Goal: Transaction & Acquisition: Purchase product/service

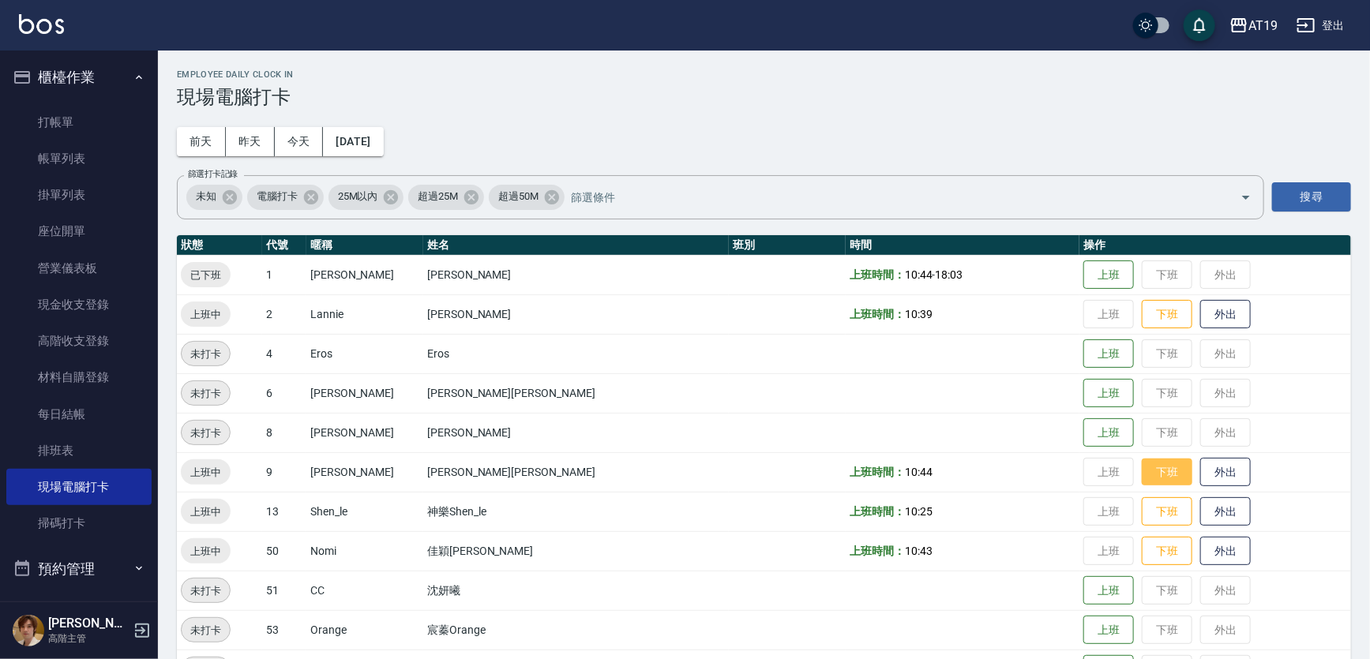
click at [1142, 468] on button "下班" at bounding box center [1167, 473] width 51 height 28
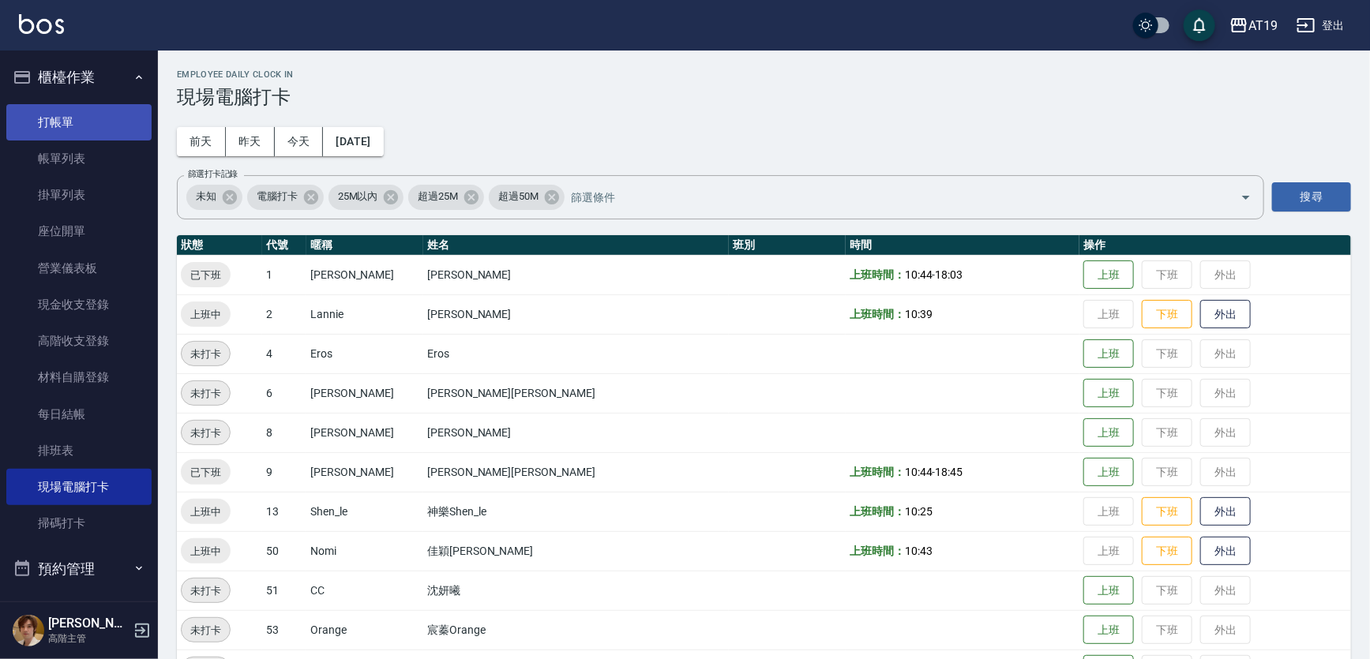
click at [113, 115] on link "打帳單" at bounding box center [78, 122] width 145 height 36
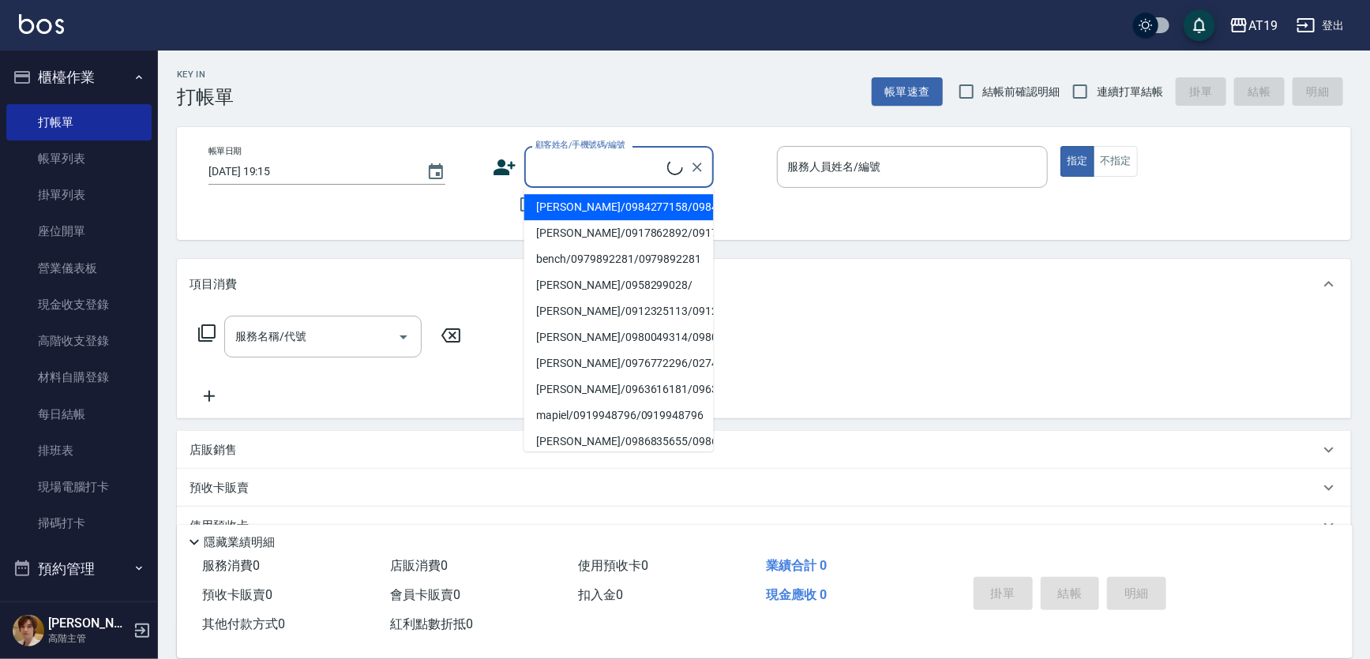
click at [561, 178] on input "顧客姓名/手機號碼/編號" at bounding box center [599, 167] width 136 height 28
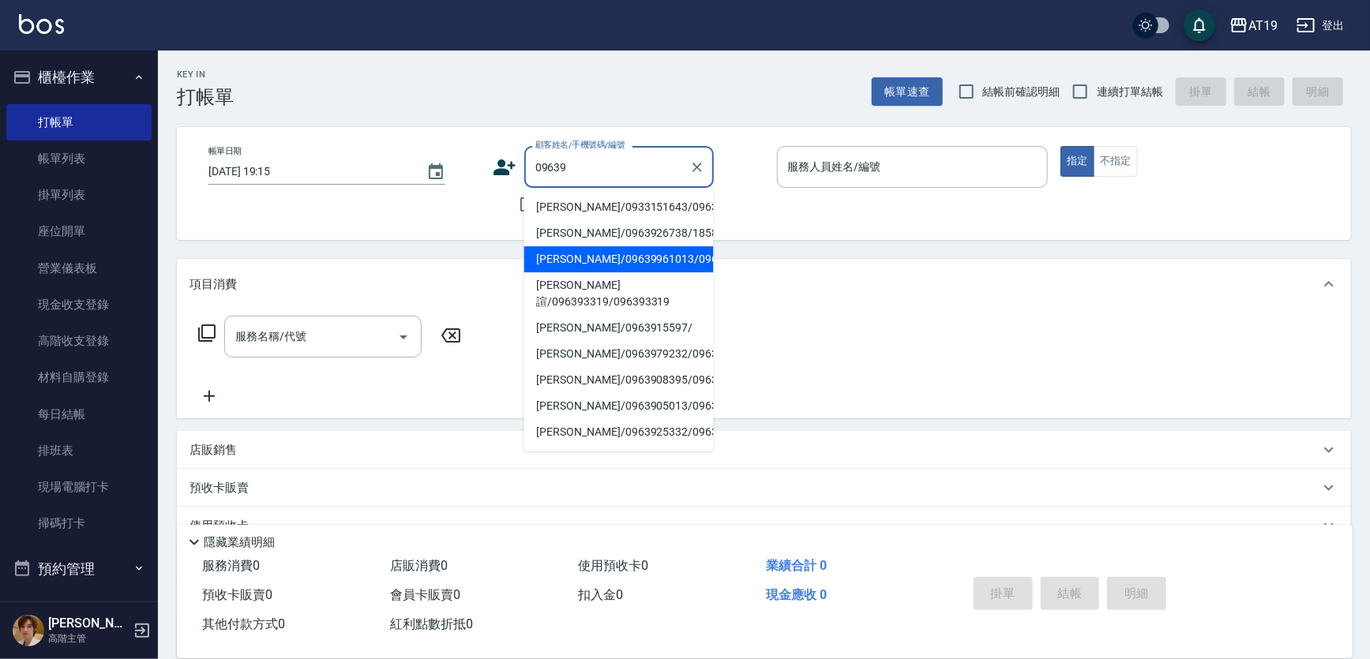
type input "09639"
drag, startPoint x: 755, startPoint y: 327, endPoint x: 737, endPoint y: 300, distance: 32.4
click at [753, 323] on div "服務名稱/代號 服務名稱/代號" at bounding box center [764, 364] width 1174 height 109
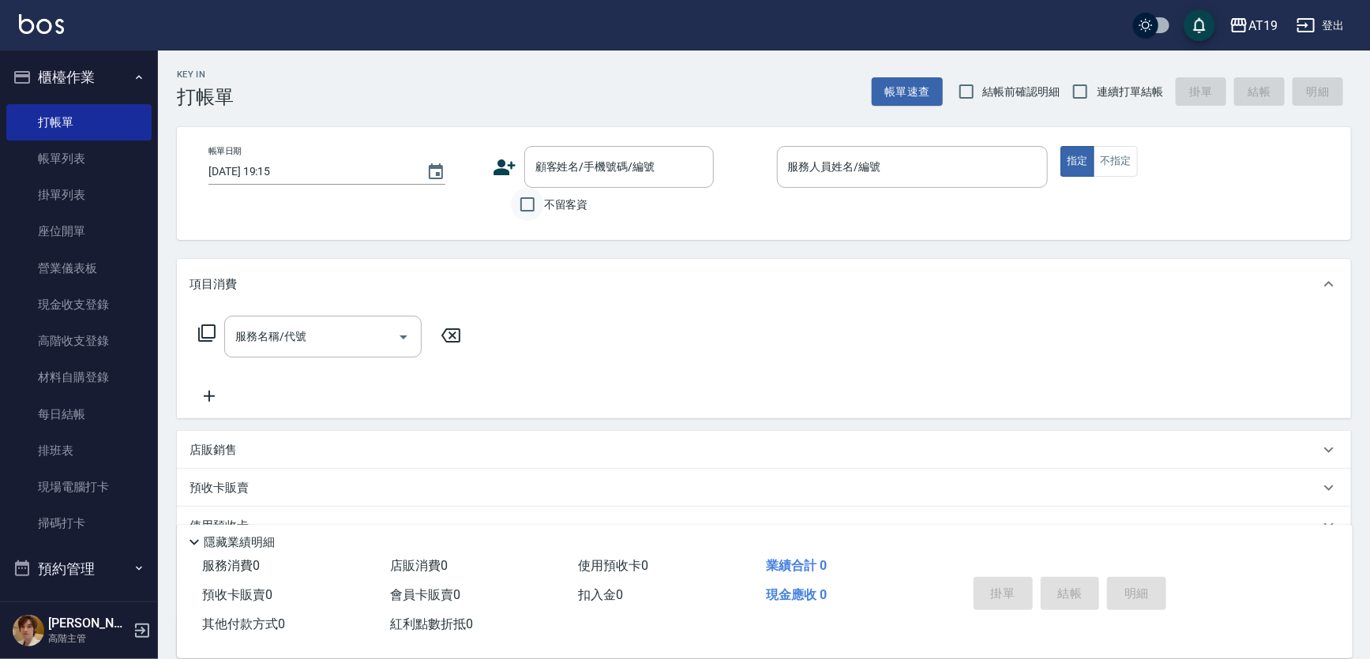
drag, startPoint x: 532, startPoint y: 205, endPoint x: 667, endPoint y: 205, distance: 135.0
click at [537, 205] on input "不留客資" at bounding box center [527, 204] width 33 height 33
checkbox input "true"
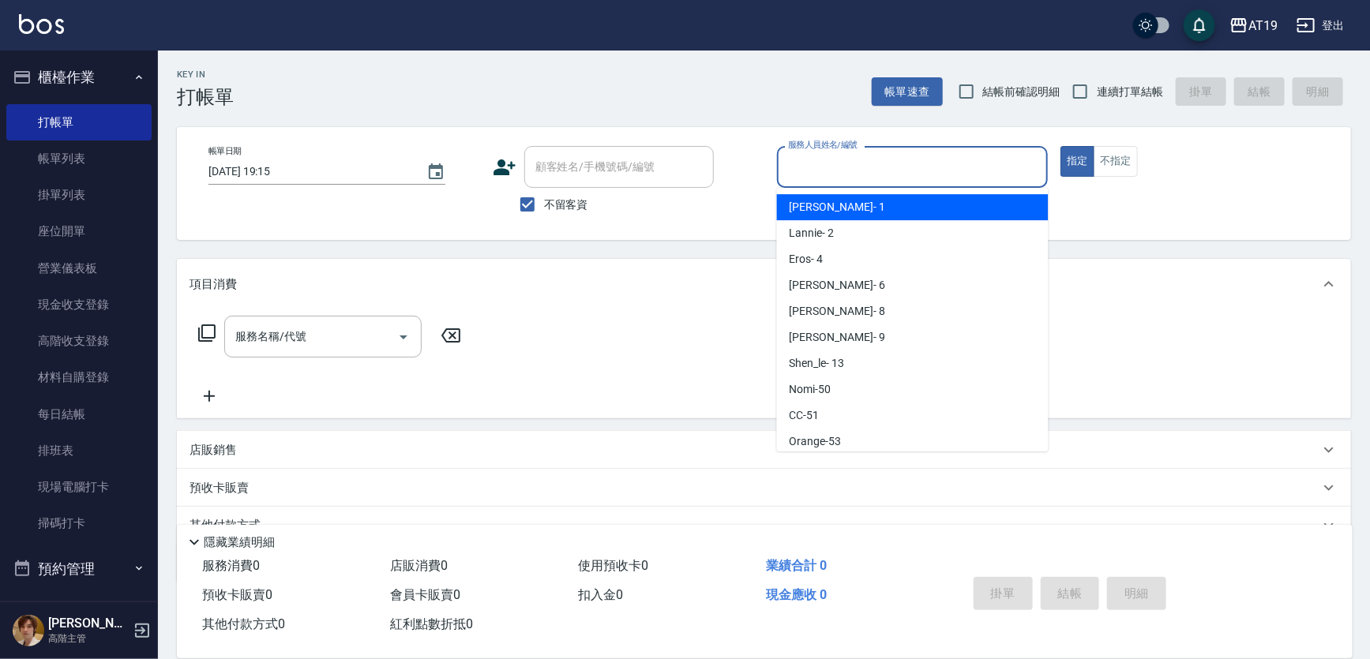
click at [813, 173] on input "服務人員姓名/編號" at bounding box center [912, 167] width 257 height 28
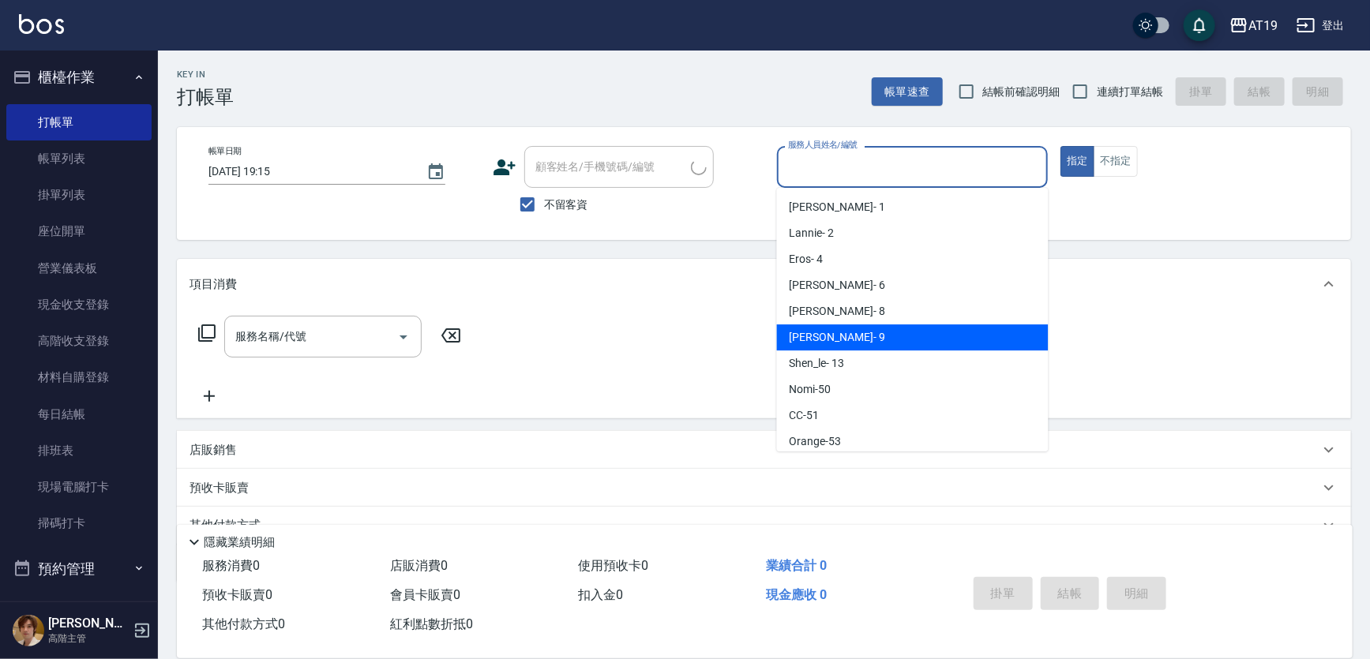
drag, startPoint x: 822, startPoint y: 346, endPoint x: 566, endPoint y: 331, distance: 256.3
click at [806, 343] on div "[PERSON_NAME] - 9" at bounding box center [913, 338] width 272 height 26
type input "[PERSON_NAME]- 9"
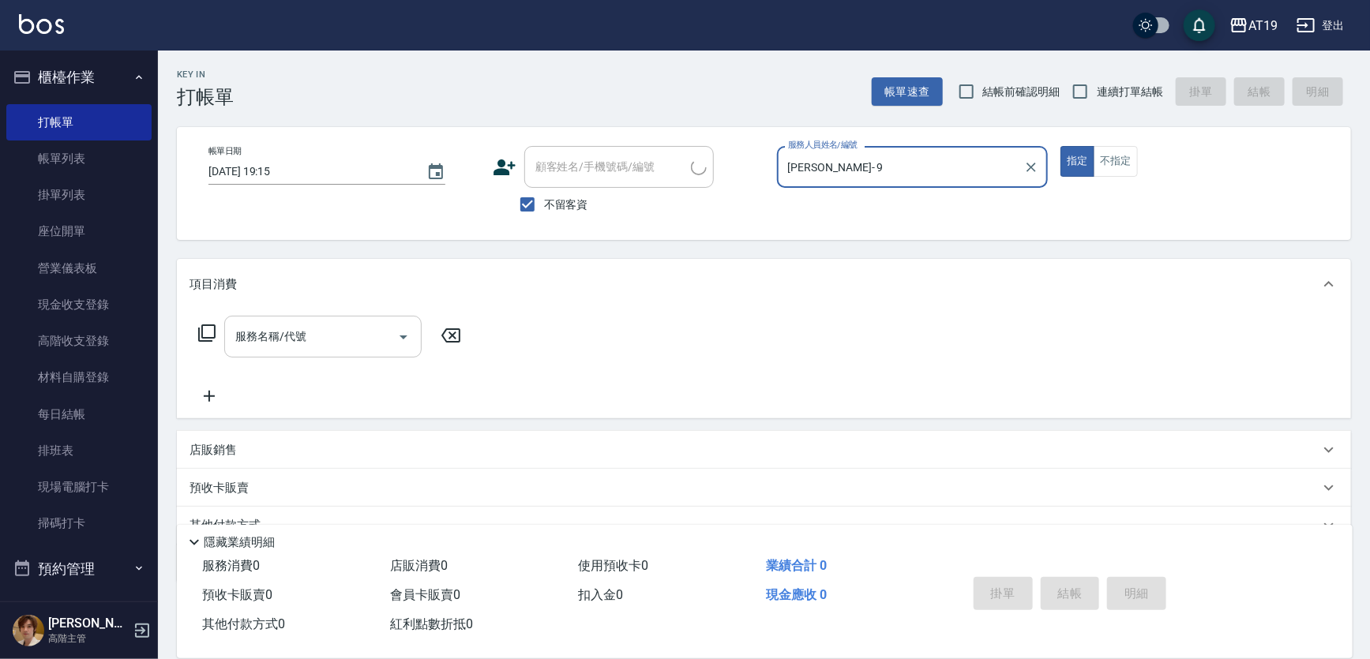
click at [317, 337] on input "服務名稱/代號" at bounding box center [311, 337] width 160 height 28
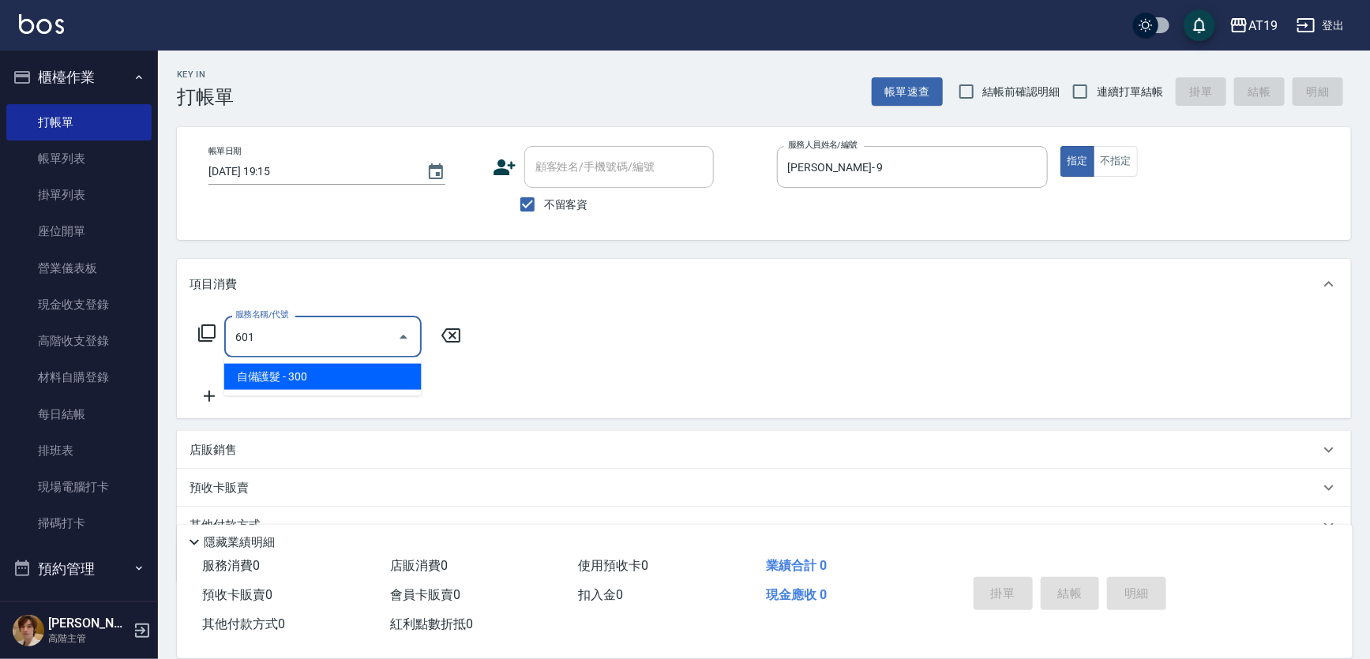
drag, startPoint x: 330, startPoint y: 376, endPoint x: 361, endPoint y: 365, distance: 32.7
click at [331, 375] on span "自備護髮 - 300" at bounding box center [322, 377] width 197 height 26
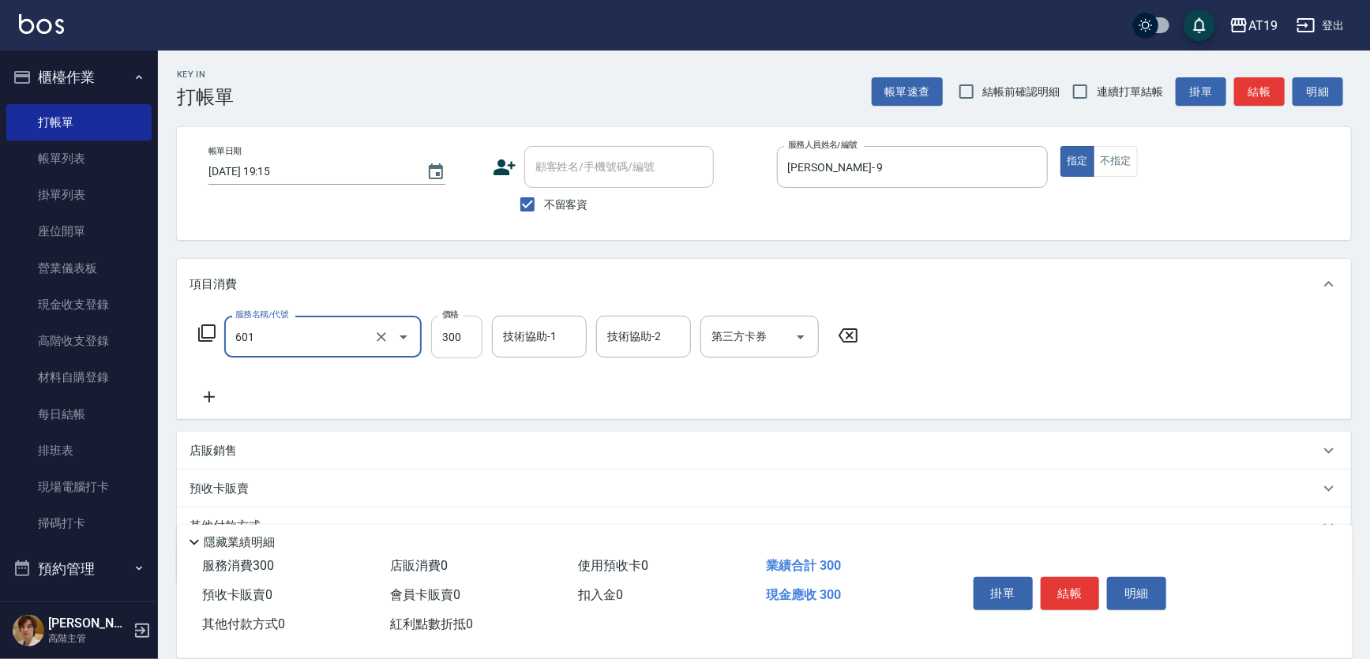
type input "自備護髮(601)"
click at [469, 341] on input "300" at bounding box center [456, 337] width 51 height 43
type input "2000"
click at [1070, 580] on button "結帳" at bounding box center [1070, 593] width 59 height 33
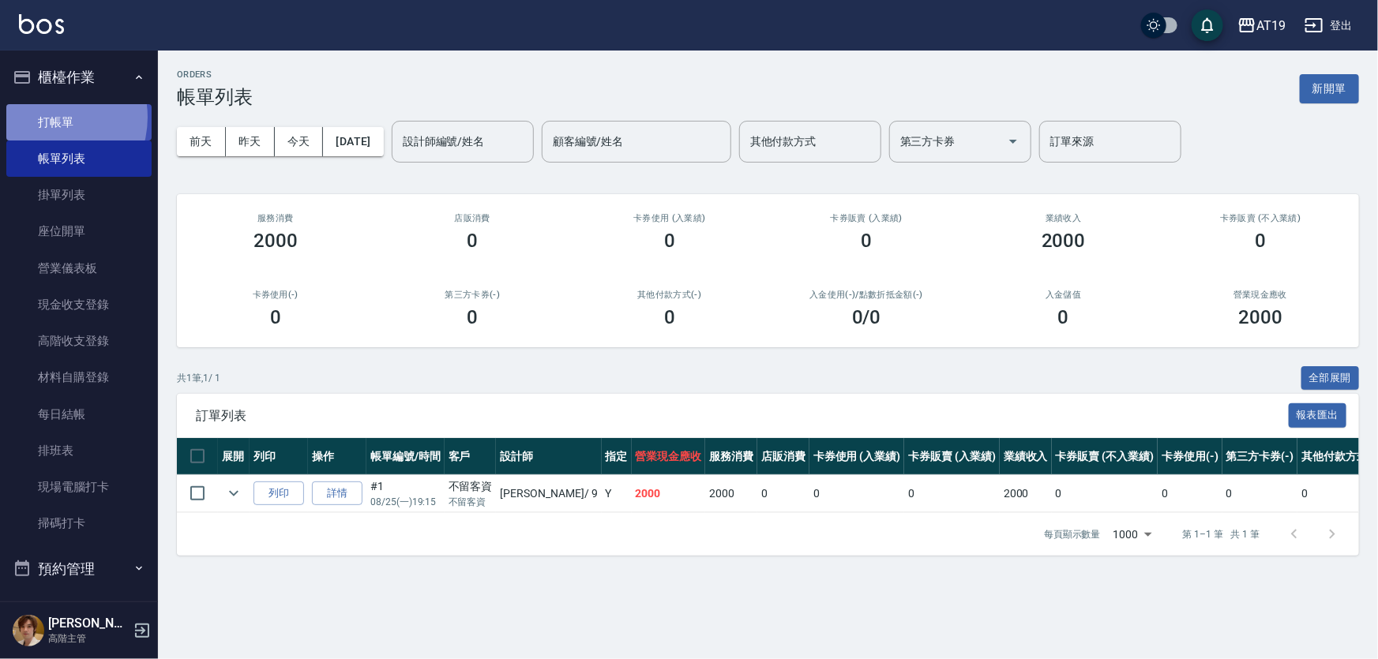
click at [45, 117] on link "打帳單" at bounding box center [78, 122] width 145 height 36
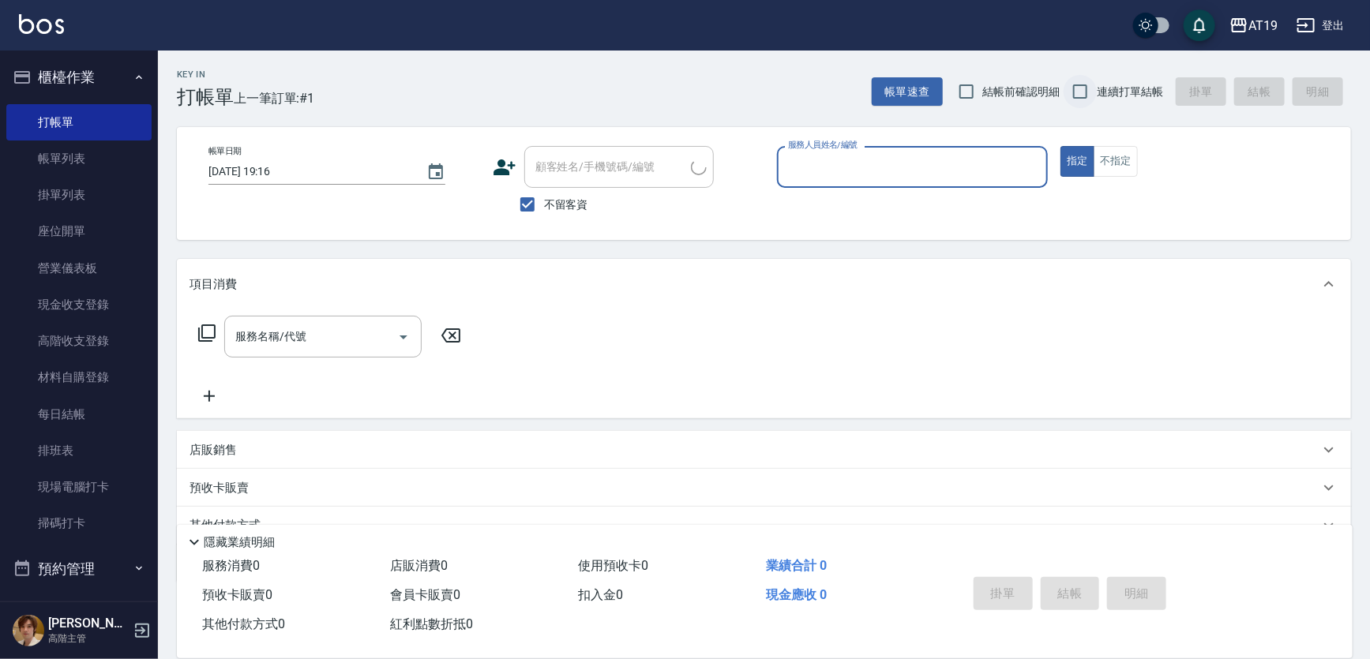
click at [1082, 94] on input "連續打單結帳" at bounding box center [1080, 91] width 33 height 33
checkbox input "true"
drag, startPoint x: 524, startPoint y: 205, endPoint x: 553, endPoint y: 157, distance: 55.7
click at [529, 200] on input "不留客資" at bounding box center [527, 204] width 33 height 33
checkbox input "false"
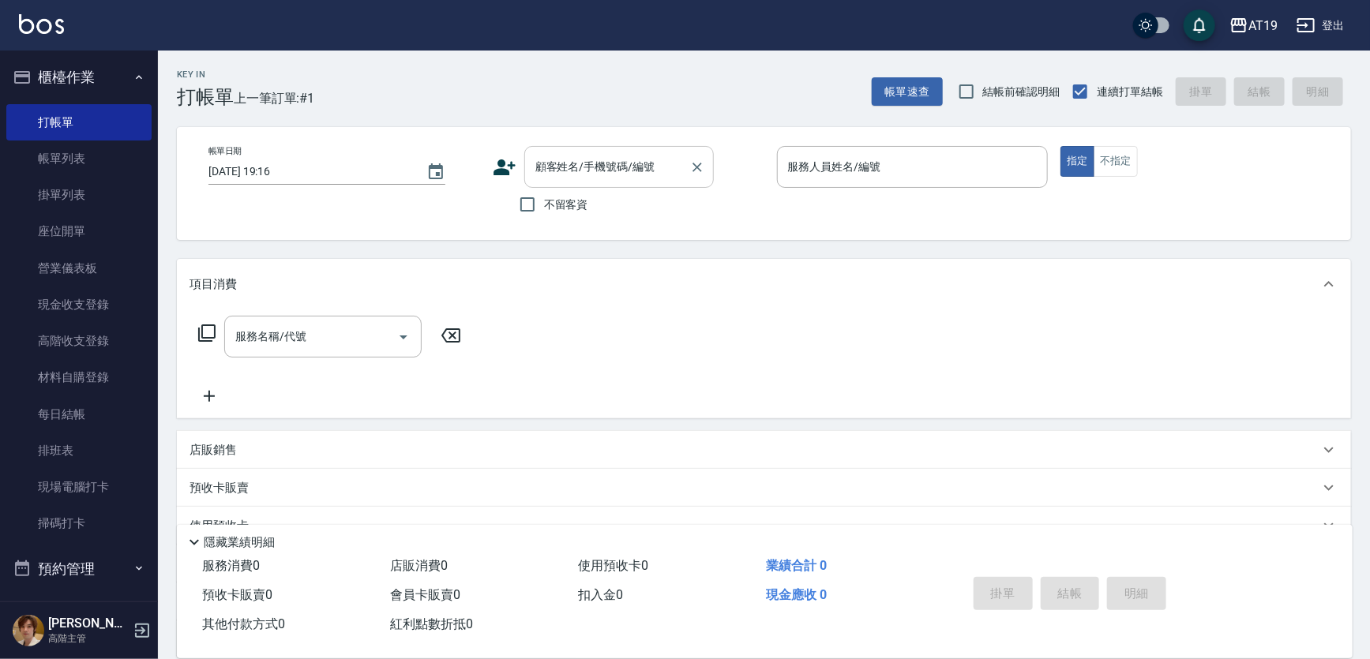
drag, startPoint x: 554, startPoint y: 153, endPoint x: 555, endPoint y: 162, distance: 8.8
click at [555, 160] on input "顧客姓名/手機號碼/編號" at bounding box center [607, 167] width 152 height 28
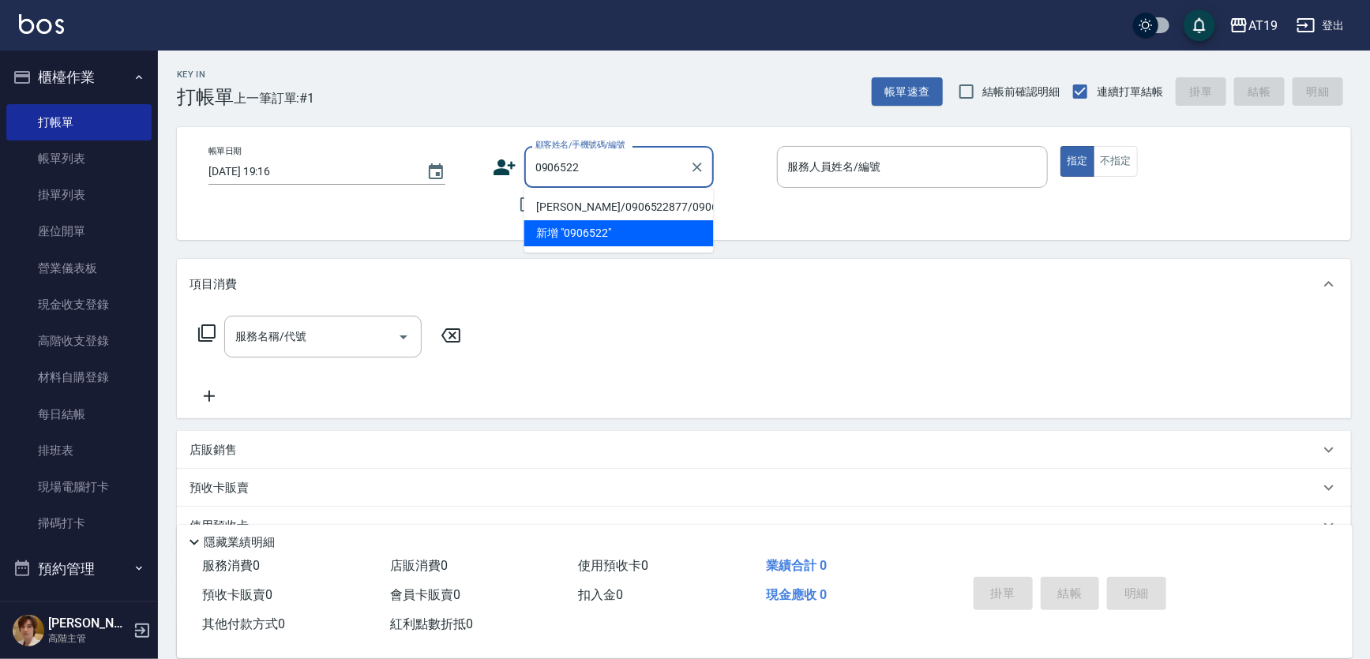
click at [547, 203] on li "[PERSON_NAME]/0906522877/0906522877" at bounding box center [619, 207] width 190 height 26
type input "[PERSON_NAME]/0906522877/0906522877"
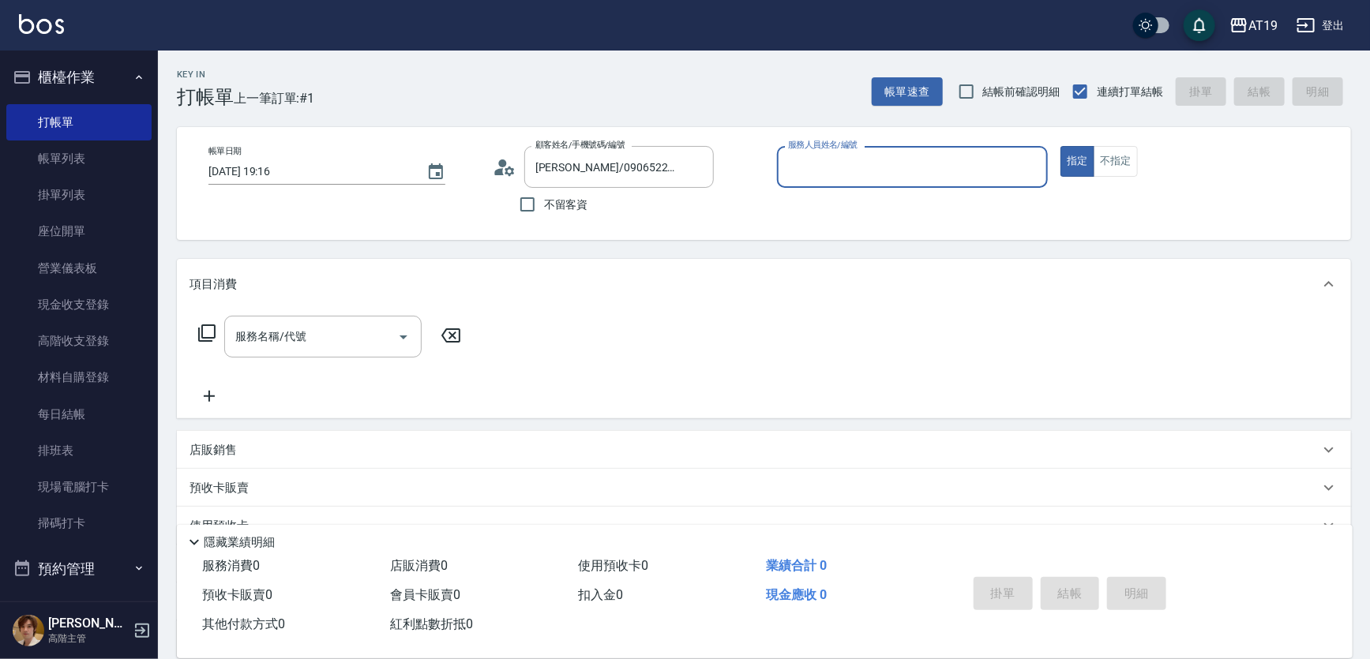
type input "Lannie- 2"
click at [273, 376] on div "服務名稱/代號 服務名稱/代號" at bounding box center [330, 361] width 281 height 90
click at [296, 317] on div "服務名稱/代號" at bounding box center [322, 337] width 197 height 42
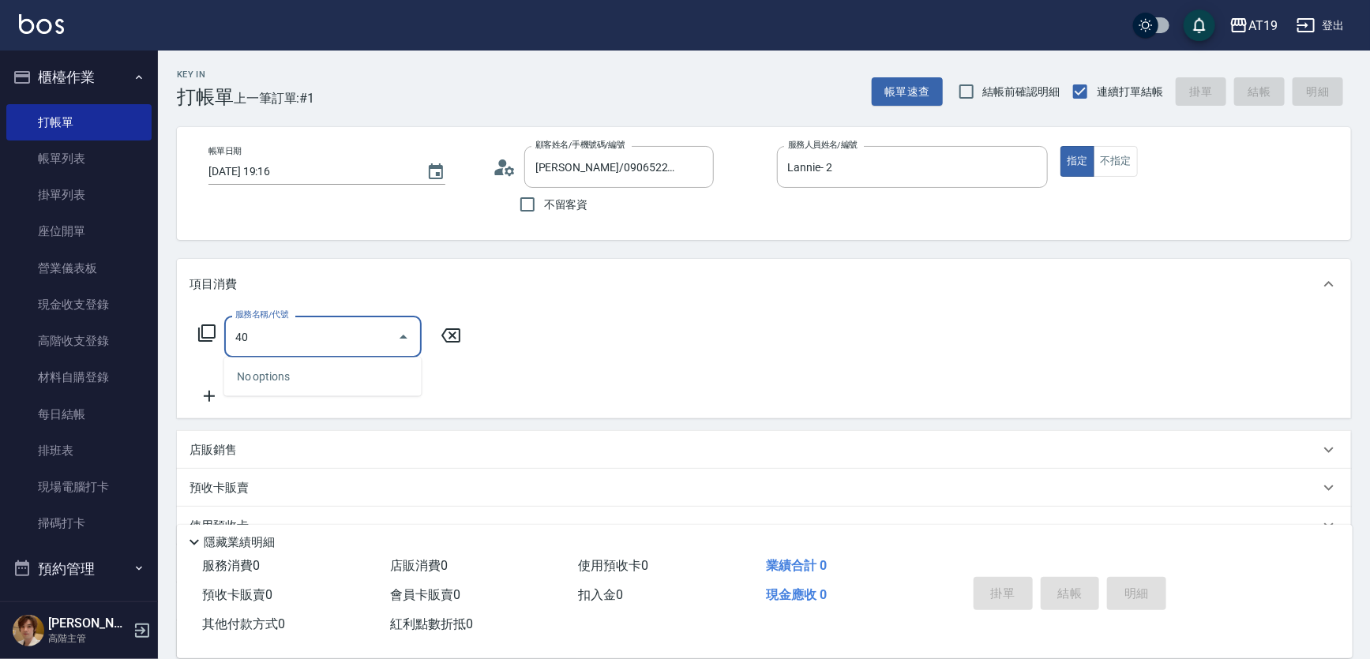
type input "401"
click at [254, 379] on span "剪髮 - 300" at bounding box center [322, 377] width 197 height 26
type input "30"
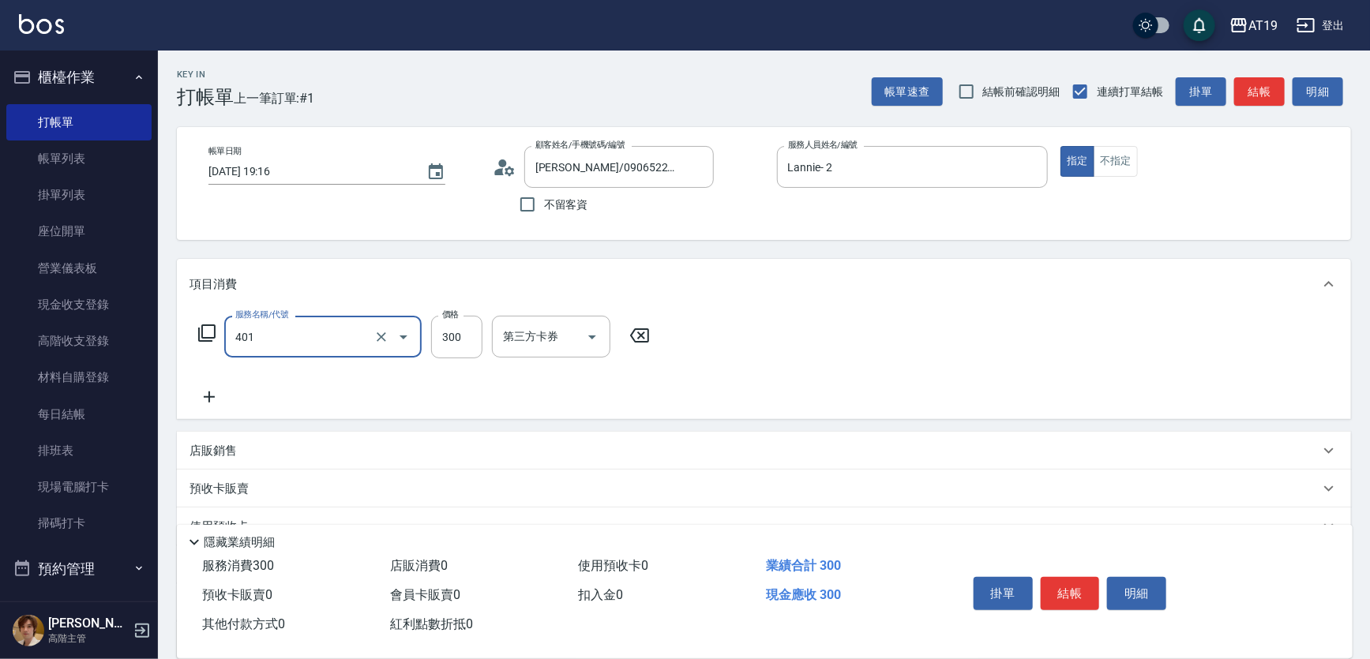
type input "剪髮(401)"
drag, startPoint x: 211, startPoint y: 398, endPoint x: 220, endPoint y: 400, distance: 8.8
click at [220, 400] on icon at bounding box center [209, 397] width 39 height 19
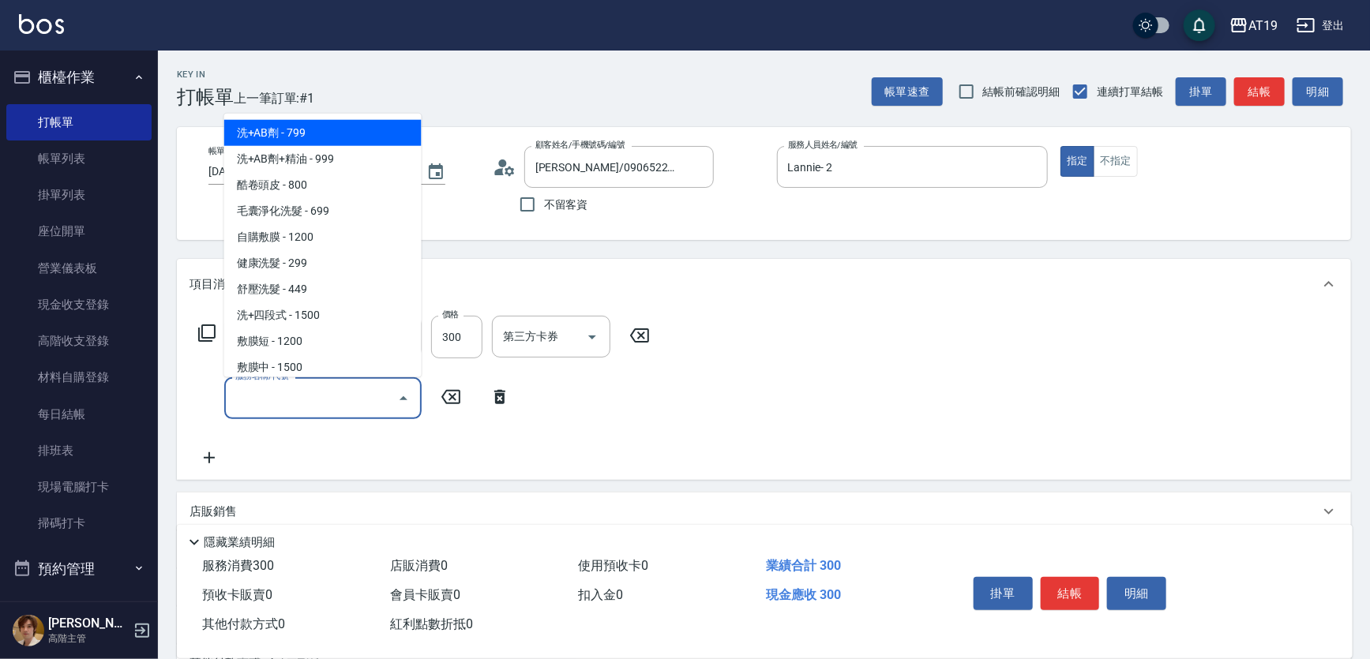
click at [238, 396] on input "服務名稱/代號" at bounding box center [311, 399] width 160 height 28
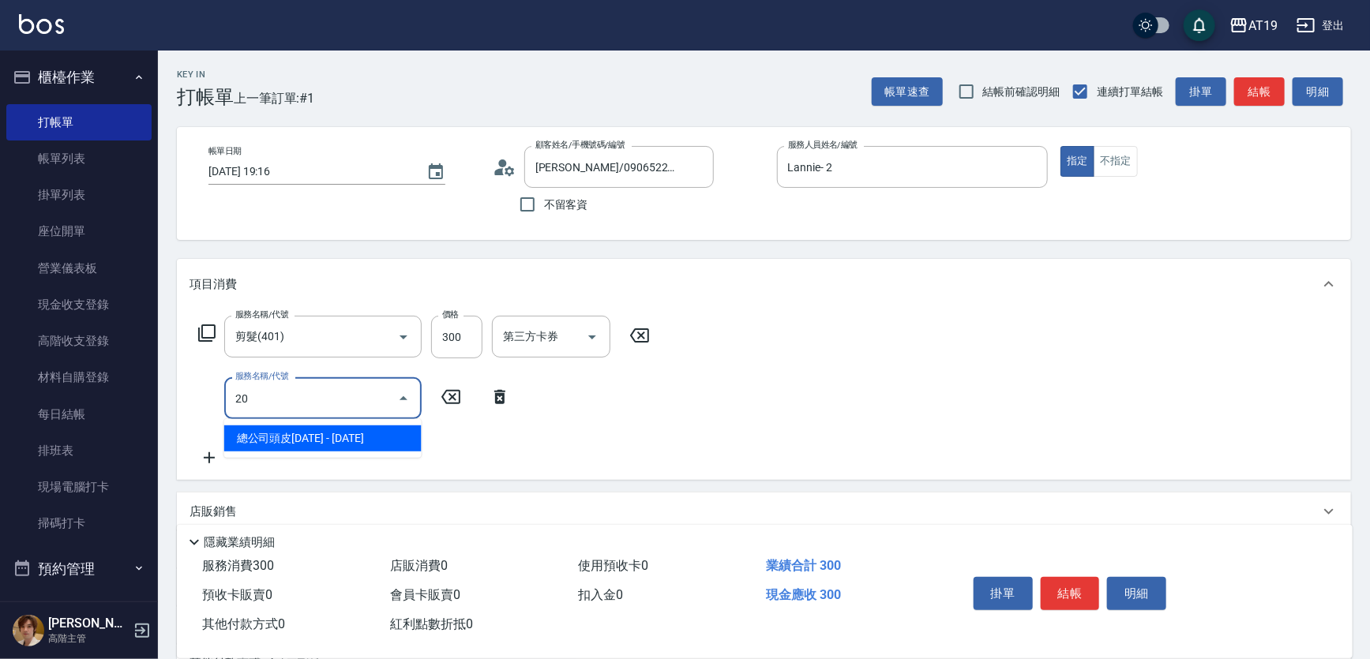
type input "201"
drag, startPoint x: 302, startPoint y: 438, endPoint x: 380, endPoint y: 440, distance: 77.4
click at [317, 443] on span "洗髮 - 300" at bounding box center [322, 439] width 197 height 26
type input "60"
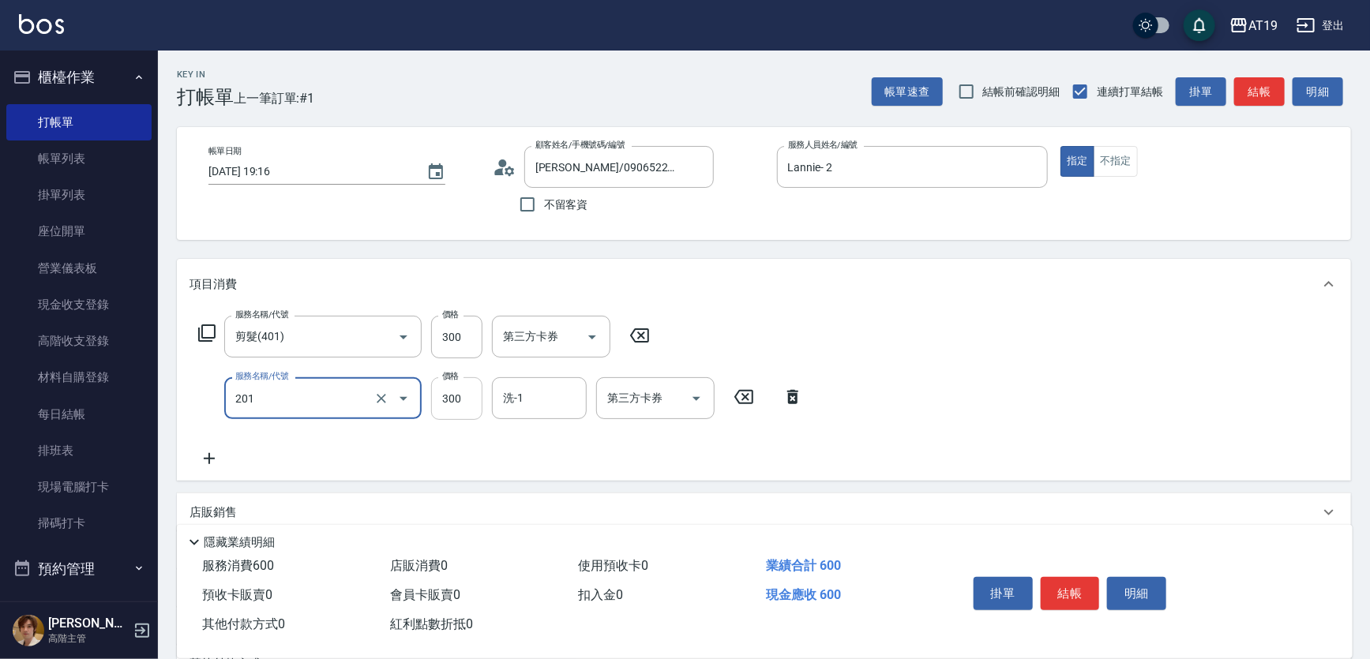
type input "洗髮(201)"
click at [448, 405] on input "300" at bounding box center [456, 398] width 51 height 43
type input "2"
type input "30"
type input "200"
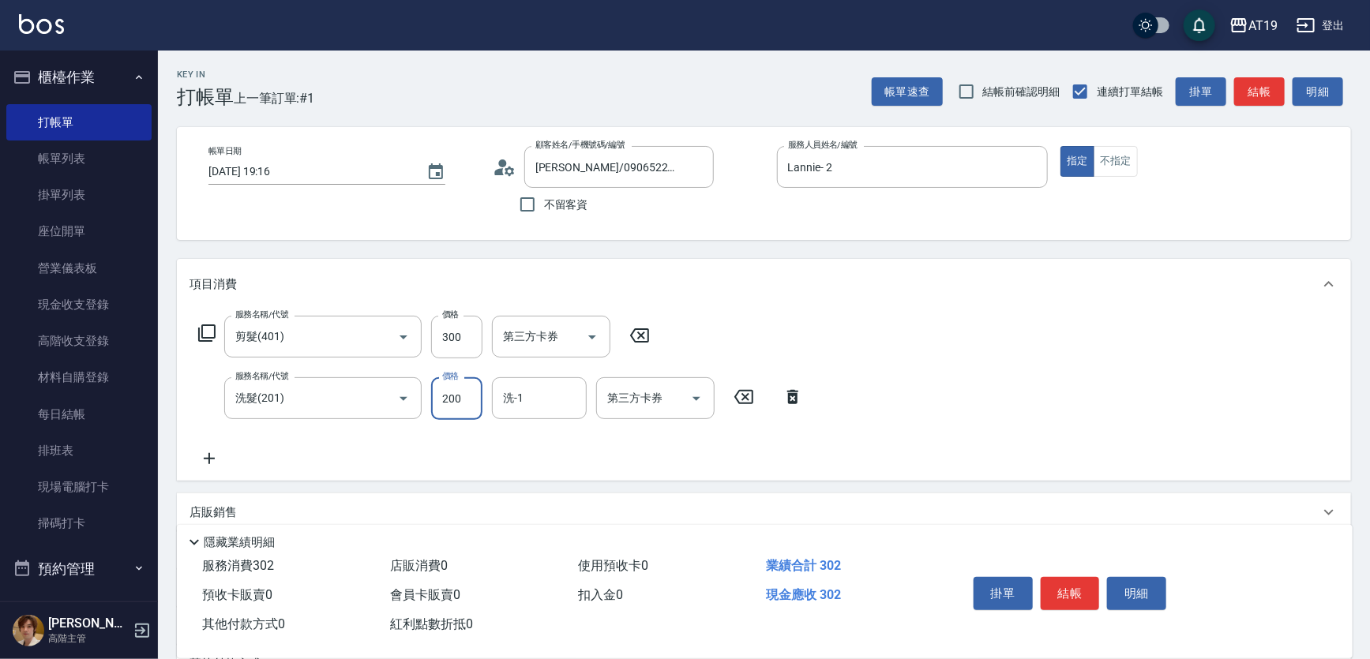
type input "50"
type input "200"
click at [1071, 594] on button "結帳" at bounding box center [1070, 593] width 59 height 33
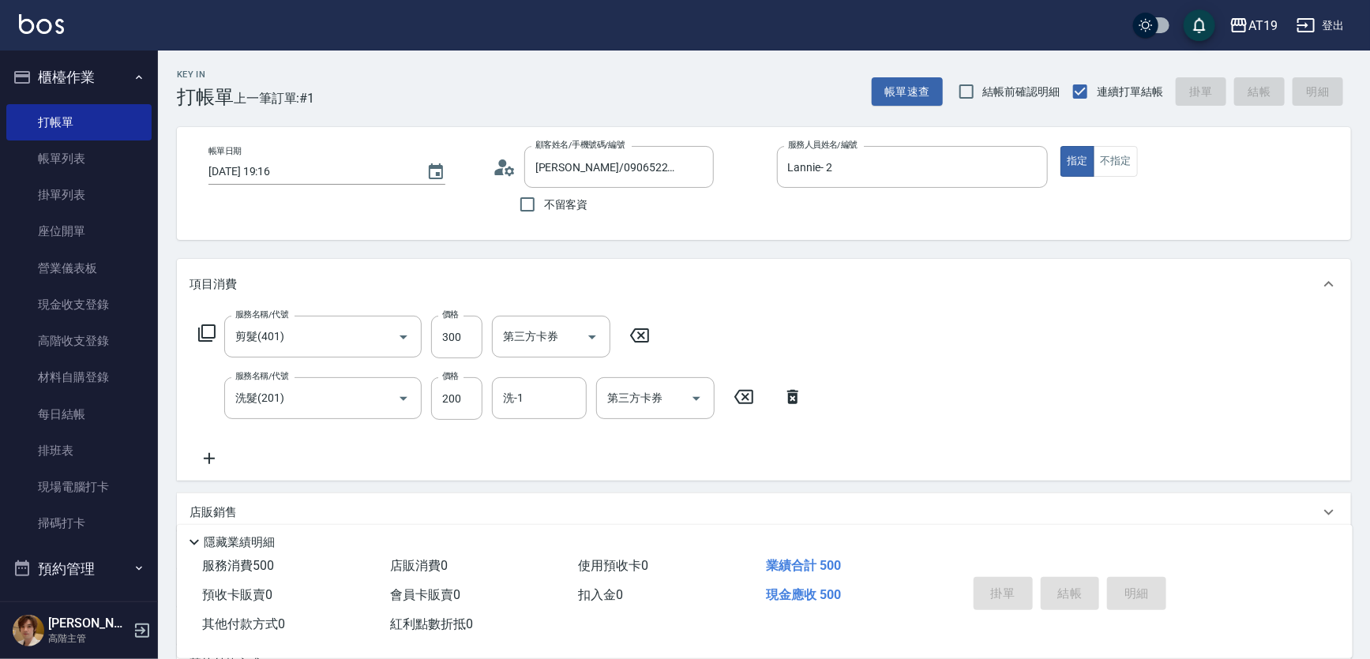
type input "0"
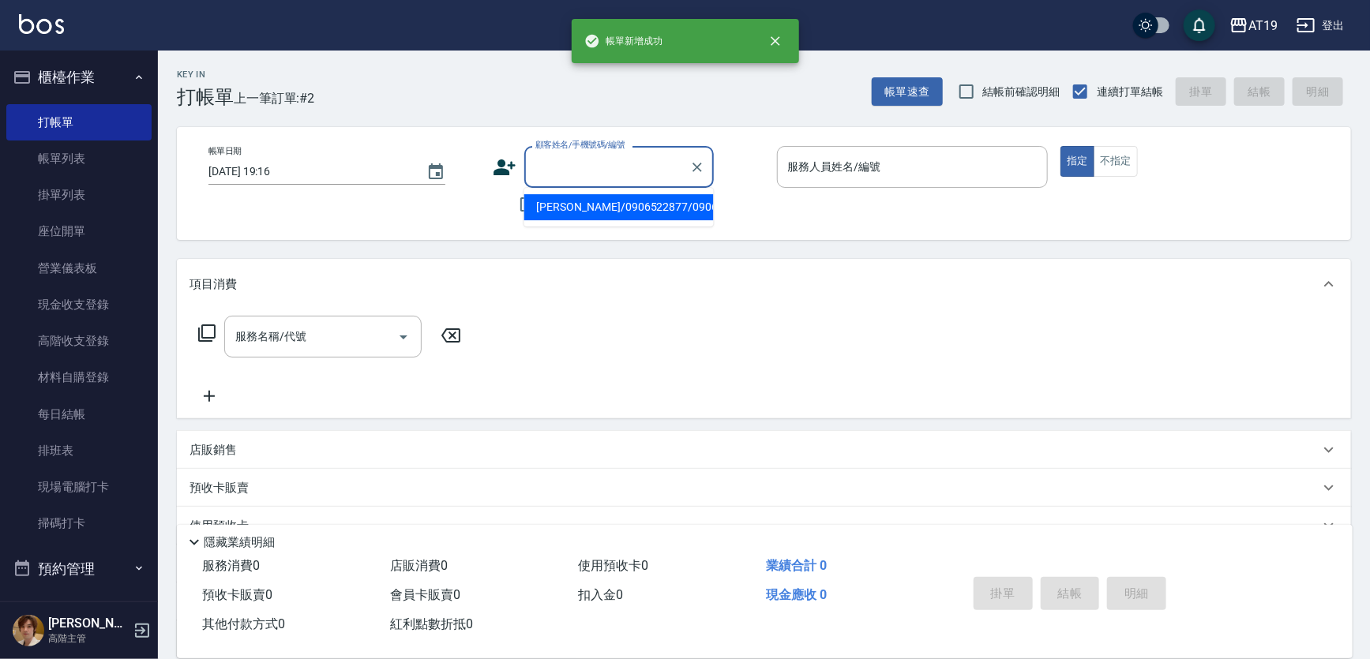
click at [570, 177] on input "顧客姓名/手機號碼/編號" at bounding box center [607, 167] width 152 height 28
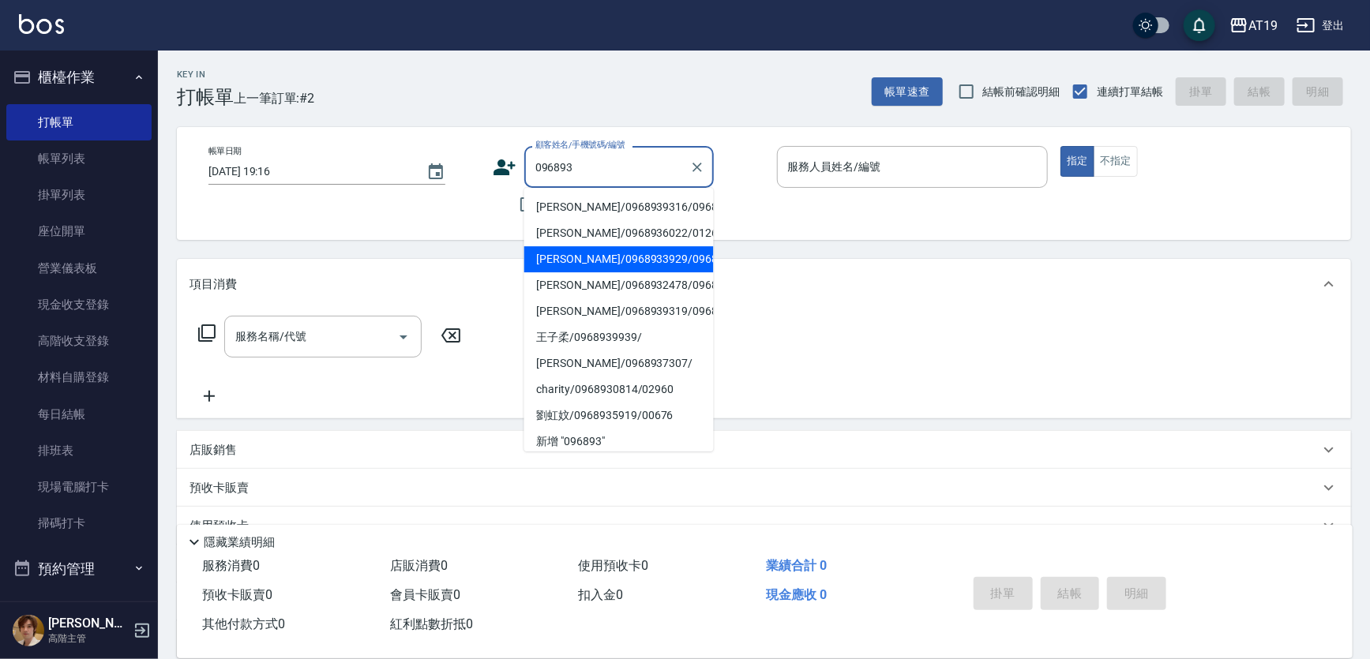
type input "096893"
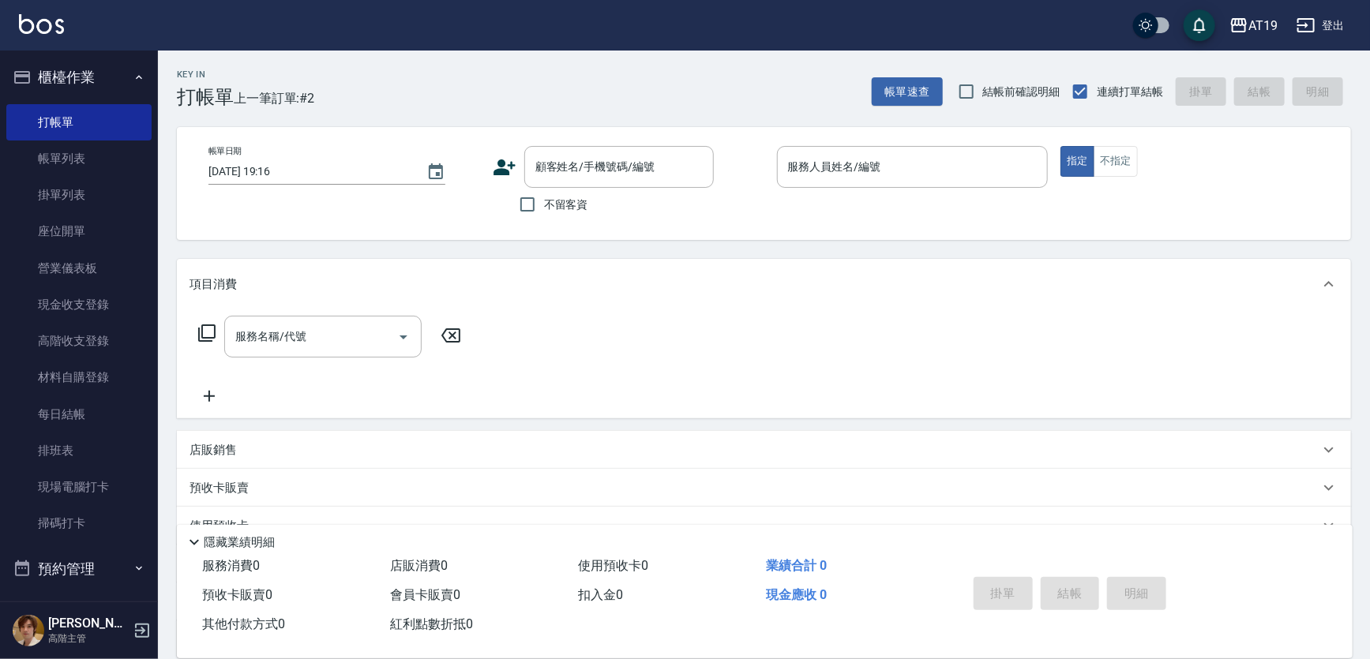
click at [501, 226] on div "帳單日期 [DATE] 19:16 顧客姓名/手機號碼/編號 顧客姓名/手機號碼/編號 不留客資 服務人員姓名/編號 服務人員姓名/編號 指定 不指定" at bounding box center [764, 183] width 1174 height 113
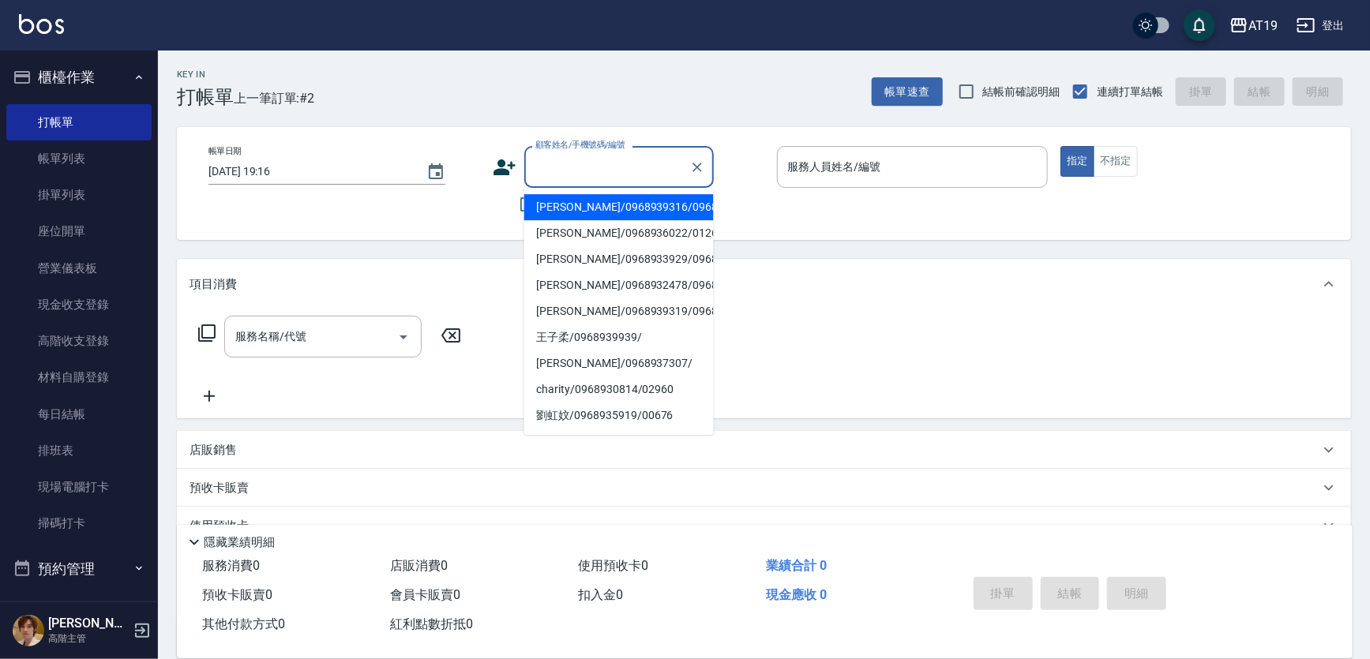
click at [569, 163] on input "顧客姓名/手機號碼/編號" at bounding box center [607, 167] width 152 height 28
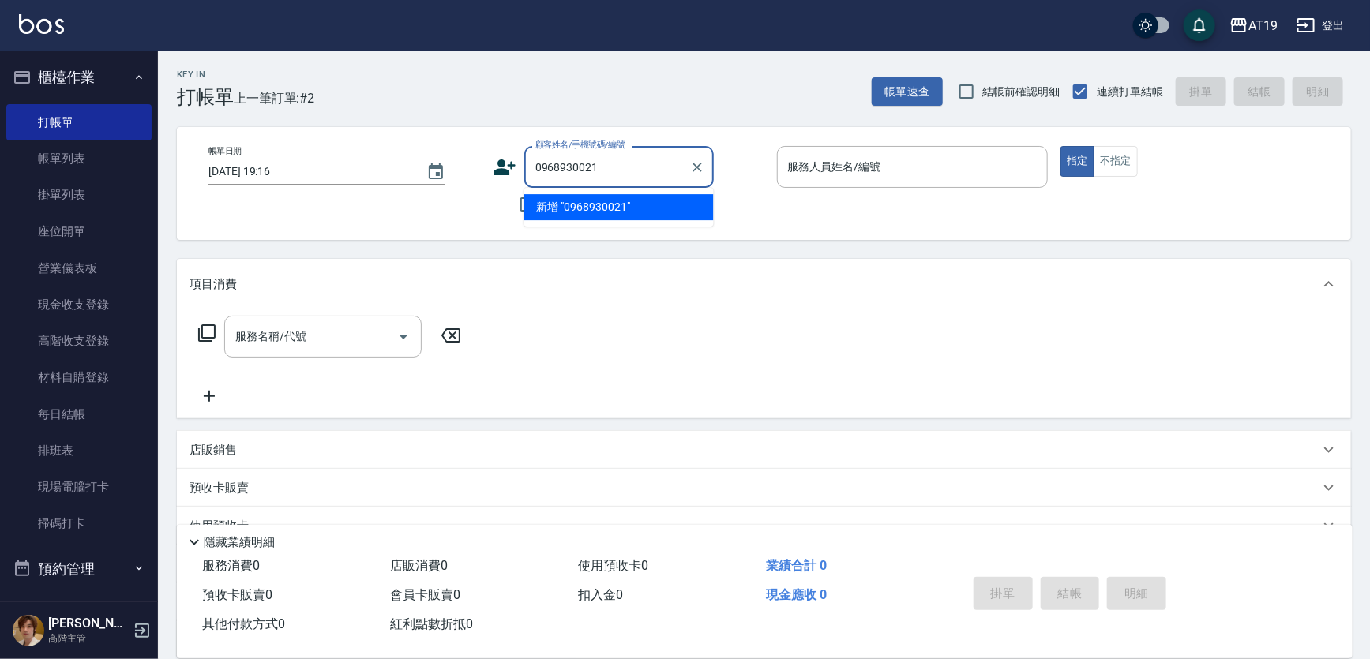
drag, startPoint x: 625, startPoint y: 168, endPoint x: 529, endPoint y: 158, distance: 96.1
click at [529, 158] on div "0968930021 顧客姓名/手機號碼/編號" at bounding box center [619, 167] width 190 height 42
type input "0968930021"
click at [505, 169] on icon at bounding box center [505, 168] width 22 height 16
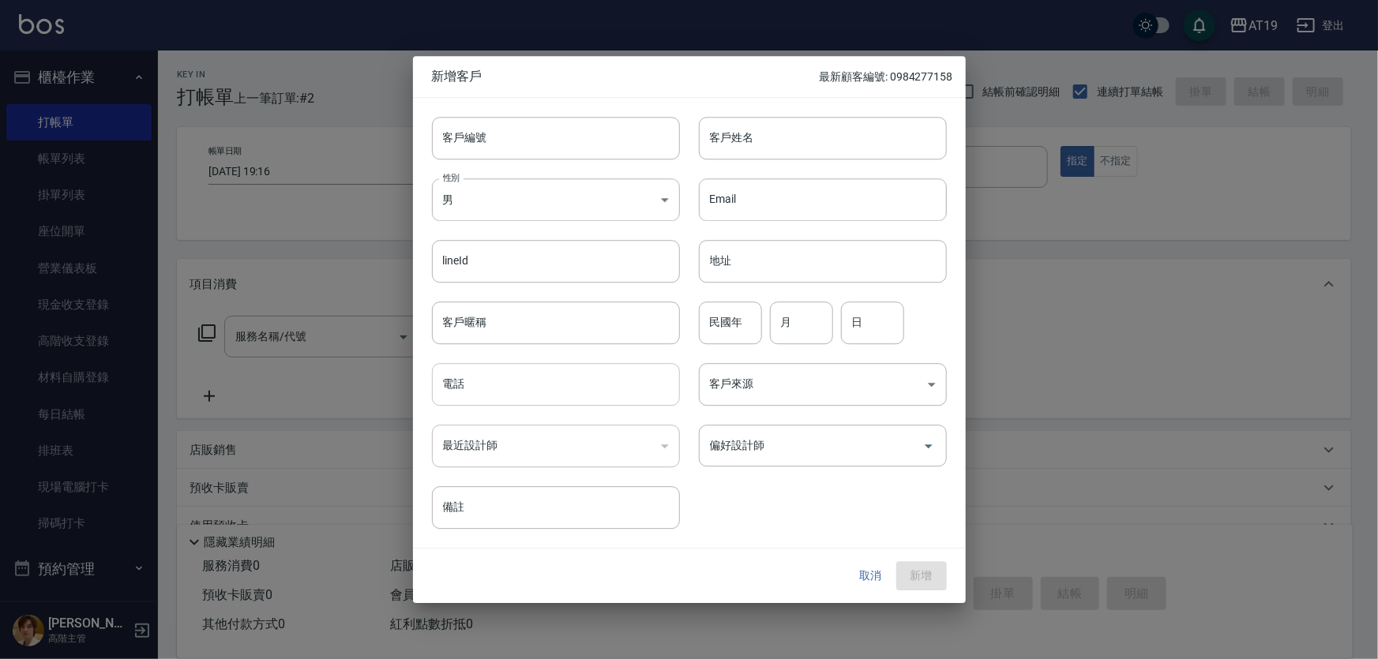
click at [537, 396] on input "電話" at bounding box center [556, 384] width 248 height 43
paste input "0968930021"
type input "0968930021"
click at [734, 146] on input "客戶姓名" at bounding box center [823, 138] width 248 height 43
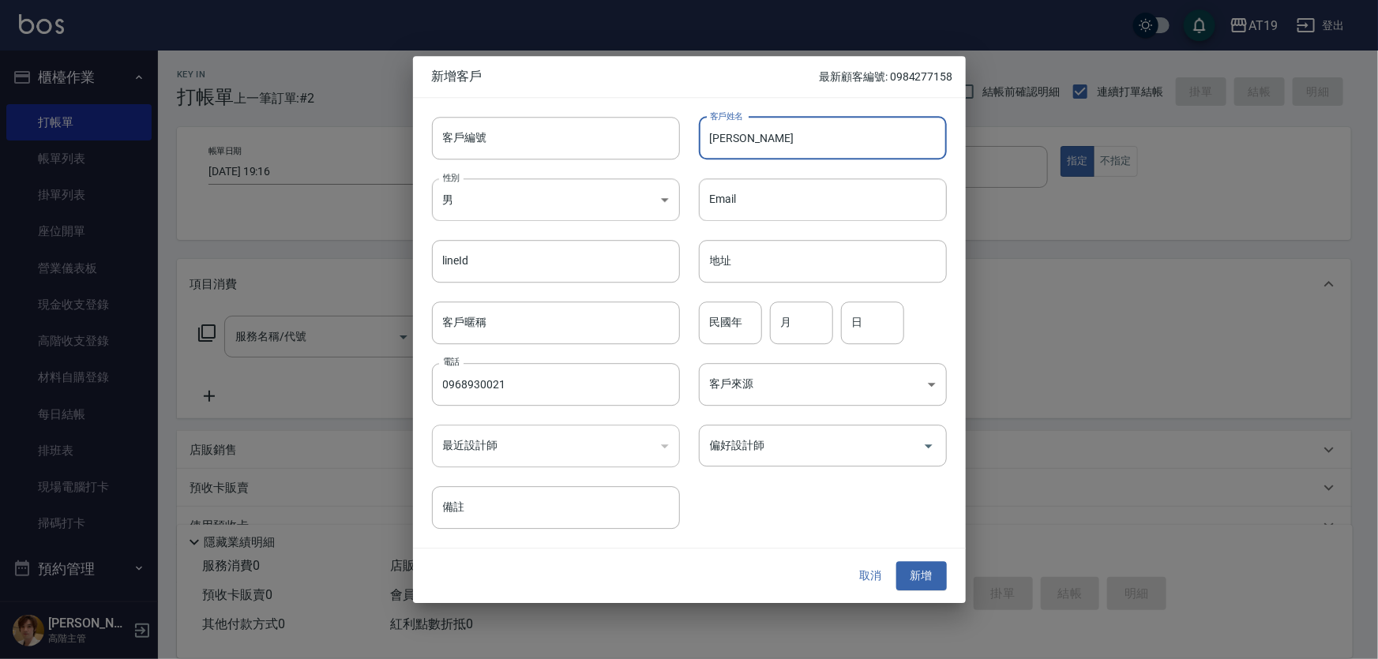
click at [734, 146] on input "[PERSON_NAME]" at bounding box center [823, 138] width 248 height 43
type input "[PERSON_NAME]"
drag, startPoint x: 751, startPoint y: 446, endPoint x: 751, endPoint y: 438, distance: 8.7
click at [751, 446] on input "偏好設計師" at bounding box center [811, 446] width 210 height 28
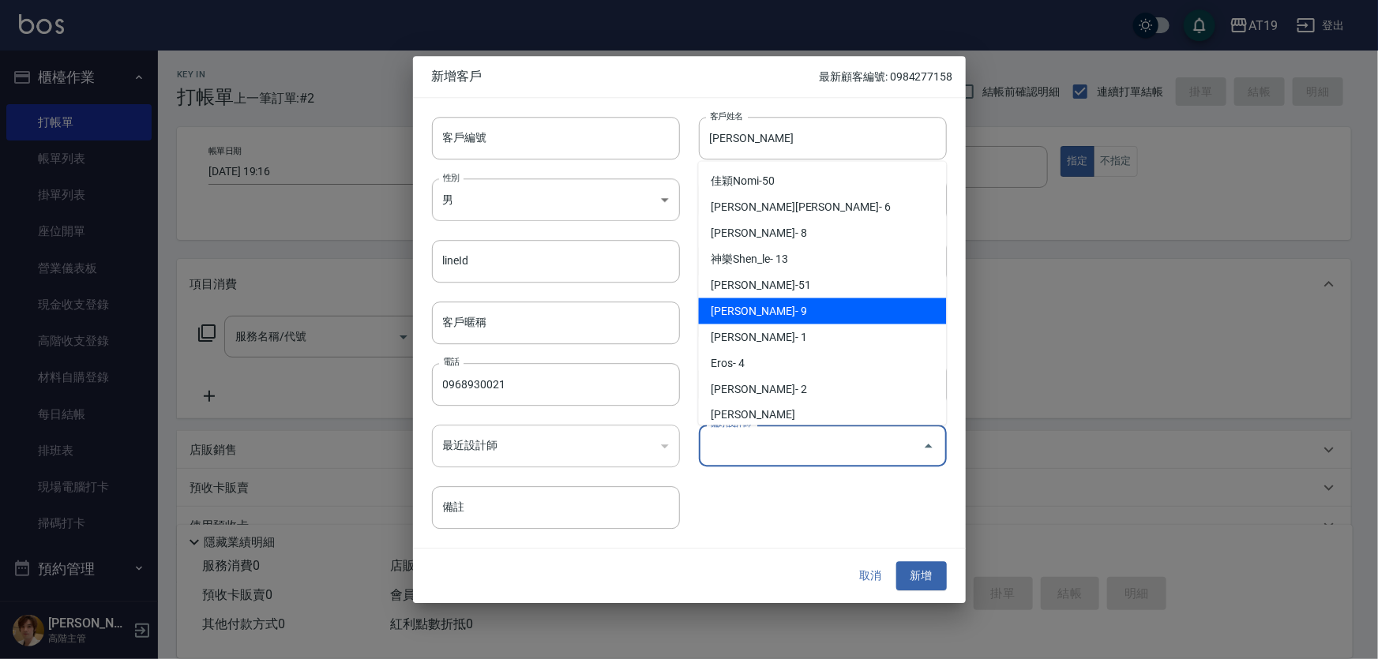
click at [776, 300] on li "[PERSON_NAME]- 9" at bounding box center [823, 312] width 248 height 26
type input "[PERSON_NAME][PERSON_NAME]"
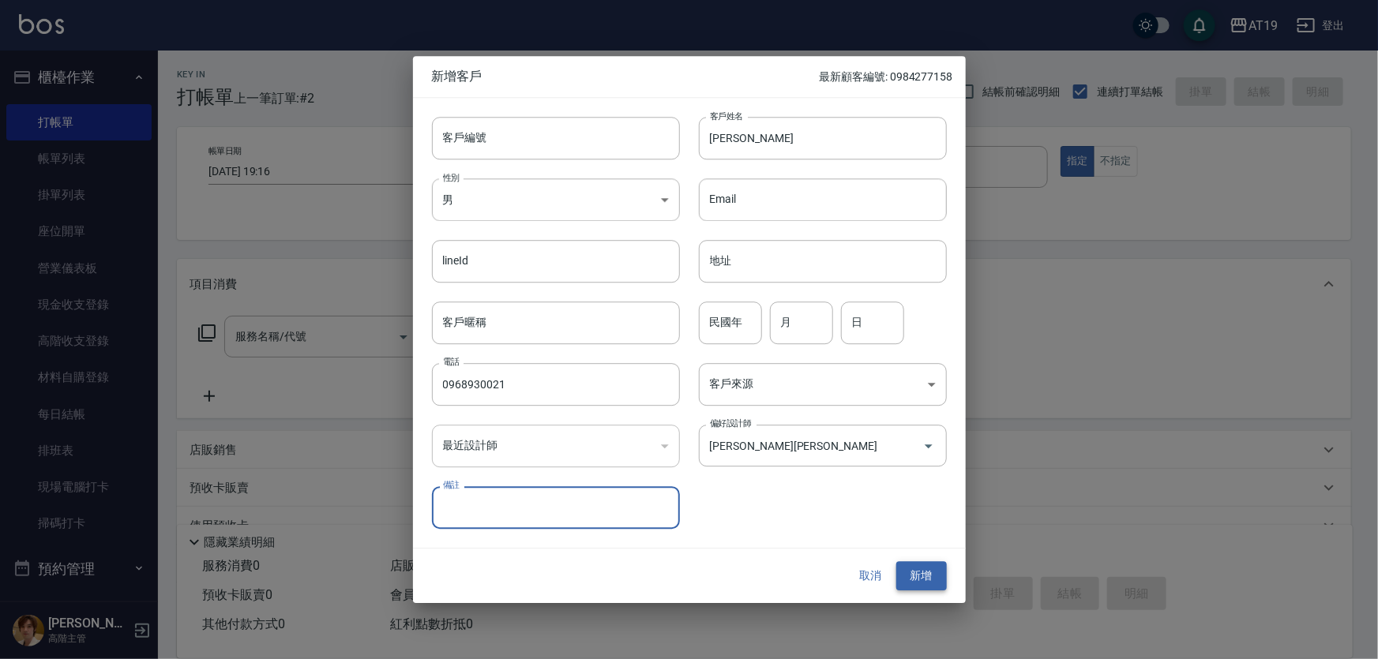
click at [908, 584] on button "新增" at bounding box center [921, 576] width 51 height 29
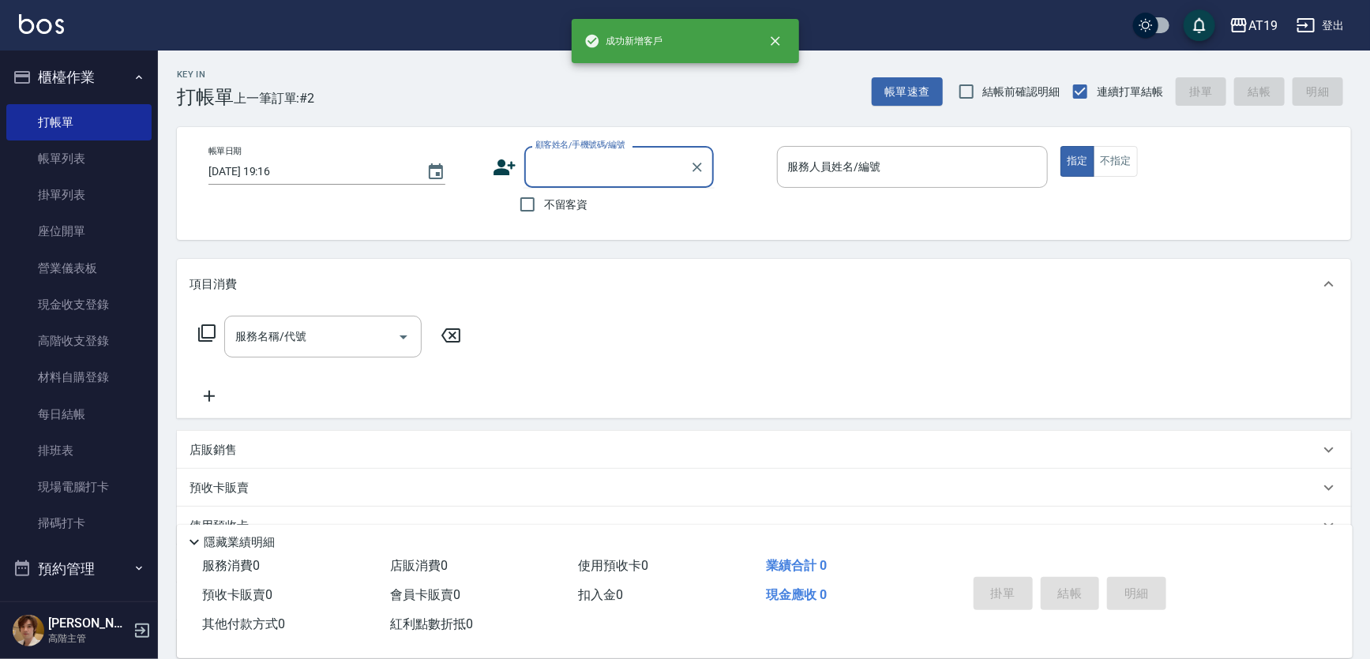
click at [569, 174] on input "顧客姓名/手機號碼/編號" at bounding box center [607, 167] width 152 height 28
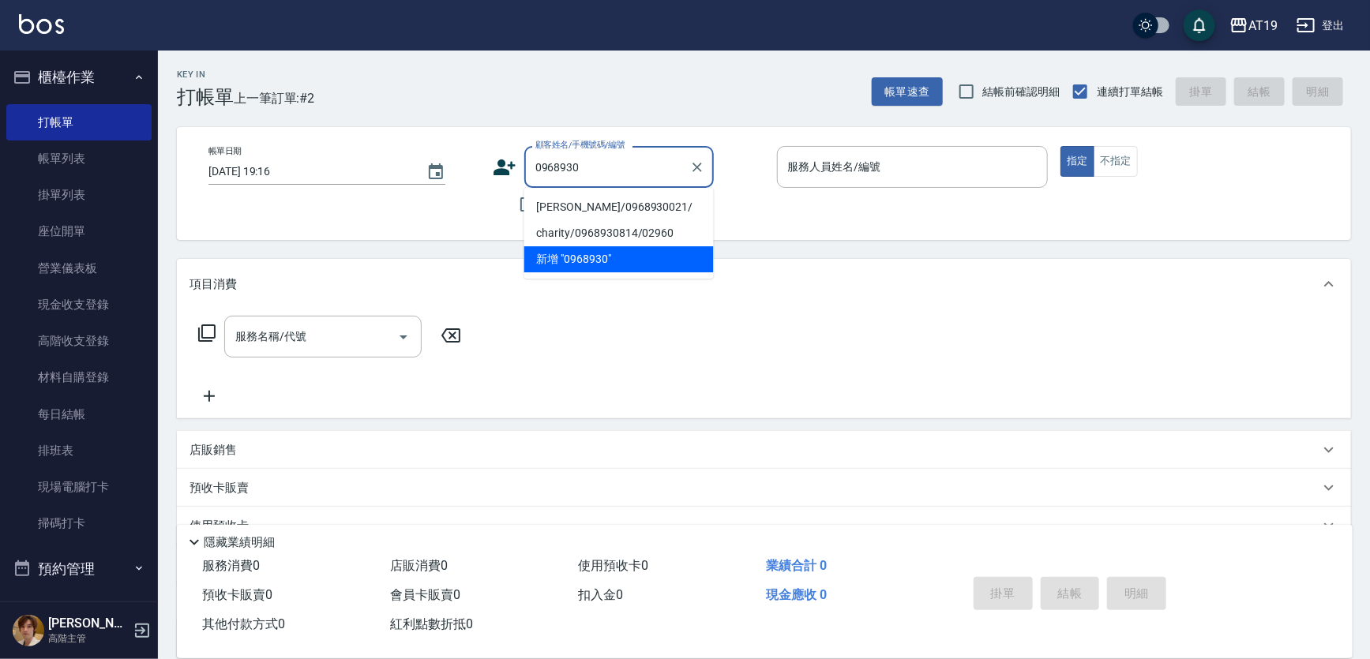
click at [573, 204] on li "[PERSON_NAME]/0968930021/" at bounding box center [619, 207] width 190 height 26
type input "[PERSON_NAME]/0968930021/"
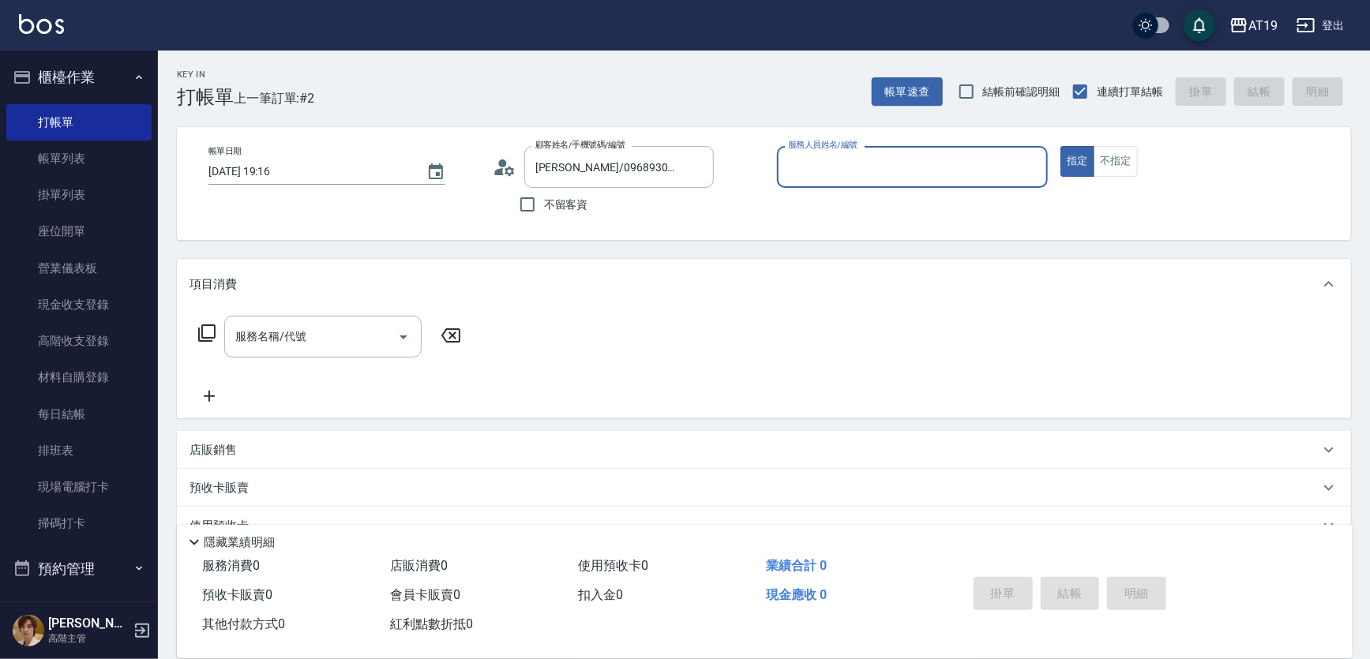
type input "[PERSON_NAME]- 9"
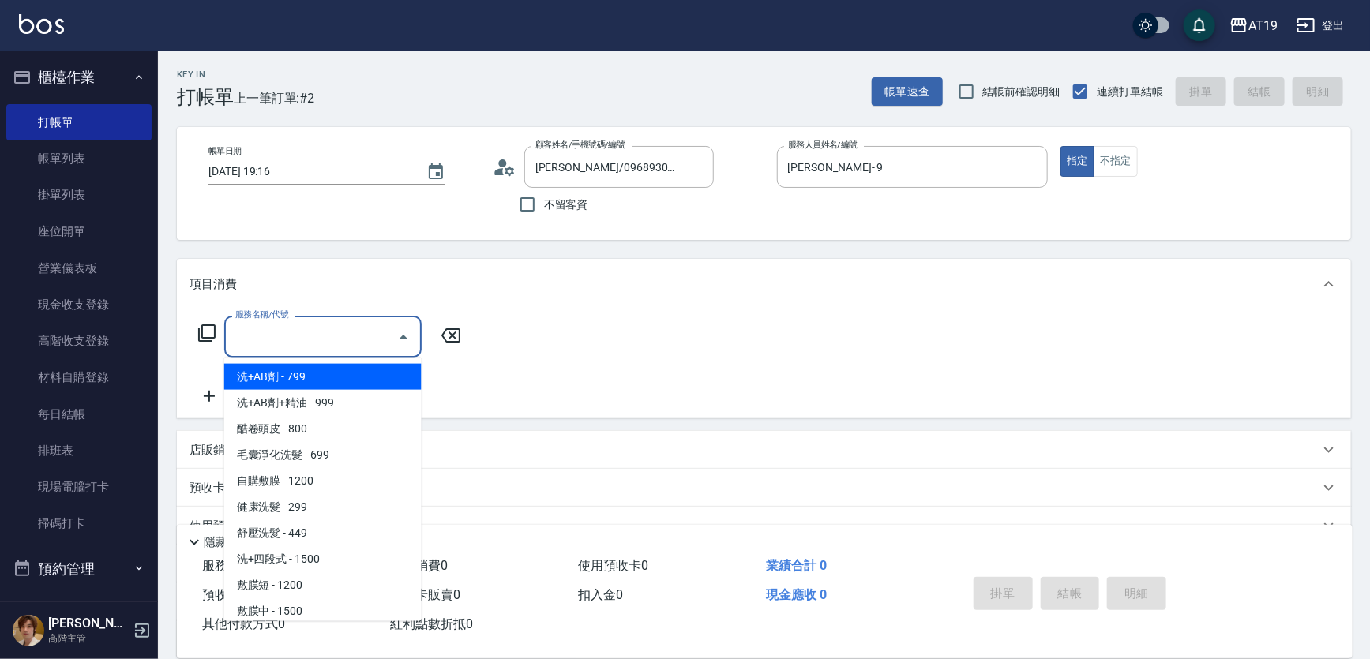
click at [368, 332] on input "服務名稱/代號" at bounding box center [311, 337] width 160 height 28
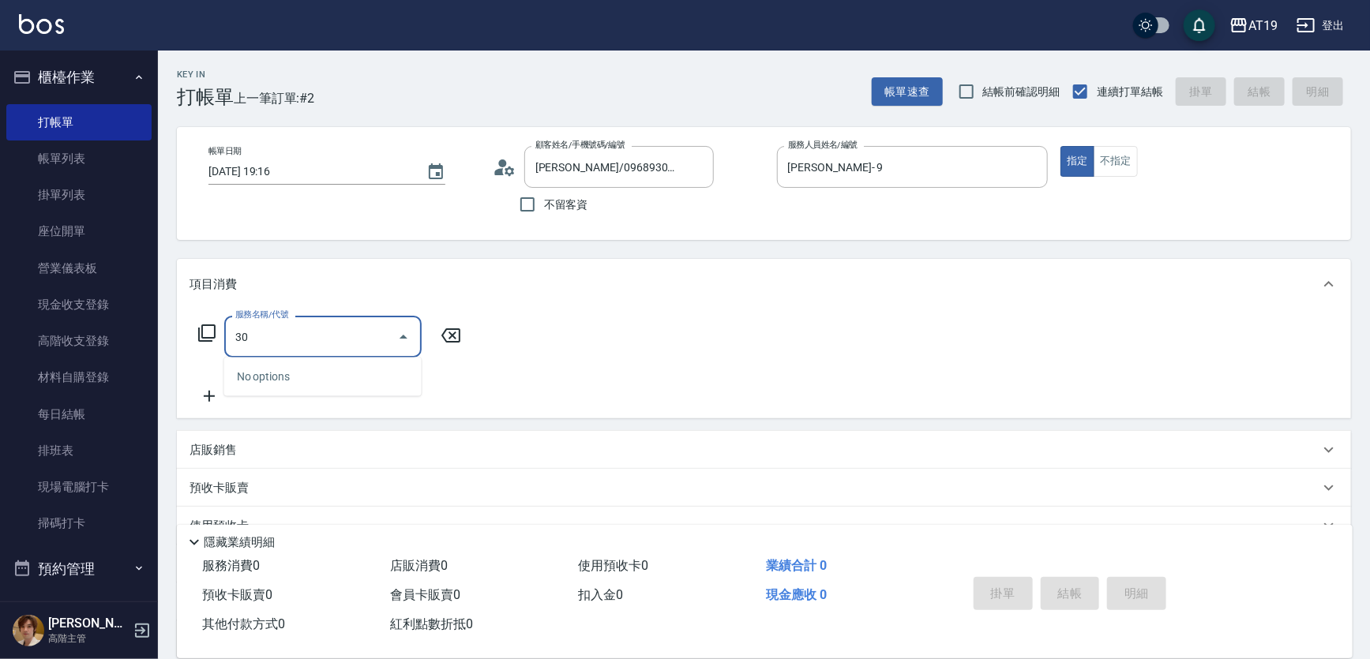
type input "301"
drag, startPoint x: 360, startPoint y: 381, endPoint x: 386, endPoint y: 380, distance: 26.1
click at [361, 381] on span "燙髮 - 1500" at bounding box center [322, 377] width 197 height 26
type input "150"
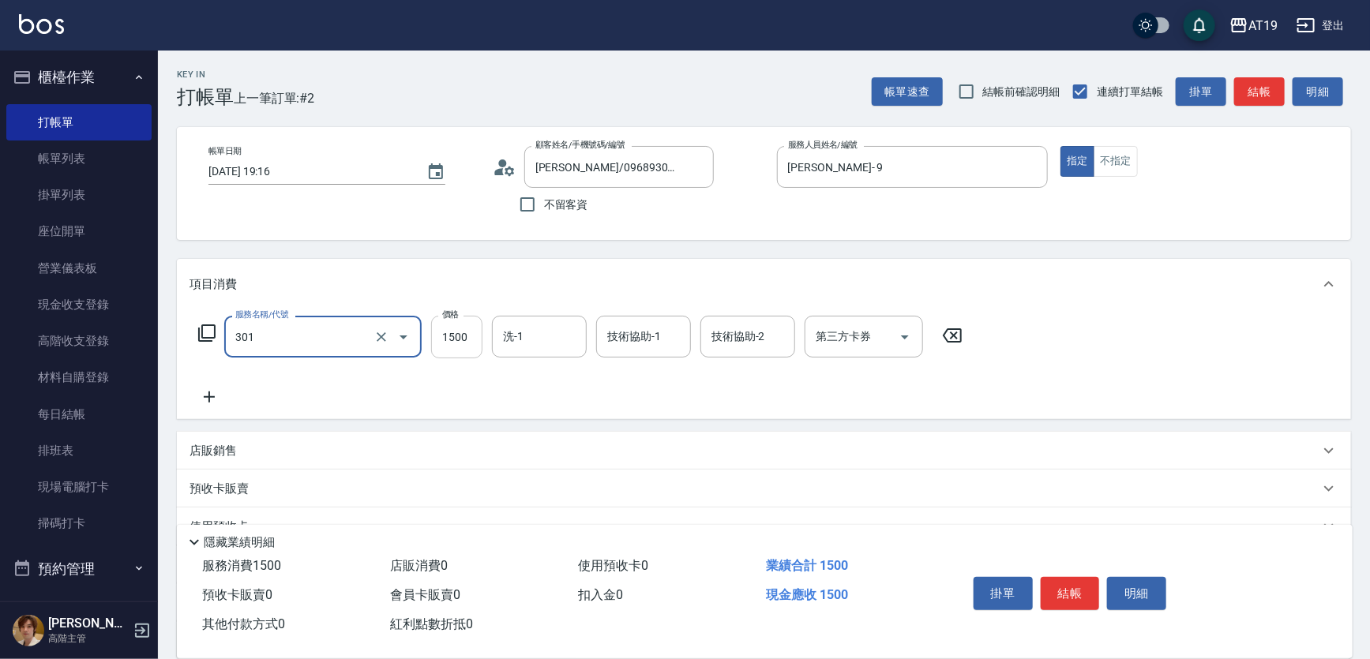
type input "燙髮(301)"
drag, startPoint x: 447, startPoint y: 347, endPoint x: 458, endPoint y: 344, distance: 11.5
click at [449, 346] on input "1500" at bounding box center [456, 337] width 51 height 43
type input "0"
type input "188"
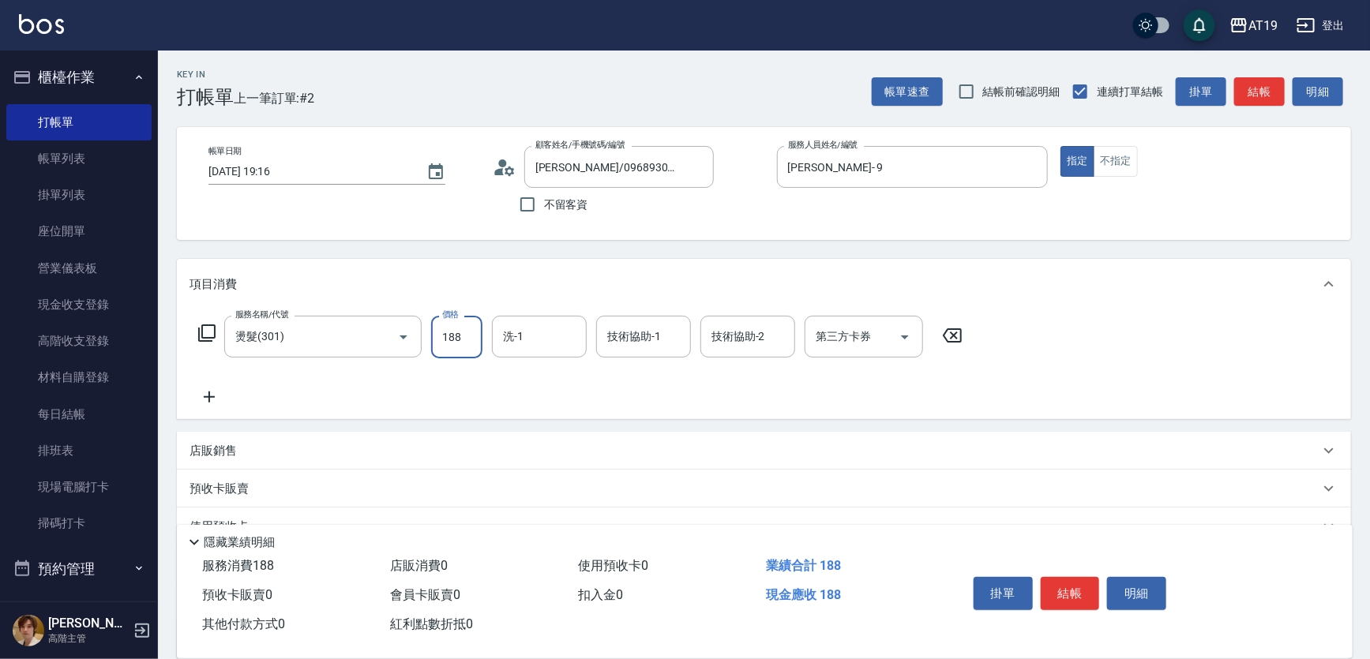
type input "180"
type input "1880"
click at [512, 340] on input "洗-1" at bounding box center [539, 337] width 81 height 28
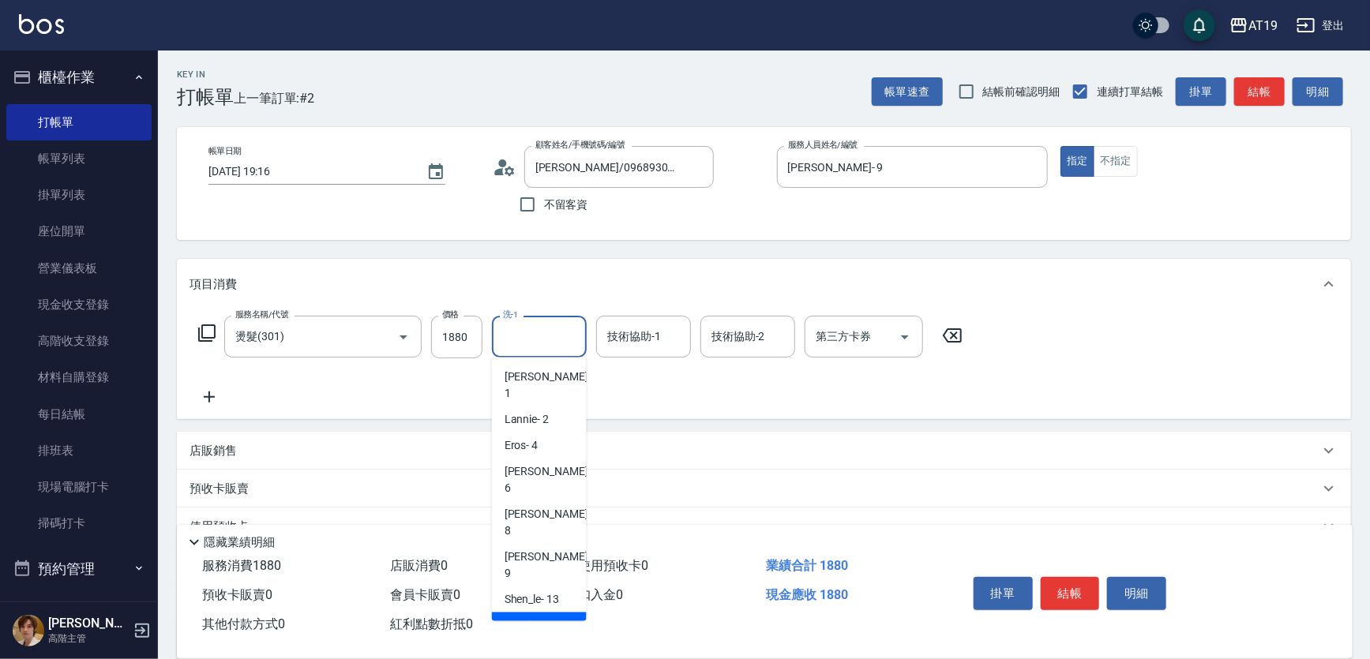
drag, startPoint x: 548, startPoint y: 553, endPoint x: 570, endPoint y: 468, distance: 87.3
click at [549, 613] on div "Nomi -50" at bounding box center [539, 626] width 95 height 26
type input "Nomi-50"
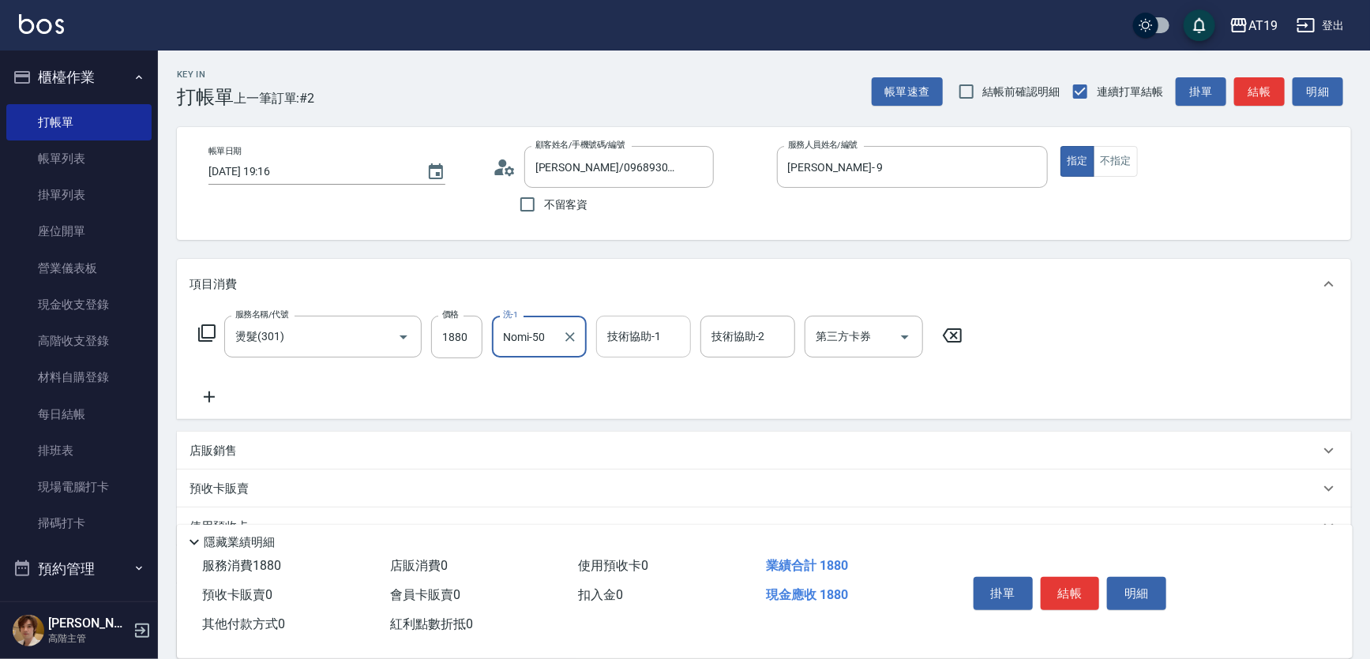
drag, startPoint x: 621, startPoint y: 333, endPoint x: 622, endPoint y: 352, distance: 19.0
click at [622, 336] on input "技術協助-1" at bounding box center [643, 337] width 81 height 28
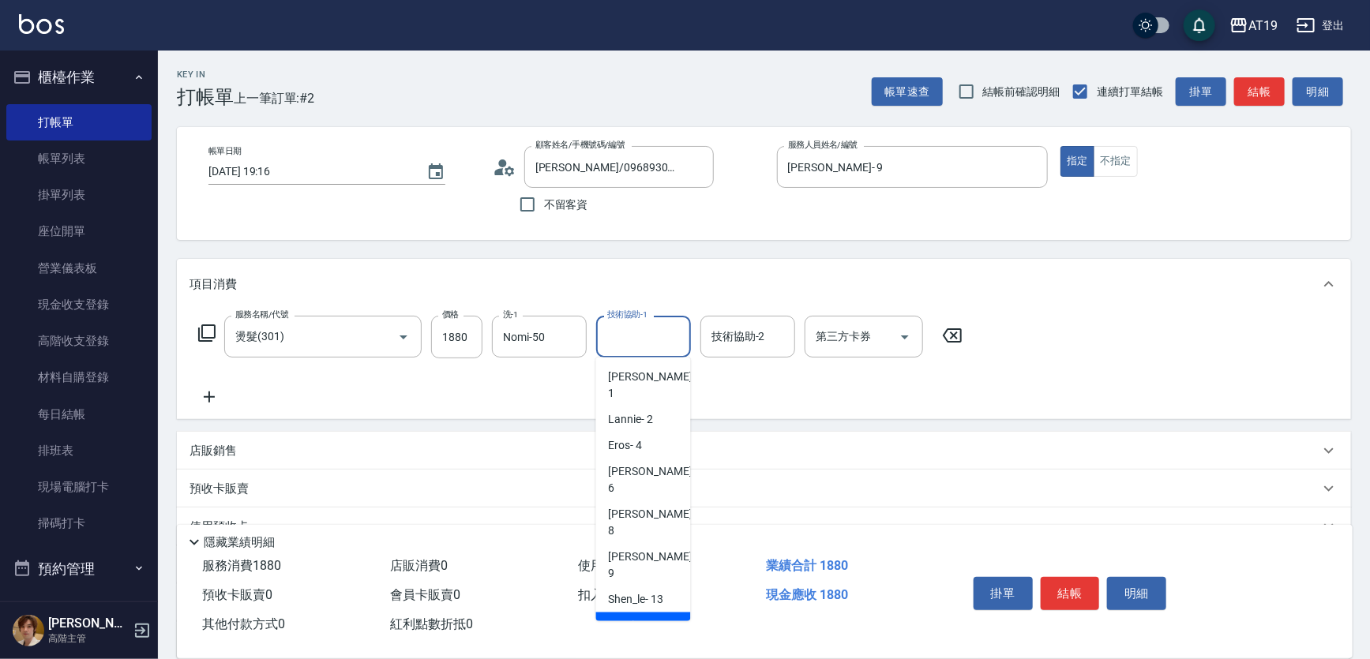
click at [640, 618] on span "Nomi -50" at bounding box center [630, 626] width 42 height 17
type input "Nomi-50"
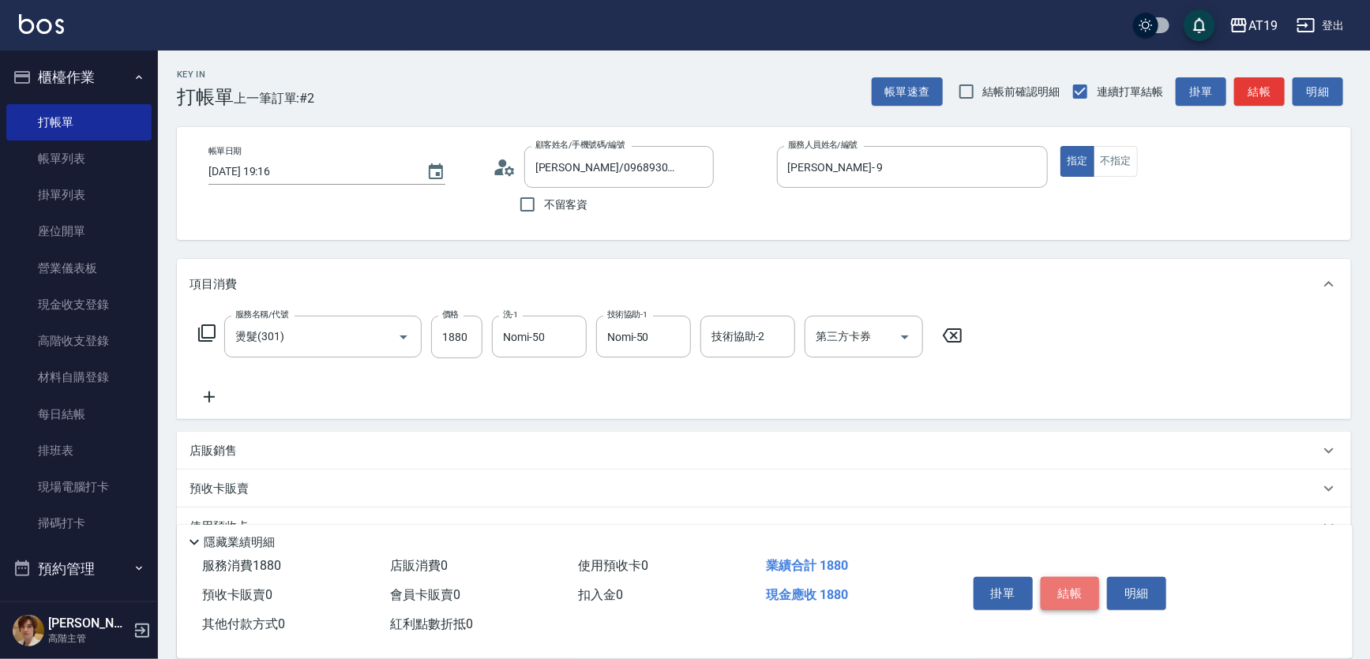
click at [1064, 584] on button "結帳" at bounding box center [1070, 593] width 59 height 33
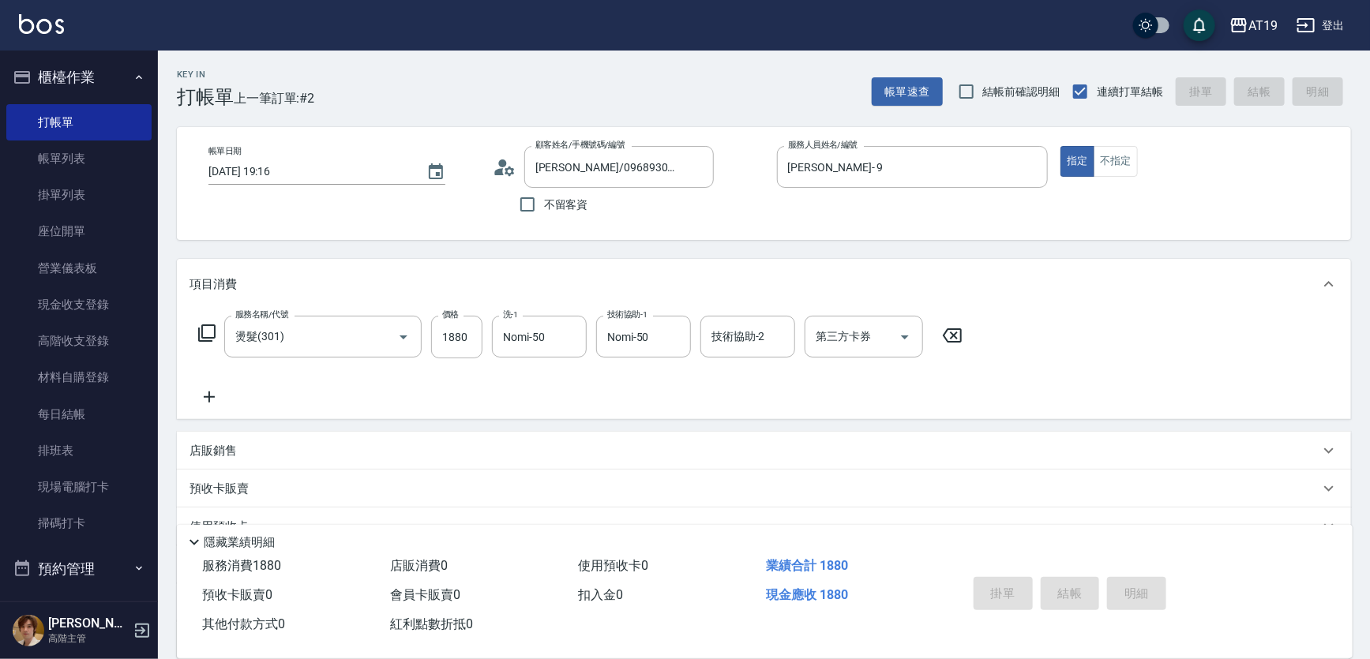
type input "[DATE] 19:19"
type input "0"
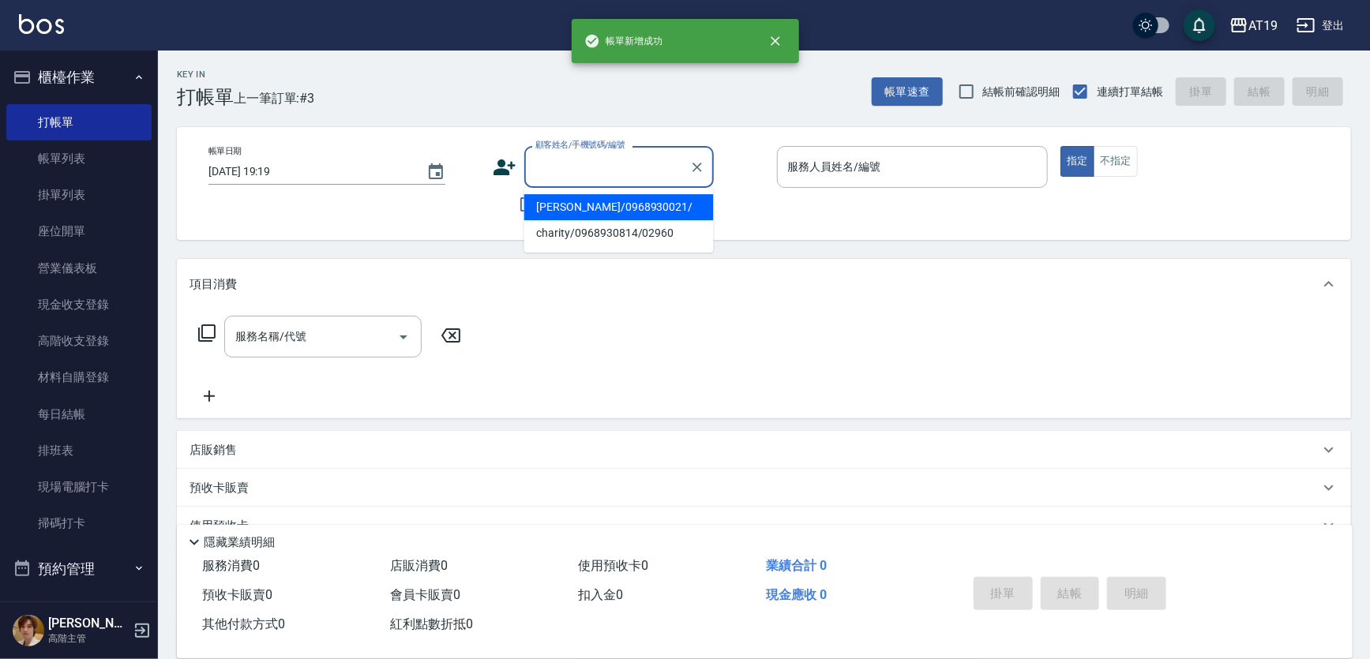
click at [546, 168] on input "顧客姓名/手機號碼/編號" at bounding box center [607, 167] width 152 height 28
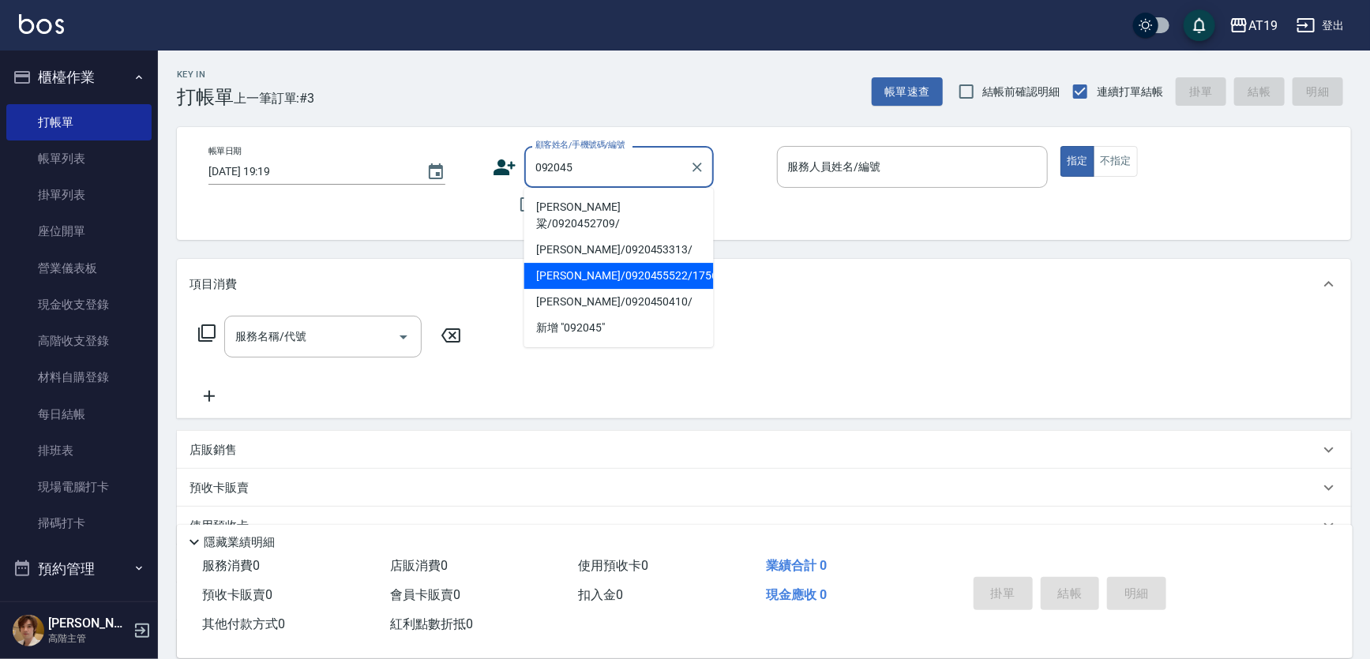
type input "092045"
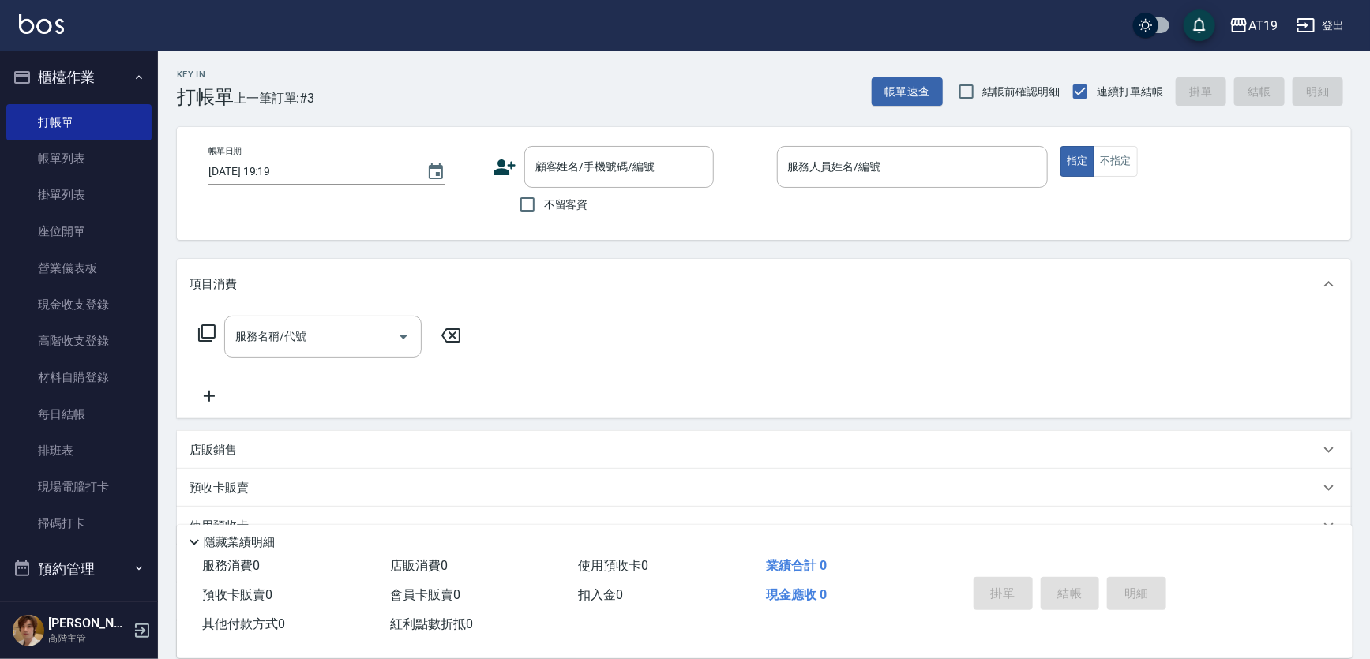
click at [495, 265] on div "項目消費" at bounding box center [764, 284] width 1174 height 51
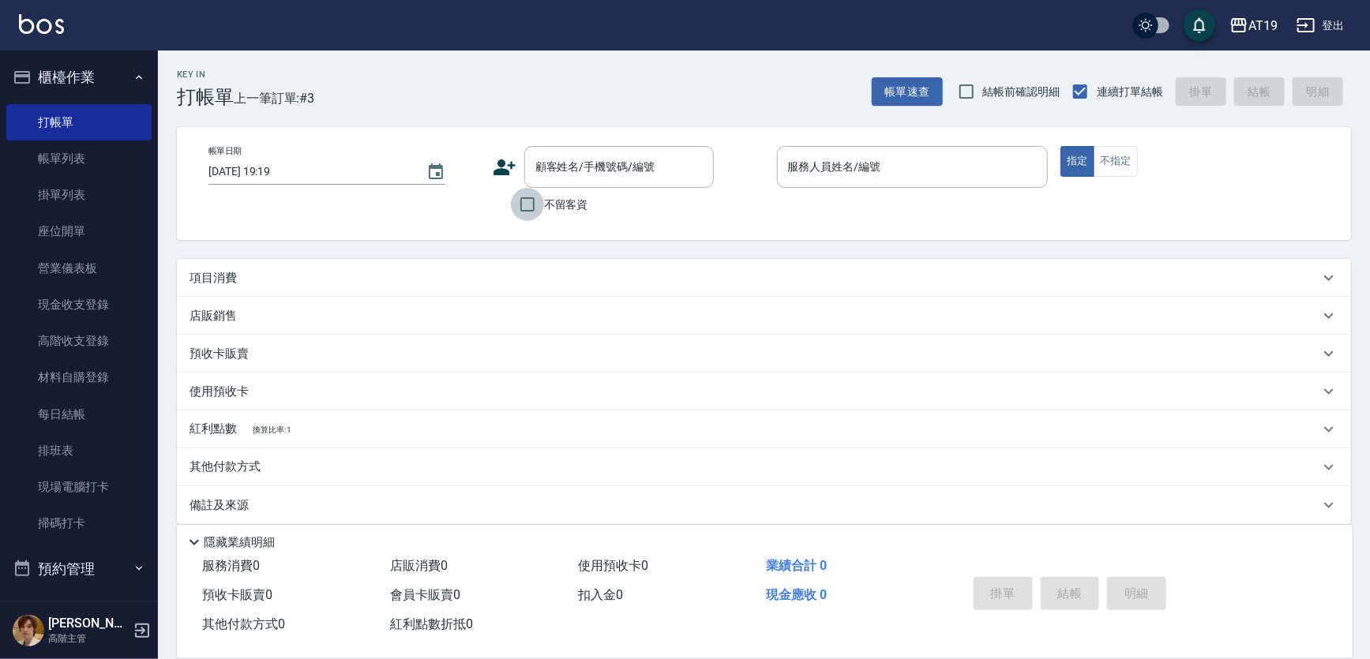
drag, startPoint x: 513, startPoint y: 203, endPoint x: 528, endPoint y: 205, distance: 14.3
click at [515, 203] on input "不留客資" at bounding box center [527, 204] width 33 height 33
checkbox input "true"
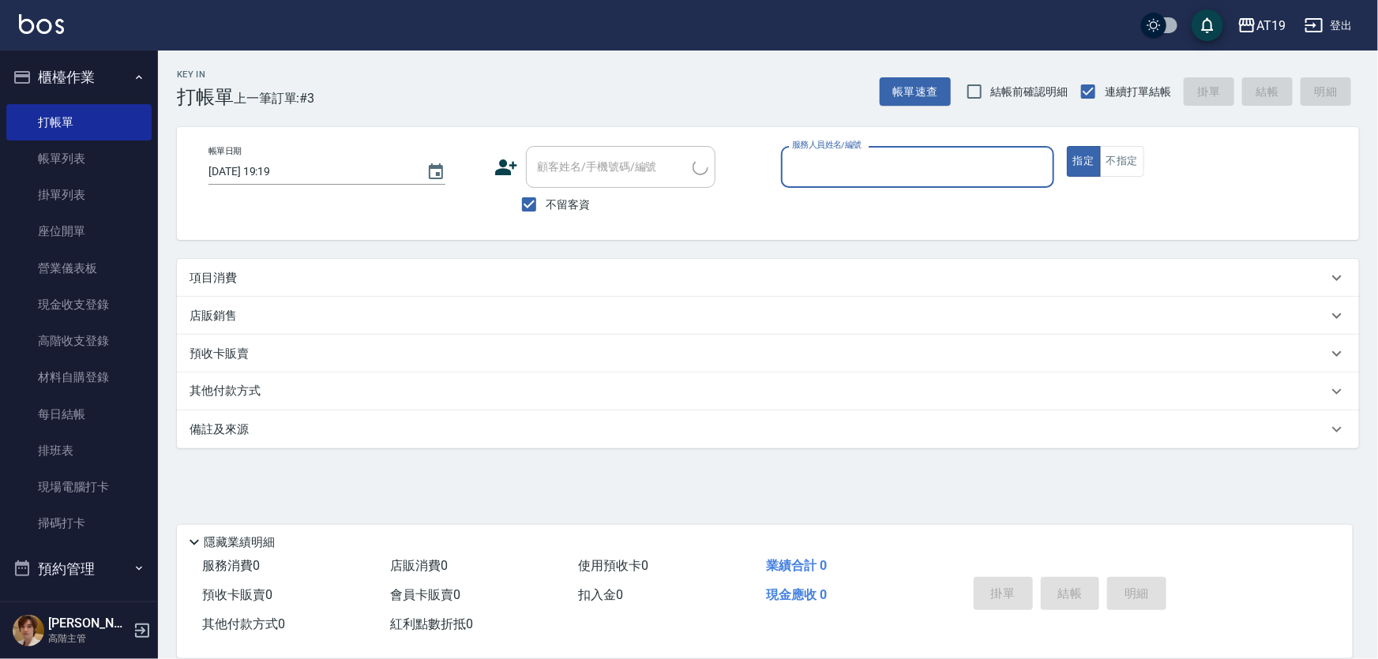
click at [810, 177] on input "服務人員姓名/編號" at bounding box center [917, 167] width 259 height 28
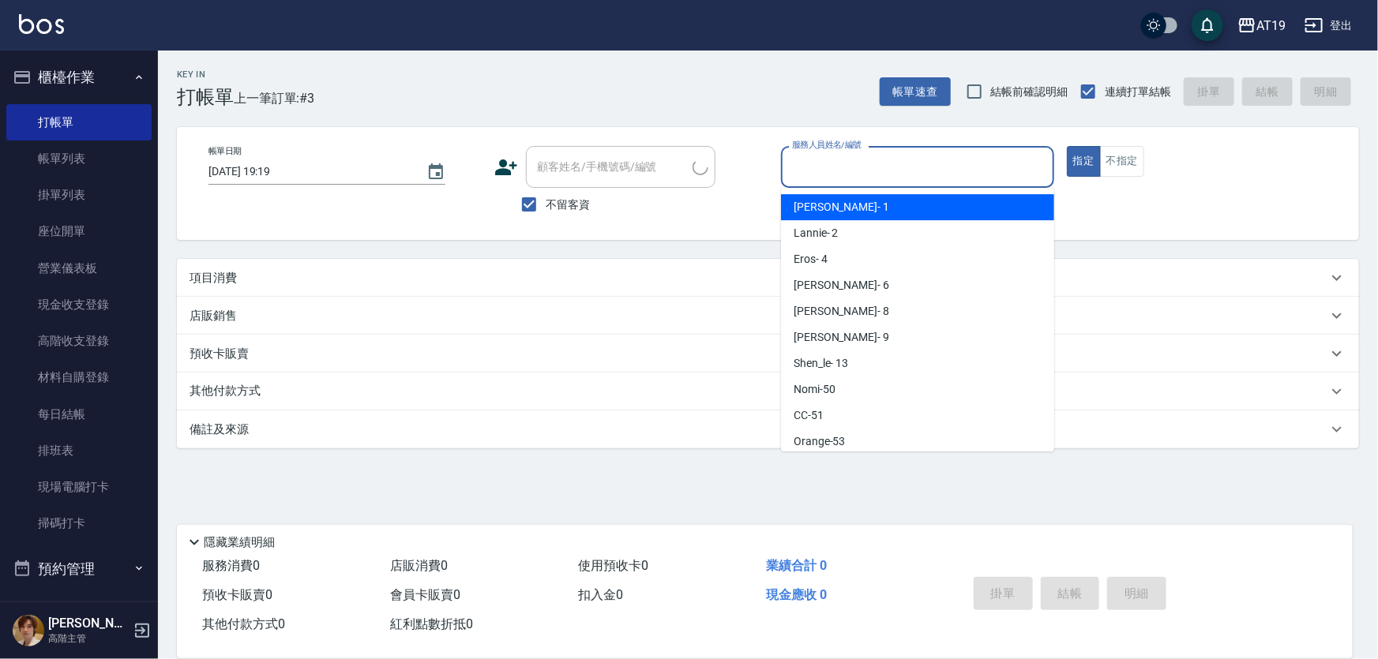
click at [817, 203] on span "Linda - 1" at bounding box center [842, 207] width 96 height 17
type input "Linda- 1"
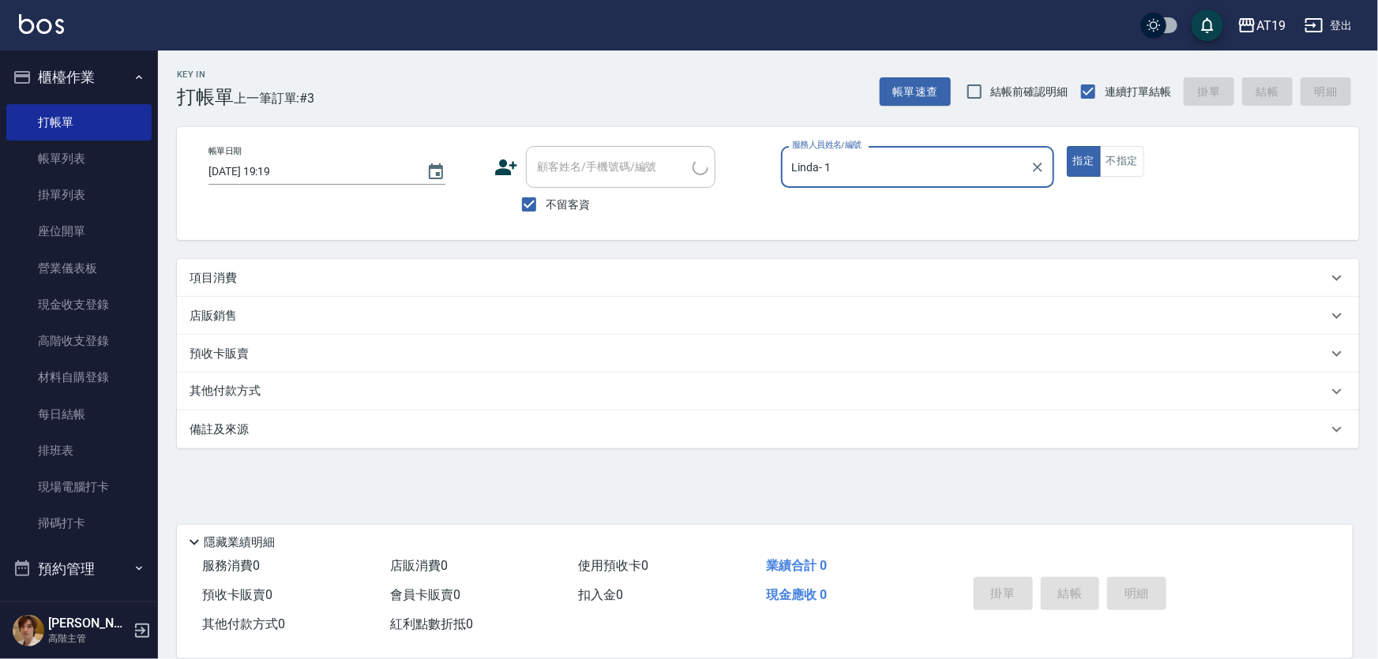
click at [213, 282] on p "項目消費" at bounding box center [213, 278] width 47 height 17
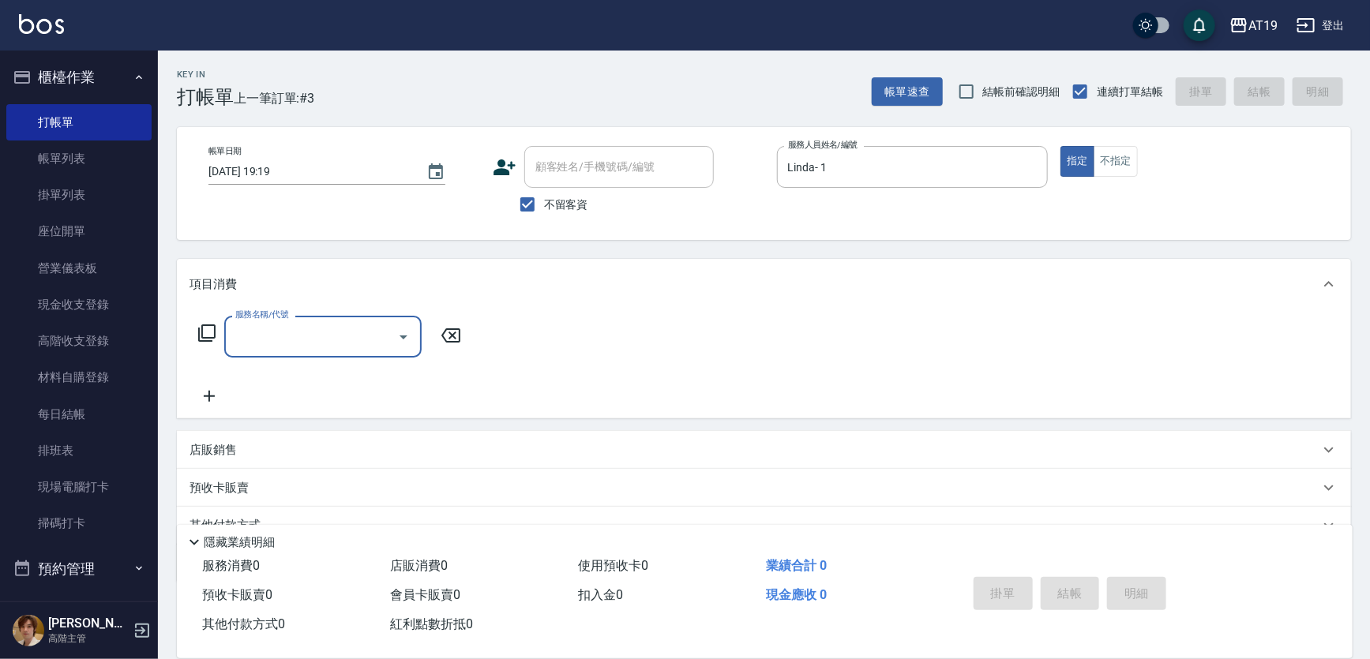
click at [261, 331] on input "服務名稱/代號" at bounding box center [311, 337] width 160 height 28
click at [277, 377] on span "剪髮 - 300" at bounding box center [322, 377] width 197 height 26
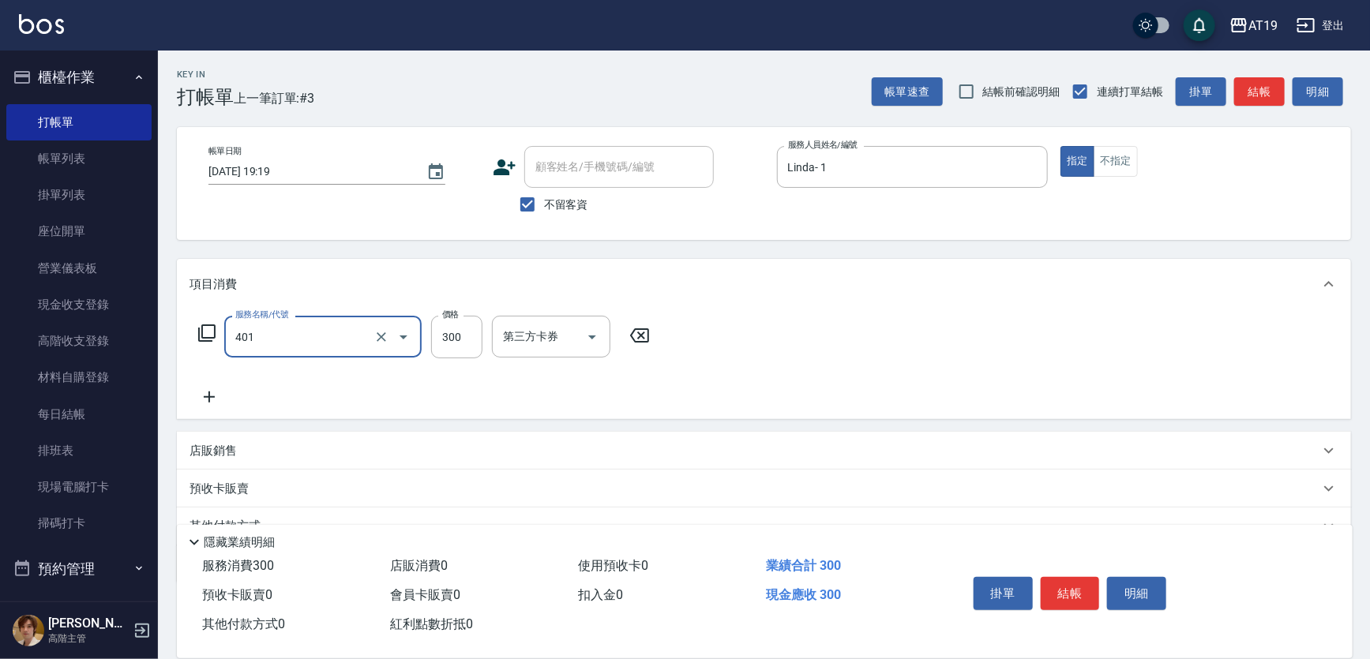
type input "剪髮(401)"
click at [223, 449] on p "店販銷售" at bounding box center [213, 451] width 47 height 17
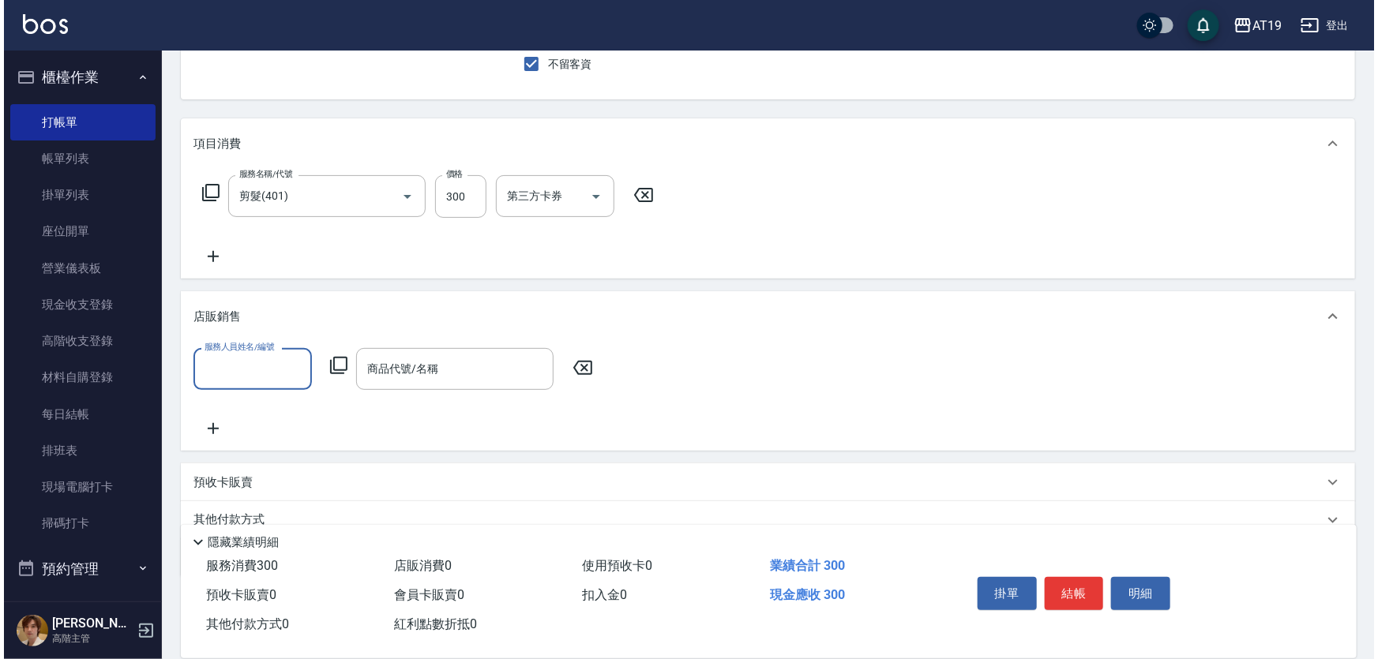
scroll to position [143, 0]
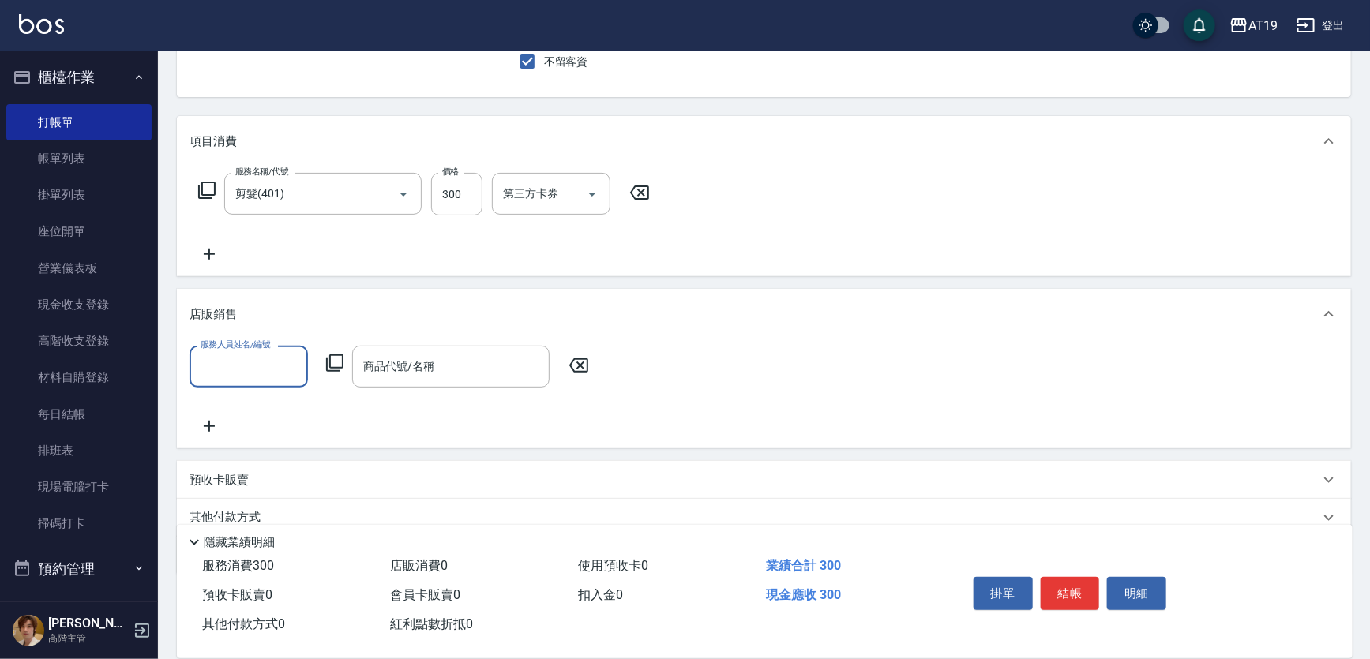
click at [223, 377] on input "服務人員姓名/編號" at bounding box center [249, 367] width 104 height 28
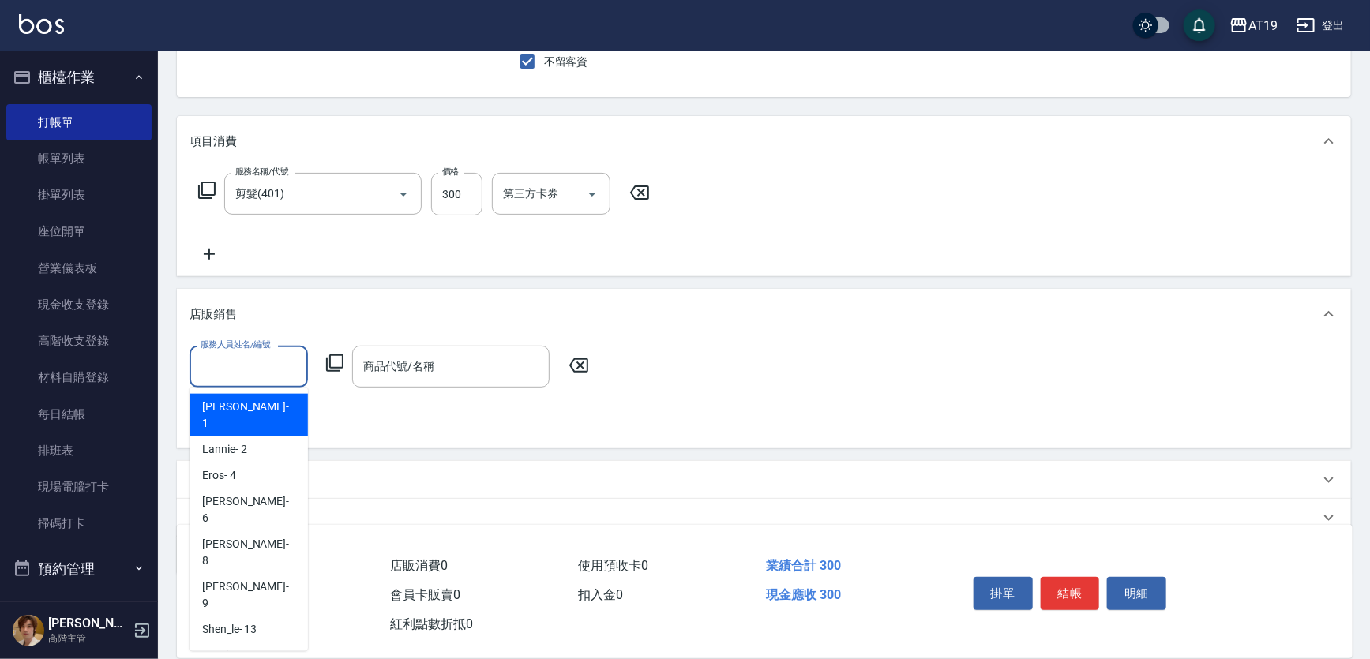
click at [253, 391] on ul "[PERSON_NAME] - 1 Lannie - 2 Eros - 4 [PERSON_NAME] - 6 Mika - 8 [PERSON_NAME] …" at bounding box center [249, 520] width 118 height 264
drag, startPoint x: 276, startPoint y: 402, endPoint x: 306, endPoint y: 387, distance: 32.8
click at [276, 402] on div "Linda - 1" at bounding box center [249, 415] width 118 height 43
type input "Linda- 1"
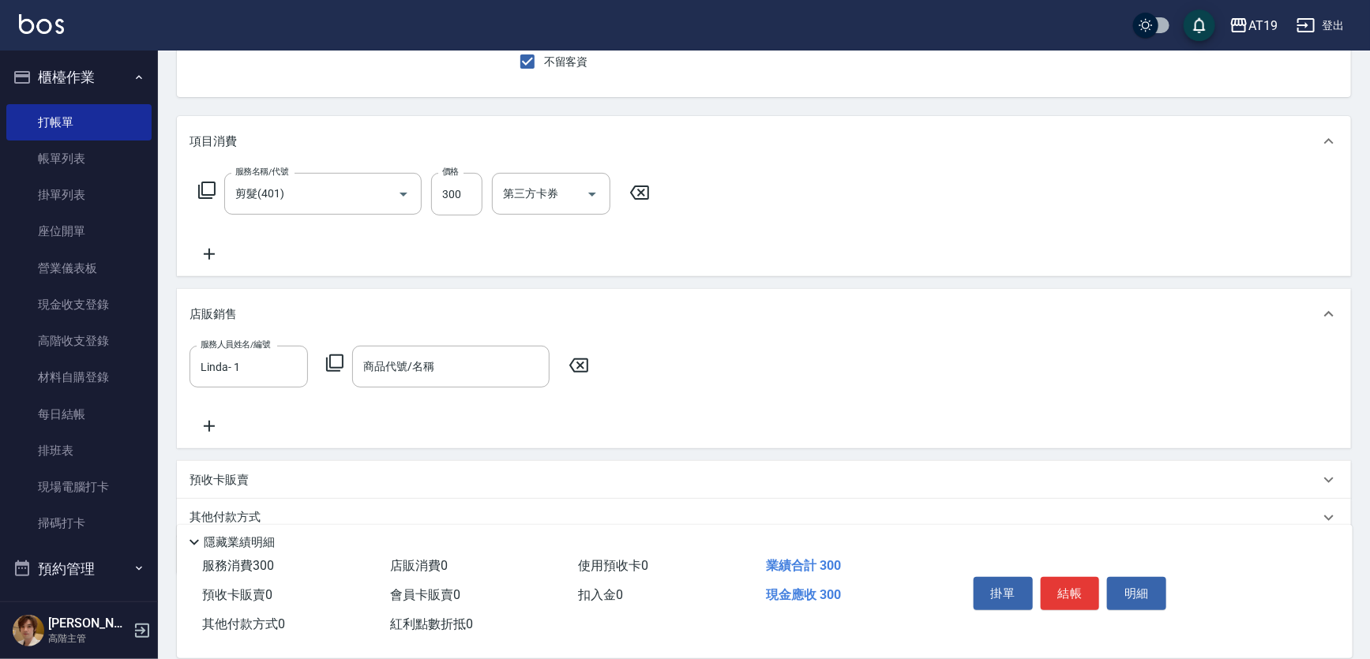
click at [325, 362] on icon at bounding box center [334, 363] width 19 height 19
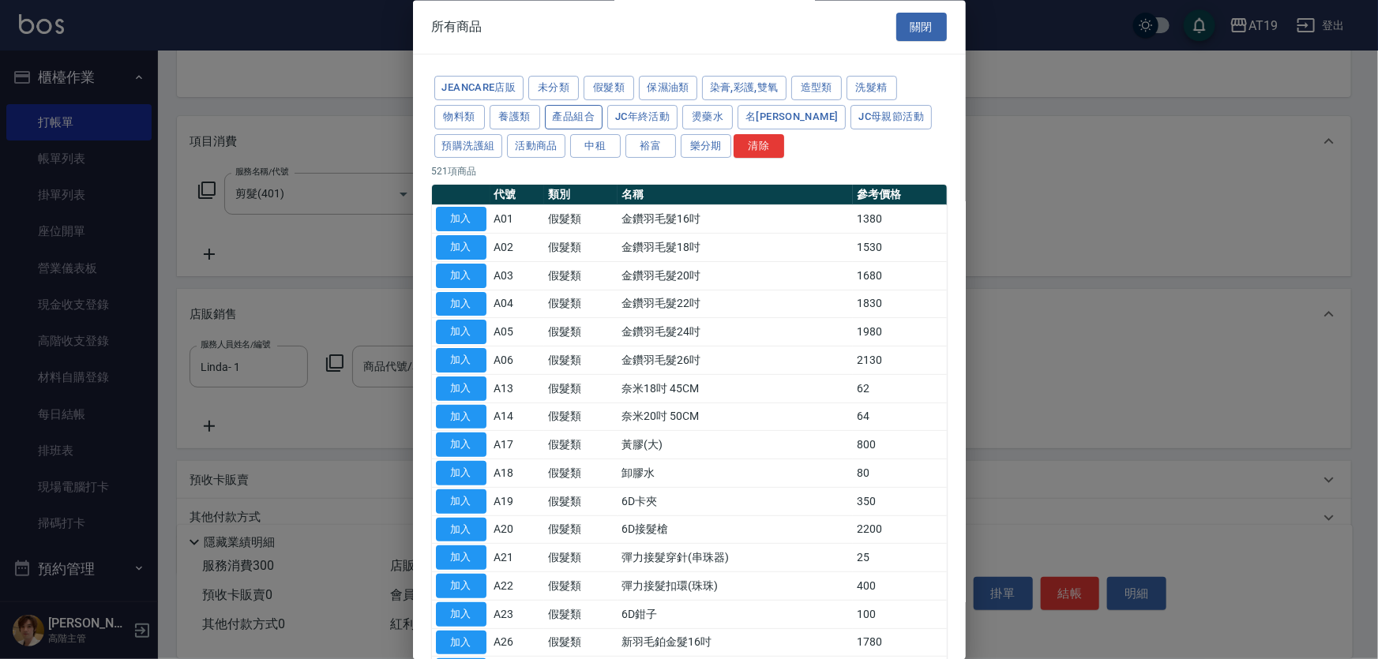
click at [571, 119] on button "產品組合" at bounding box center [574, 117] width 58 height 24
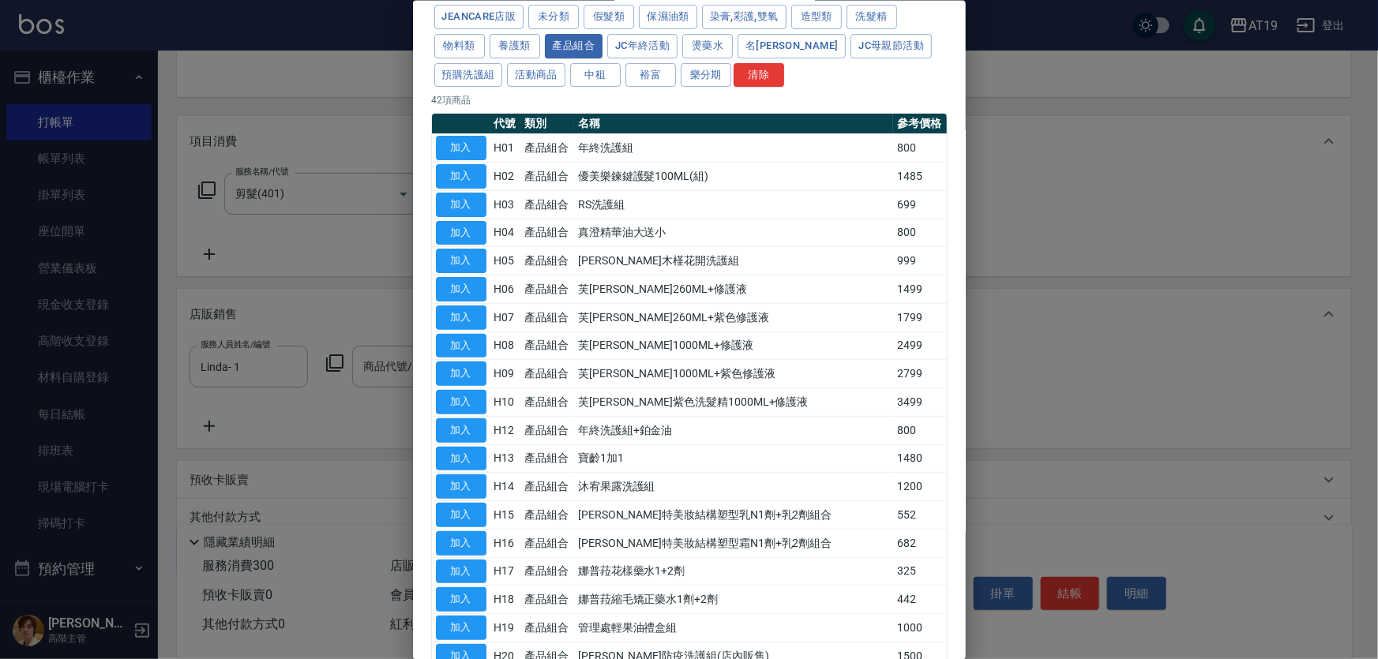
scroll to position [71, 0]
click at [589, 44] on button "產品組合" at bounding box center [574, 46] width 58 height 24
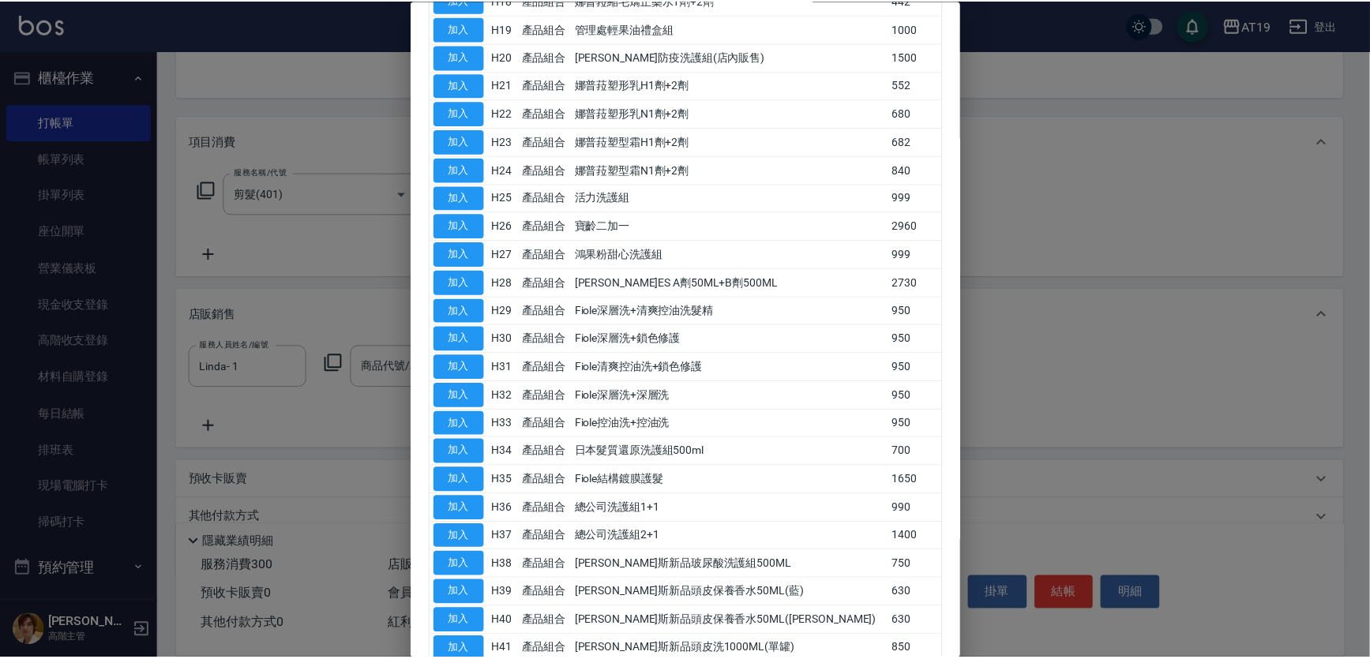
scroll to position [813, 0]
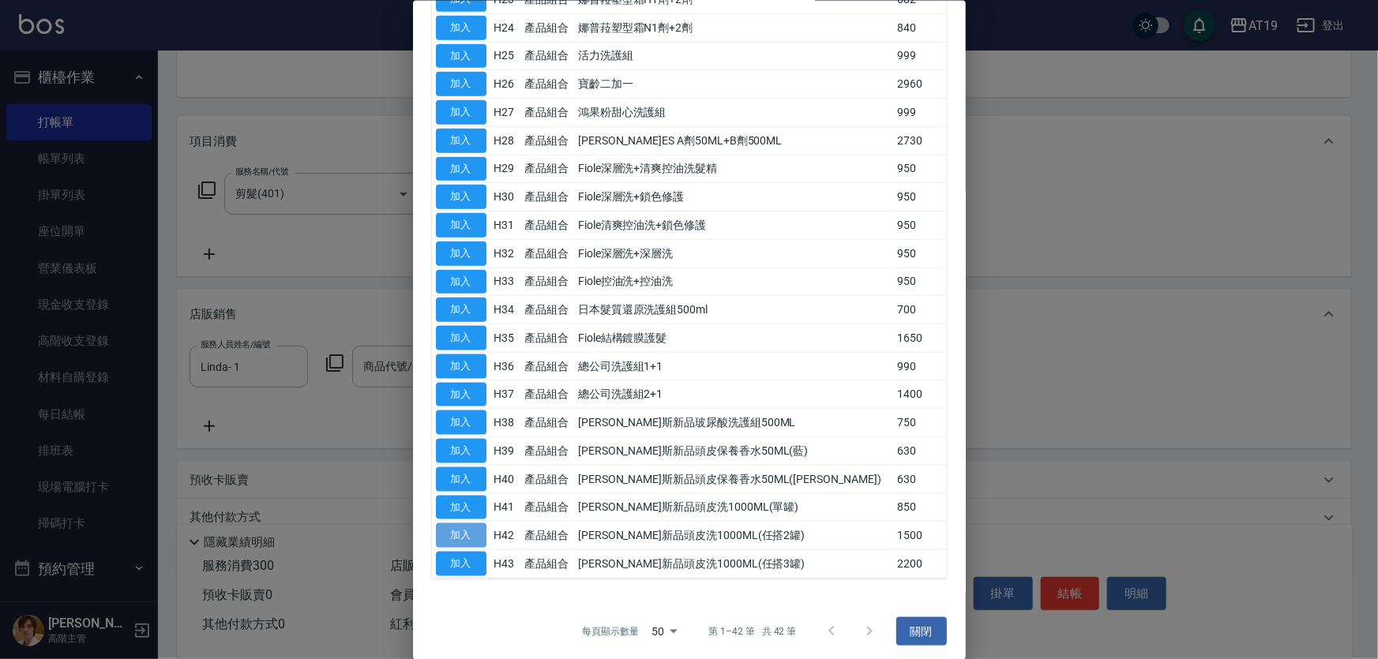
click at [458, 531] on button "加入" at bounding box center [461, 536] width 51 height 24
type input "[PERSON_NAME]新品頭皮洗1000ML(任搭2罐)"
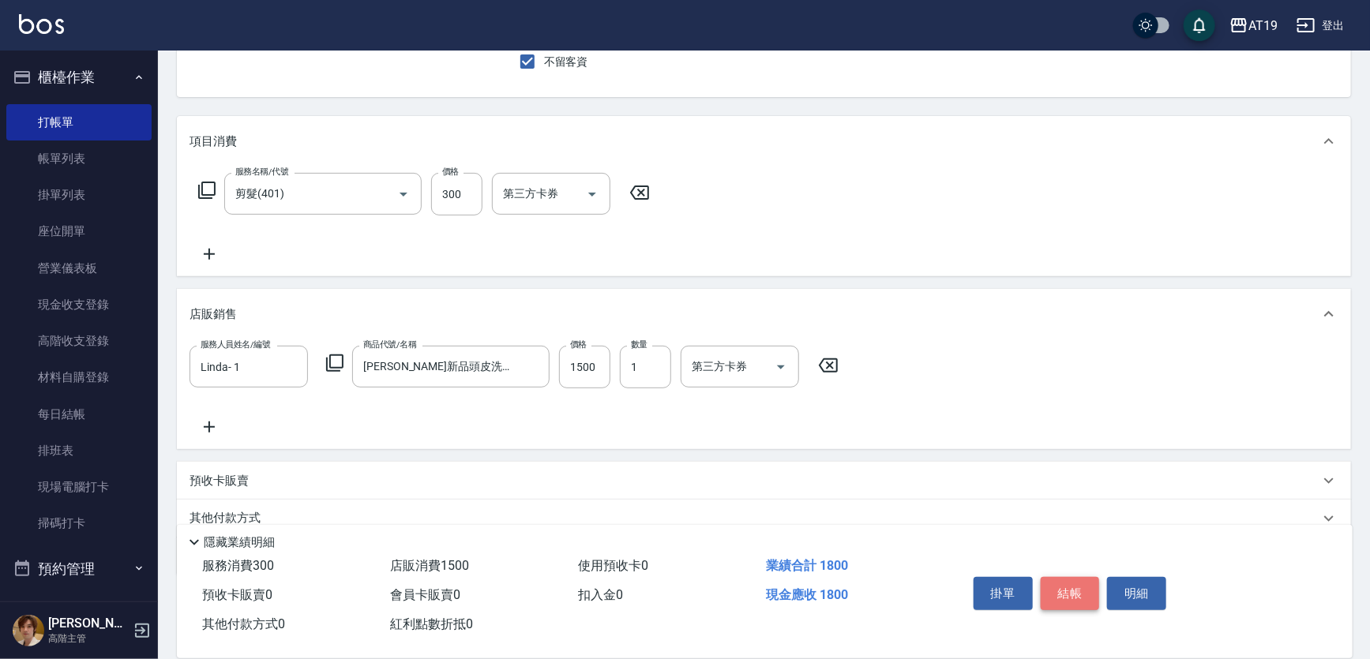
click at [1068, 577] on button "結帳" at bounding box center [1070, 593] width 59 height 33
type input "[DATE] 19:20"
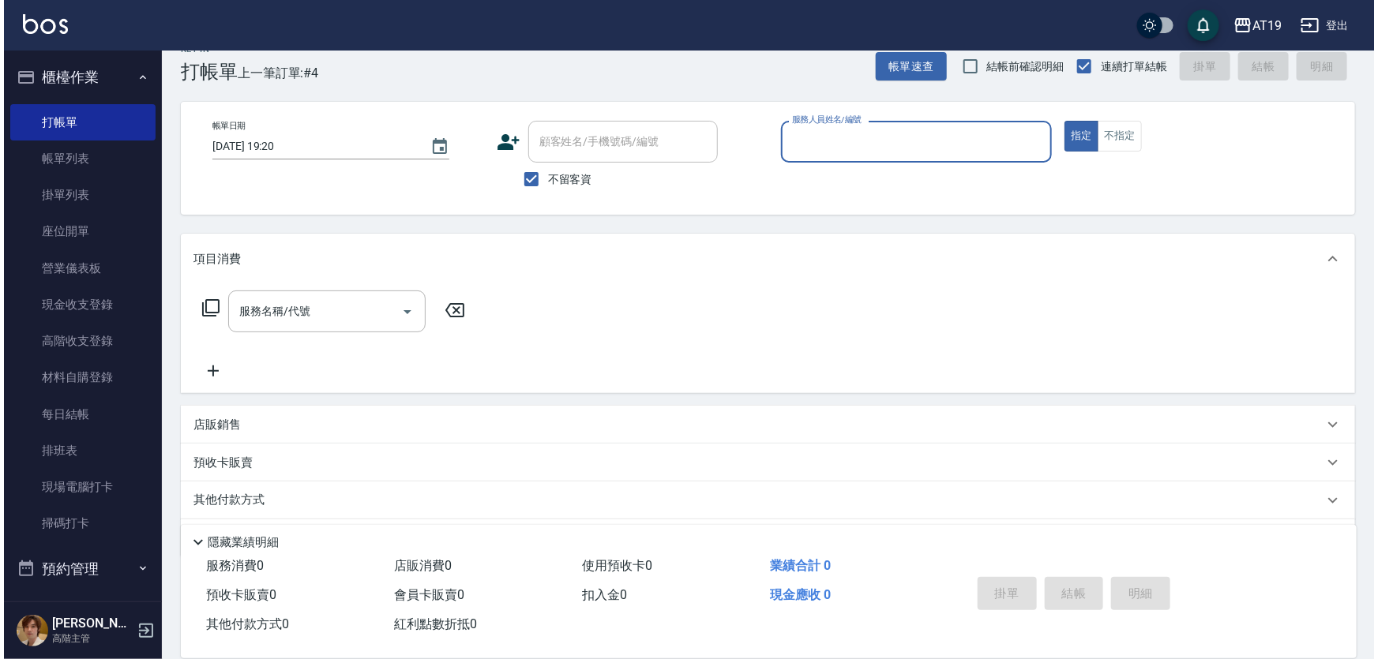
scroll to position [0, 0]
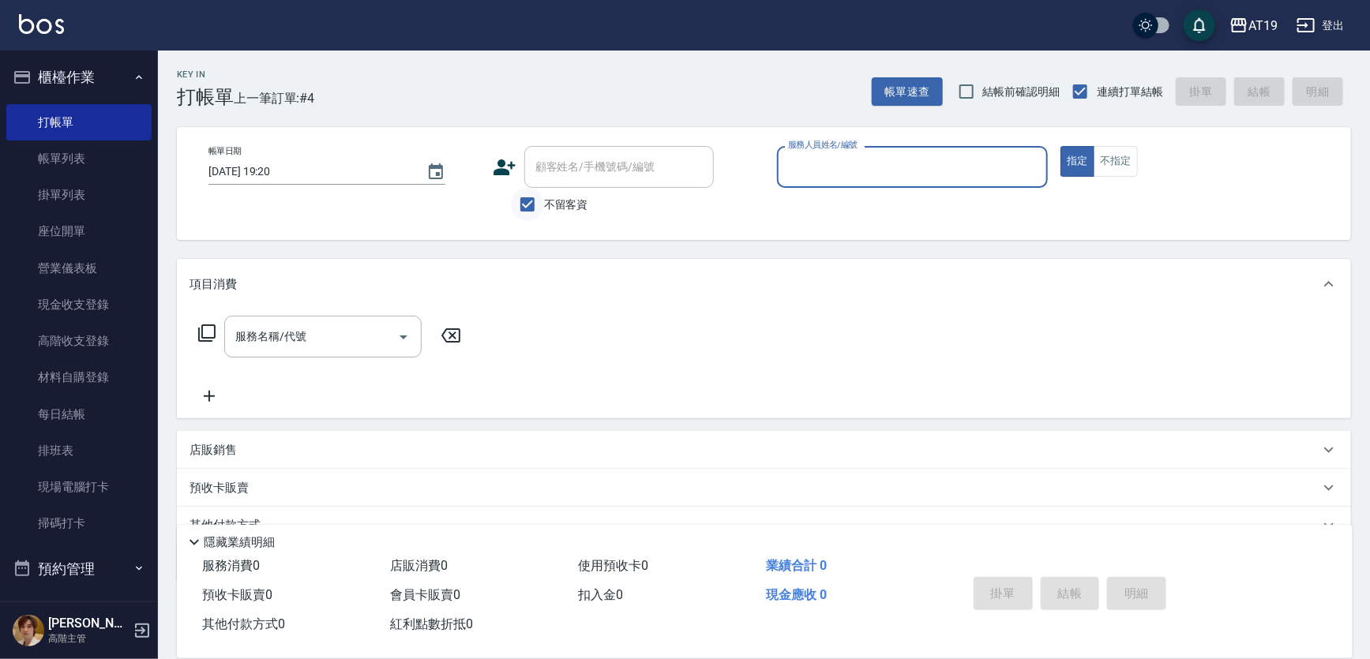
click at [535, 210] on input "不留客資" at bounding box center [527, 204] width 33 height 33
checkbox input "false"
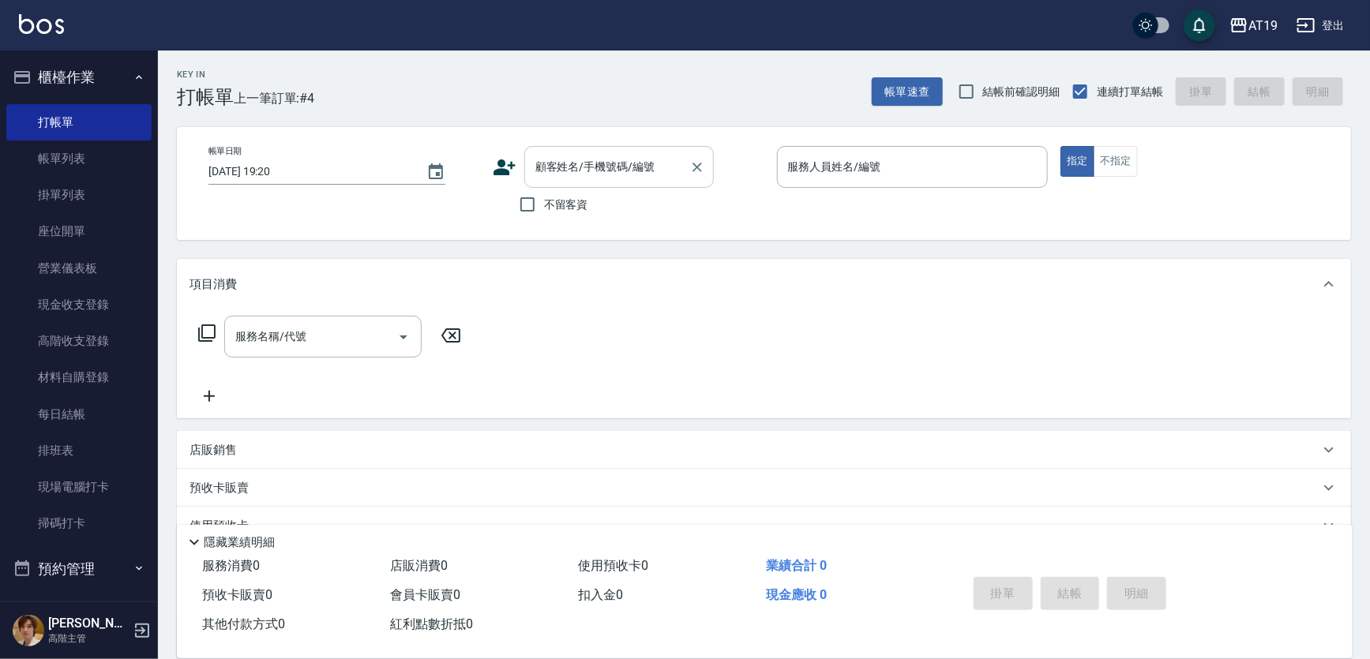
click at [546, 173] on input "顧客姓名/手機號碼/編號" at bounding box center [607, 167] width 152 height 28
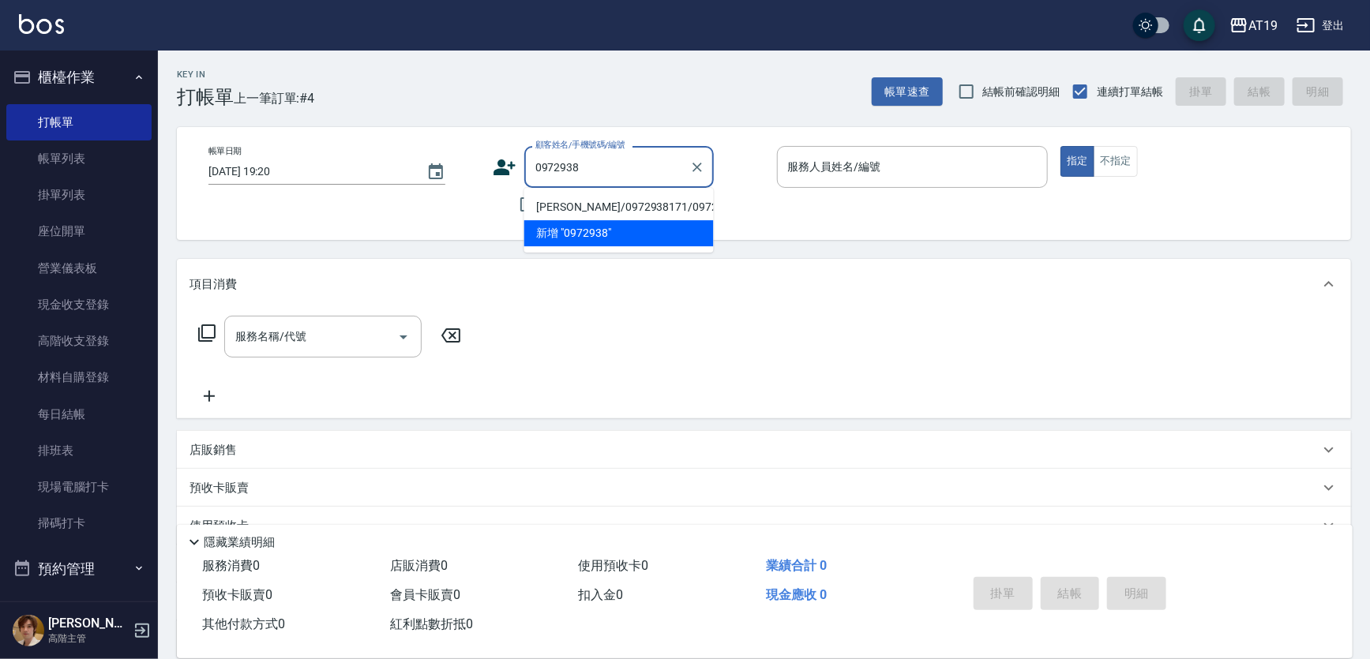
click at [556, 220] on li "[PERSON_NAME]/0972938171/0972938171" at bounding box center [619, 207] width 190 height 26
type input "[PERSON_NAME]/0972938171/0972938171"
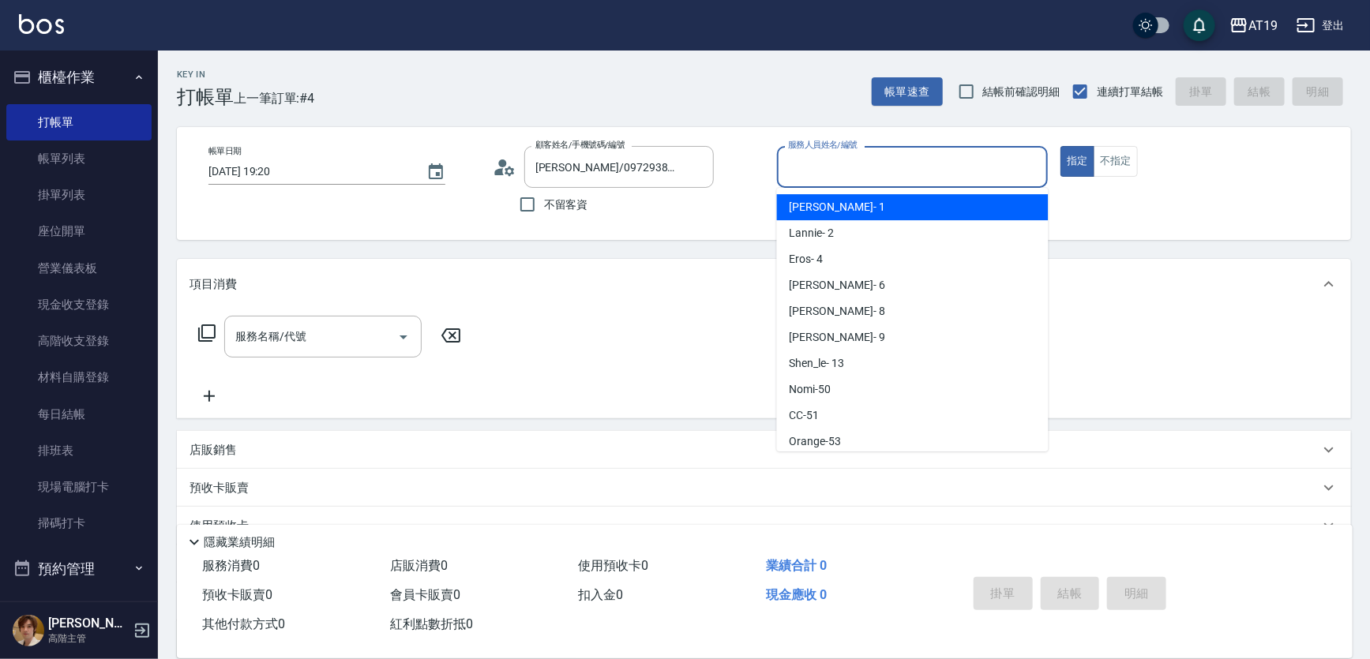
click at [829, 171] on input "服務人員姓名/編號" at bounding box center [912, 167] width 257 height 28
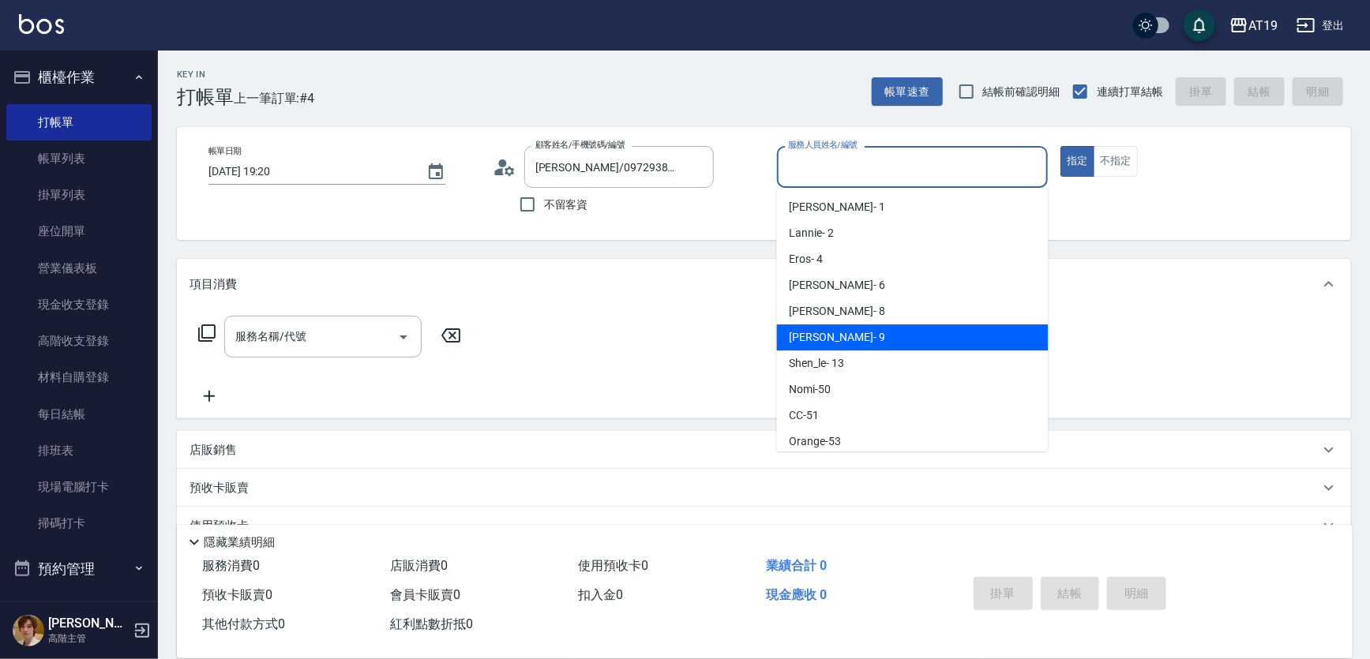
click at [873, 344] on div "[PERSON_NAME] - 9" at bounding box center [913, 338] width 272 height 26
type input "[PERSON_NAME]- 9"
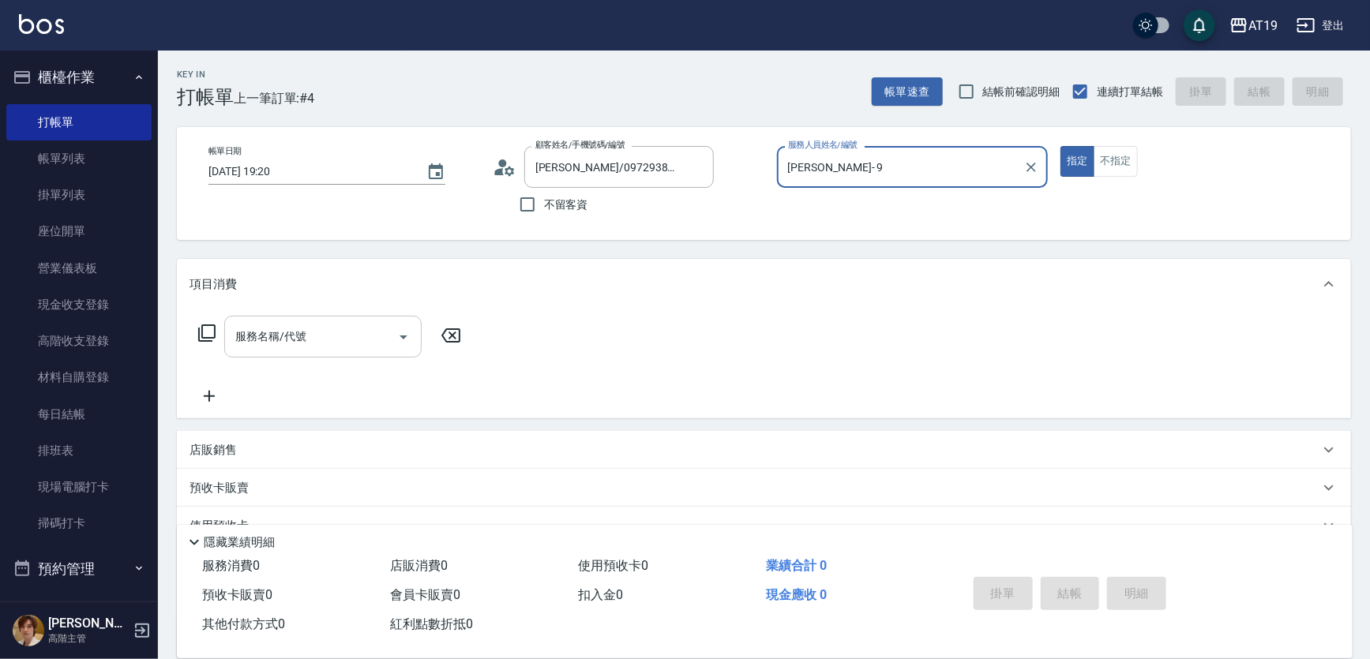
click at [300, 333] on input "服務名稱/代號" at bounding box center [311, 337] width 160 height 28
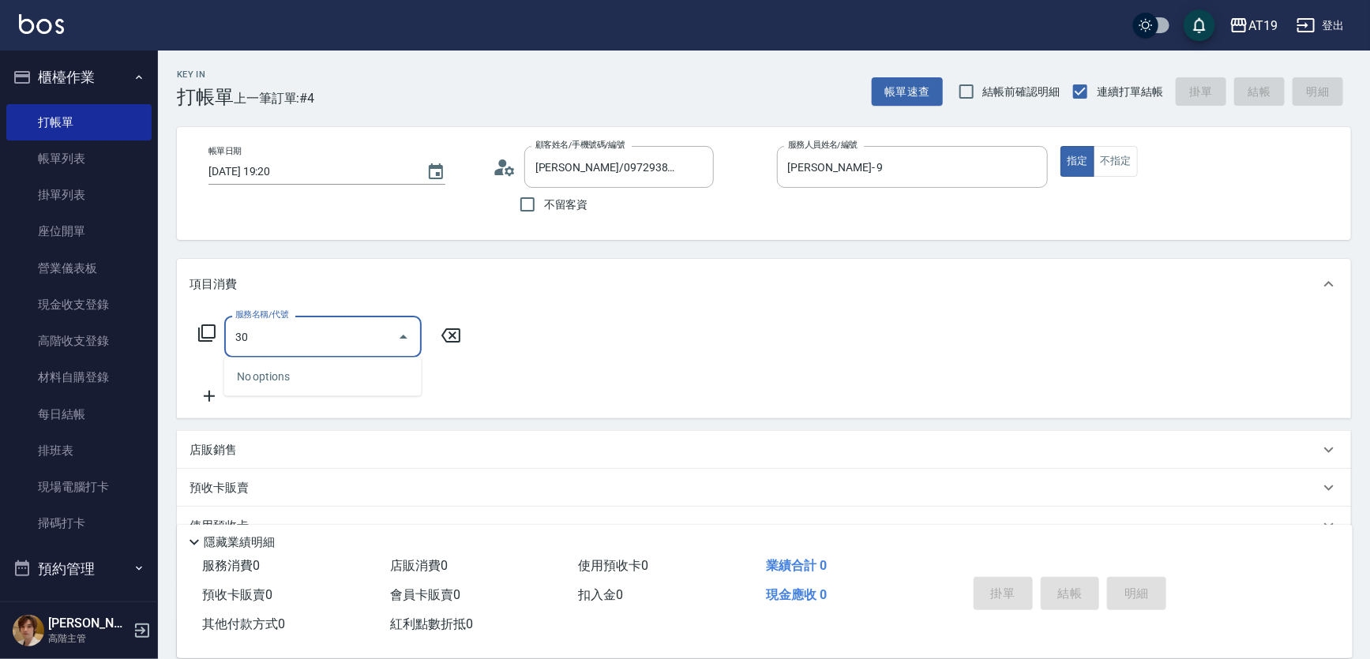
type input "301"
click at [316, 374] on span "燙髮 - 1500" at bounding box center [322, 377] width 197 height 26
type input "150"
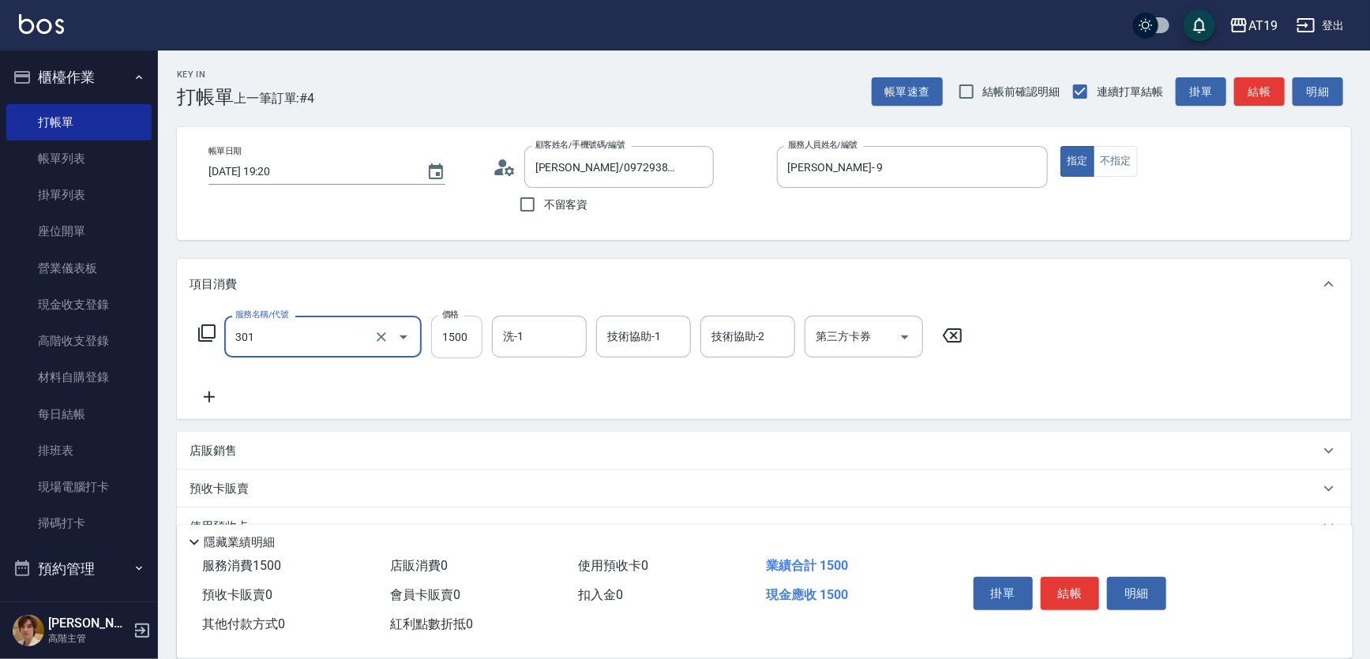
type input "燙髮(301)"
click at [445, 339] on input "1500" at bounding box center [456, 337] width 51 height 43
type input "0"
type input "18"
type input "10"
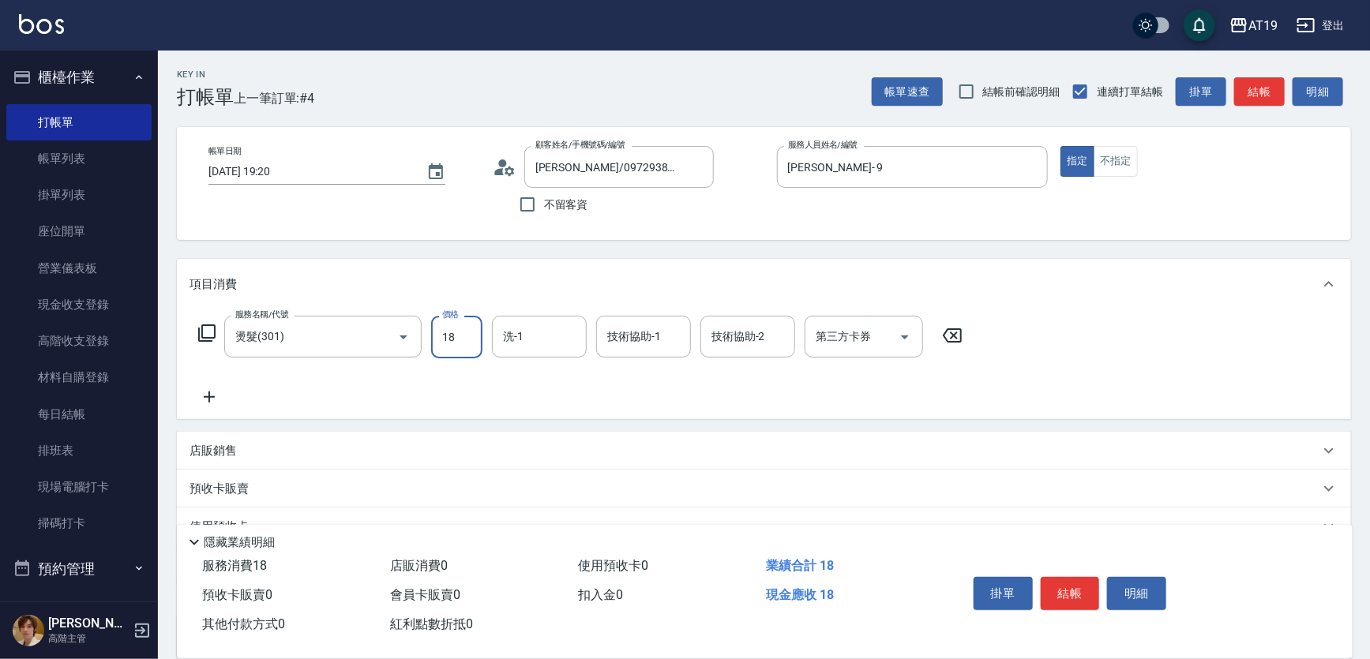
type input "180"
type input "0"
type input "18"
type input "10"
type input "188"
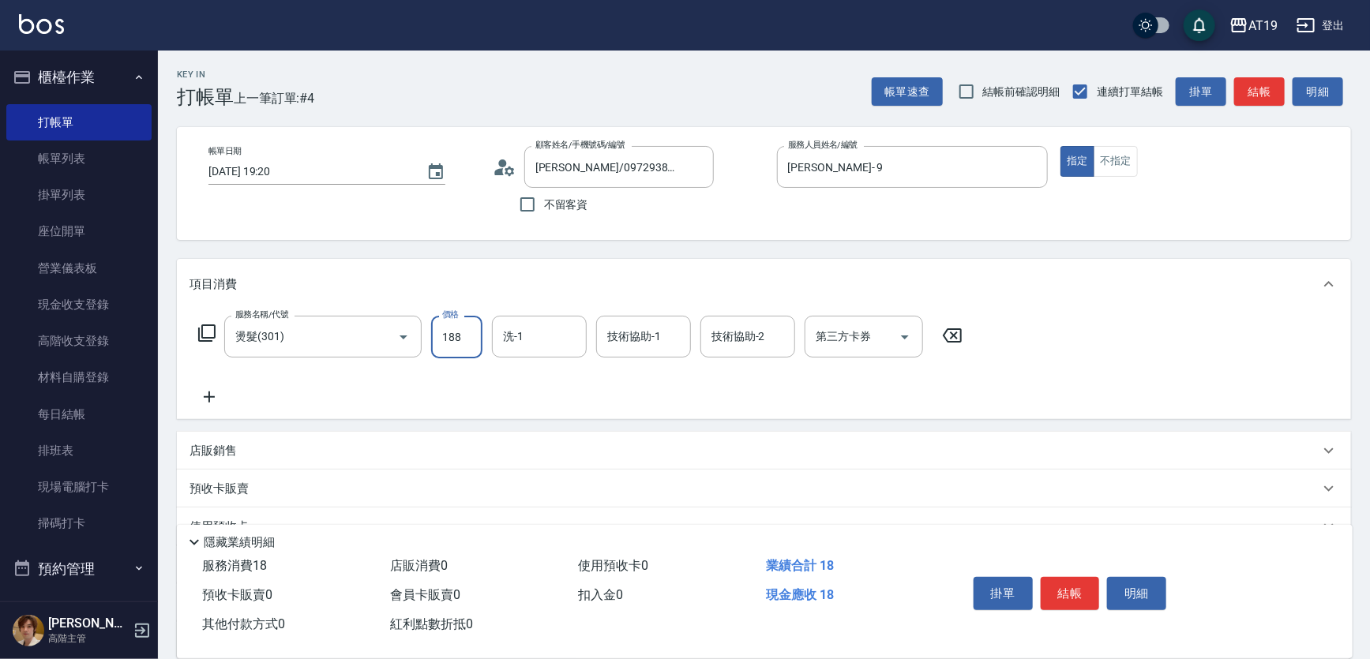
type input "180"
type input "1880"
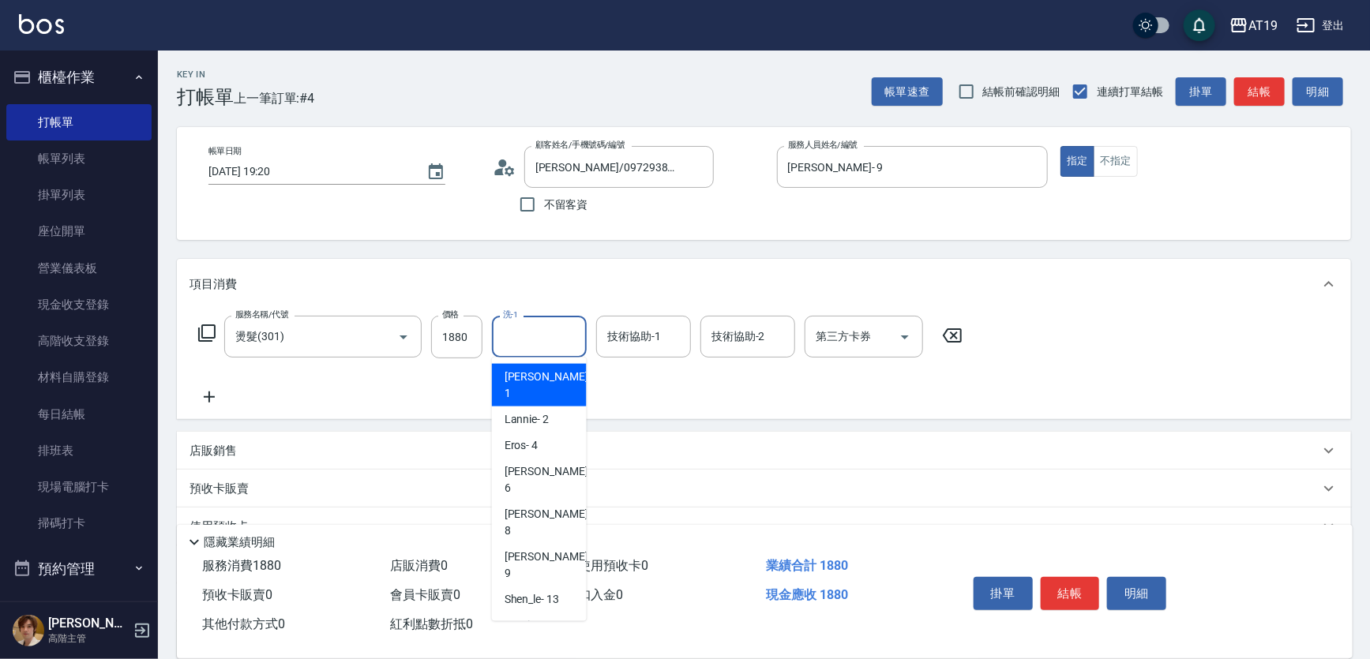
click at [531, 324] on input "洗-1" at bounding box center [539, 337] width 81 height 28
click at [554, 613] on div "Nomi -50" at bounding box center [539, 626] width 95 height 26
type input "Nomi-50"
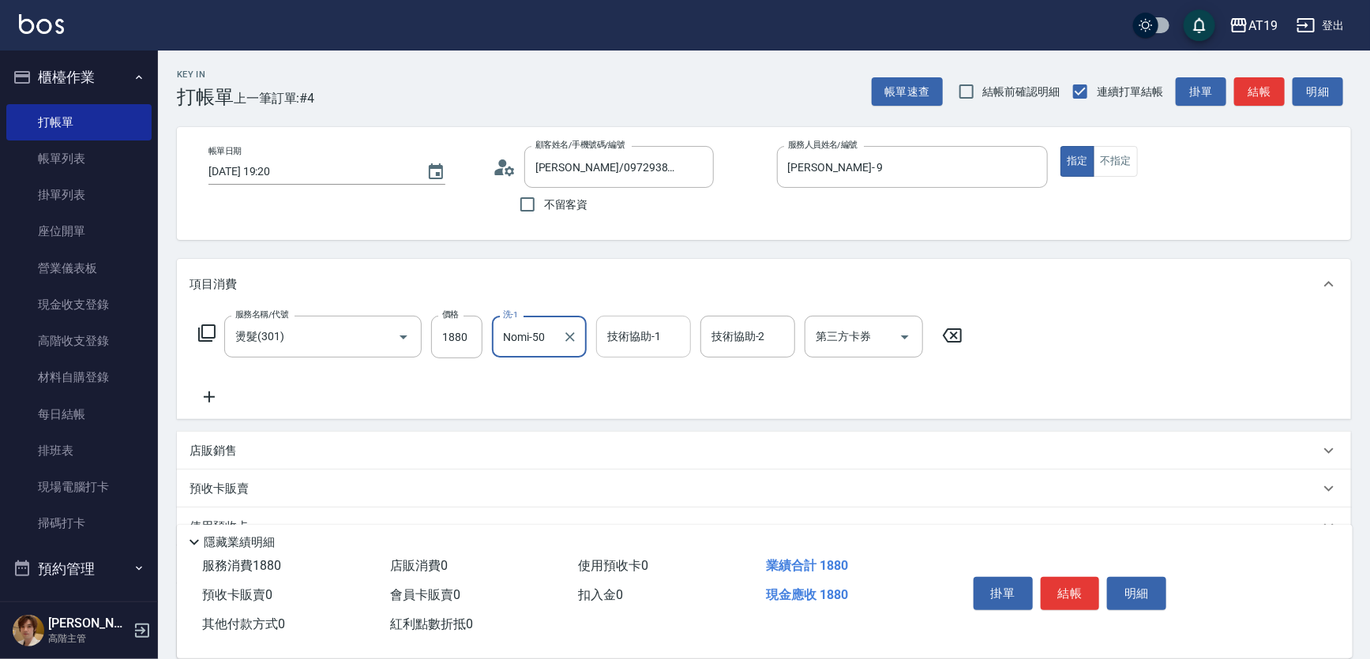
click at [654, 332] on input "技術協助-1" at bounding box center [643, 337] width 81 height 28
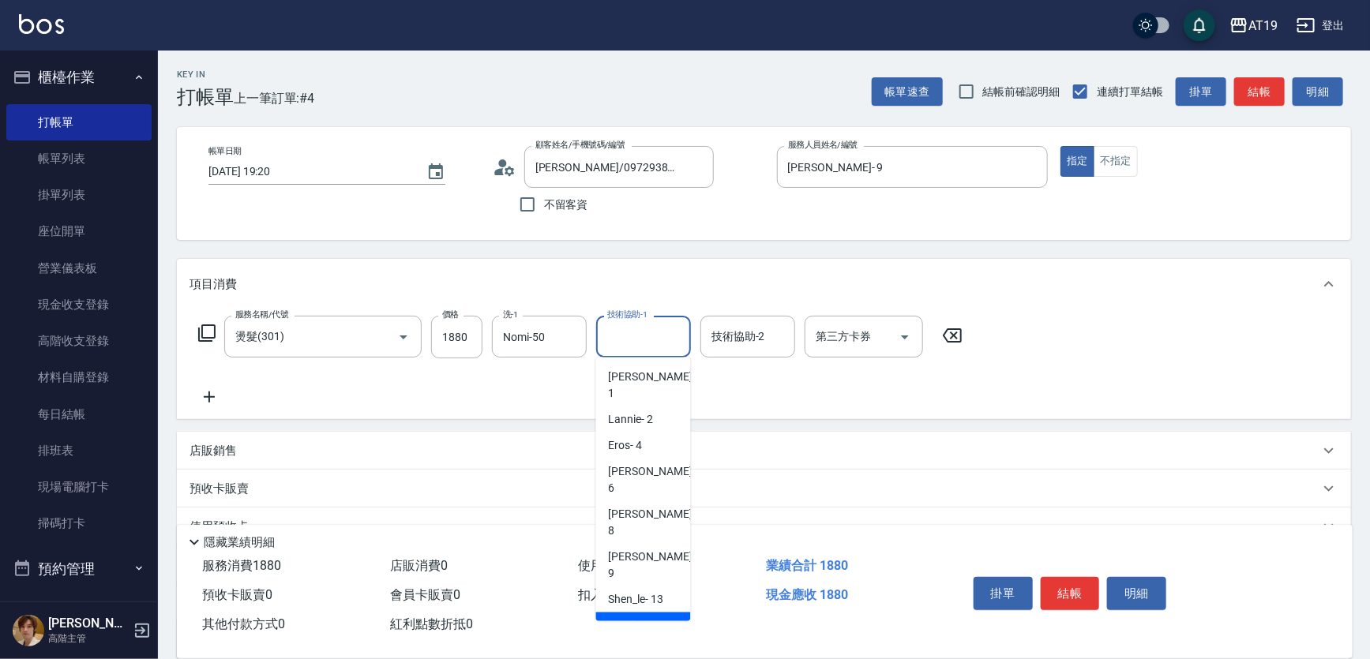
click at [669, 613] on div "Nomi -50" at bounding box center [643, 626] width 95 height 26
type input "Nomi-50"
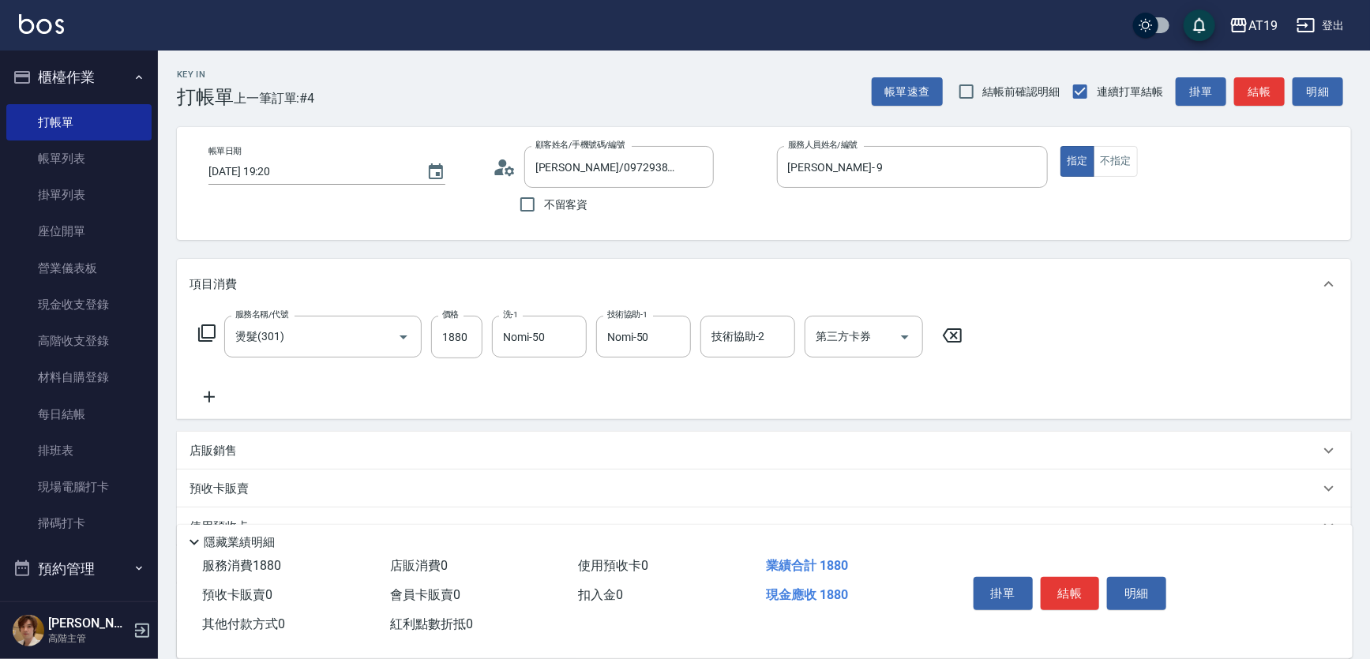
click at [220, 395] on icon at bounding box center [209, 397] width 39 height 19
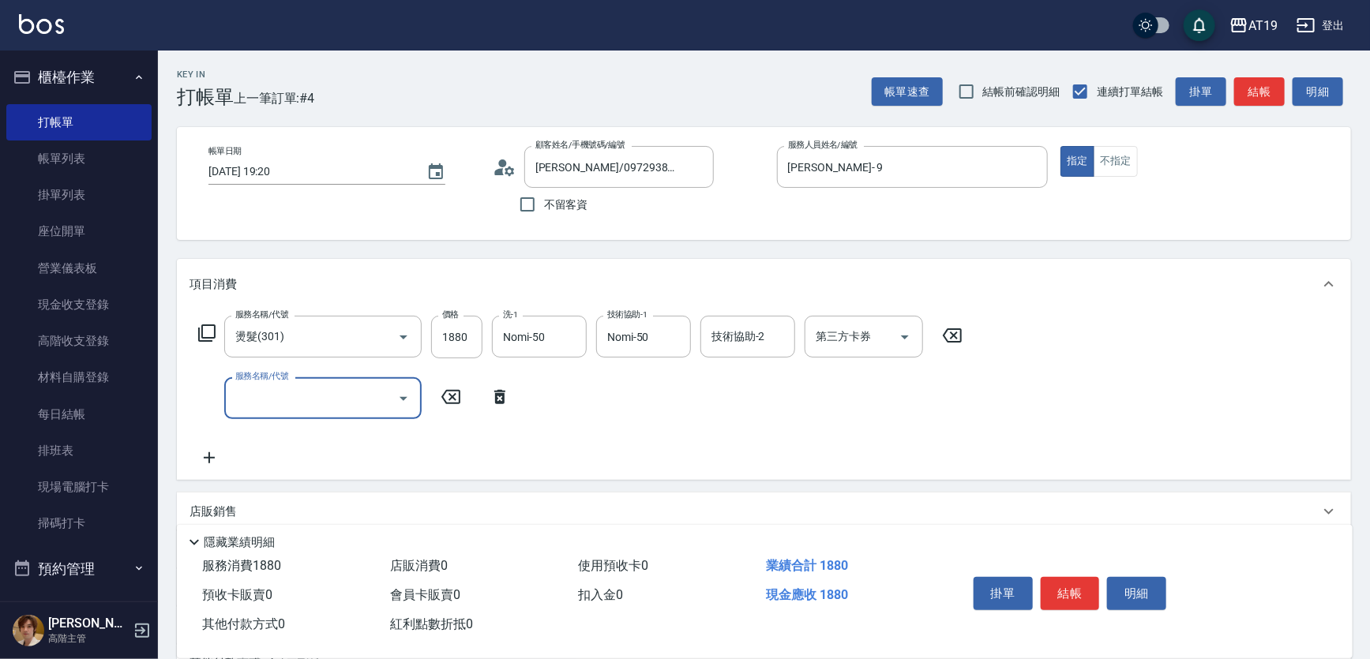
click at [308, 394] on input "服務名稱/代號" at bounding box center [311, 399] width 160 height 28
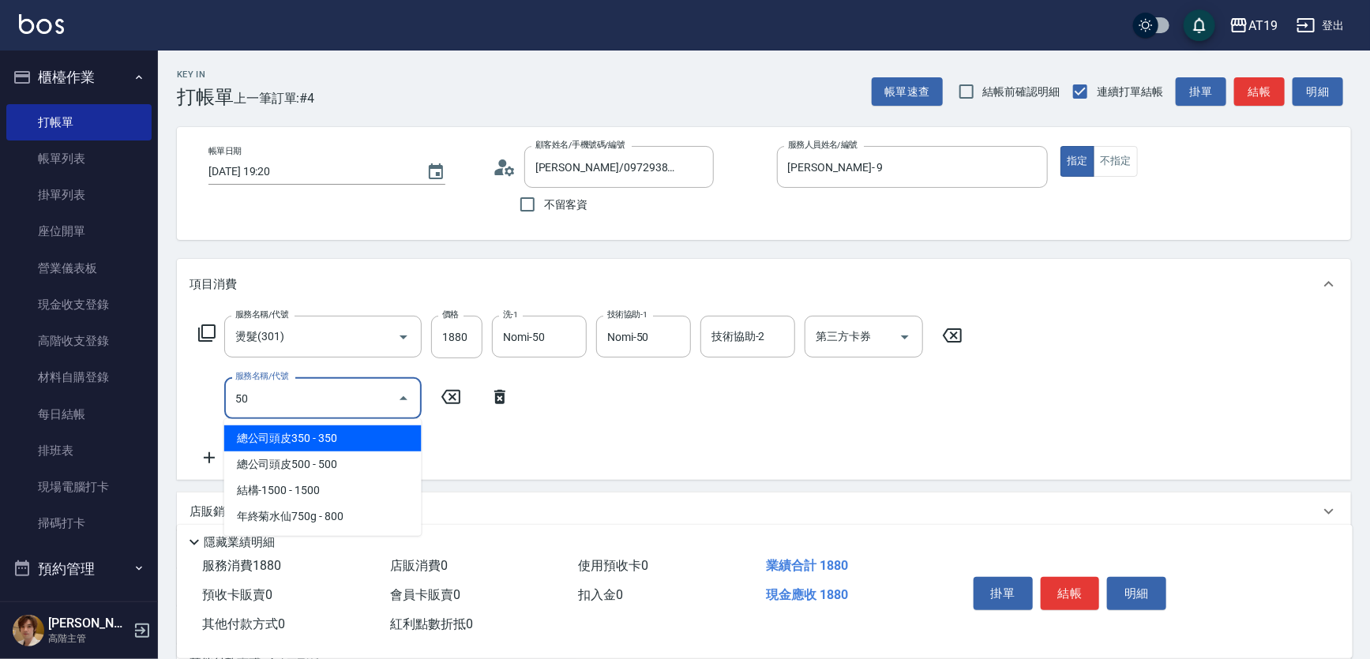
type input "501"
click at [314, 449] on span "染髮 - 1000" at bounding box center [322, 439] width 197 height 26
type input "280"
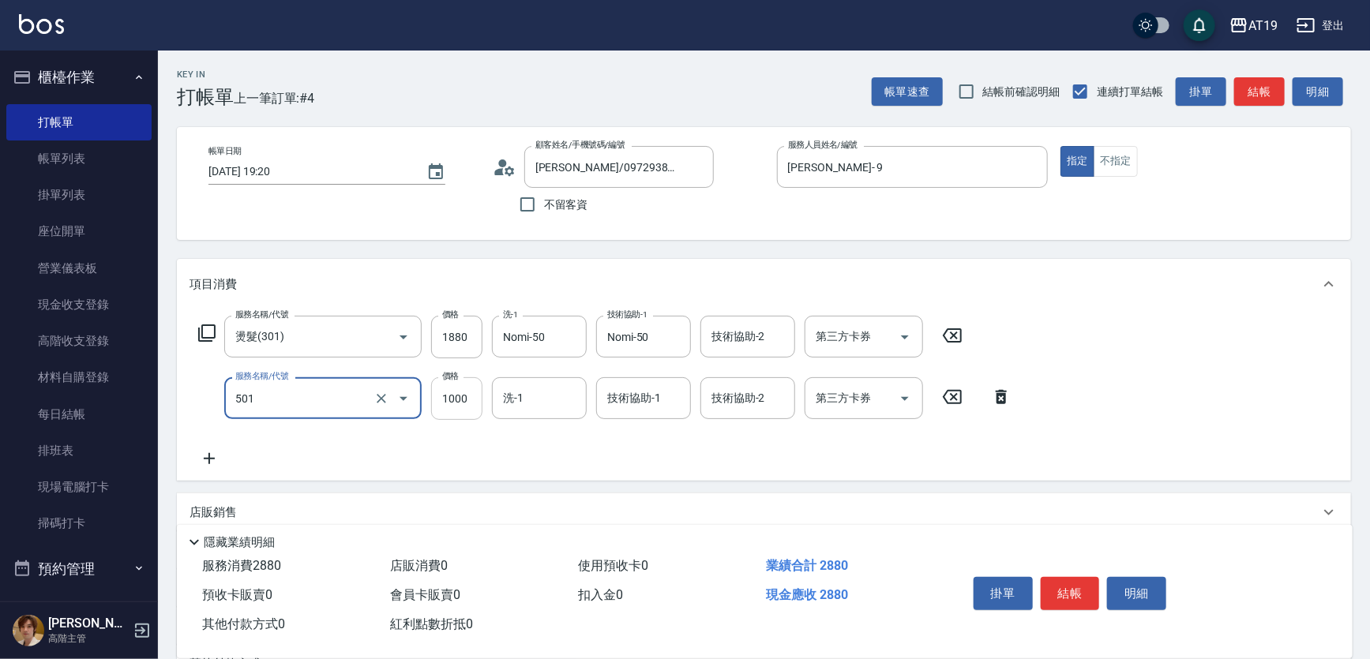
type input "染髮(501)"
click at [460, 409] on input "1000" at bounding box center [456, 398] width 51 height 43
type input "1"
type input "180"
type input "159"
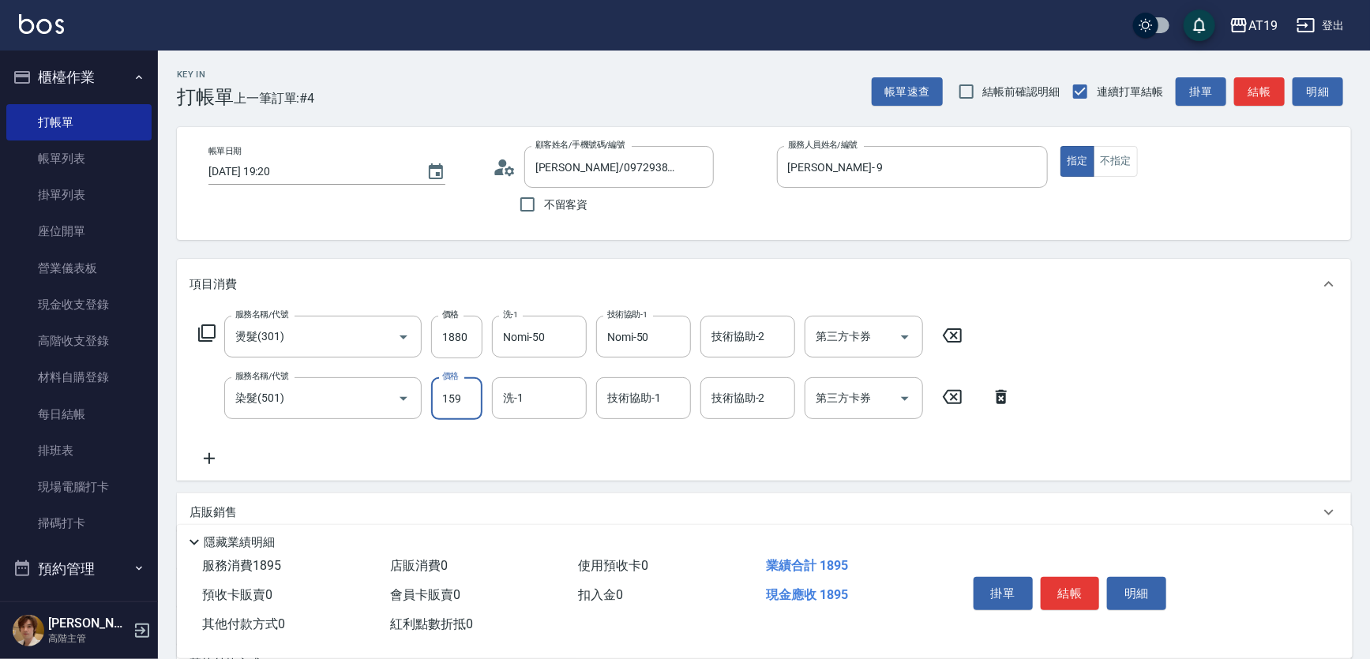
type input "200"
type input "1599"
type input "340"
type input "1599"
click at [529, 392] on input "洗-1" at bounding box center [539, 399] width 81 height 28
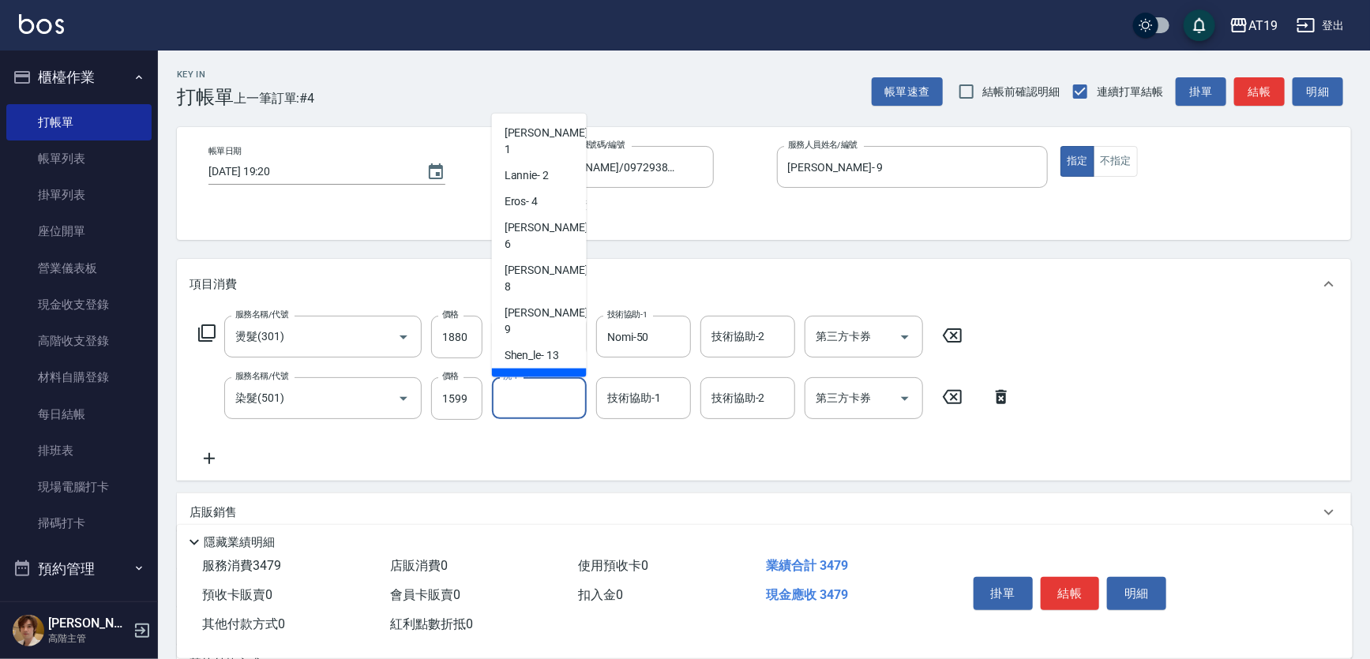
click at [546, 369] on div "Nomi -50" at bounding box center [539, 382] width 95 height 26
type input "Nomi-50"
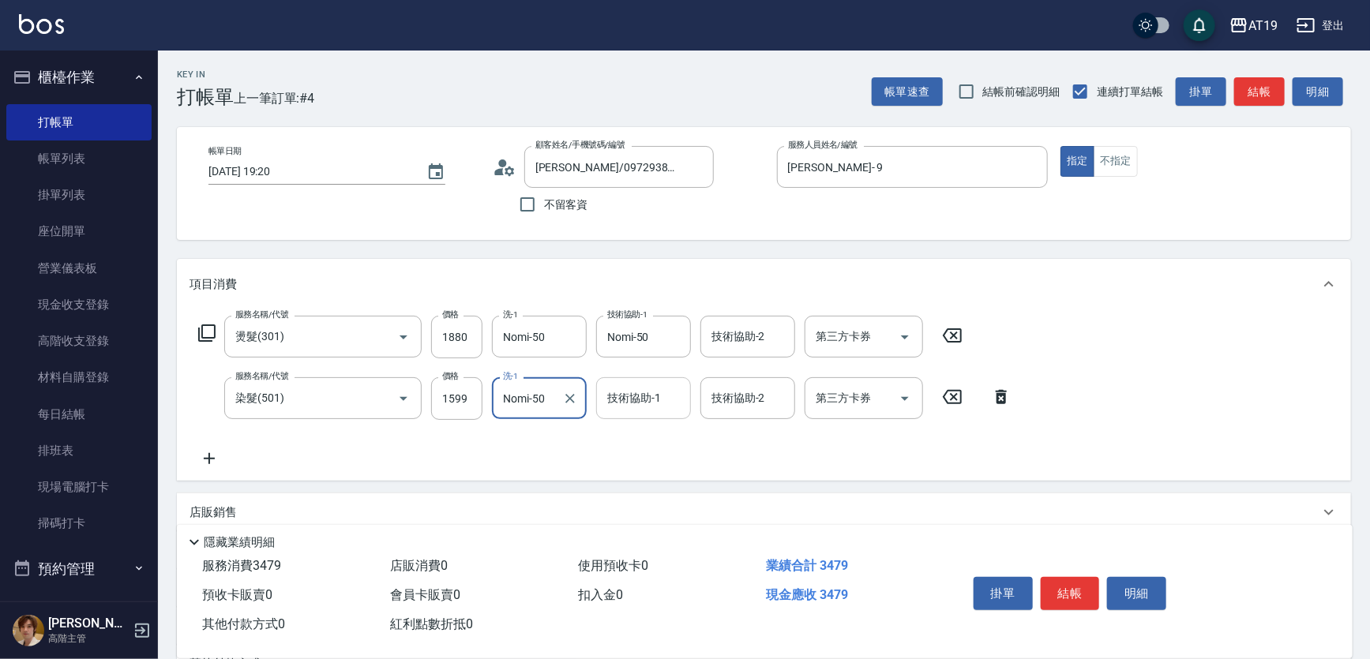
click at [673, 397] on input "技術協助-1" at bounding box center [643, 399] width 81 height 28
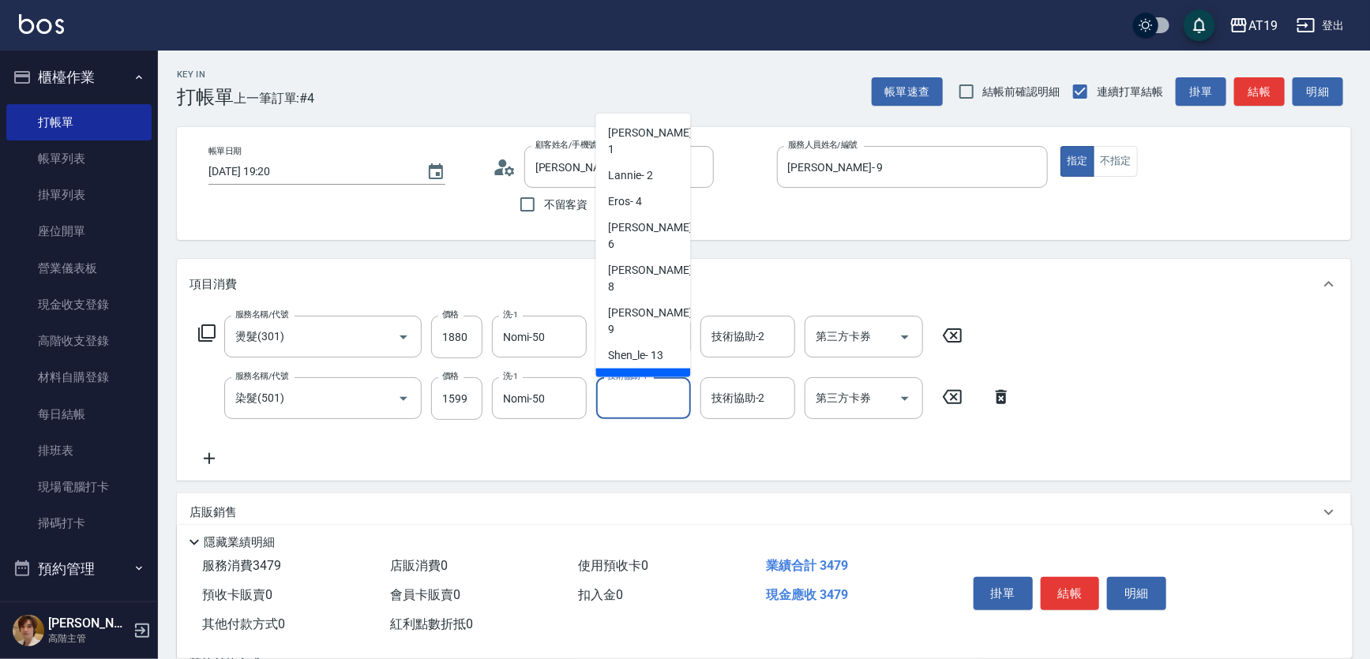
click at [641, 374] on span "Nomi -50" at bounding box center [630, 382] width 42 height 17
type input "Nomi-50"
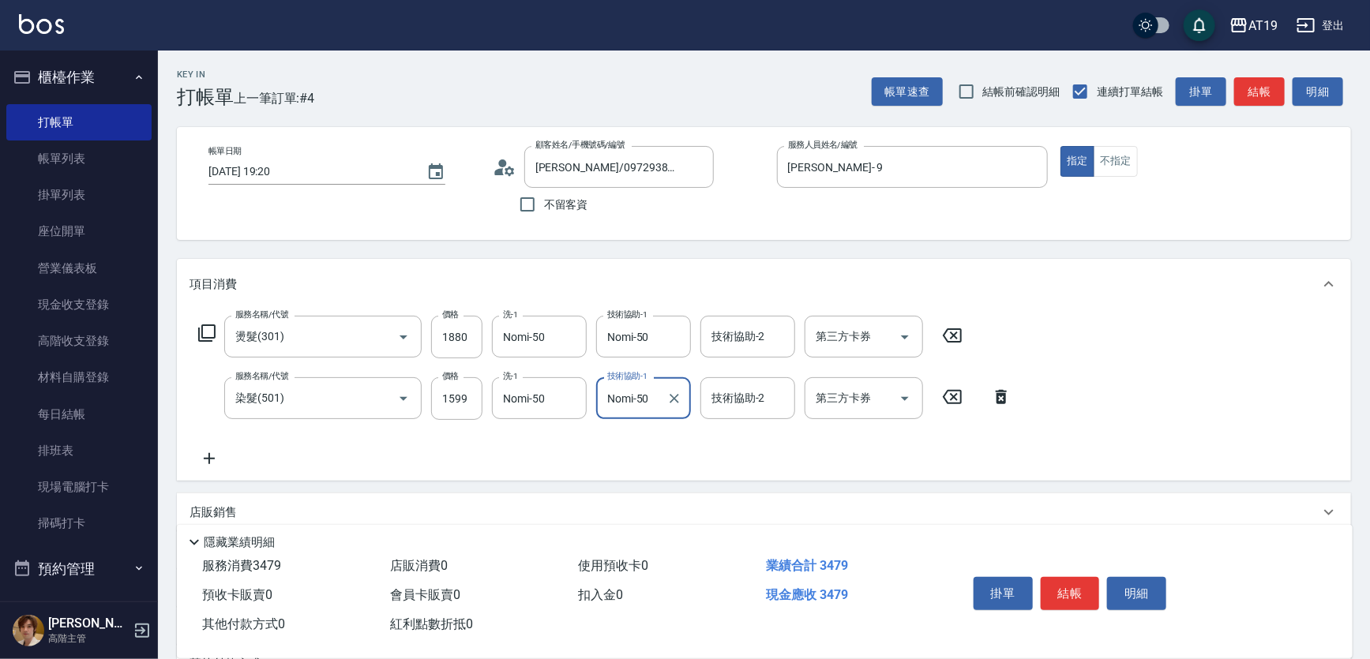
click at [216, 458] on icon at bounding box center [209, 458] width 39 height 19
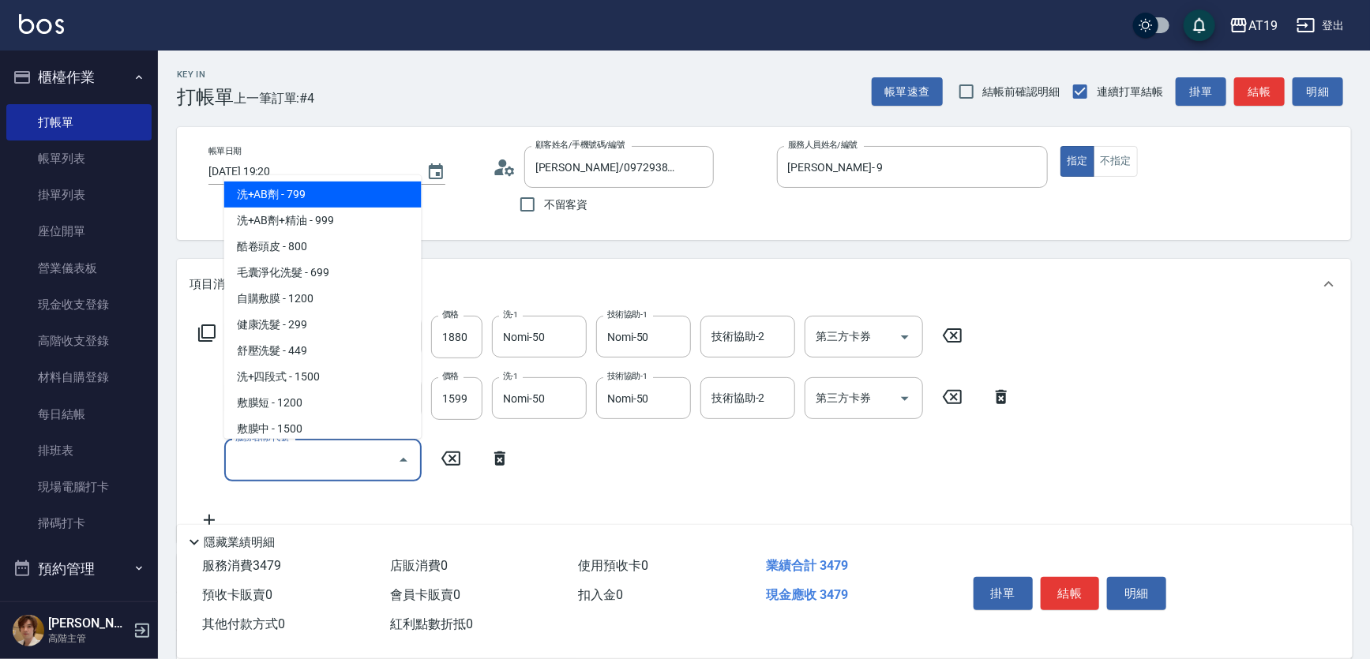
click at [259, 456] on input "服務名稱/代號" at bounding box center [311, 460] width 160 height 28
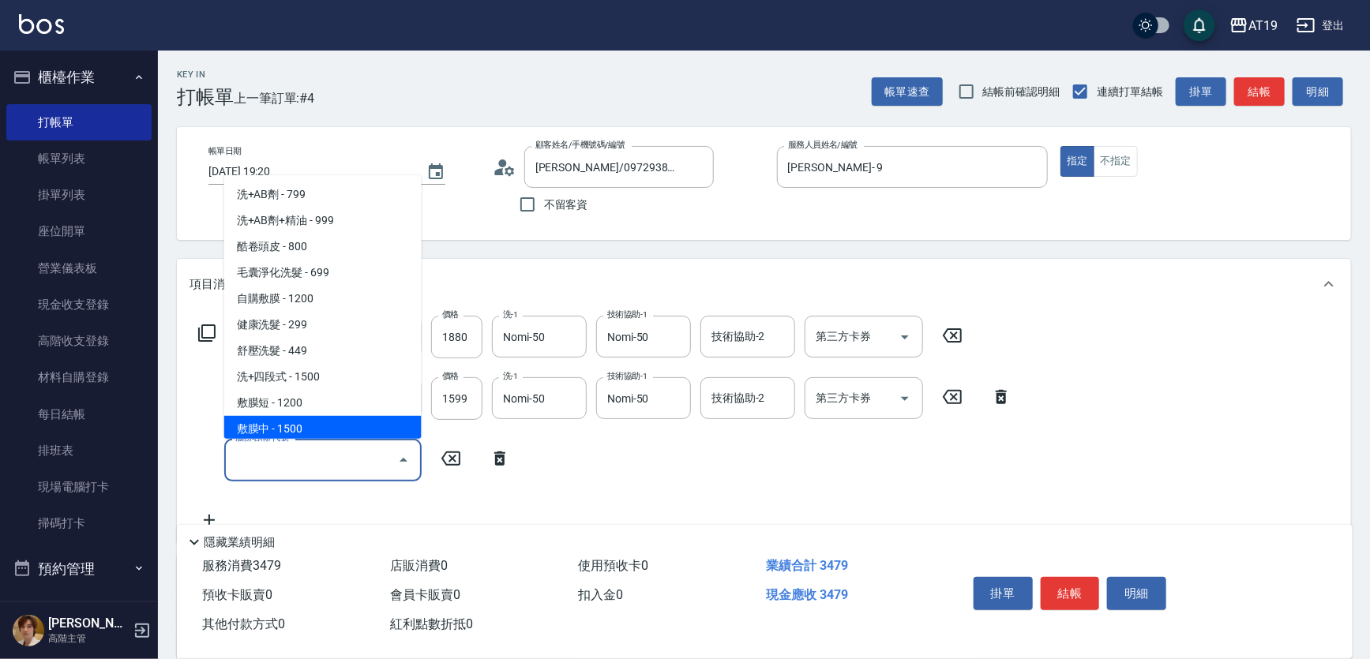
click at [203, 333] on icon at bounding box center [206, 333] width 19 height 19
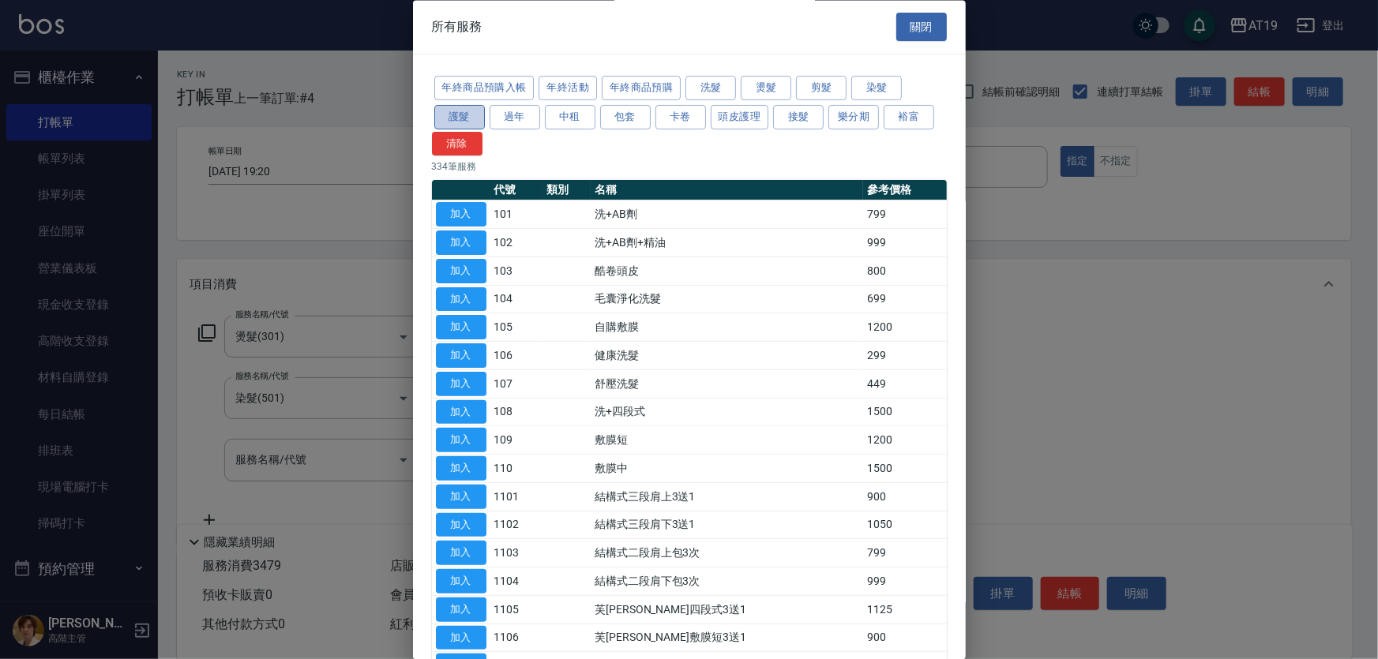
click at [476, 112] on button "護髮" at bounding box center [459, 117] width 51 height 24
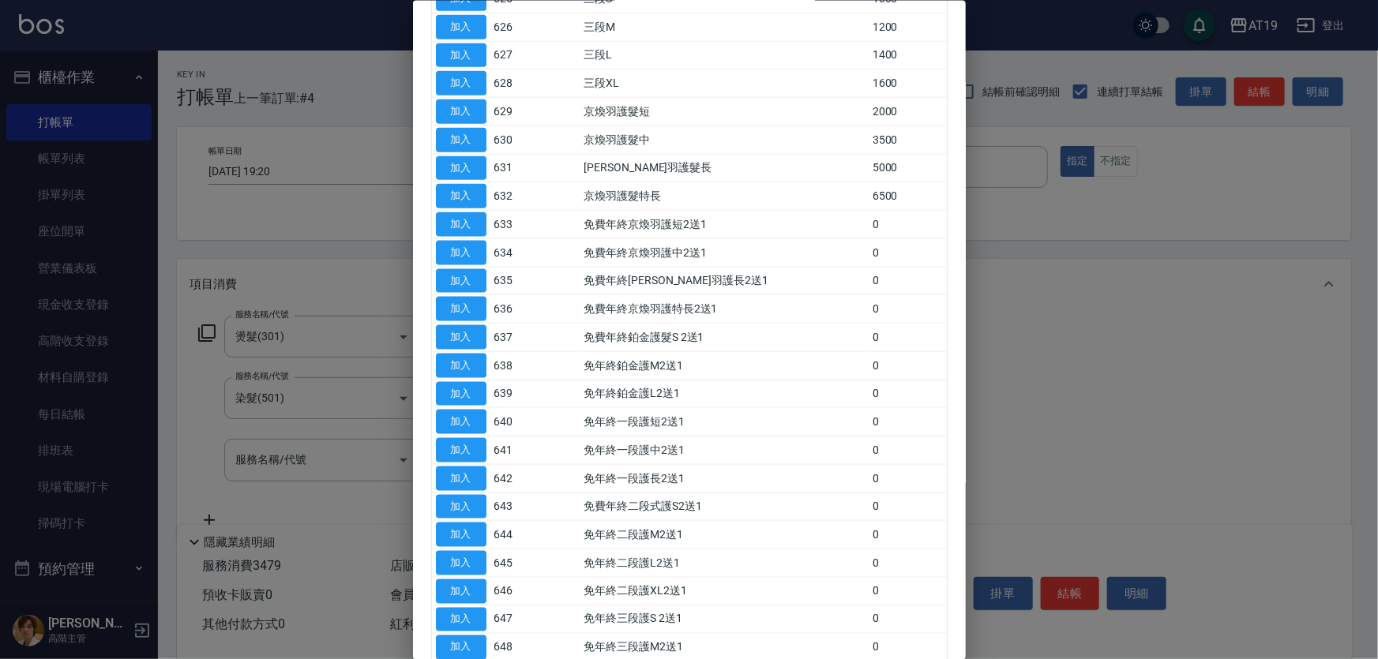
scroll to position [1034, 0]
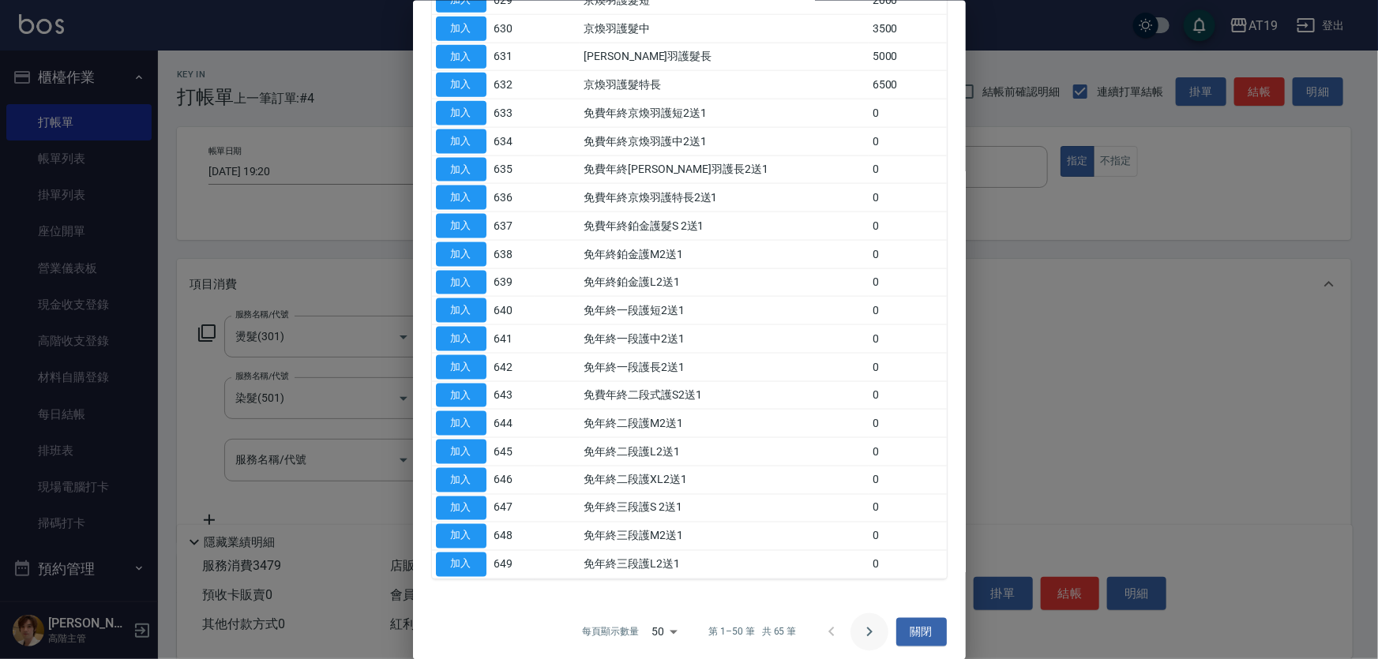
click at [867, 630] on icon "Go to next page" at bounding box center [869, 631] width 19 height 19
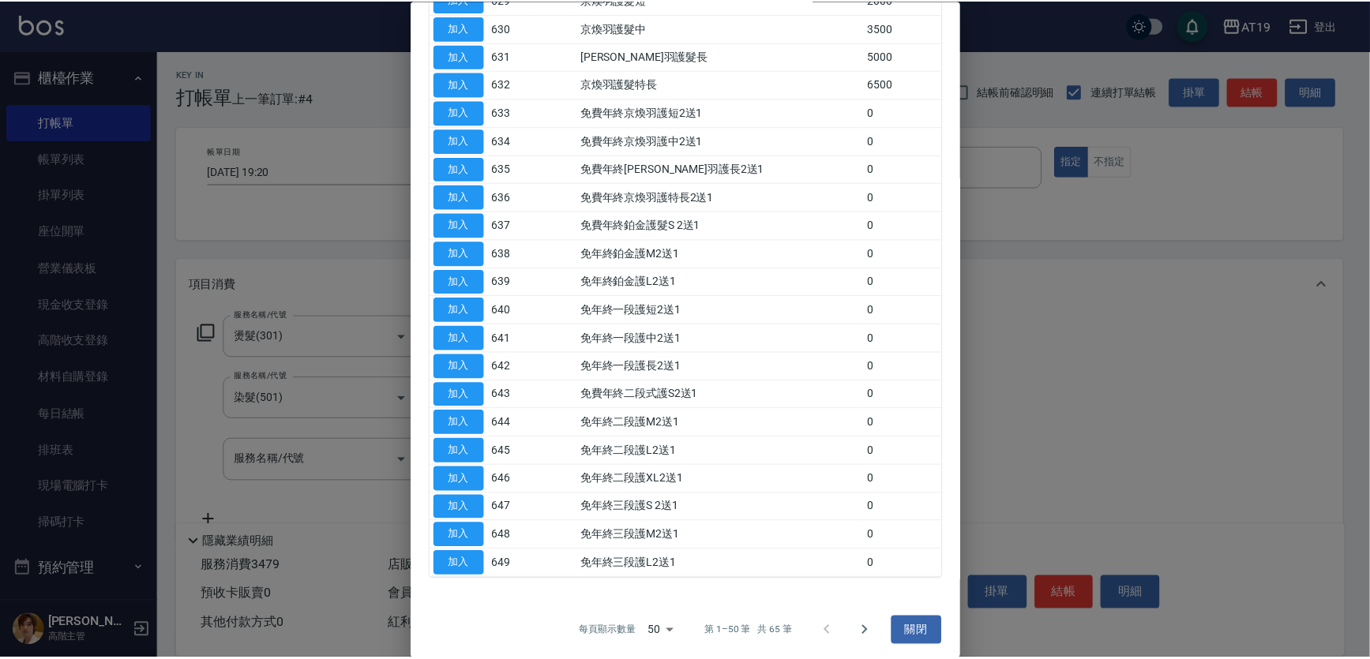
scroll to position [49, 0]
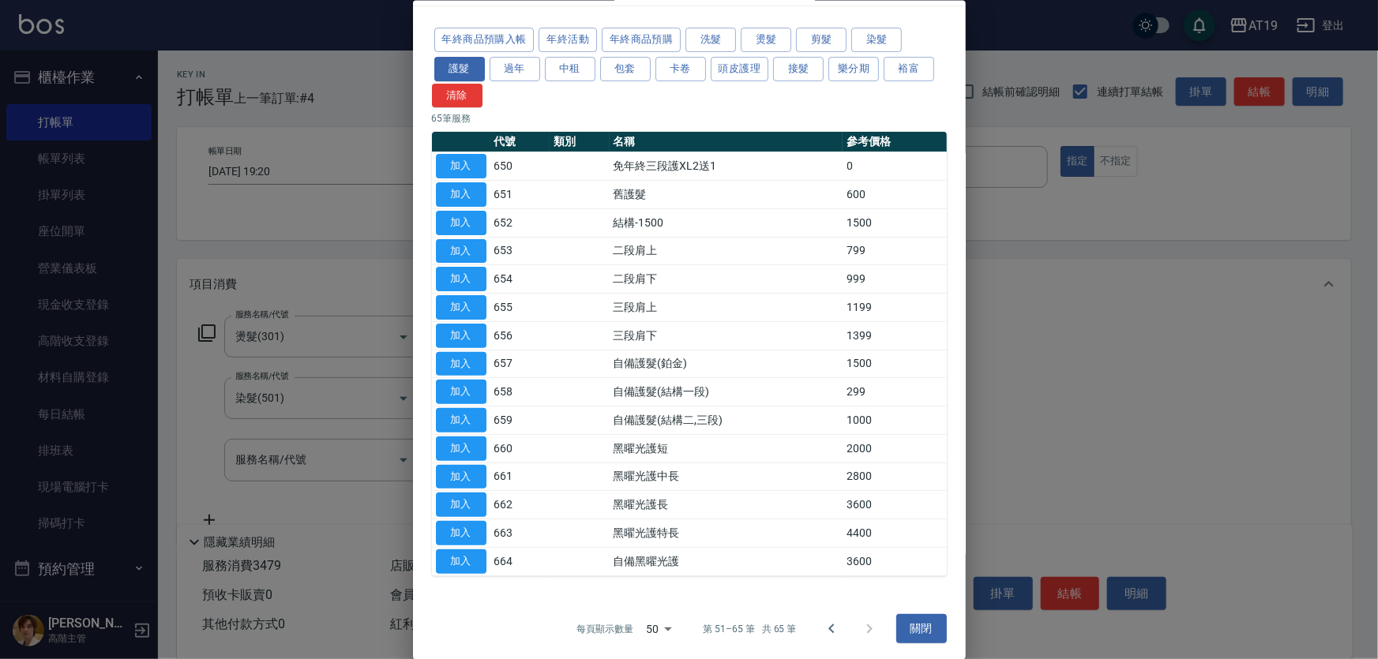
click at [308, 465] on div at bounding box center [689, 329] width 1378 height 659
click at [922, 624] on button "關閉" at bounding box center [921, 628] width 51 height 29
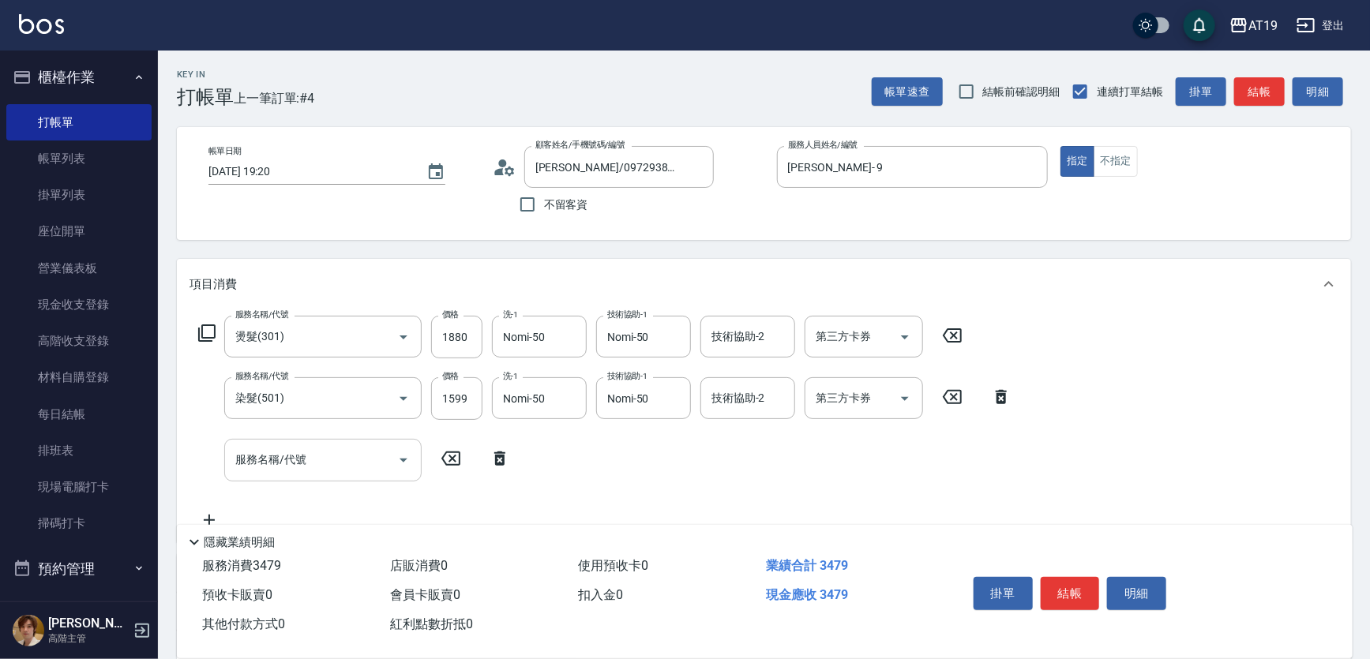
click at [336, 453] on input "服務名稱/代號" at bounding box center [311, 460] width 160 height 28
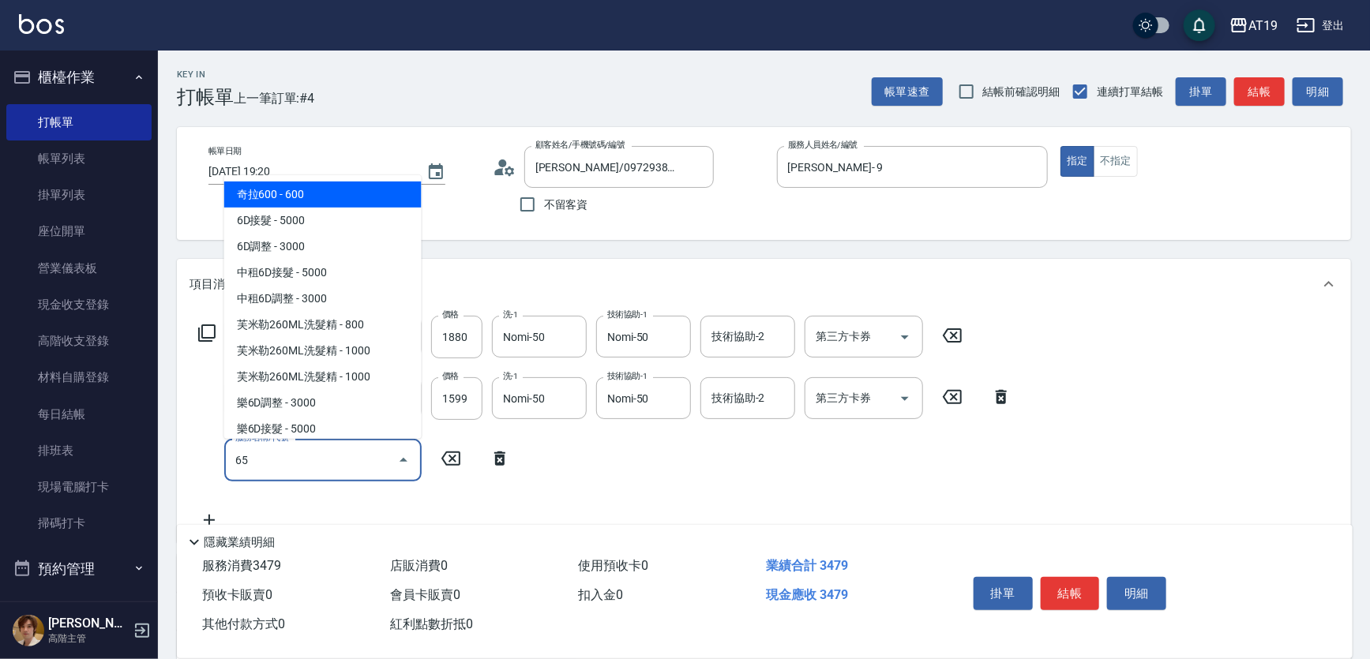
type input "657"
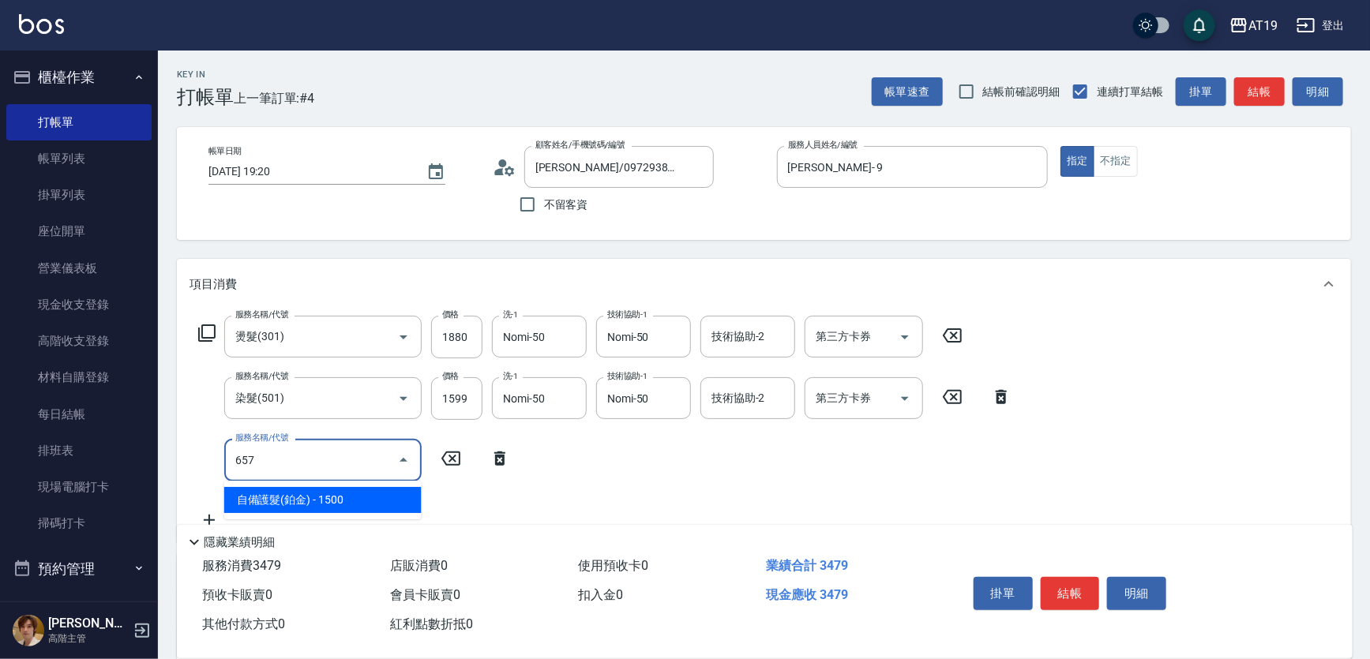
drag, startPoint x: 352, startPoint y: 490, endPoint x: 417, endPoint y: 480, distance: 65.4
click at [352, 491] on span "自備護髮(鉑金) - 1500" at bounding box center [322, 500] width 197 height 26
type input "490"
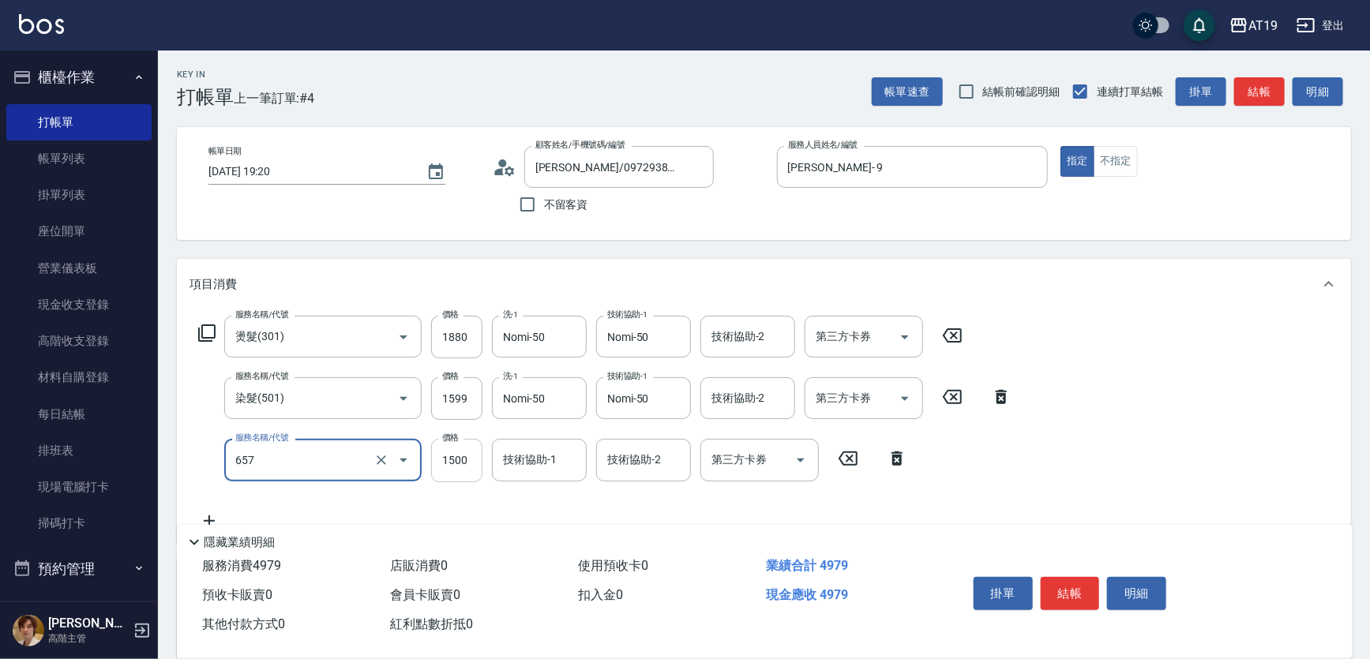
type input "自備護髮(鉑金)(657)"
click at [449, 463] on input "1500" at bounding box center [456, 460] width 51 height 43
type input "2"
type input "350"
type input "230"
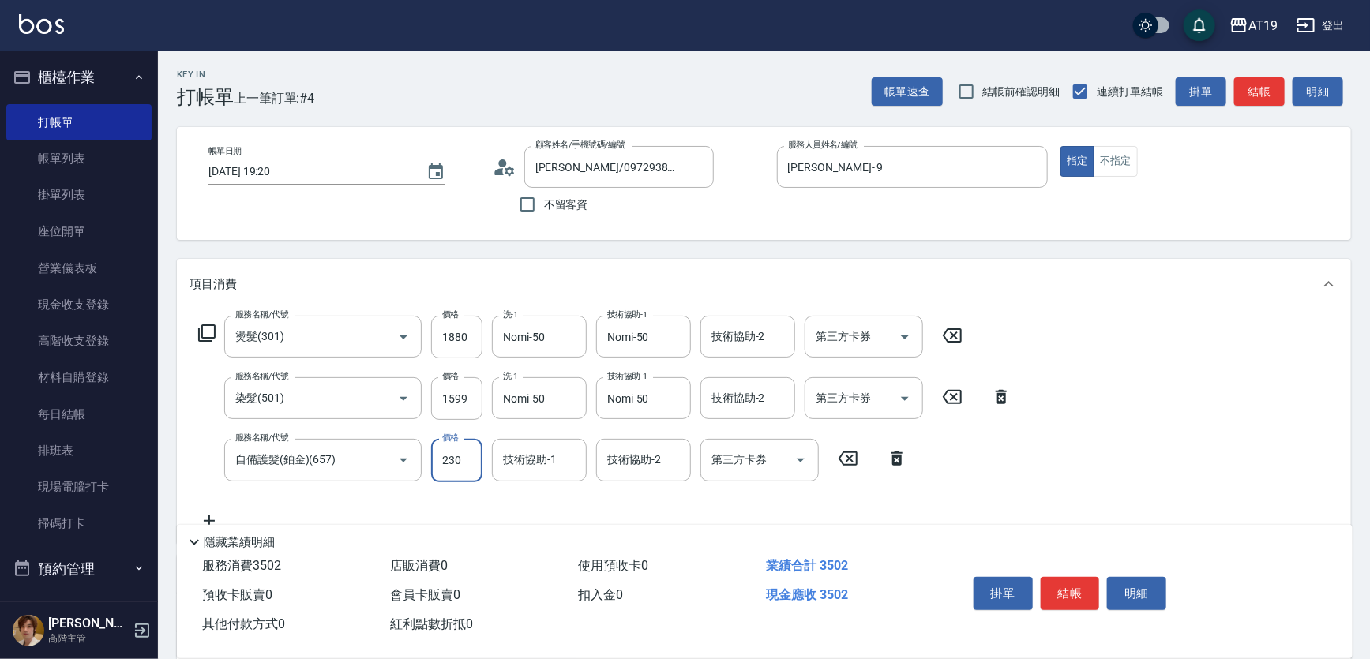
type input "370"
type input "2300"
type input "570"
type input "2300"
click at [545, 462] on input "技術協助-1" at bounding box center [539, 460] width 81 height 28
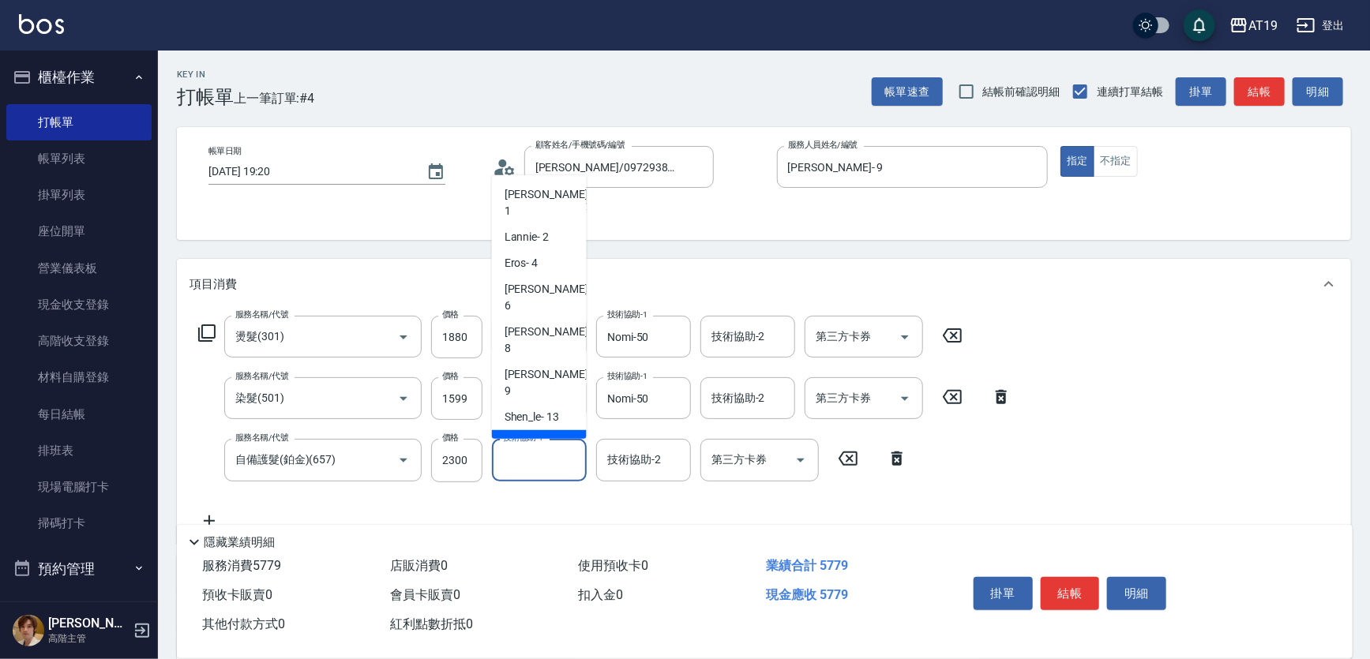
click at [572, 430] on div "Nomi -50" at bounding box center [539, 443] width 95 height 26
type input "Nomi-50"
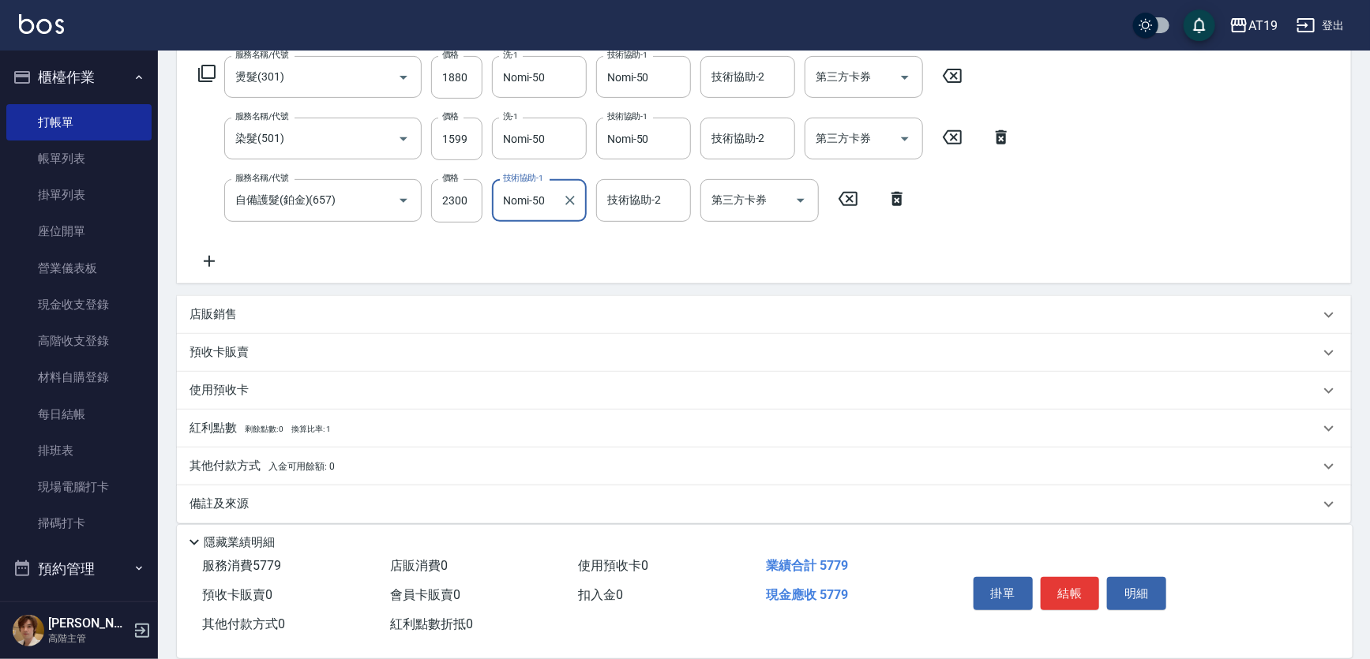
scroll to position [271, 0]
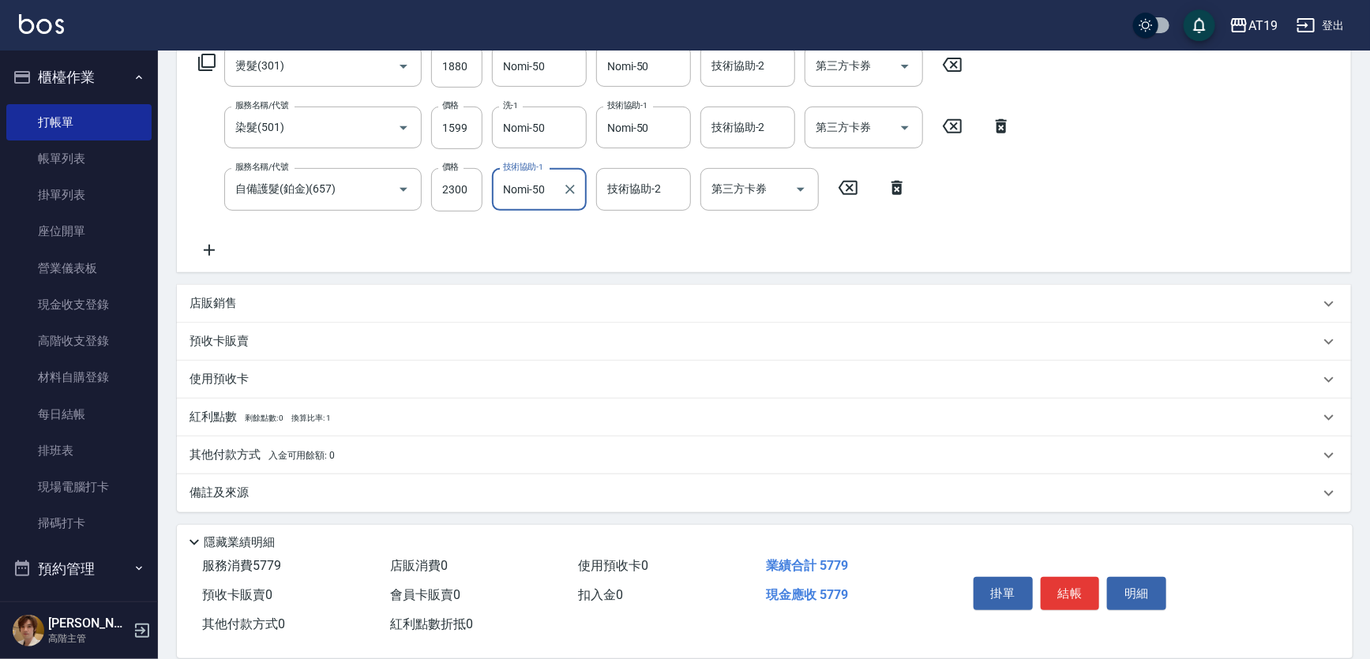
click at [246, 450] on p "其他付款方式 入金可用餘額: 0" at bounding box center [262, 455] width 145 height 17
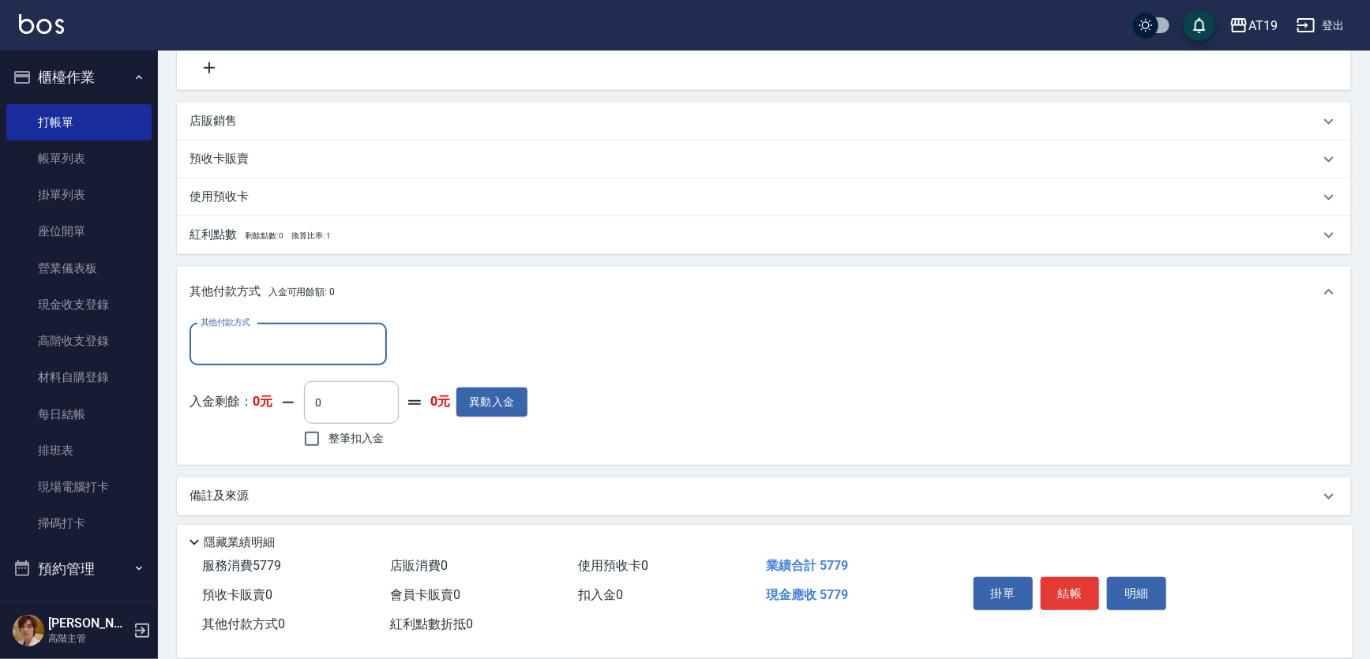
scroll to position [457, 0]
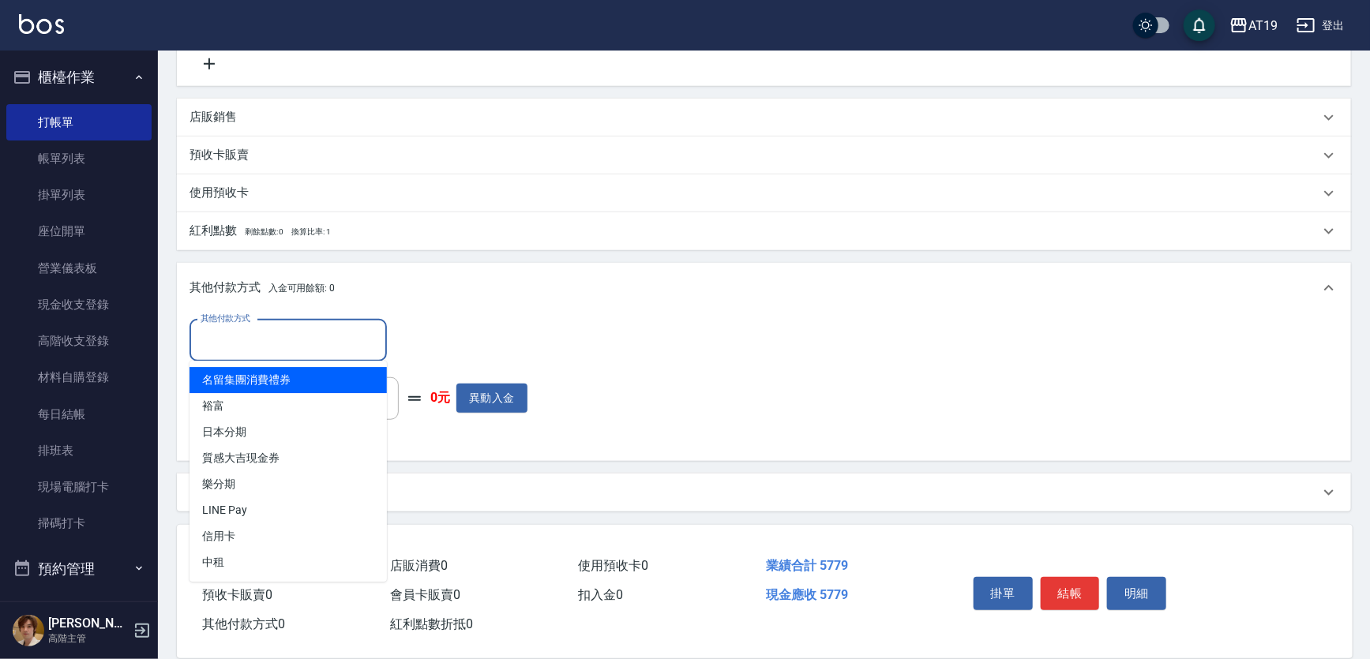
click at [254, 341] on input "其他付款方式" at bounding box center [288, 341] width 183 height 28
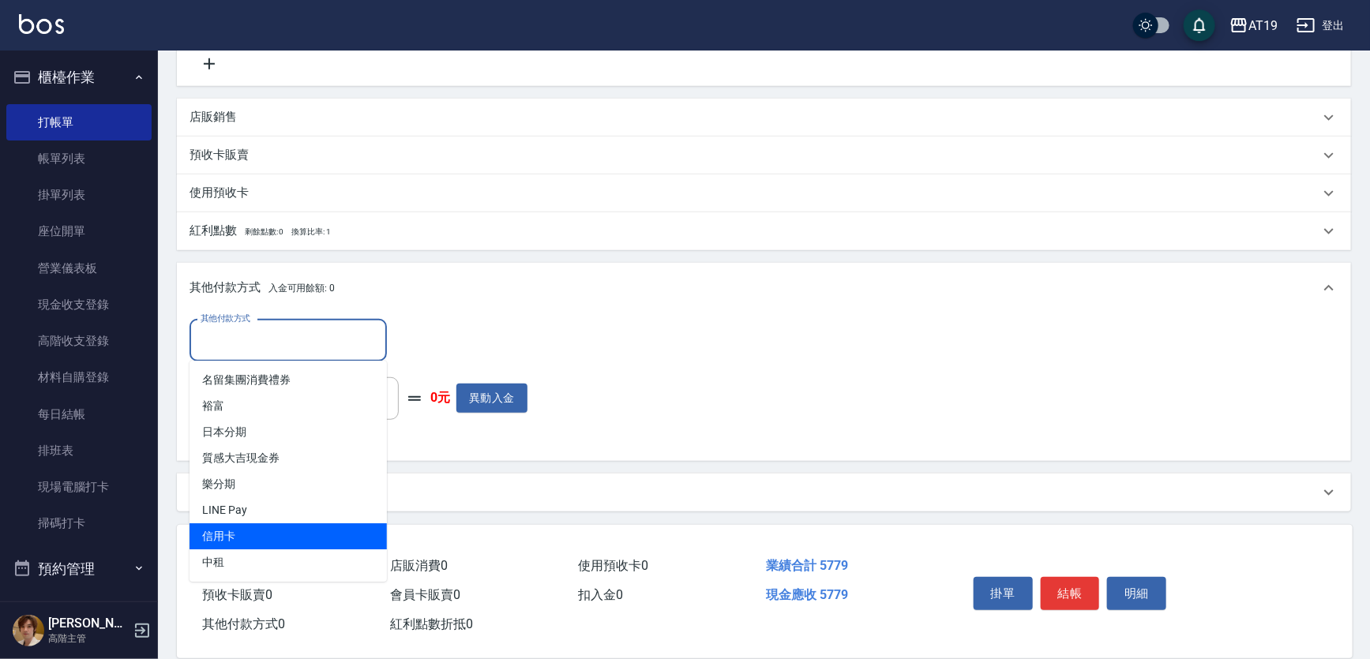
click at [265, 529] on span "信用卡" at bounding box center [288, 537] width 197 height 26
type input "信用卡"
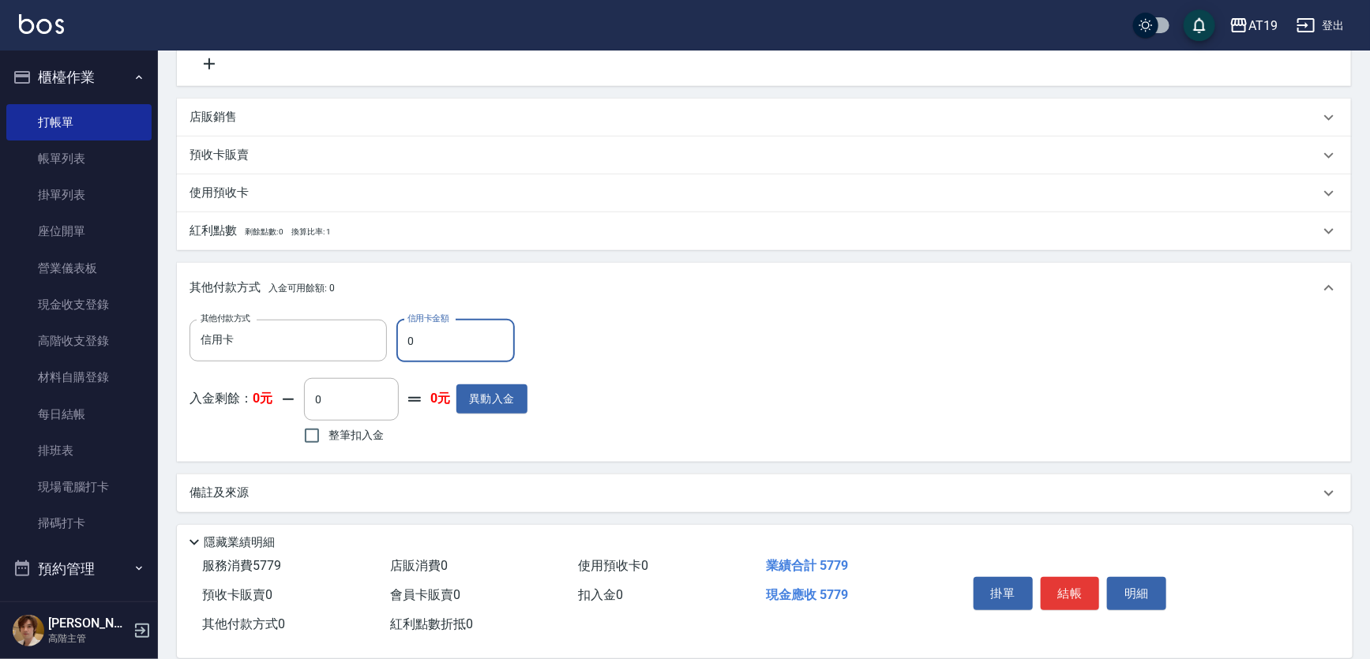
drag, startPoint x: 426, startPoint y: 342, endPoint x: 401, endPoint y: 344, distance: 25.4
click at [401, 344] on input "0" at bounding box center [455, 341] width 118 height 43
type input "55"
type input "520"
type input "5579"
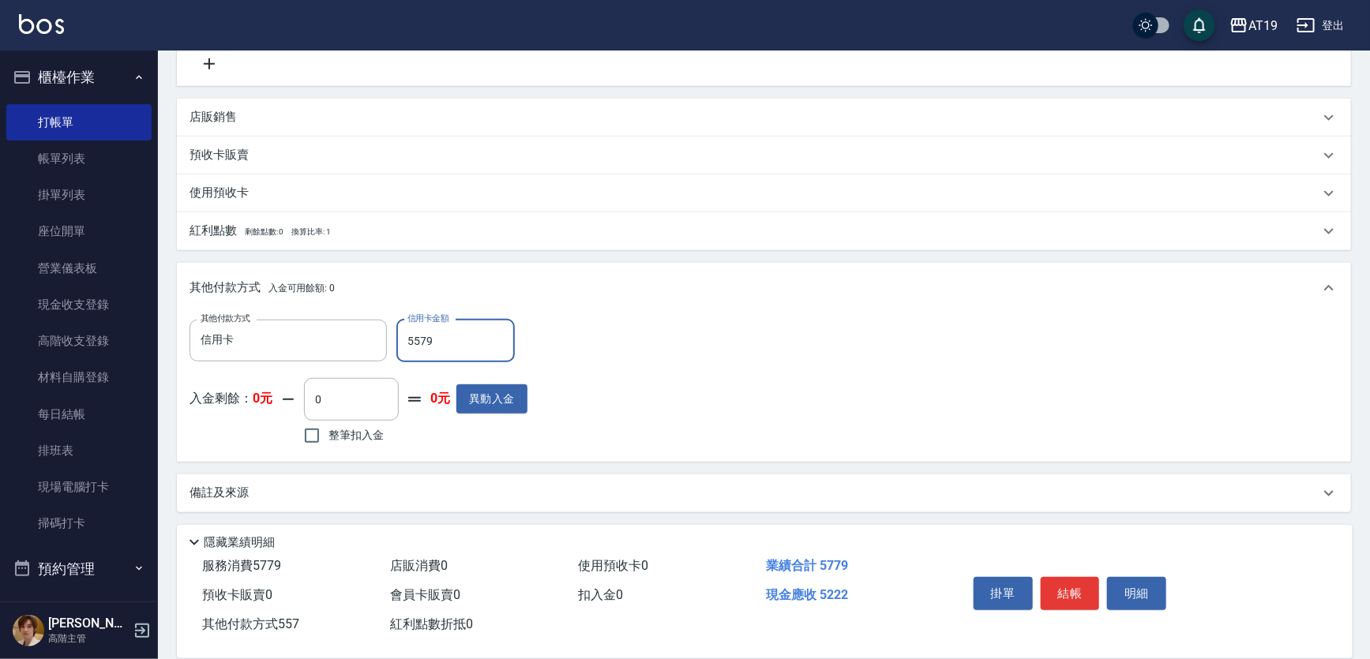
type input "20"
type input "5579"
click at [419, 340] on input "5579" at bounding box center [455, 341] width 118 height 43
type input "520"
type input "5779"
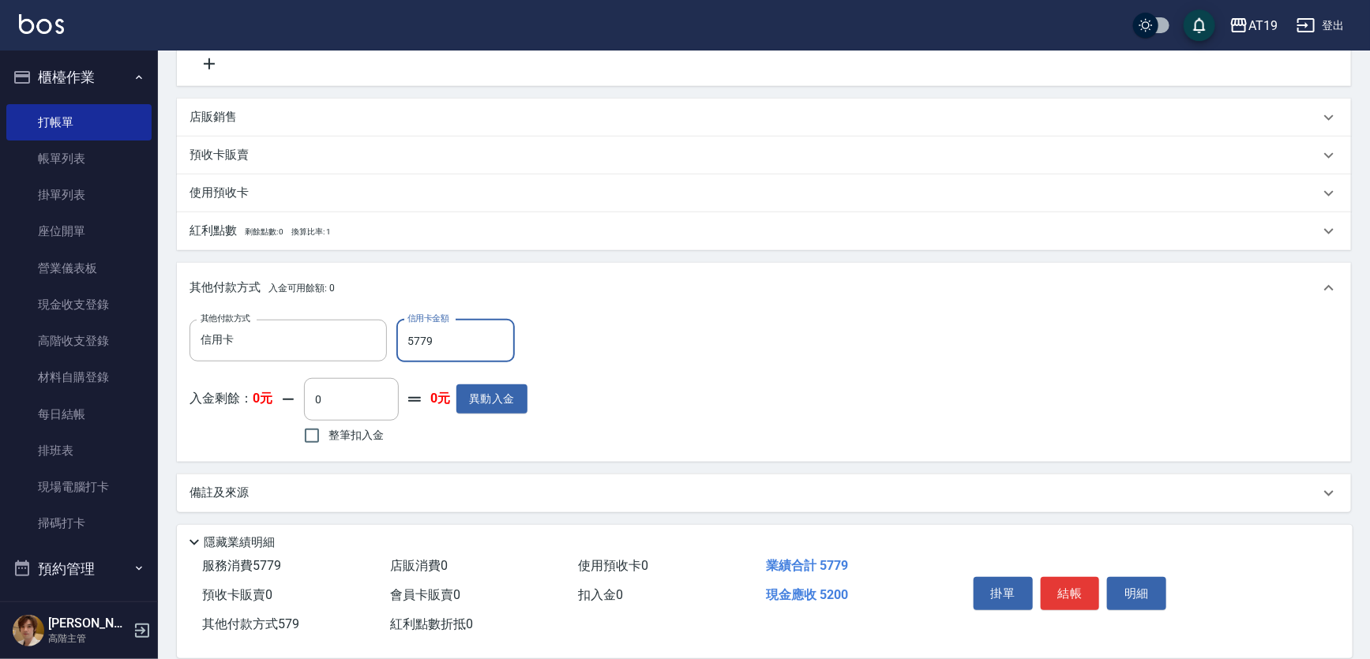
type input "0"
type input "5779"
click at [1057, 585] on button "結帳" at bounding box center [1070, 593] width 59 height 33
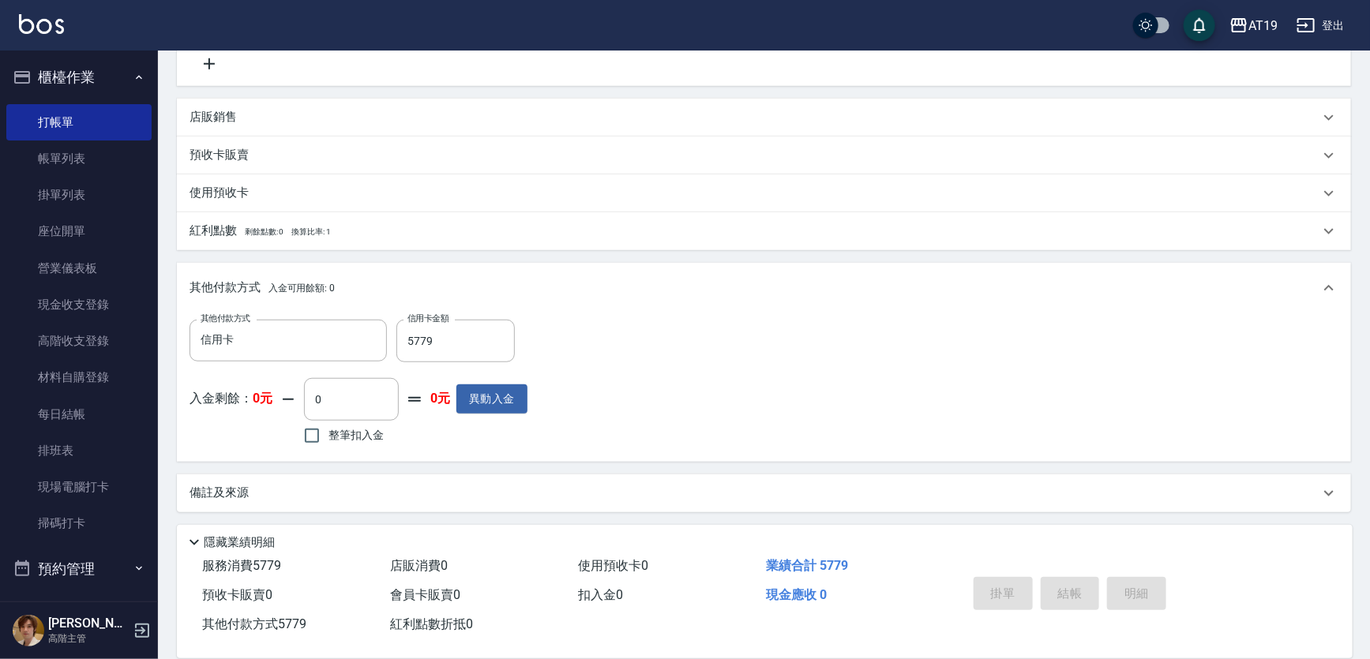
type input "[DATE] 19:21"
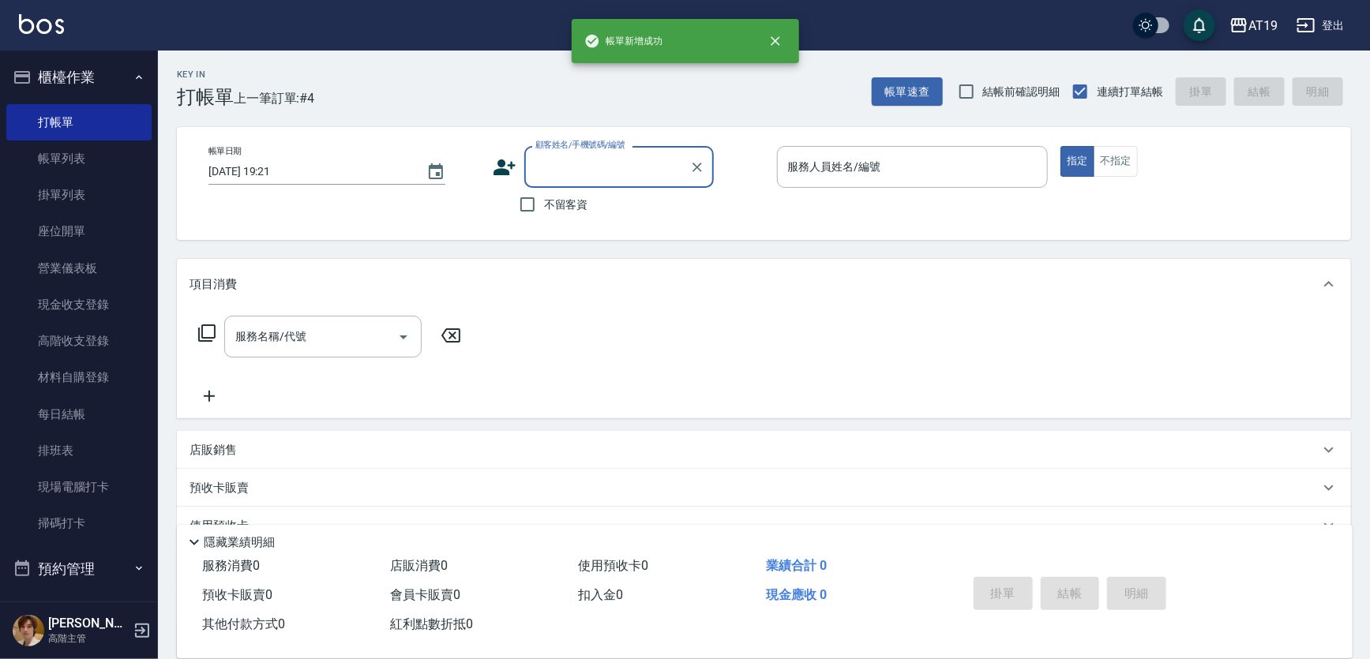
scroll to position [0, 0]
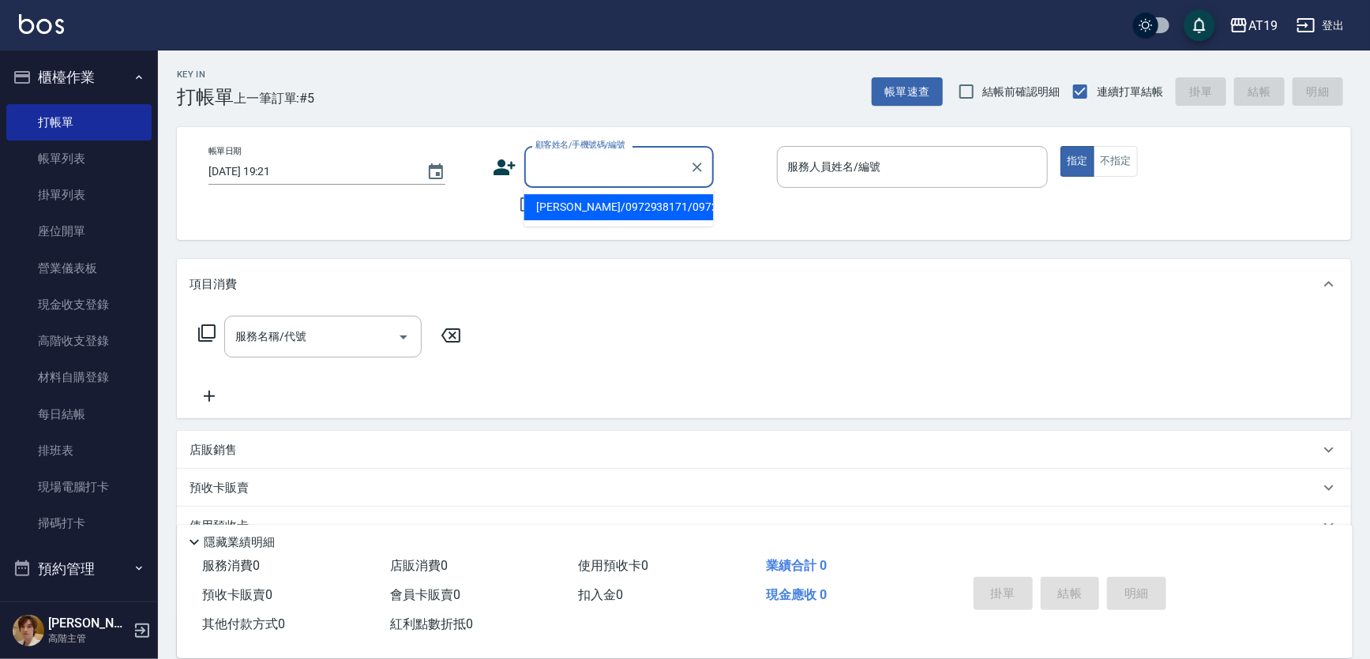
click at [579, 163] on input "顧客姓名/手機號碼/編號" at bounding box center [607, 167] width 152 height 28
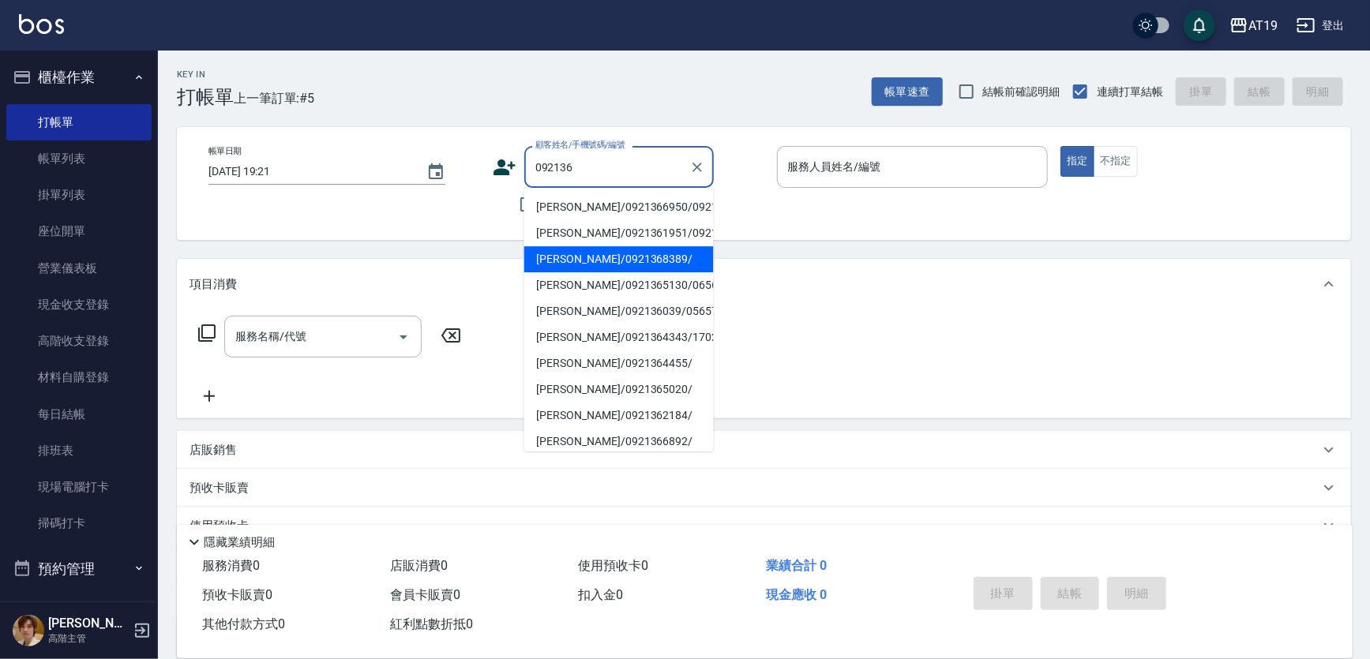
type input "092136"
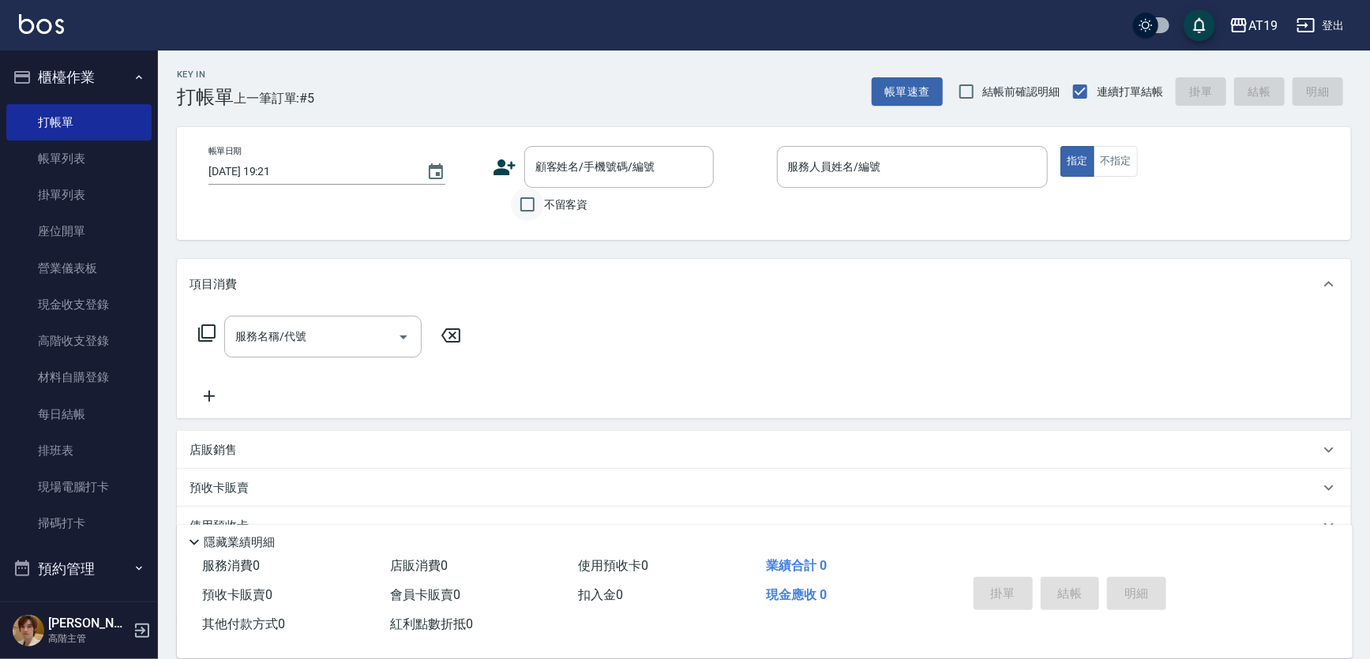
drag, startPoint x: 492, startPoint y: 255, endPoint x: 510, endPoint y: 206, distance: 52.2
click at [496, 250] on div "Key In 打帳單 上一筆訂單:#5 帳單速查 結帳前確認明細 連續打單結帳 掛單 結帳 明細 帳單日期 [DATE] 19:21 顧客姓名/手機號碼/編號…" at bounding box center [764, 429] width 1212 height 757
click at [517, 200] on input "不留客資" at bounding box center [527, 204] width 33 height 33
checkbox input "true"
click at [790, 173] on input "服務人員姓名/編號" at bounding box center [912, 167] width 257 height 28
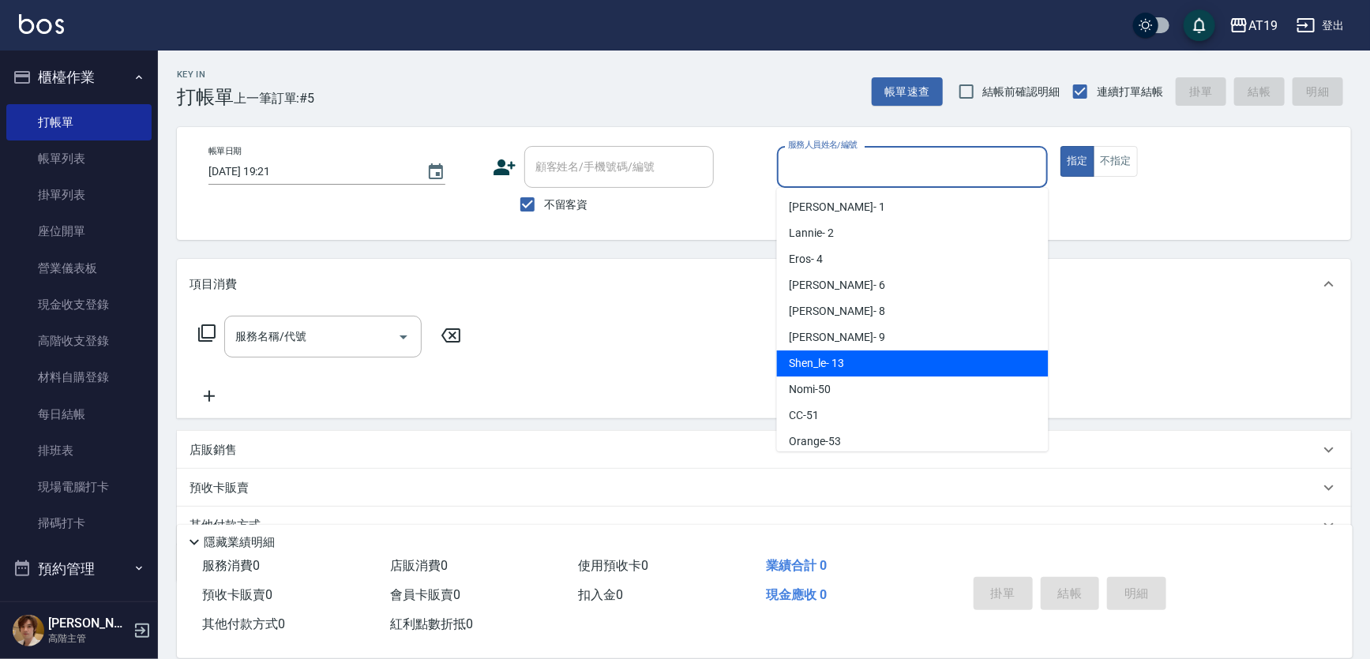
drag, startPoint x: 853, startPoint y: 364, endPoint x: 695, endPoint y: 357, distance: 158.1
click at [850, 364] on div "Shen_le - 13" at bounding box center [913, 364] width 272 height 26
type input "Shen_le- 13"
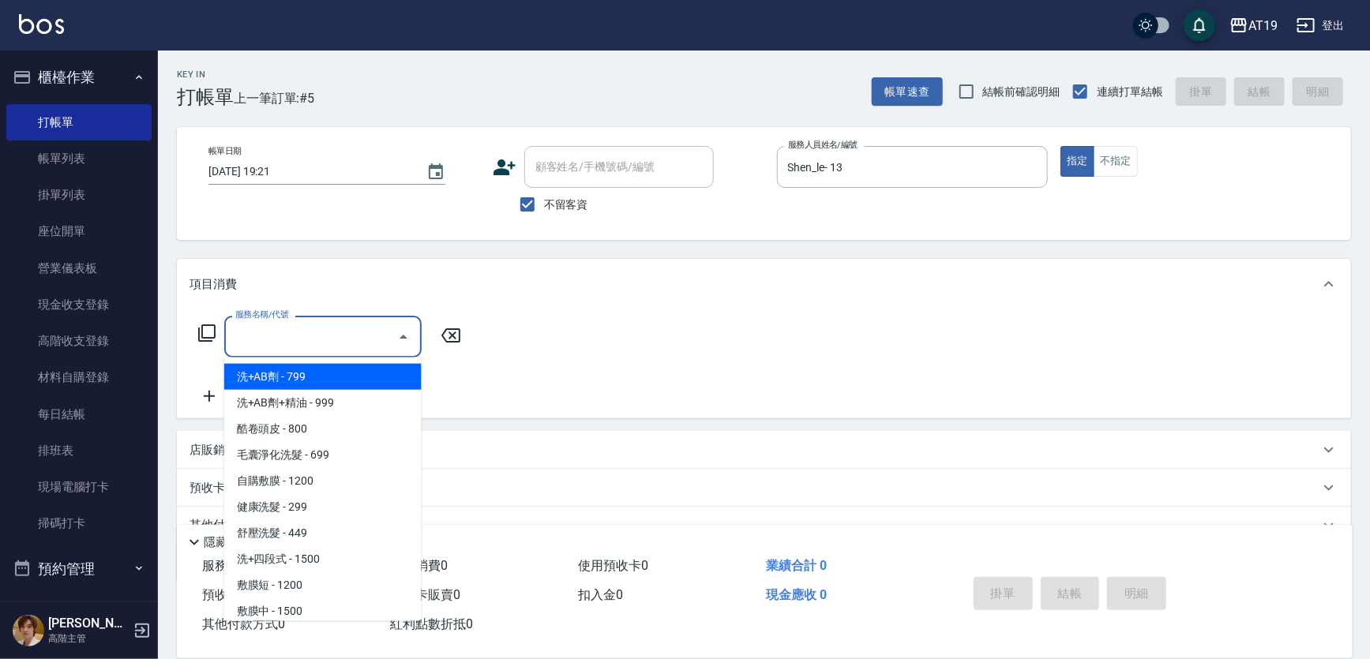
click at [361, 332] on input "服務名稱/代號" at bounding box center [311, 337] width 160 height 28
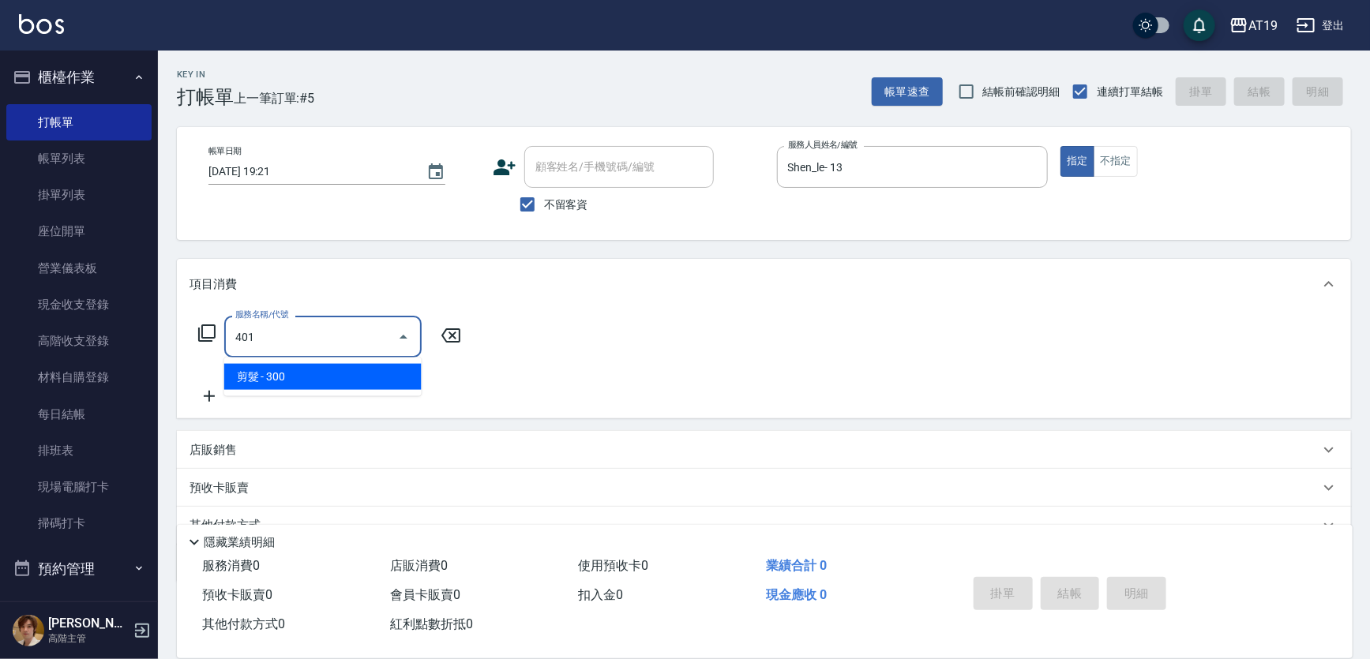
click at [301, 374] on span "剪髮 - 300" at bounding box center [322, 377] width 197 height 26
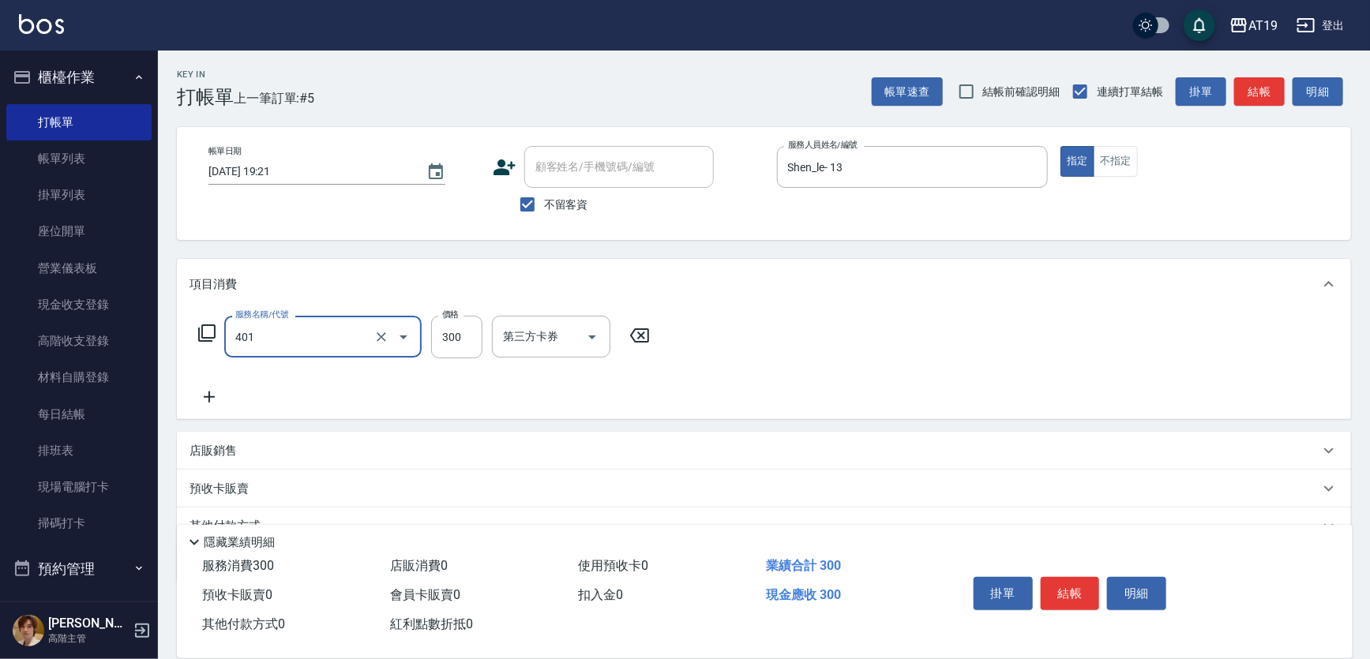
type input "剪髮(401)"
click at [216, 396] on icon at bounding box center [209, 397] width 39 height 19
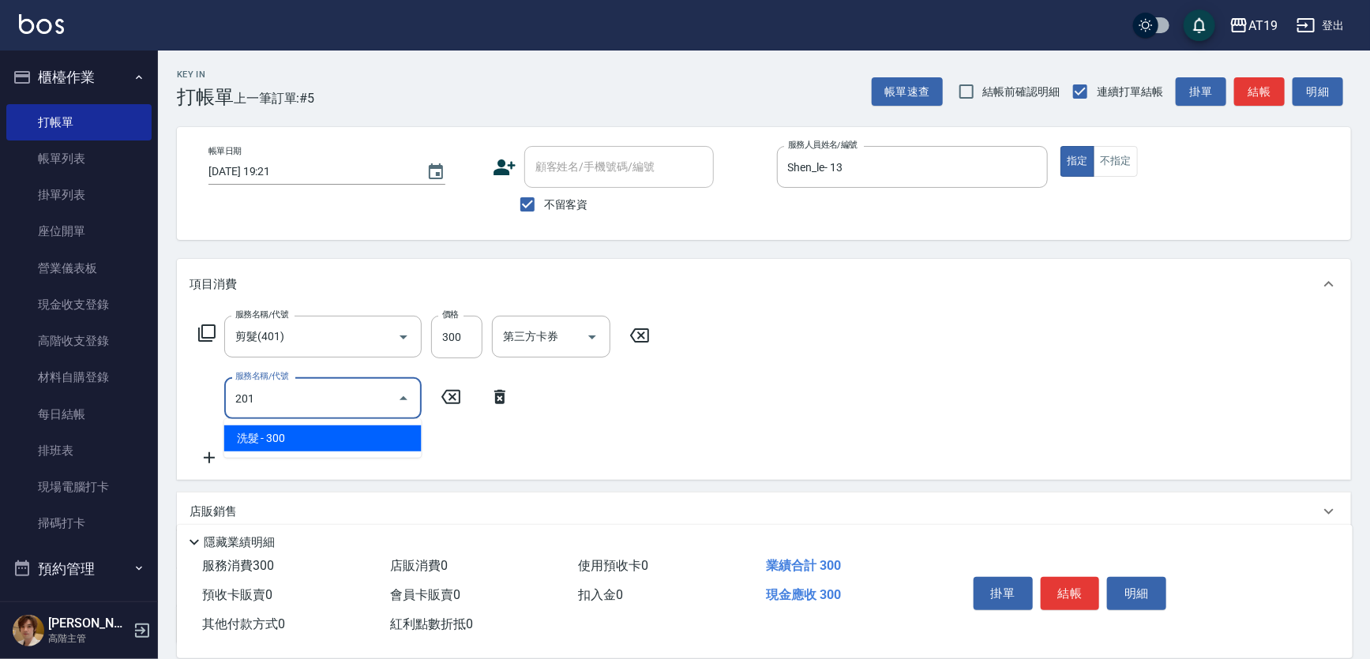
drag, startPoint x: 384, startPoint y: 426, endPoint x: 409, endPoint y: 423, distance: 25.5
click at [384, 428] on span "洗髮 - 300" at bounding box center [322, 439] width 197 height 26
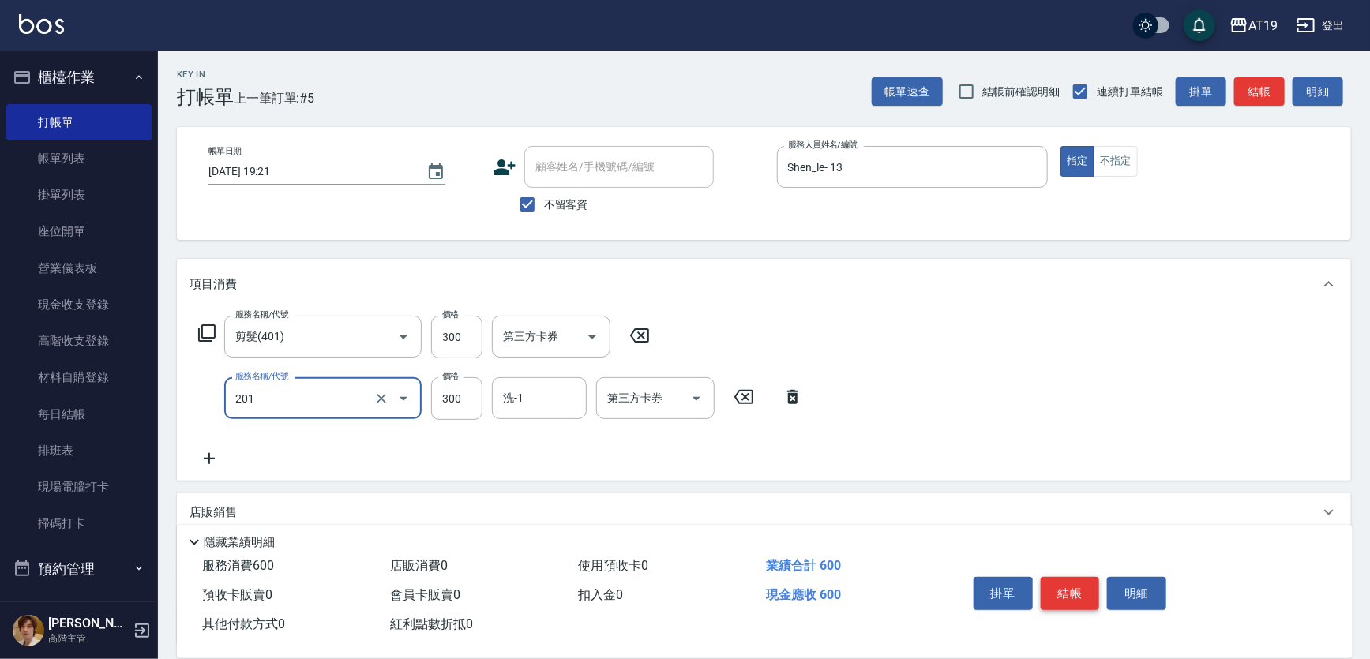
type input "洗髮(201)"
click at [1087, 587] on button "結帳" at bounding box center [1070, 593] width 59 height 33
type input "[DATE] 19:22"
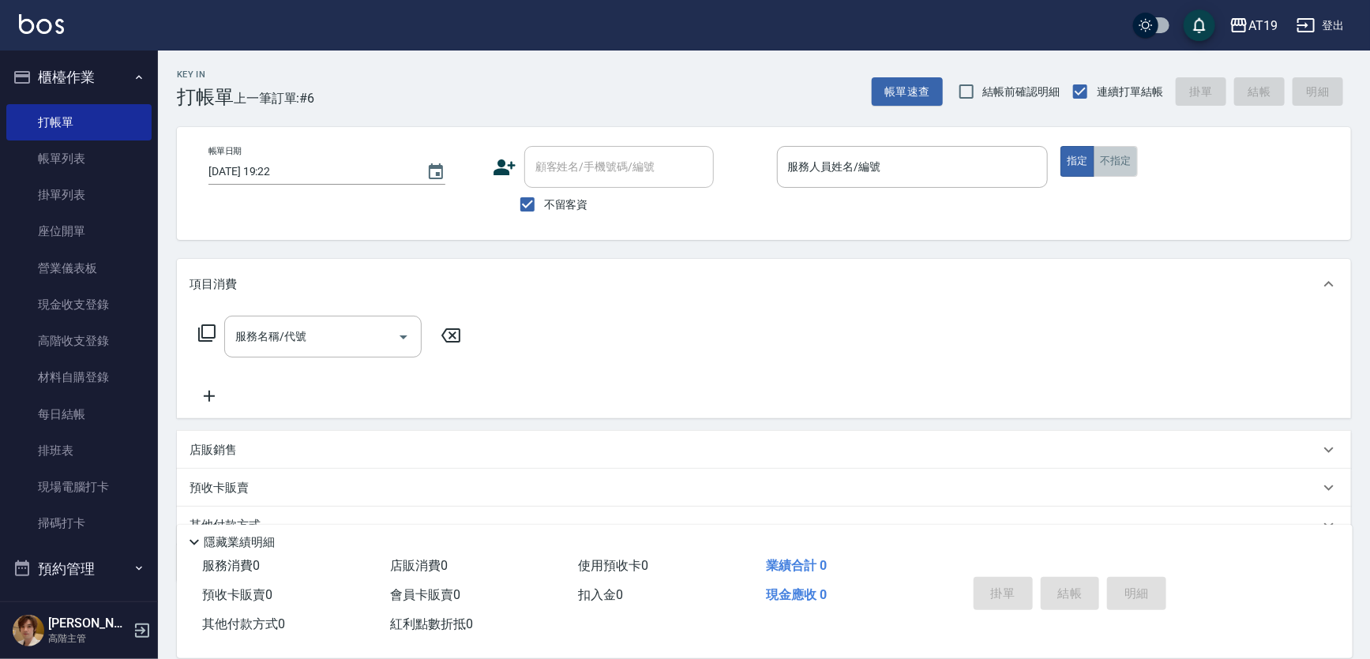
drag, startPoint x: 1101, startPoint y: 167, endPoint x: 1036, endPoint y: 175, distance: 65.2
click at [1101, 167] on button "不指定" at bounding box center [1116, 161] width 44 height 31
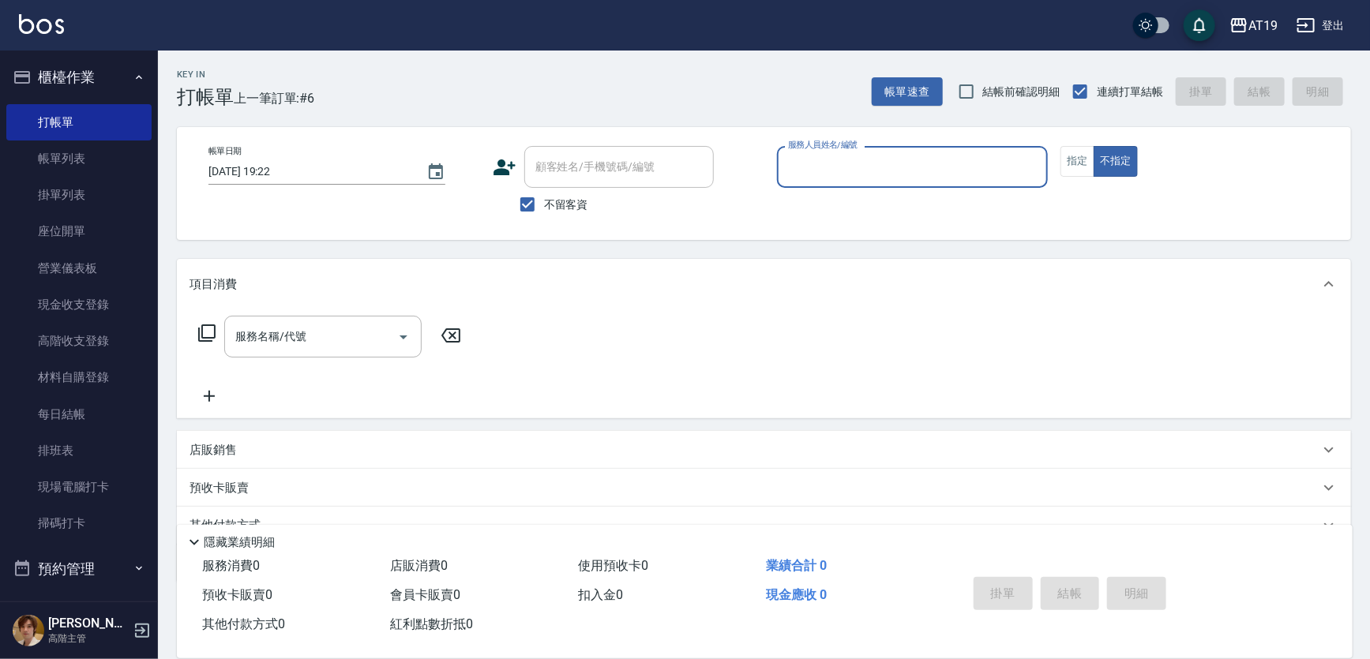
click at [858, 182] on div "服務人員姓名/編號" at bounding box center [913, 167] width 272 height 42
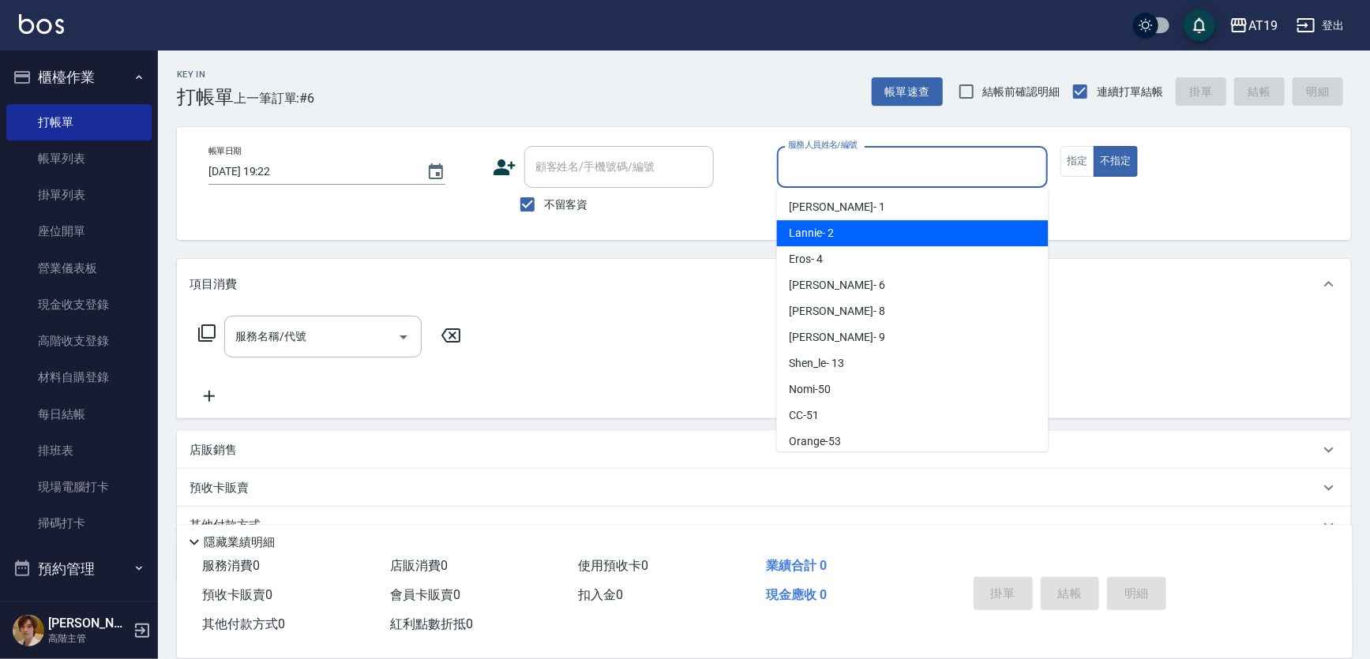
drag, startPoint x: 821, startPoint y: 236, endPoint x: 665, endPoint y: 260, distance: 157.4
click at [820, 235] on span "Lannie - 2" at bounding box center [812, 233] width 45 height 17
type input "Lannie- 2"
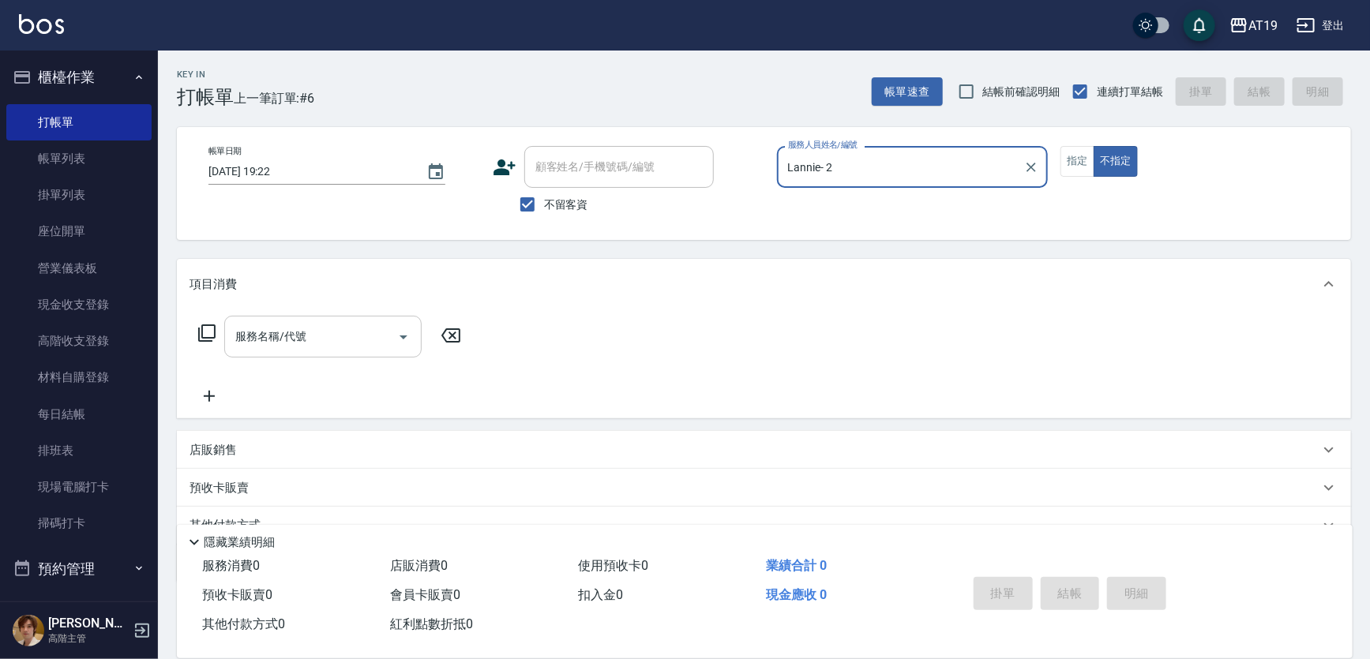
click at [325, 347] on input "服務名稱/代號" at bounding box center [311, 337] width 160 height 28
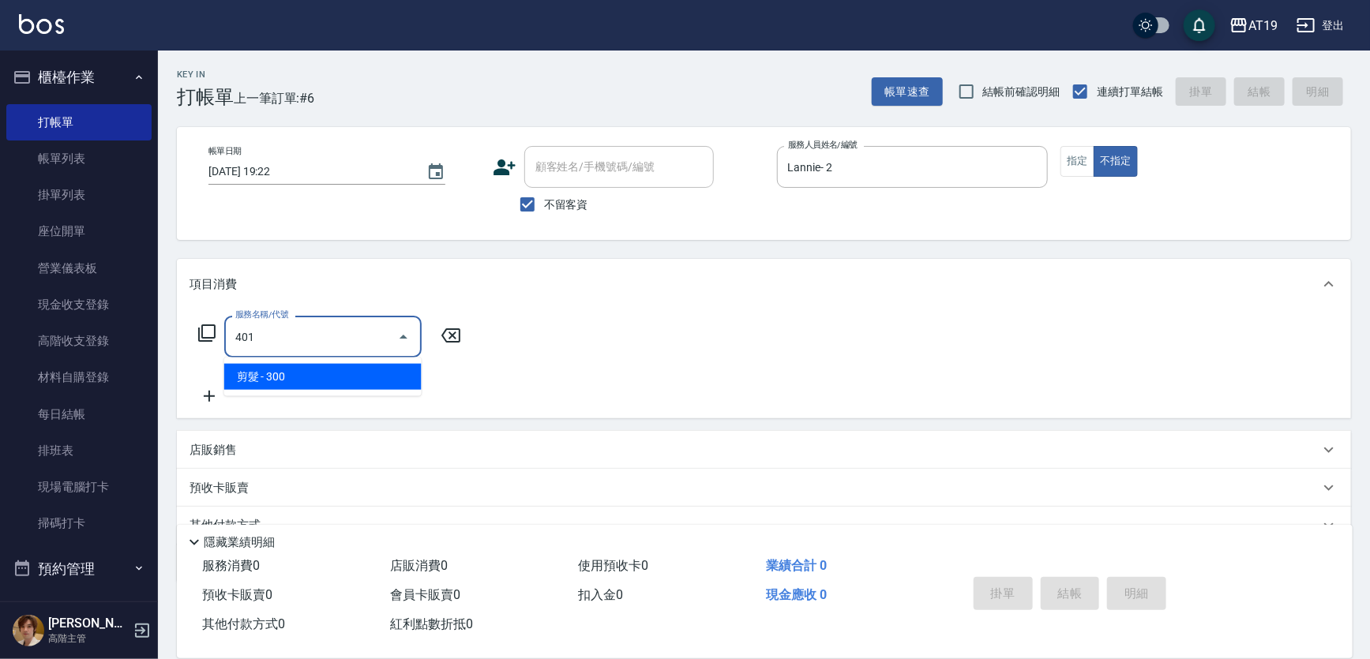
drag, startPoint x: 295, startPoint y: 381, endPoint x: 279, endPoint y: 378, distance: 16.1
click at [294, 380] on span "剪髮 - 300" at bounding box center [322, 377] width 197 height 26
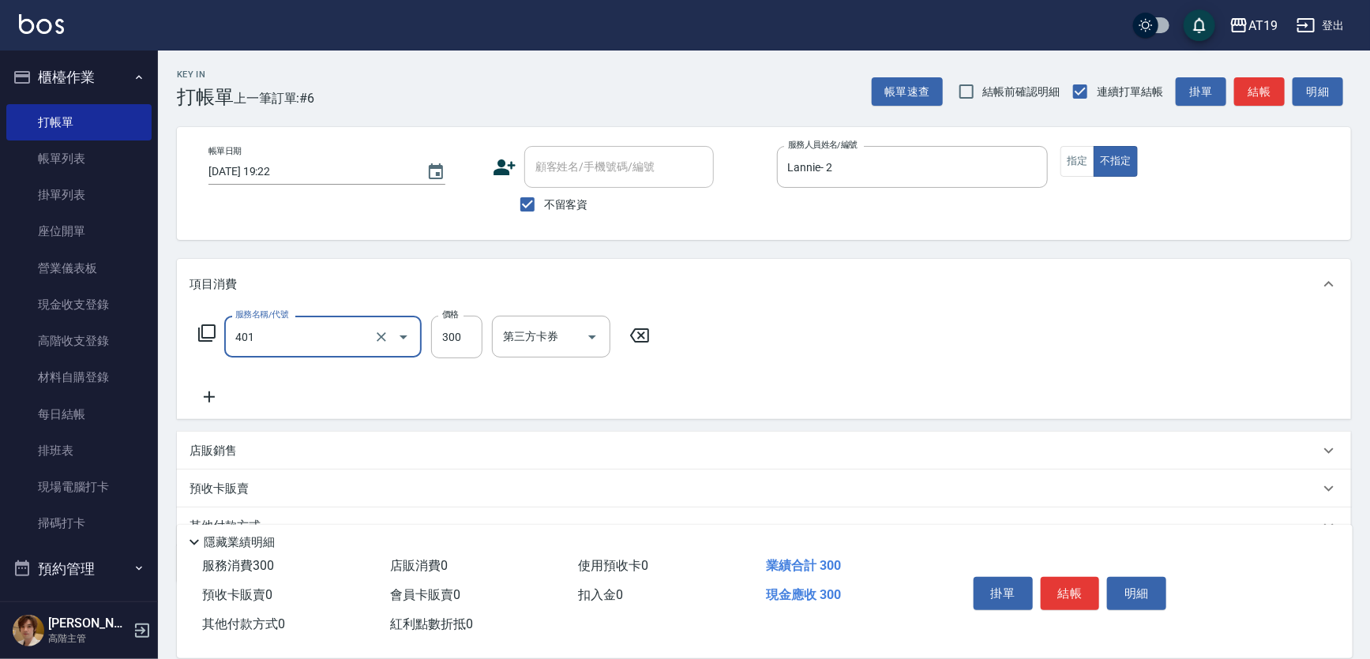
type input "剪髮(401)"
drag, startPoint x: 208, startPoint y: 394, endPoint x: 217, endPoint y: 397, distance: 9.2
click at [217, 397] on icon at bounding box center [209, 397] width 39 height 19
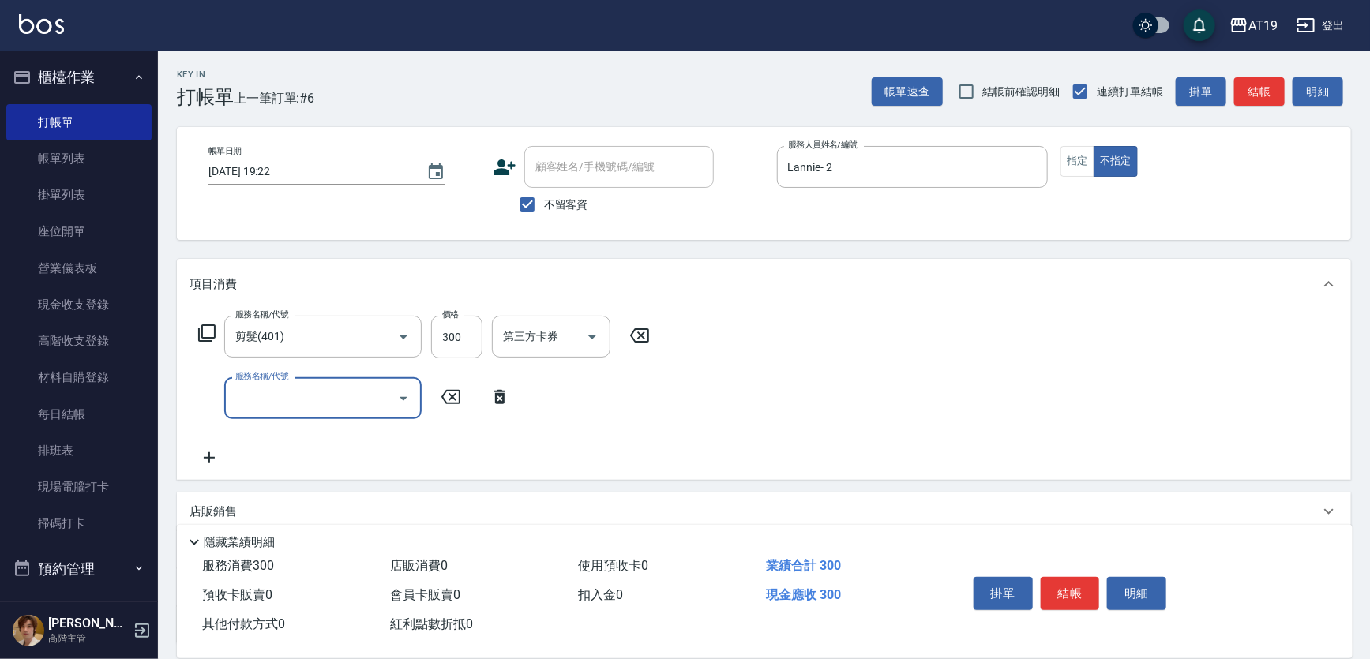
click at [257, 406] on input "服務名稱/代號" at bounding box center [311, 399] width 160 height 28
drag, startPoint x: 260, startPoint y: 434, endPoint x: 362, endPoint y: 420, distance: 103.6
click at [265, 434] on span "洗髮 - 300" at bounding box center [322, 439] width 197 height 26
type input "洗髮(201)"
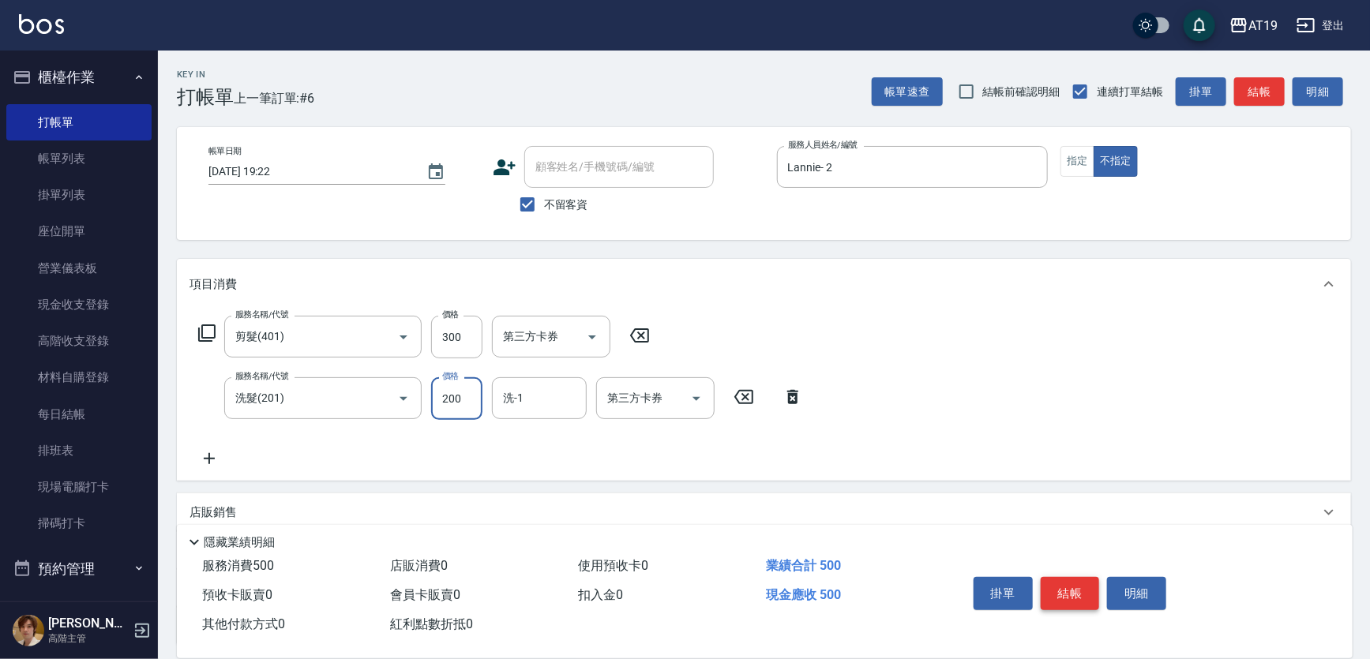
type input "200"
click at [1080, 584] on button "結帳" at bounding box center [1070, 593] width 59 height 33
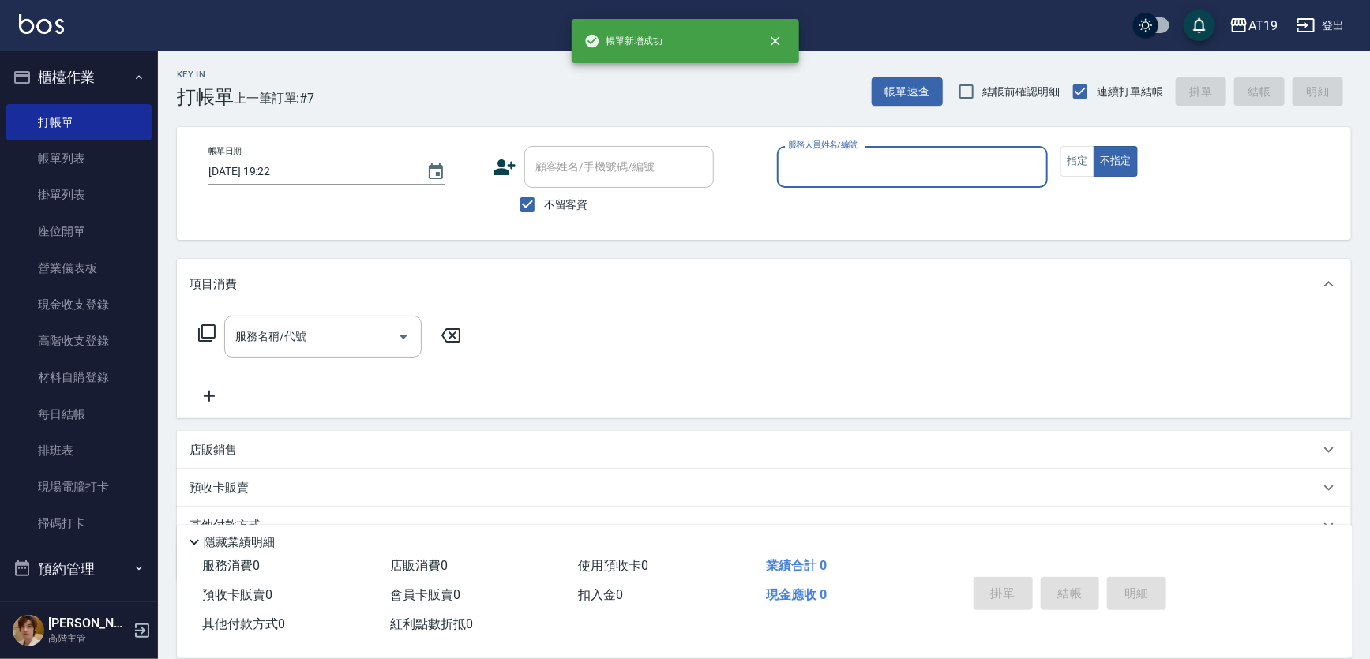
click at [832, 175] on input "服務人員姓名/編號" at bounding box center [912, 167] width 257 height 28
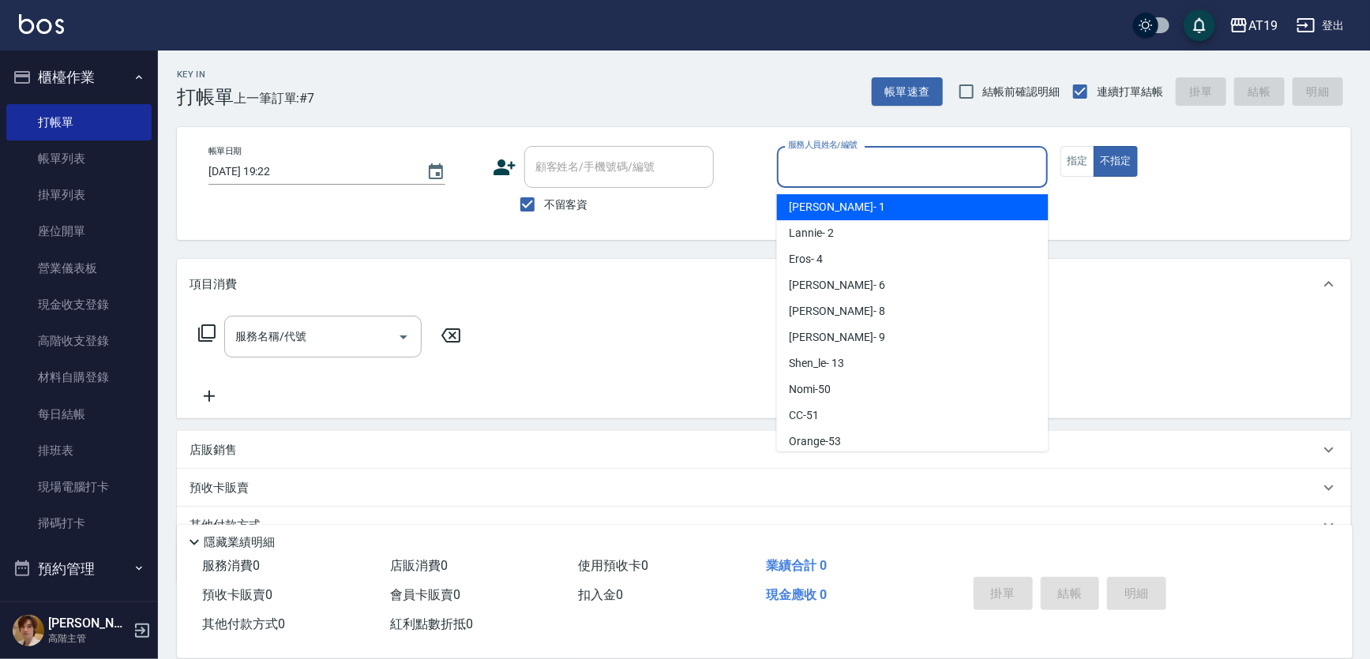
click at [832, 213] on div "Linda - 1" at bounding box center [913, 207] width 272 height 26
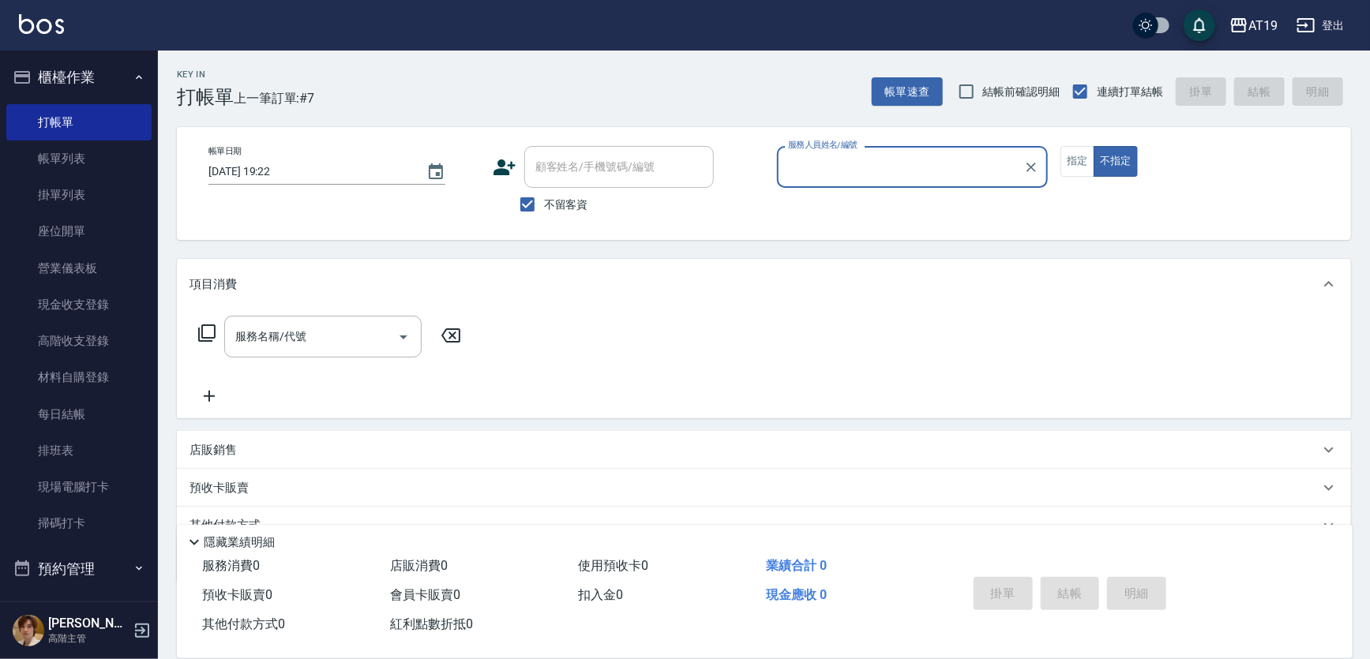
type input "Linda- 1"
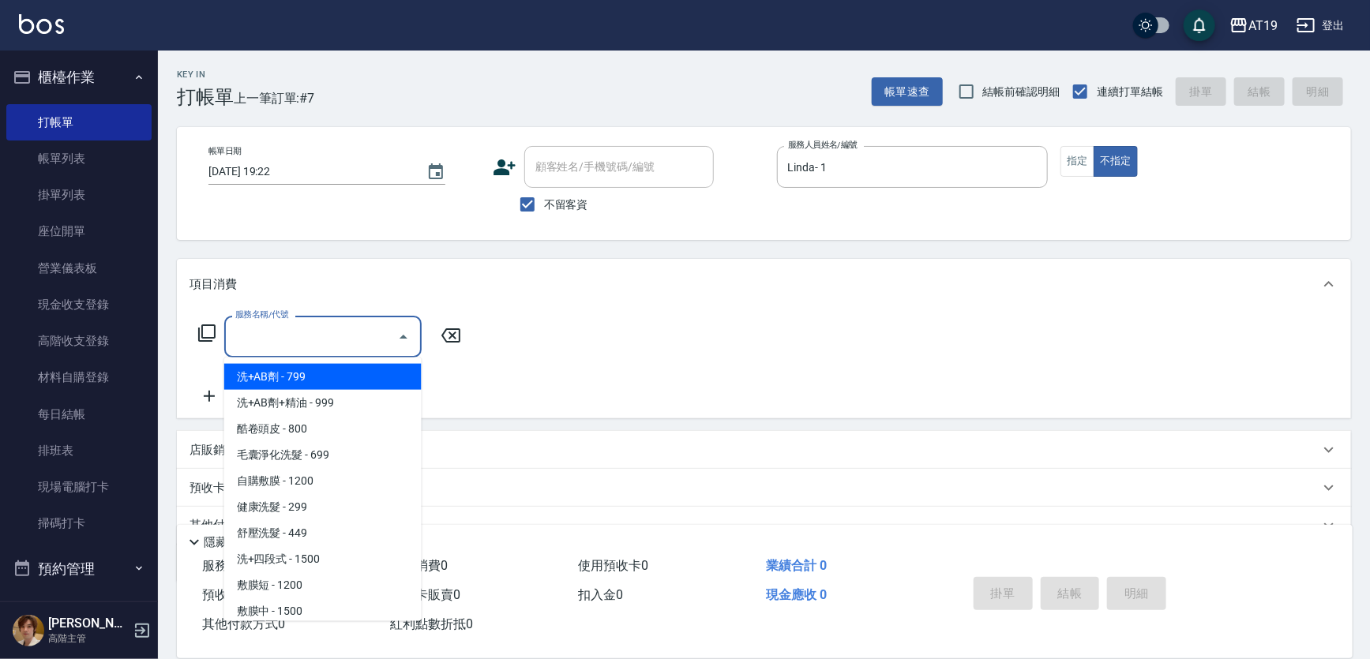
click at [297, 333] on input "服務名稱/代號" at bounding box center [311, 337] width 160 height 28
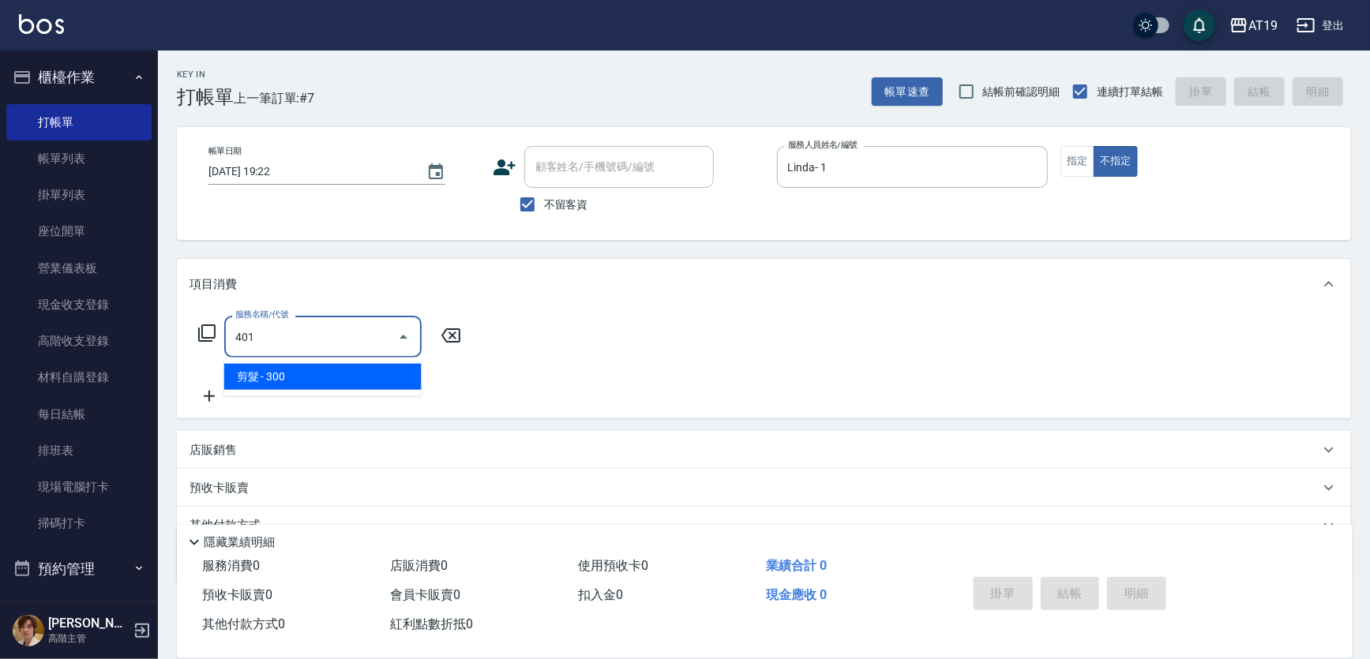
drag, startPoint x: 324, startPoint y: 374, endPoint x: 275, endPoint y: 370, distance: 49.1
click at [324, 374] on span "剪髮 - 300" at bounding box center [322, 377] width 197 height 26
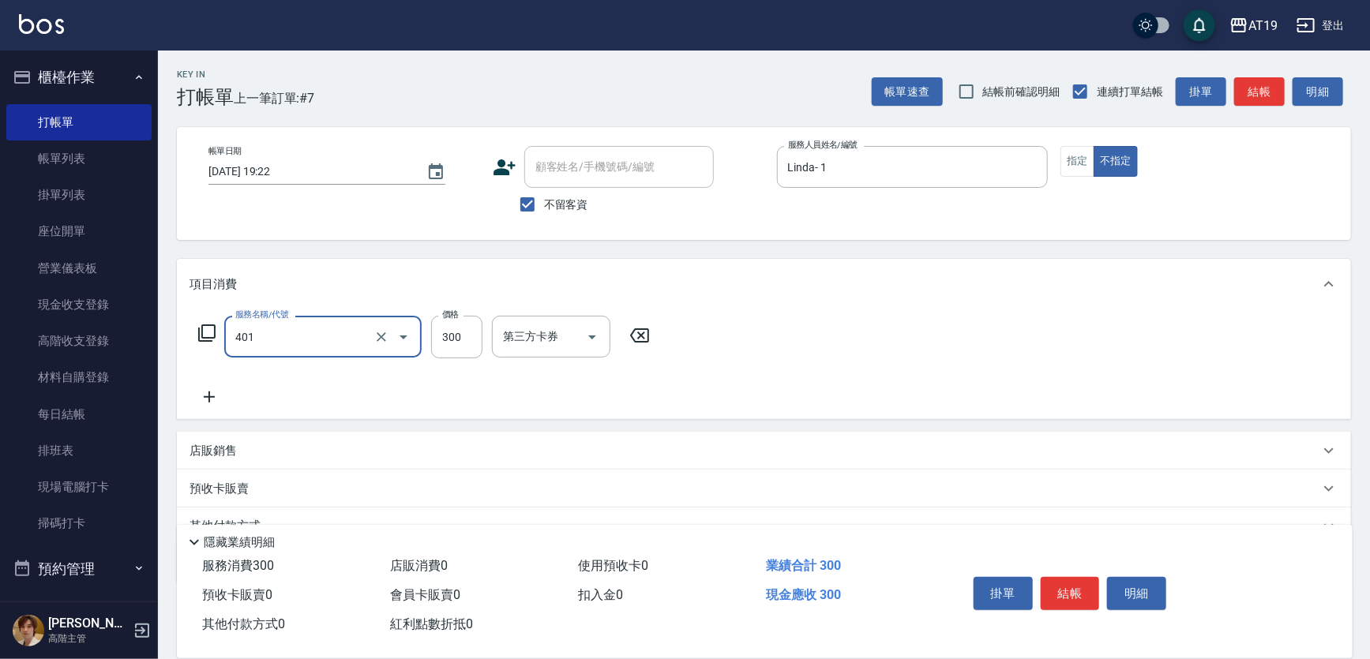
type input "剪髮(401)"
click at [217, 391] on icon at bounding box center [209, 397] width 39 height 19
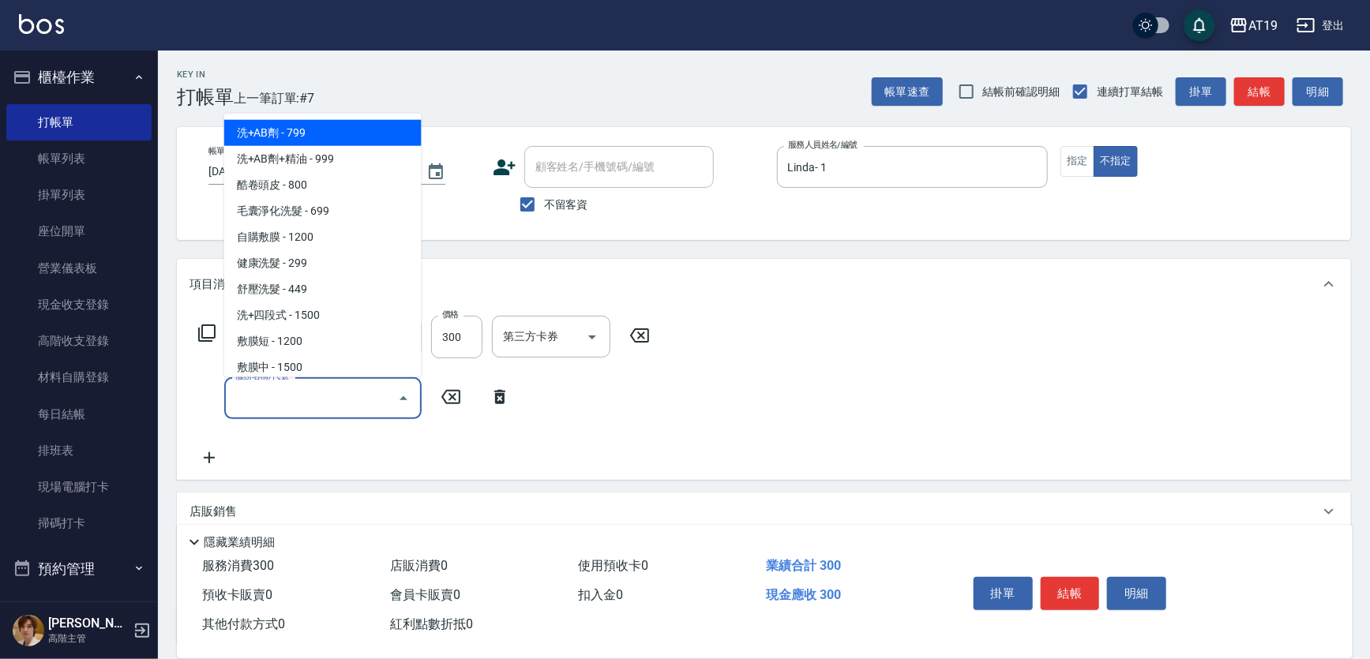
click at [252, 396] on input "服務名稱/代號" at bounding box center [311, 399] width 160 height 28
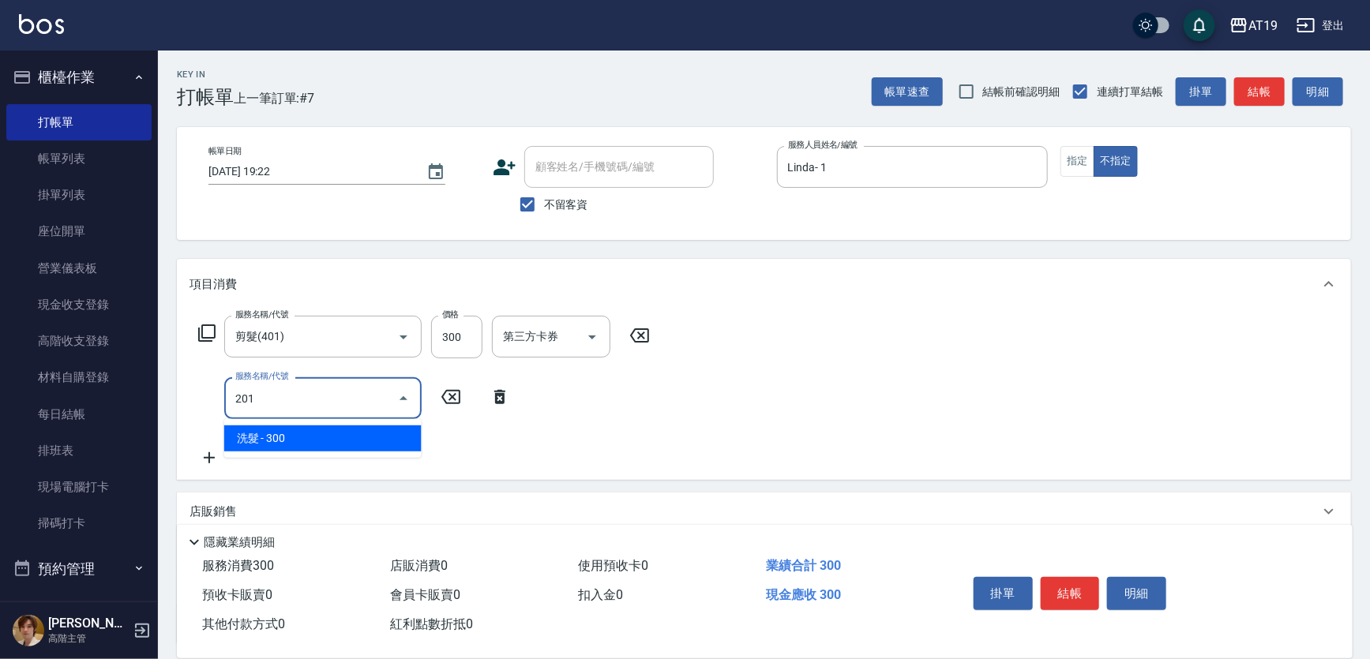
drag, startPoint x: 285, startPoint y: 446, endPoint x: 317, endPoint y: 426, distance: 37.3
click at [290, 444] on span "洗髮 - 300" at bounding box center [322, 439] width 197 height 26
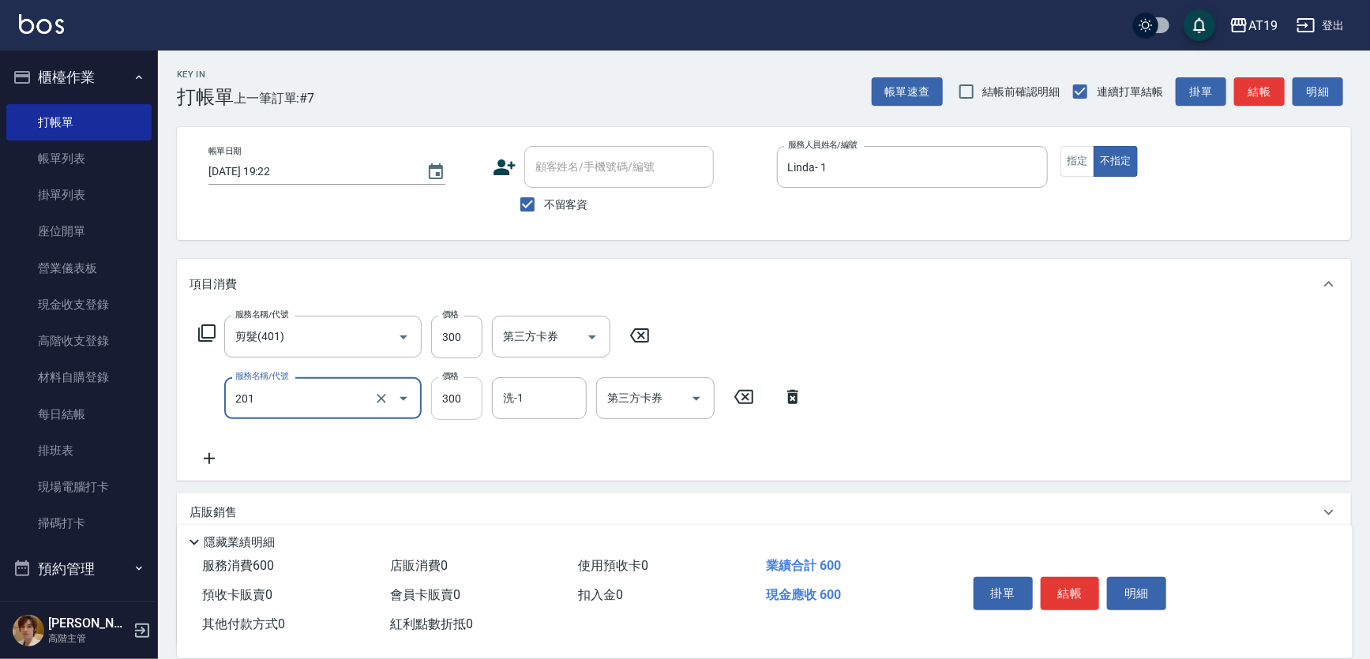
type input "洗髮(201)"
click at [453, 413] on input "300" at bounding box center [456, 398] width 51 height 43
type input "200"
click at [1086, 583] on button "結帳" at bounding box center [1070, 593] width 59 height 33
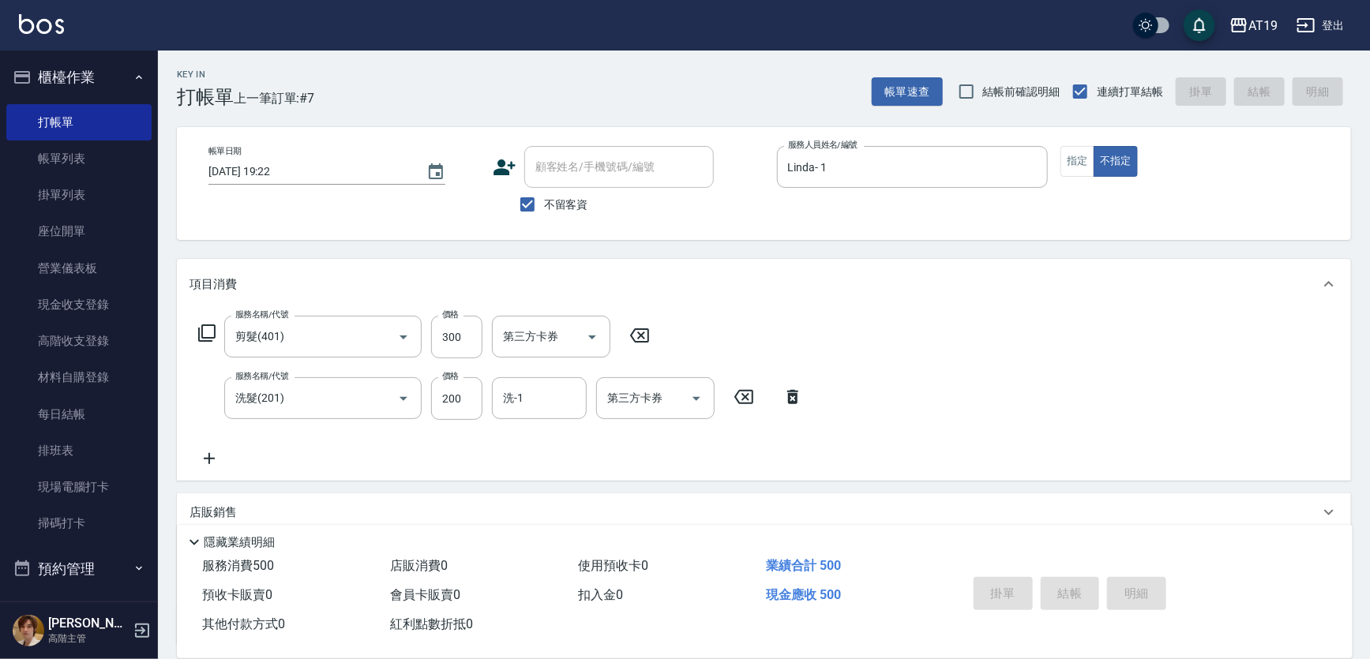
type input "[DATE] 19:23"
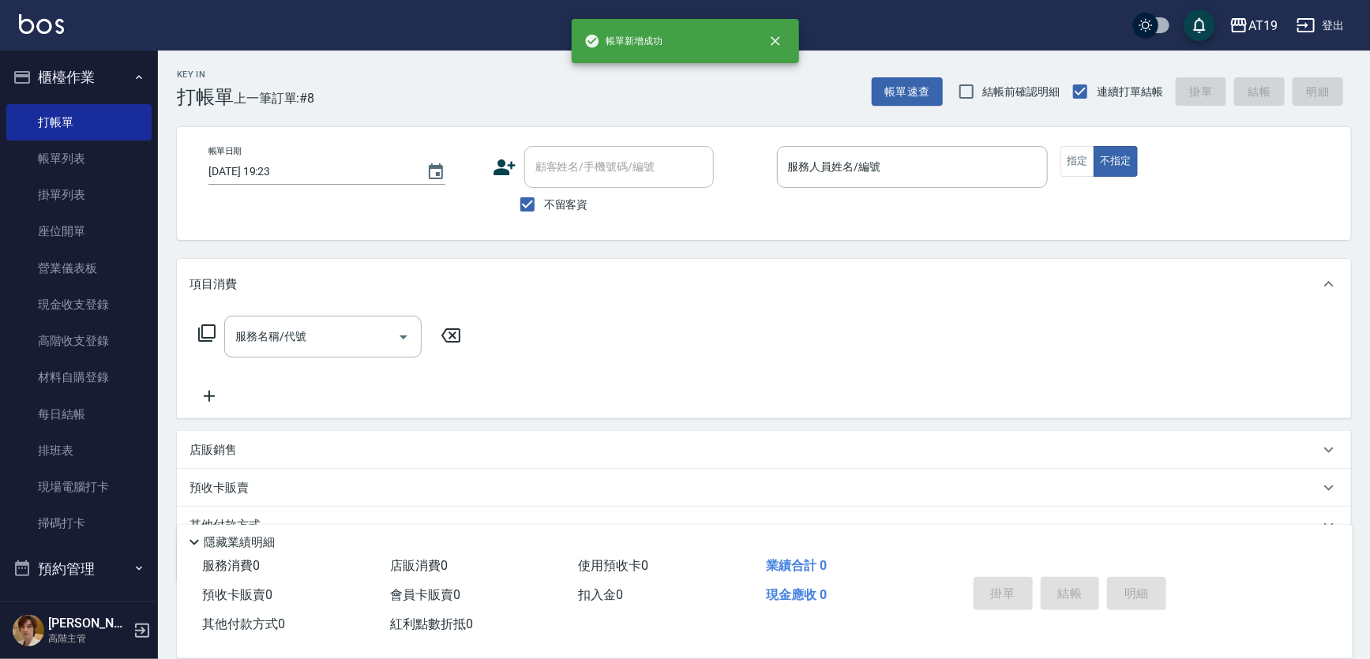
click at [1072, 145] on div "帳單日期 [DATE] 19:23 顧客姓名/手機號碼/編號 顧客姓名/手機號碼/編號 不留客資 服務人員姓名/編號 服務人員姓名/編號 指定 不指定" at bounding box center [764, 183] width 1174 height 113
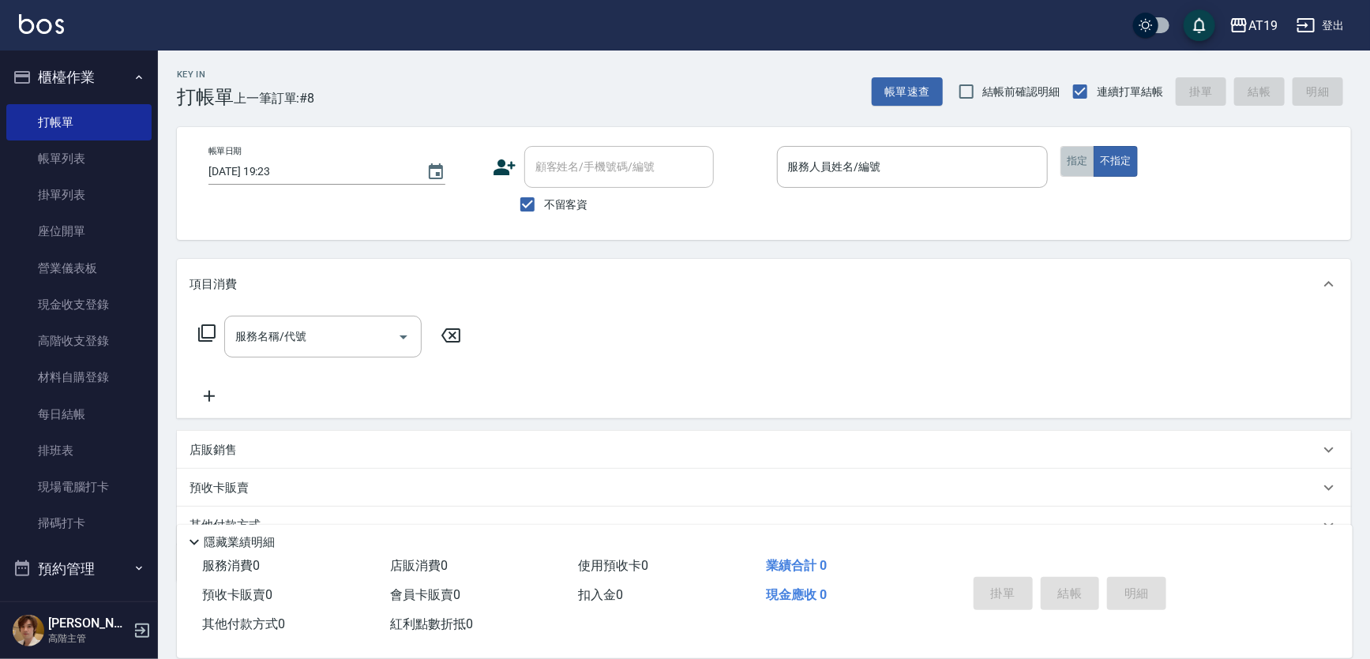
click at [1078, 156] on button "指定" at bounding box center [1078, 161] width 34 height 31
drag, startPoint x: 536, startPoint y: 197, endPoint x: 559, endPoint y: 188, distance: 24.8
click at [537, 197] on input "不留客資" at bounding box center [527, 204] width 33 height 33
checkbox input "false"
click at [566, 181] on div "顧客姓名/手機號碼/編號" at bounding box center [619, 167] width 190 height 42
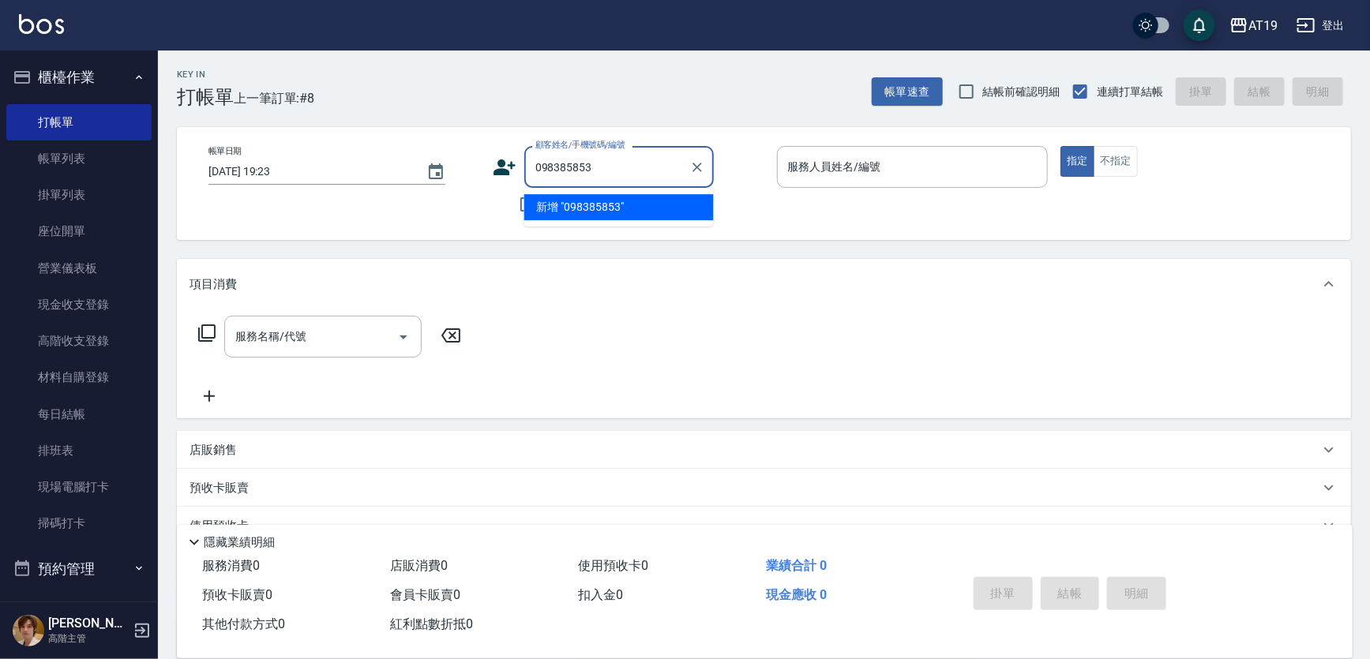
drag, startPoint x: 594, startPoint y: 166, endPoint x: 525, endPoint y: 174, distance: 69.2
click at [525, 174] on div "098385853 顧客姓名/手機號碼/編號" at bounding box center [619, 167] width 190 height 42
type input "098385853"
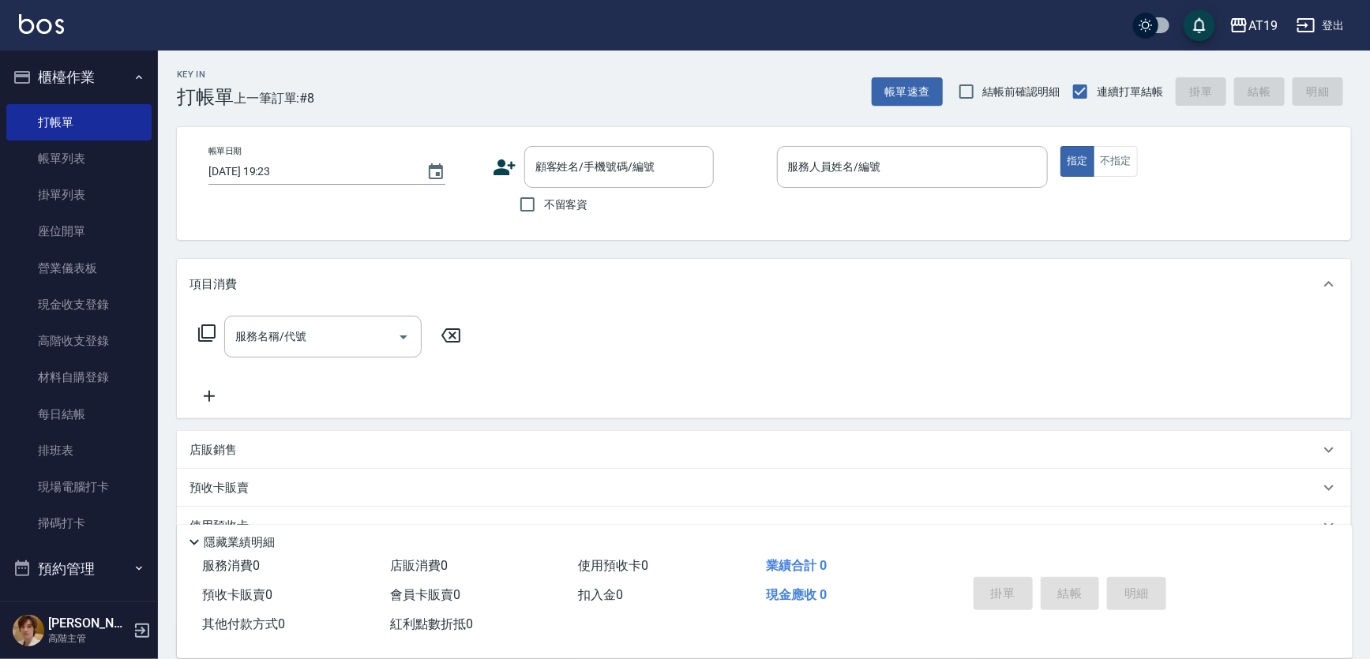
click at [505, 160] on icon at bounding box center [505, 168] width 24 height 24
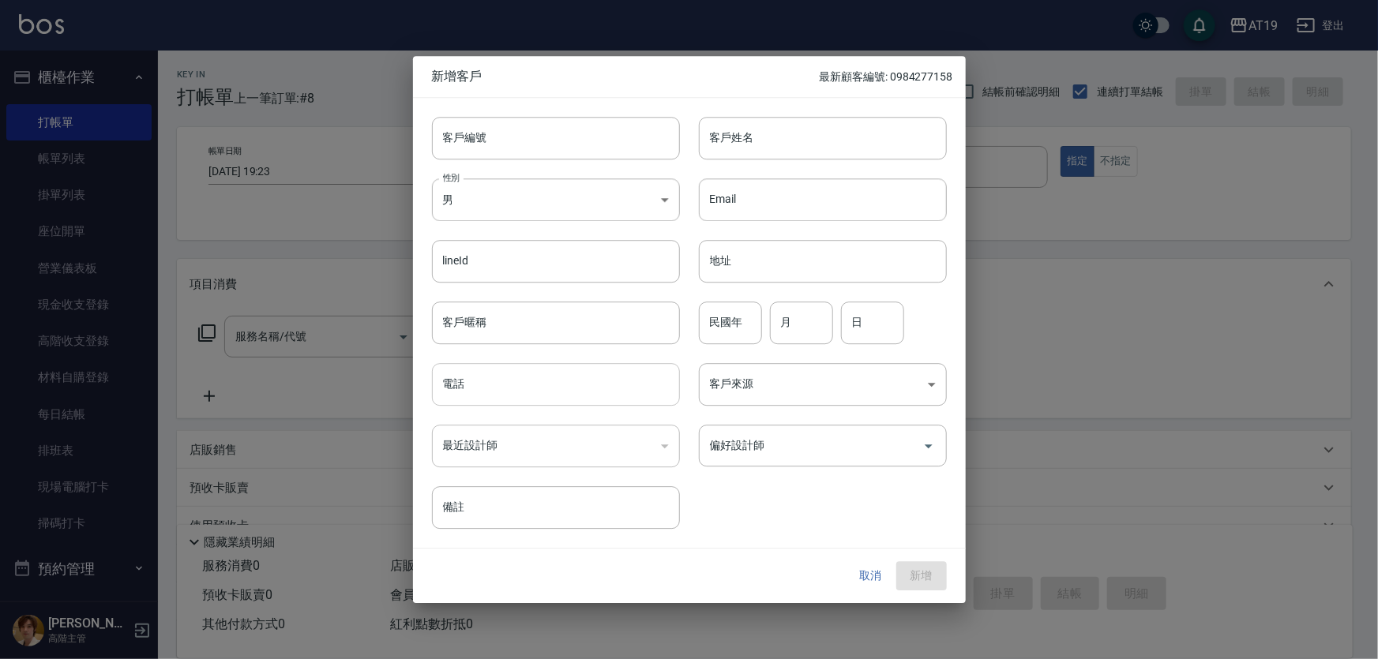
click at [508, 389] on input "電話" at bounding box center [556, 384] width 248 height 43
paste input "098385853"
type input "098385853"
click at [726, 144] on input "客戶姓名" at bounding box center [823, 138] width 248 height 43
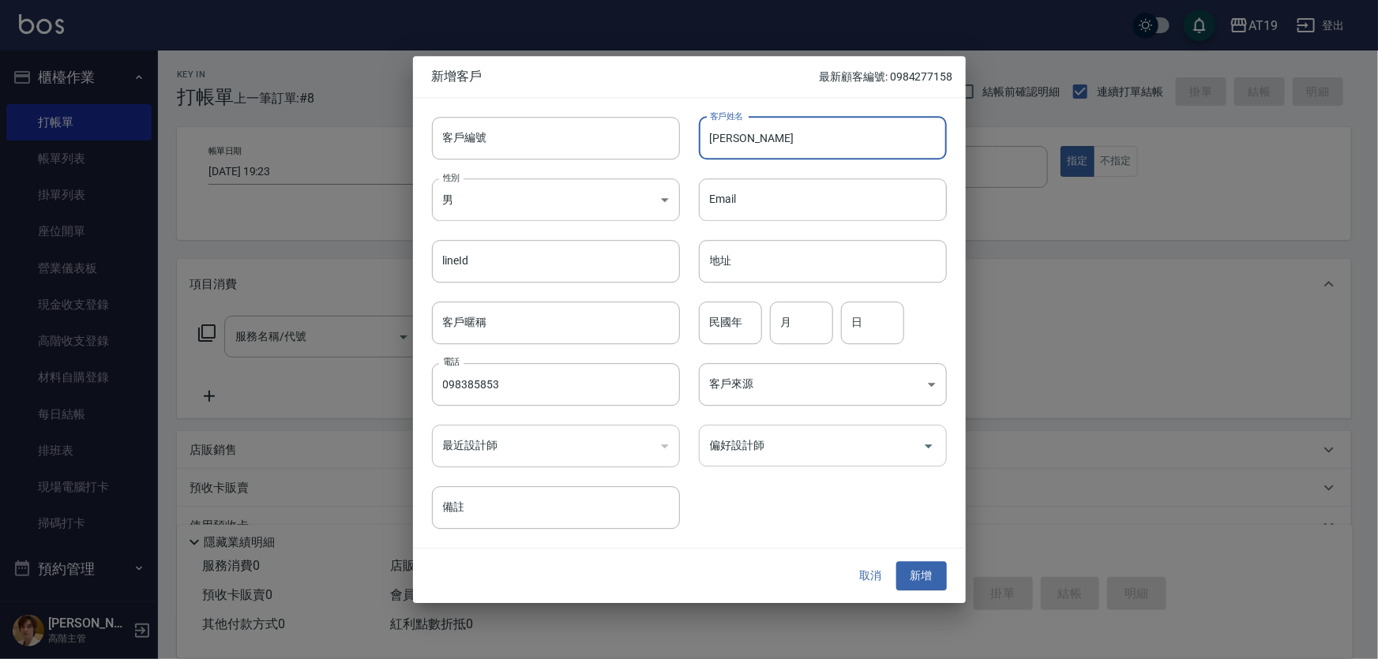
type input "[PERSON_NAME]"
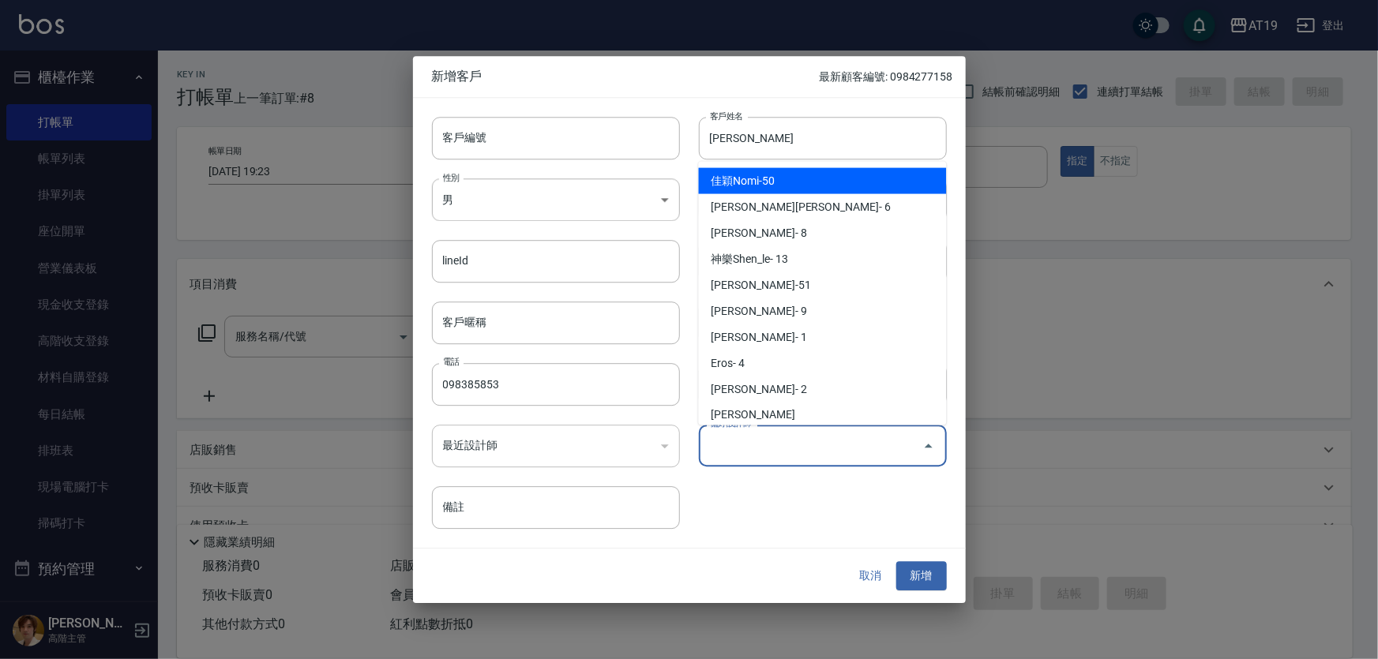
drag, startPoint x: 771, startPoint y: 449, endPoint x: 768, endPoint y: 394, distance: 55.3
click at [771, 448] on input "偏好設計師" at bounding box center [811, 446] width 210 height 28
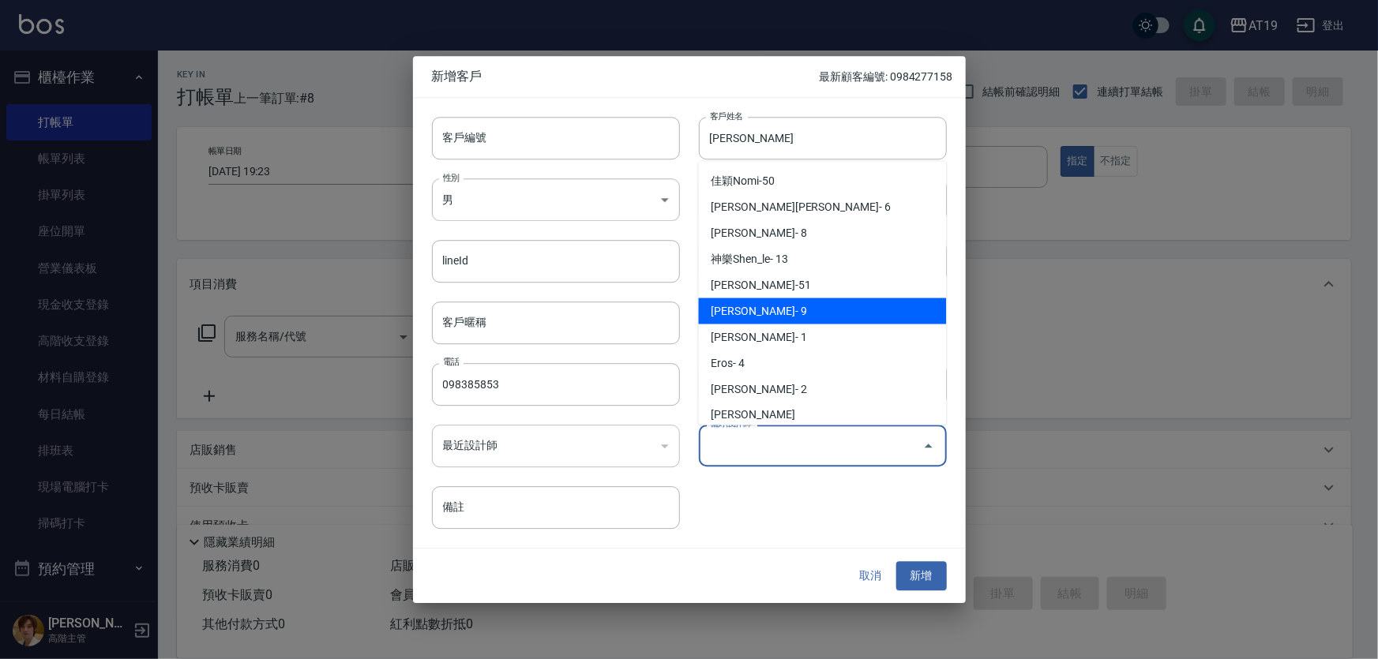
click at [802, 307] on li "[PERSON_NAME]- 9" at bounding box center [823, 312] width 248 height 26
type input "[PERSON_NAME][PERSON_NAME]"
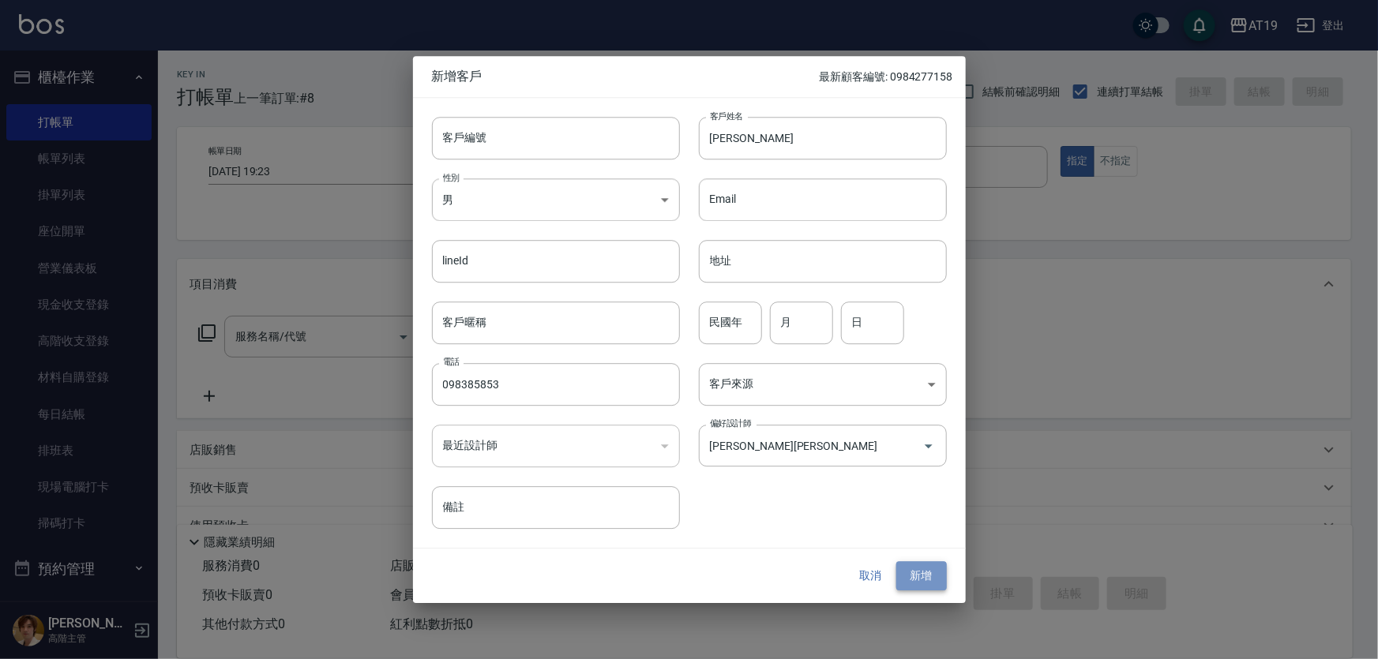
click at [932, 570] on button "新增" at bounding box center [921, 576] width 51 height 29
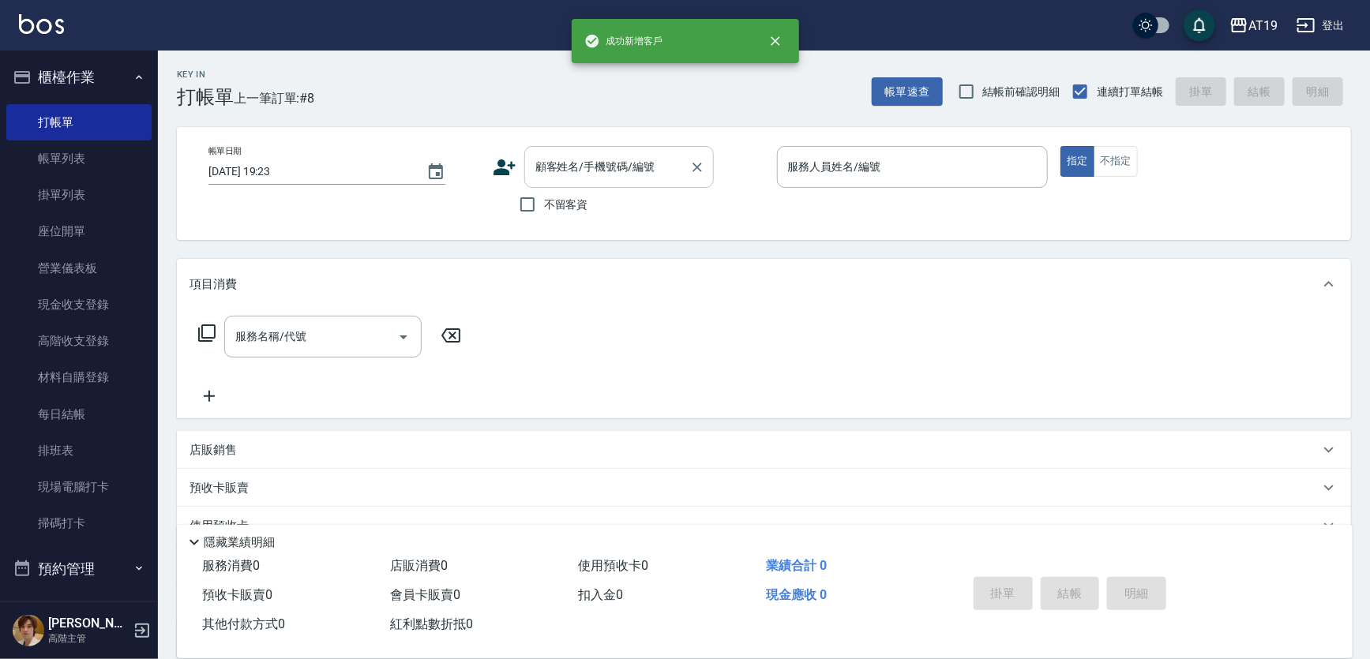
click at [597, 174] on input "顧客姓名/手機號碼/編號" at bounding box center [607, 167] width 152 height 28
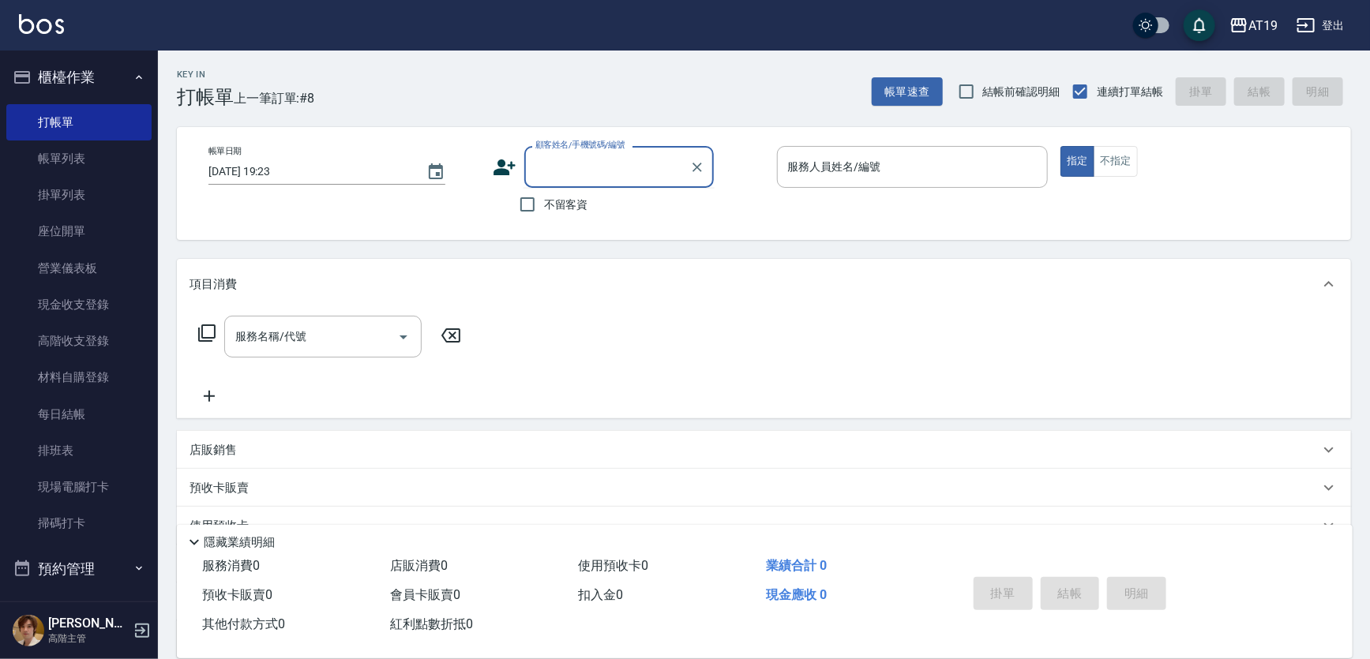
click at [558, 173] on input "顧客姓名/手機號碼/編號" at bounding box center [607, 167] width 152 height 28
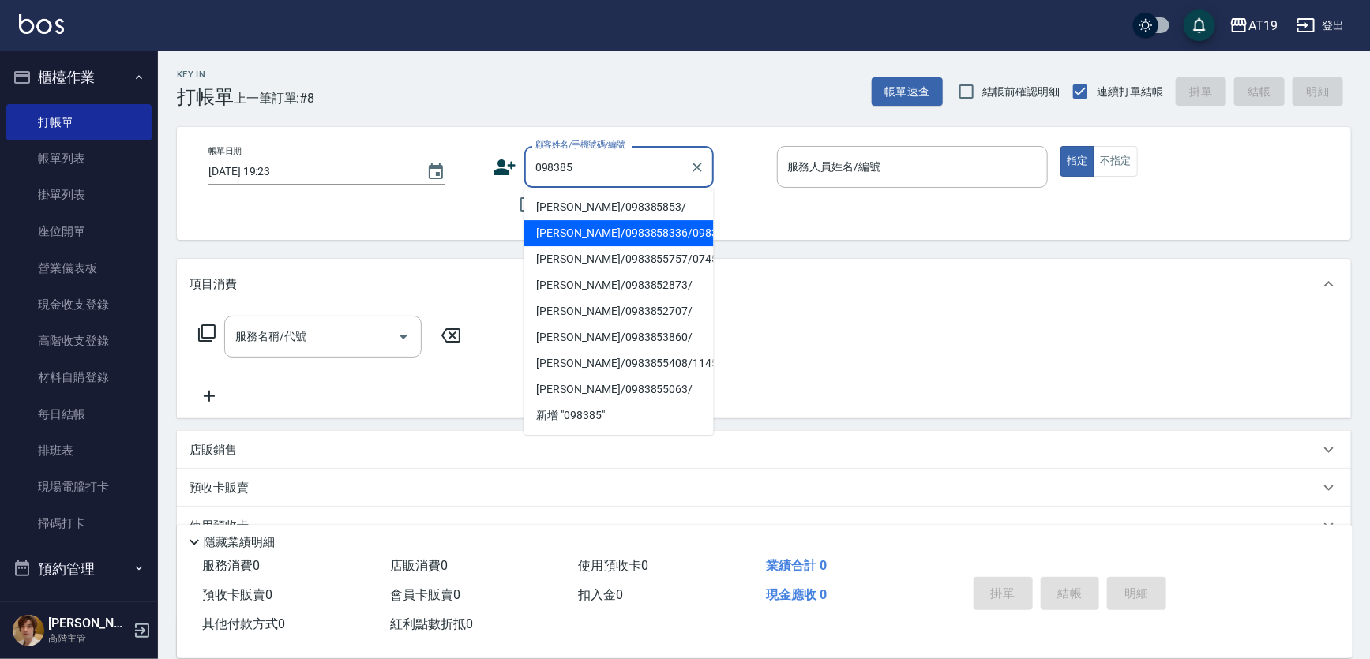
click at [569, 203] on li "[PERSON_NAME]/098385853/" at bounding box center [619, 207] width 190 height 26
type input "[PERSON_NAME]/098385853/"
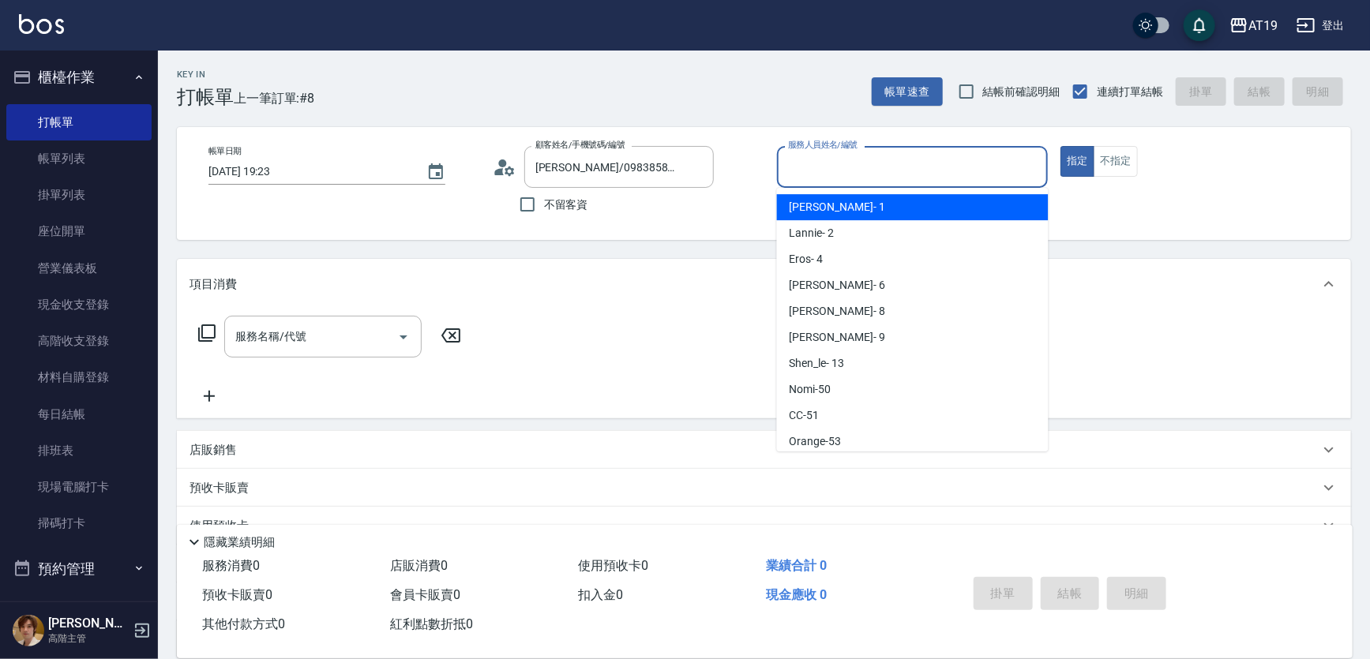
click at [821, 167] on input "服務人員姓名/編號" at bounding box center [912, 167] width 257 height 28
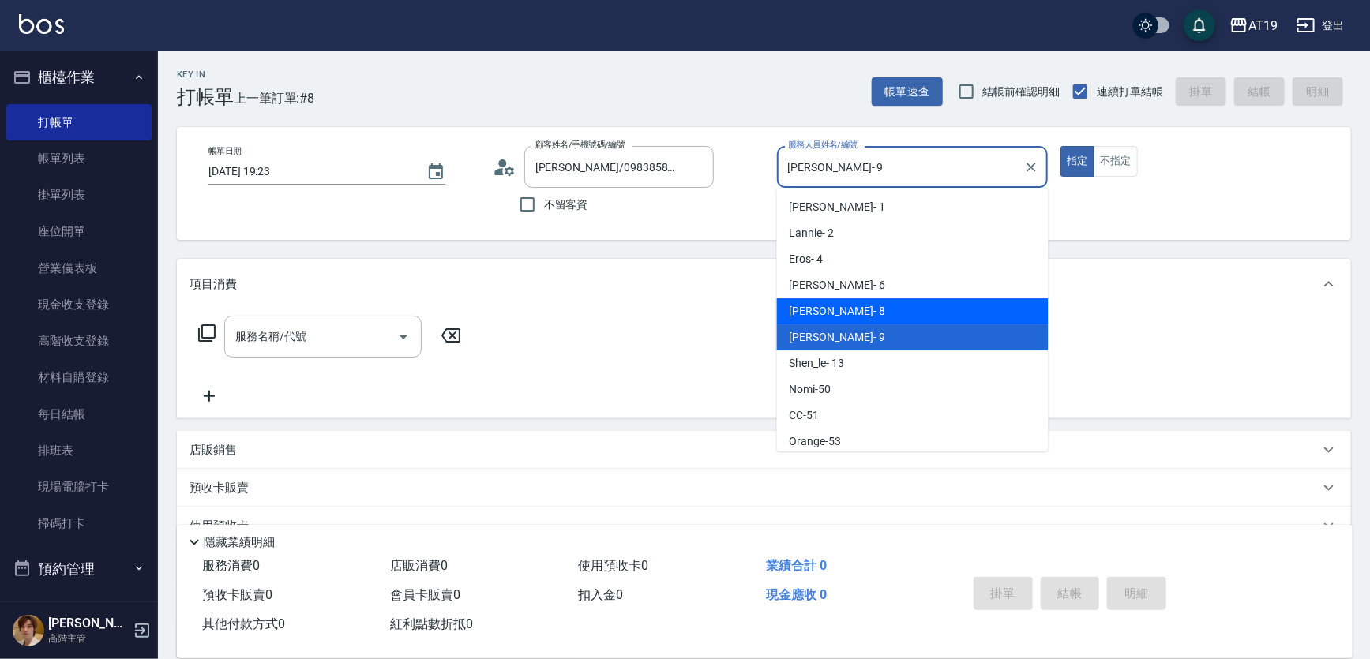
click at [860, 315] on div "[PERSON_NAME] - 8" at bounding box center [913, 312] width 272 height 26
type input "[PERSON_NAME]- 8"
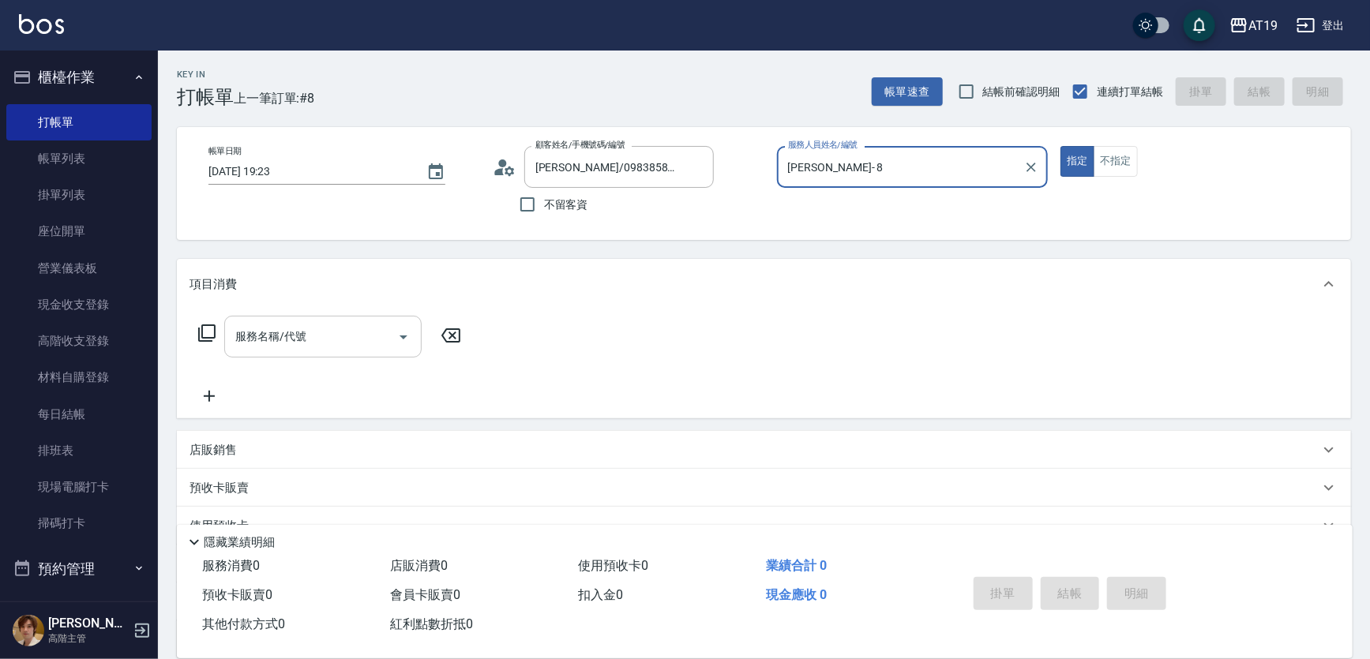
click at [332, 351] on div "服務名稱/代號" at bounding box center [322, 337] width 197 height 42
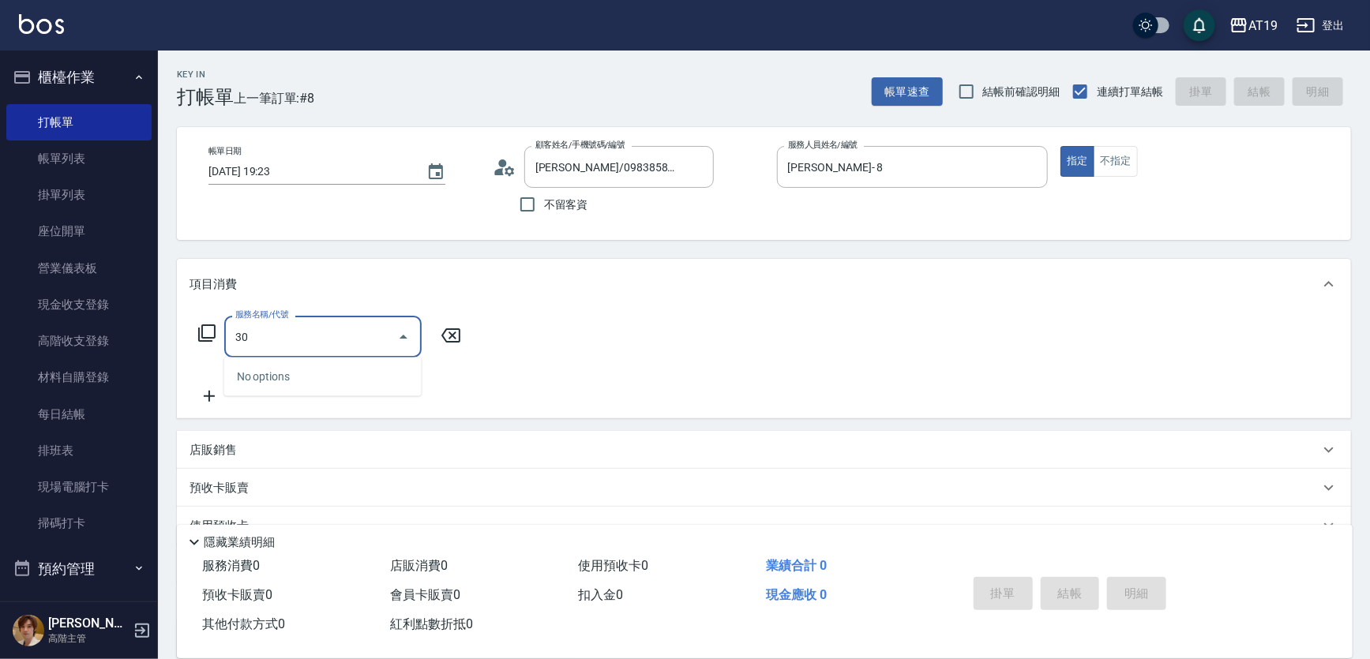
type input "301"
drag, startPoint x: 342, startPoint y: 377, endPoint x: 352, endPoint y: 372, distance: 11.3
click at [343, 377] on span "燙髮 - 1500" at bounding box center [322, 377] width 197 height 26
type input "150"
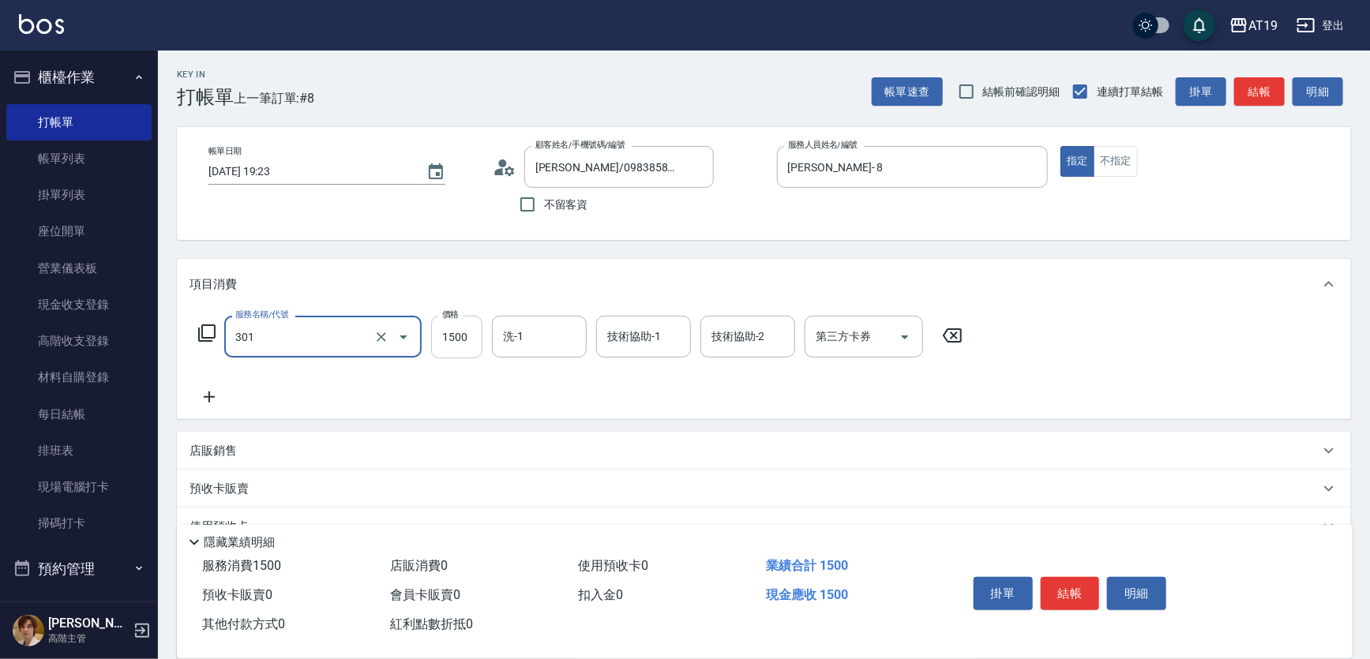
type input "燙髮(301)"
click at [455, 338] on input "1500" at bounding box center [456, 337] width 51 height 43
type input "0"
type input "10"
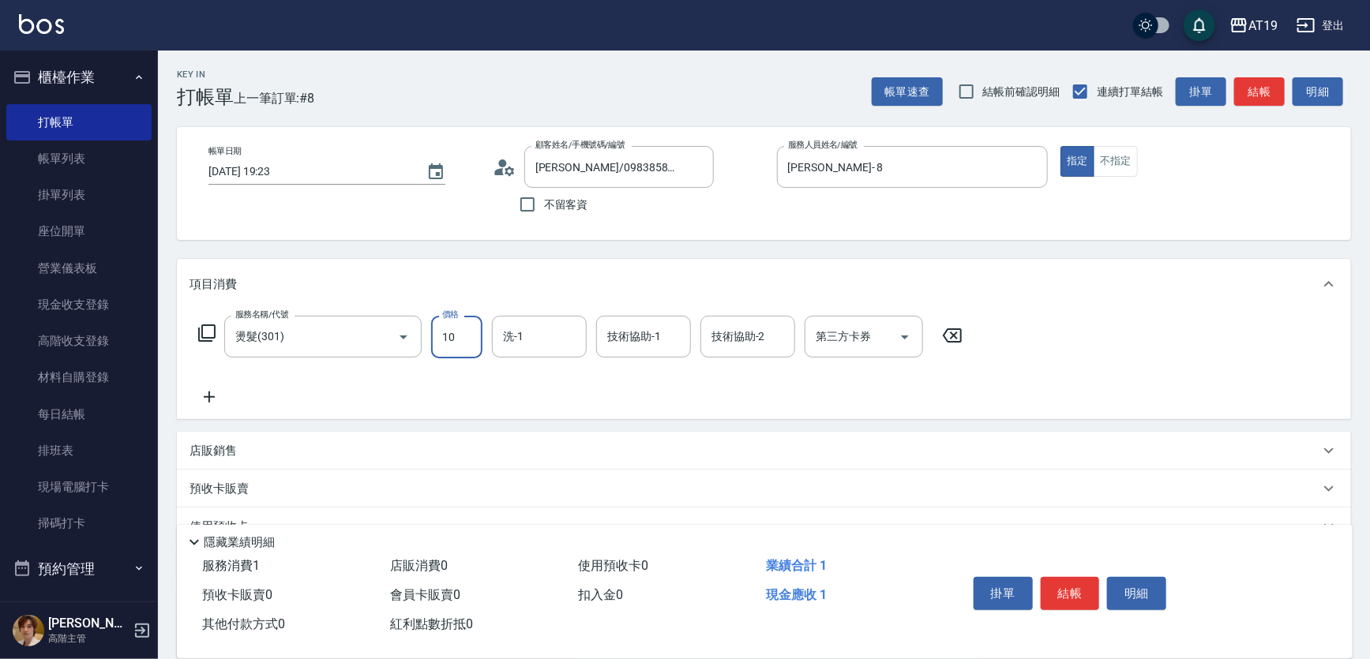
type input "100"
type input "1000"
click at [545, 345] on input "洗-1" at bounding box center [539, 337] width 81 height 28
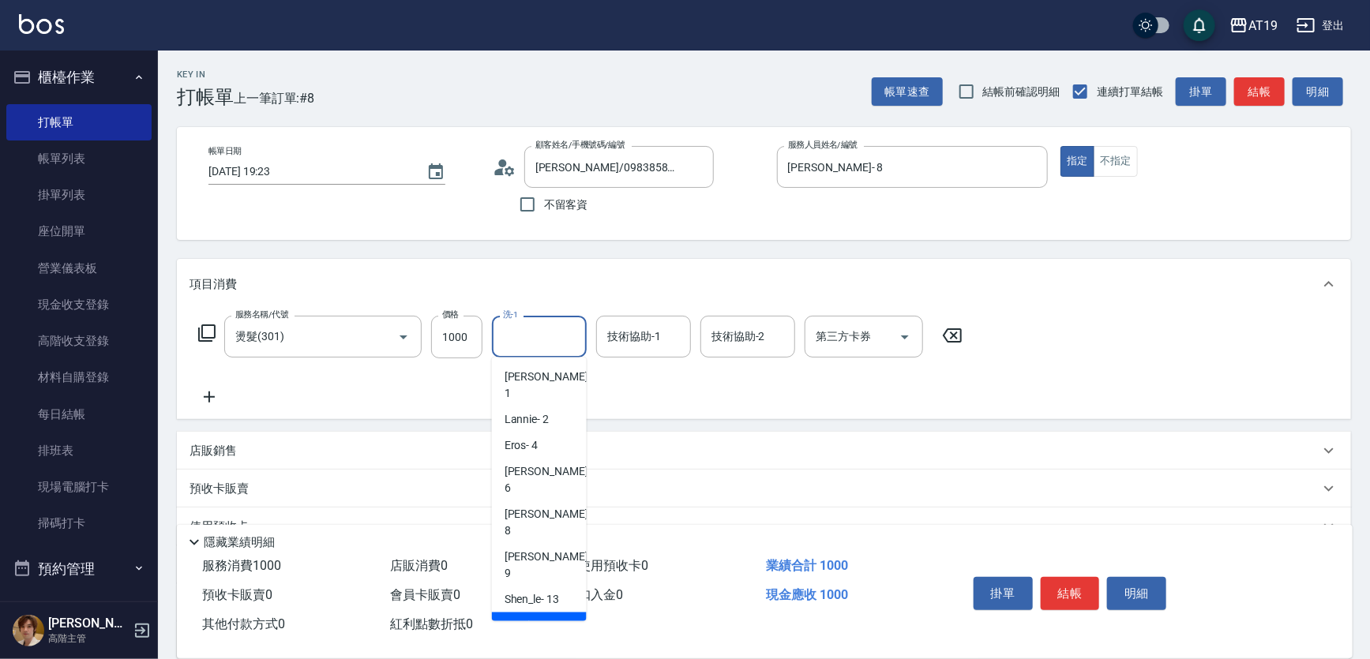
drag, startPoint x: 537, startPoint y: 561, endPoint x: 576, endPoint y: 498, distance: 74.5
click at [540, 618] on span "Nomi -50" at bounding box center [526, 626] width 42 height 17
type input "Nomi-50"
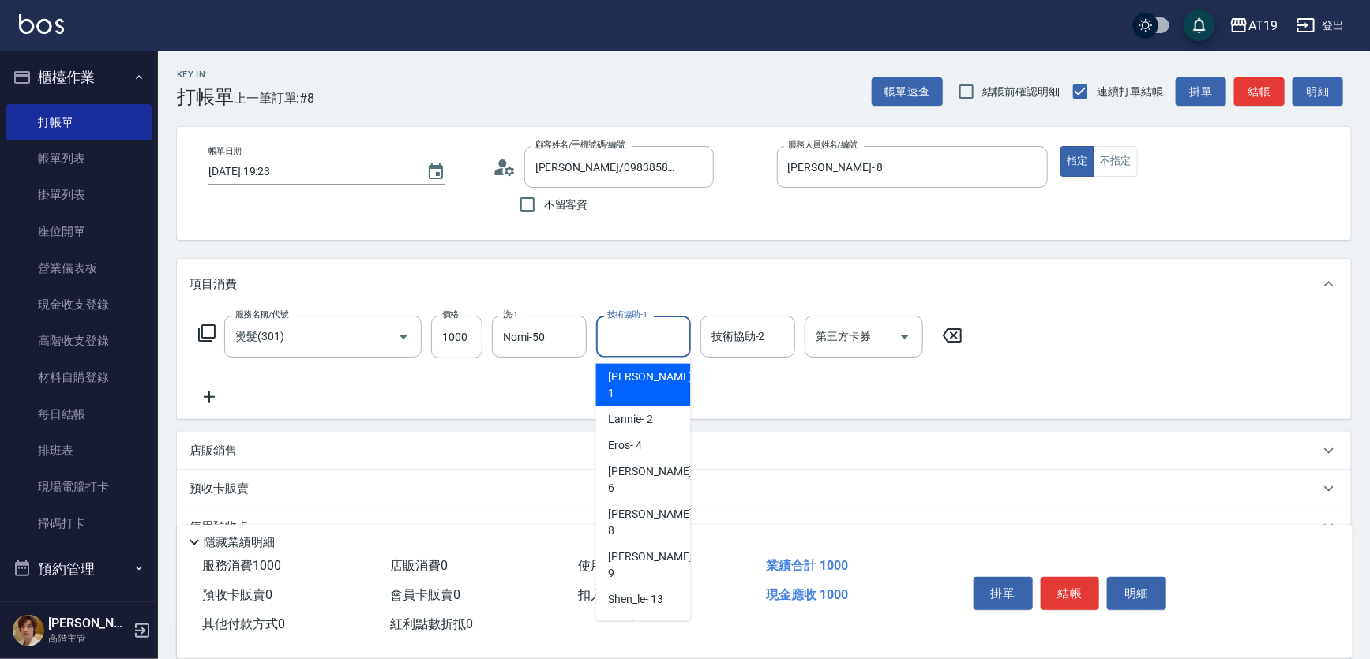
click at [638, 342] on input "技術協助-1" at bounding box center [643, 337] width 81 height 28
click at [559, 347] on div at bounding box center [569, 337] width 21 height 42
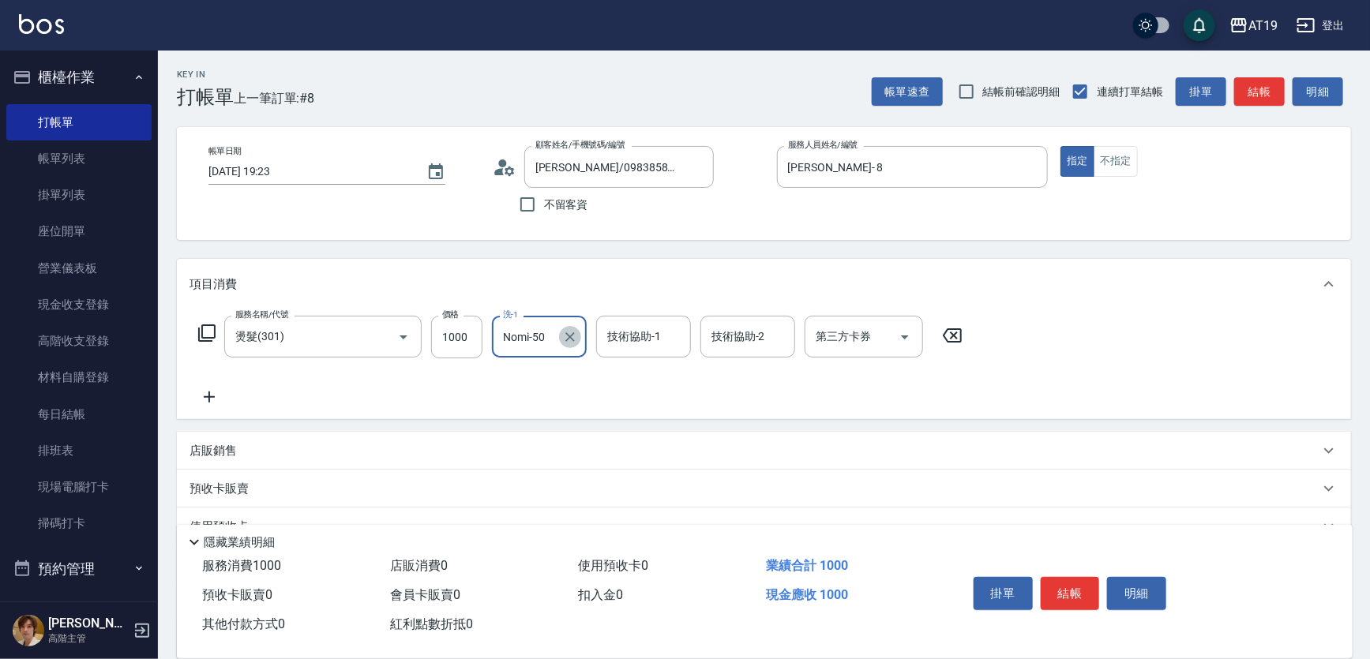
click at [566, 336] on icon "Clear" at bounding box center [570, 337] width 16 height 16
click at [550, 337] on input "洗-1" at bounding box center [539, 337] width 81 height 28
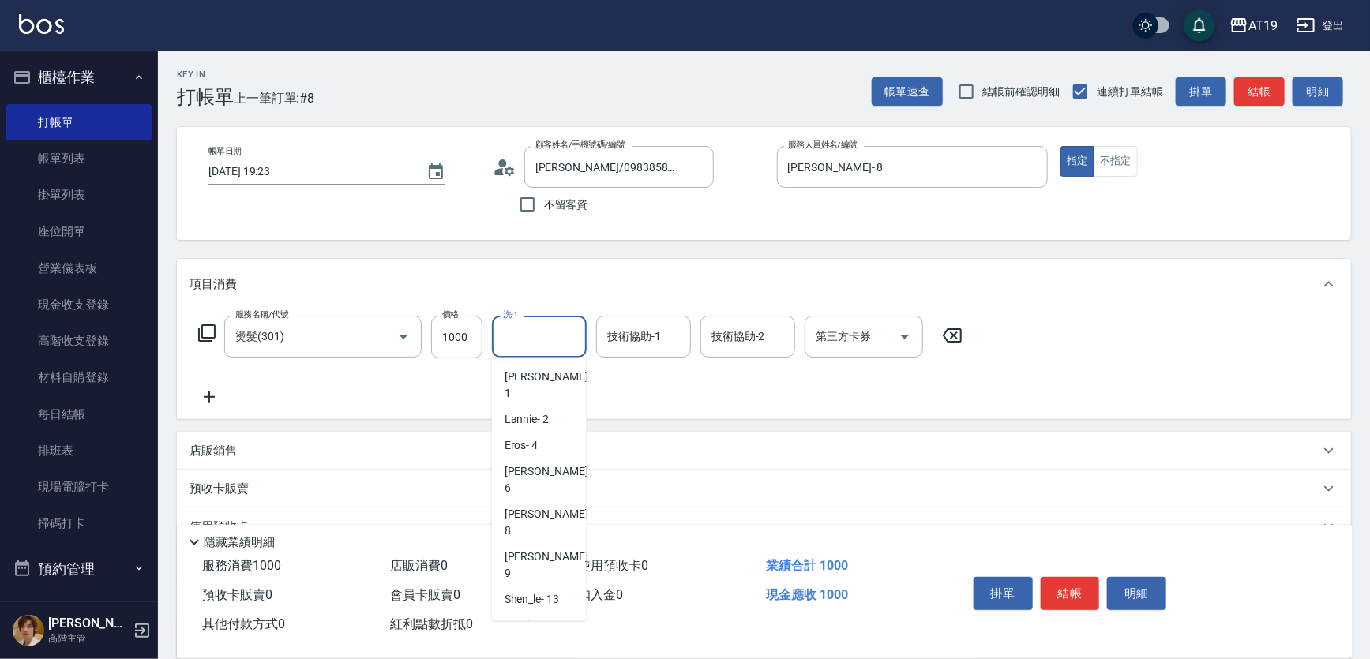
drag, startPoint x: 543, startPoint y: 603, endPoint x: 564, endPoint y: 472, distance: 132.7
type input "Orange-53"
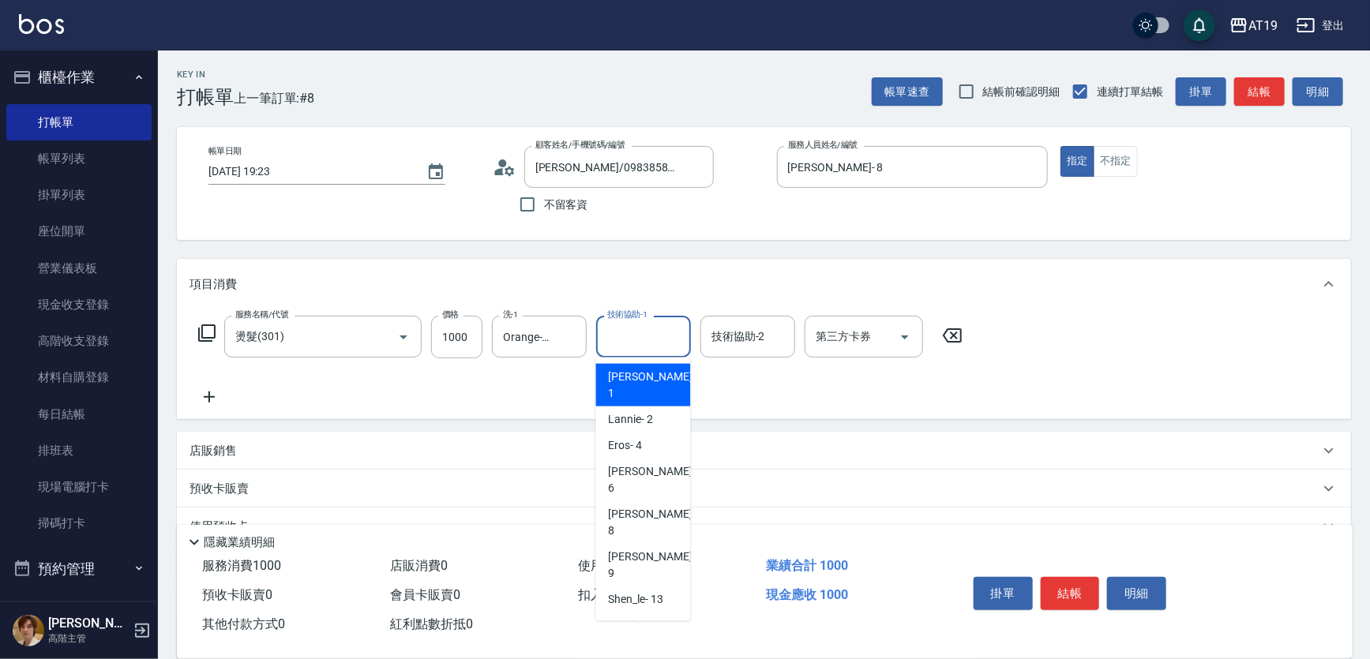
click at [629, 336] on input "技術協助-1" at bounding box center [643, 337] width 81 height 28
type input "Orange-53"
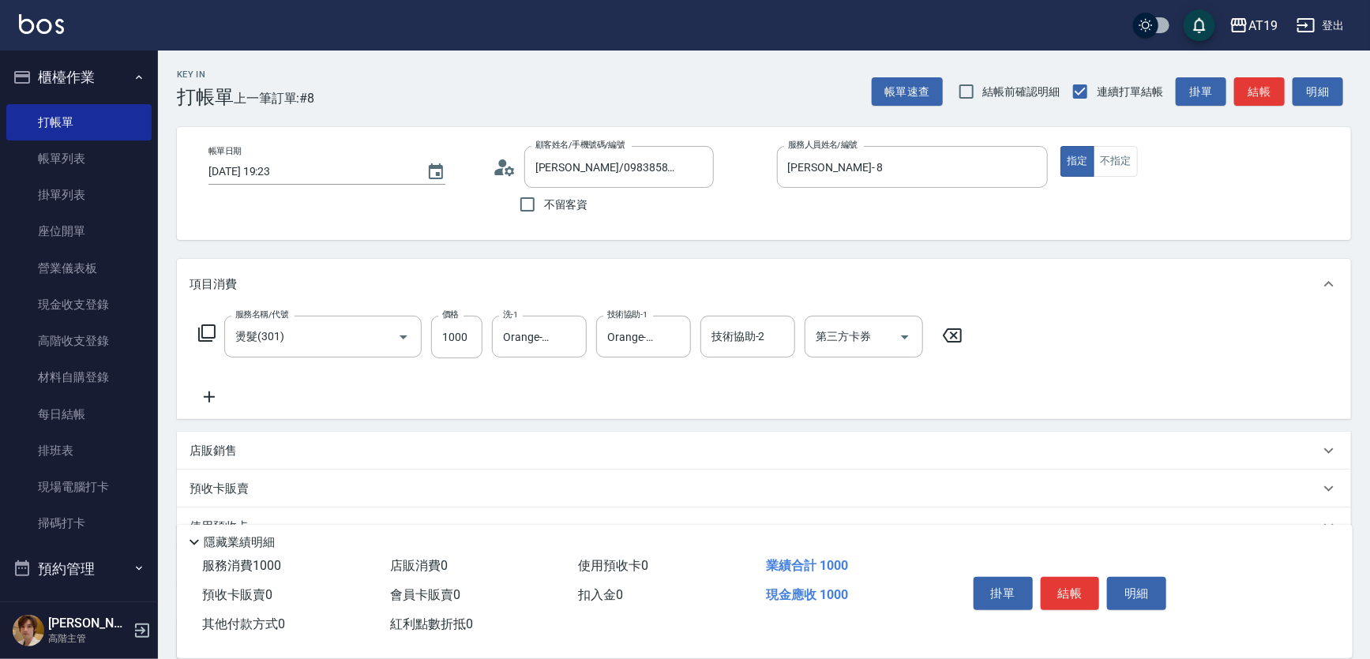
click at [239, 402] on div "服務名稱/代號 燙髮(301) 服務名稱/代號 價格 1000 價格 洗-1 Orange-53 洗-1 技術協助-1 Orange-53 技術協助-1 技術…" at bounding box center [581, 361] width 783 height 91
click at [218, 400] on icon at bounding box center [209, 397] width 39 height 19
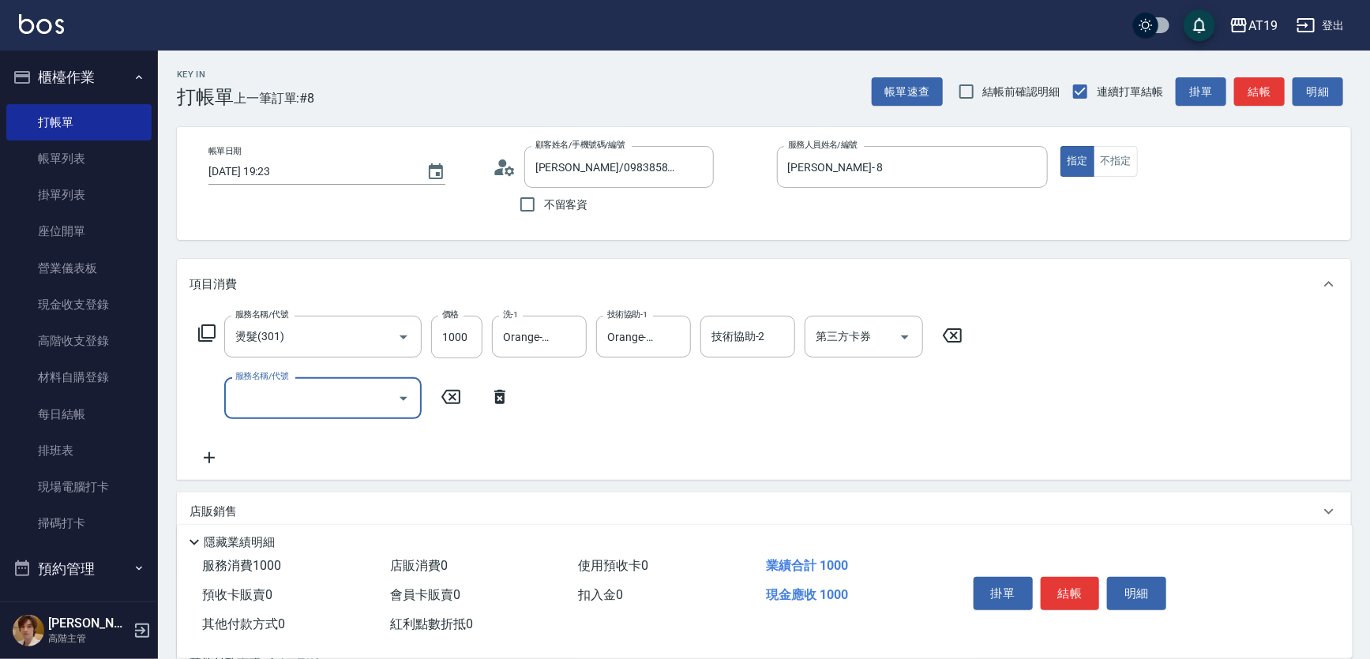
click at [246, 399] on input "服務名稱/代號" at bounding box center [311, 399] width 160 height 28
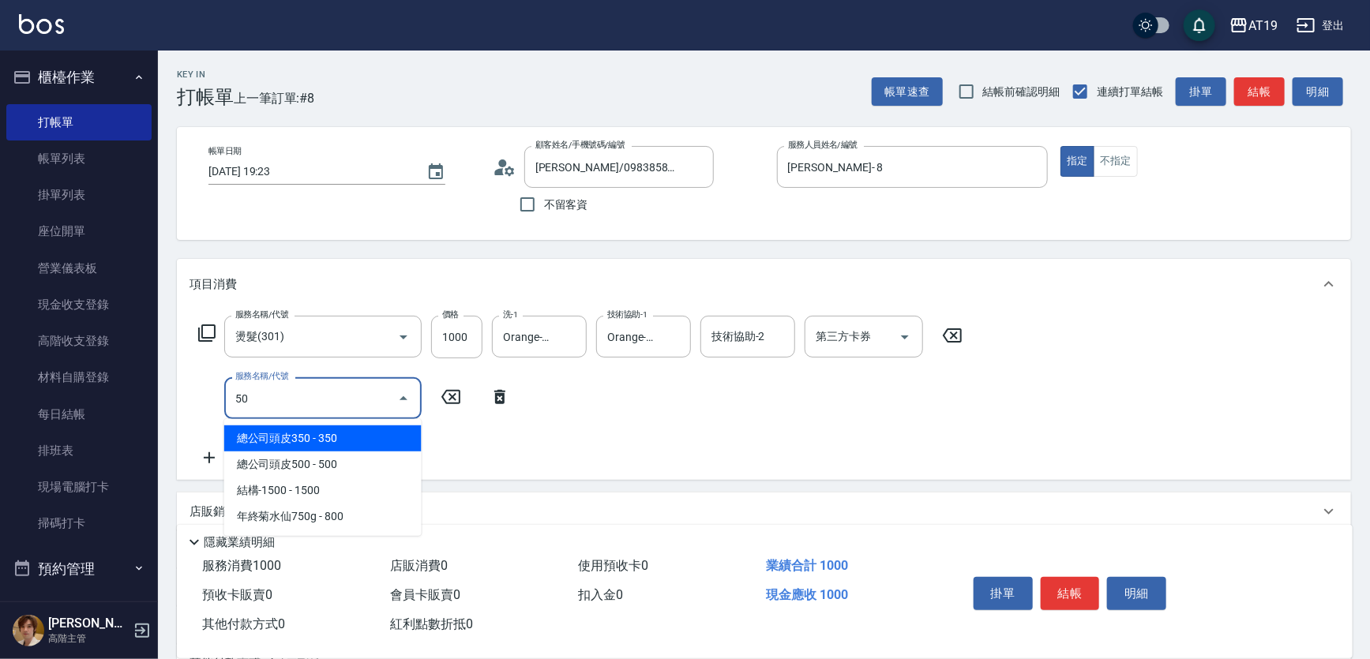
type input "501"
drag, startPoint x: 251, startPoint y: 428, endPoint x: 306, endPoint y: 419, distance: 56.1
click at [253, 428] on span "染髮 - 1000" at bounding box center [322, 439] width 197 height 26
type input "200"
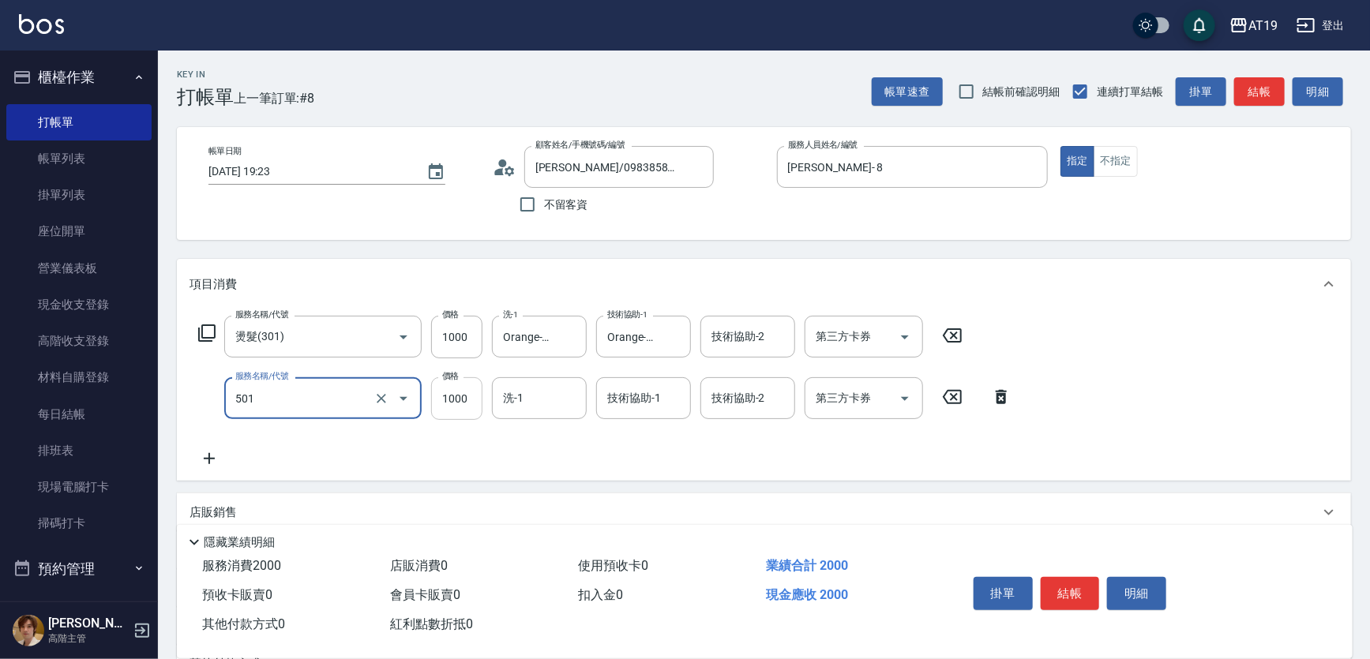
type input "染髮(501)"
click at [461, 406] on input "1000" at bounding box center [456, 398] width 51 height 43
type input "2"
type input "100"
type input "200"
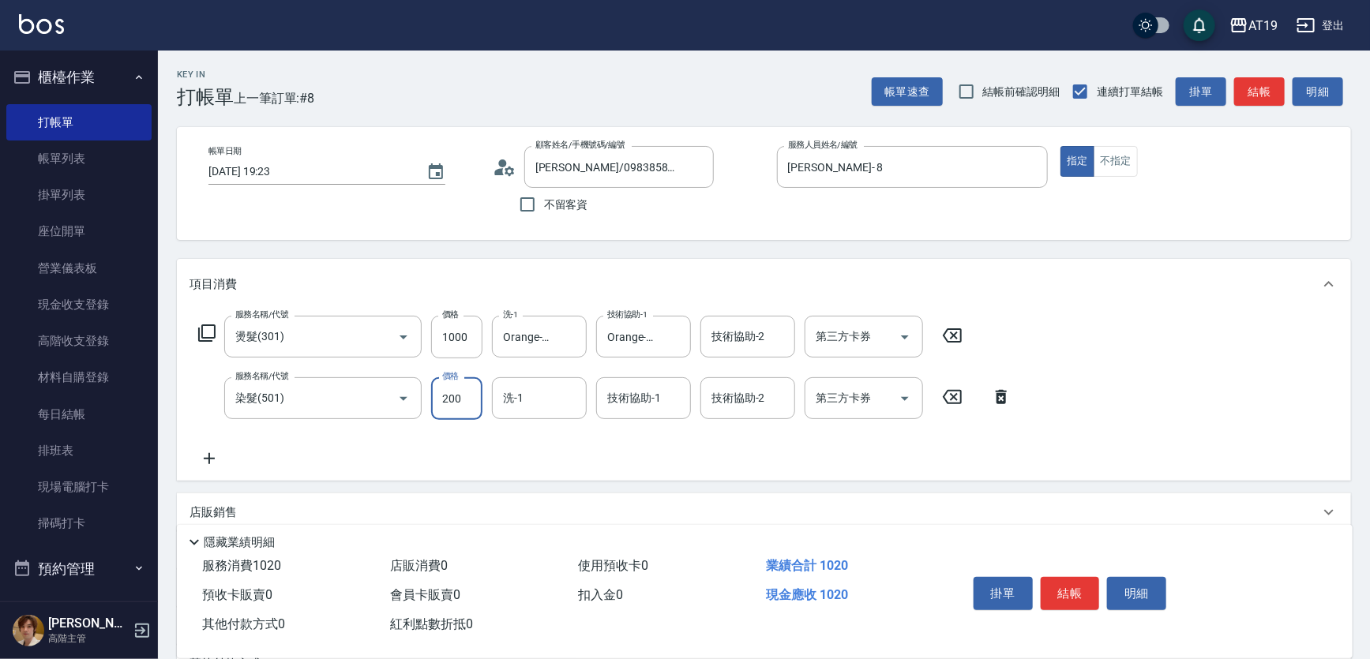
type input "120"
type input "2000"
type input "300"
type input "2000"
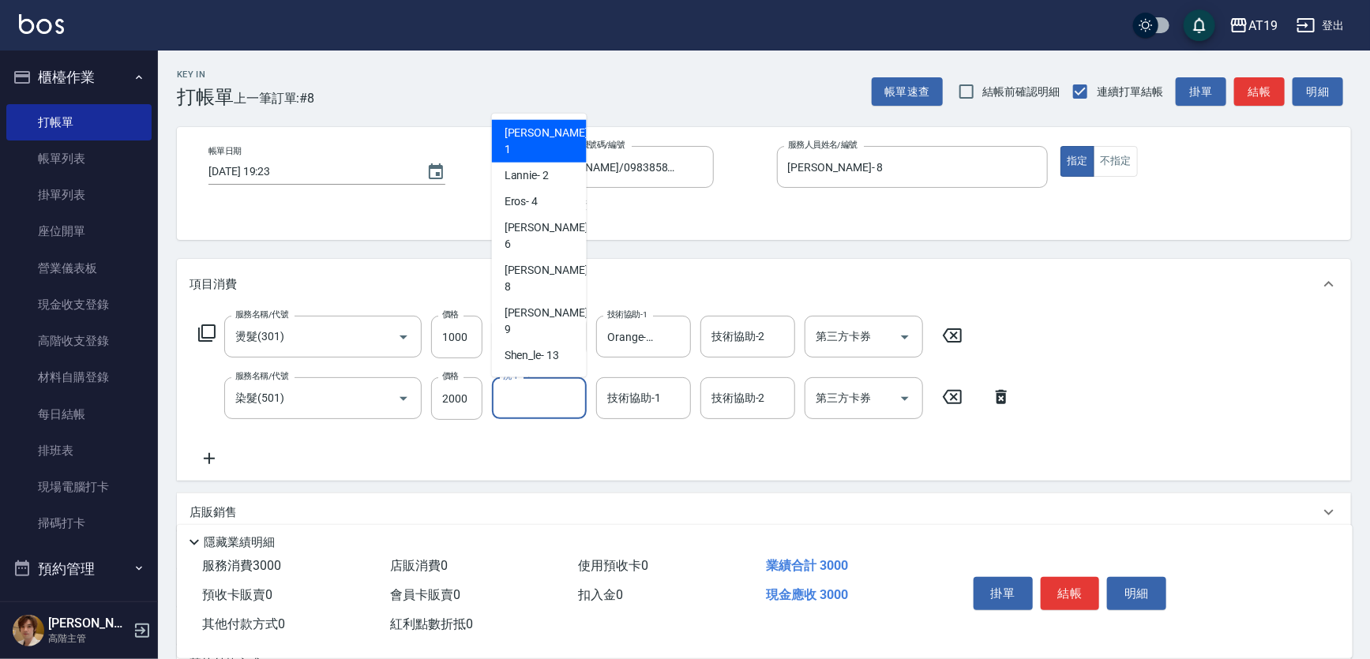
click at [531, 400] on input "洗-1" at bounding box center [539, 399] width 81 height 28
click at [546, 426] on span "Orange -53" at bounding box center [531, 434] width 52 height 17
type input "Orange-53"
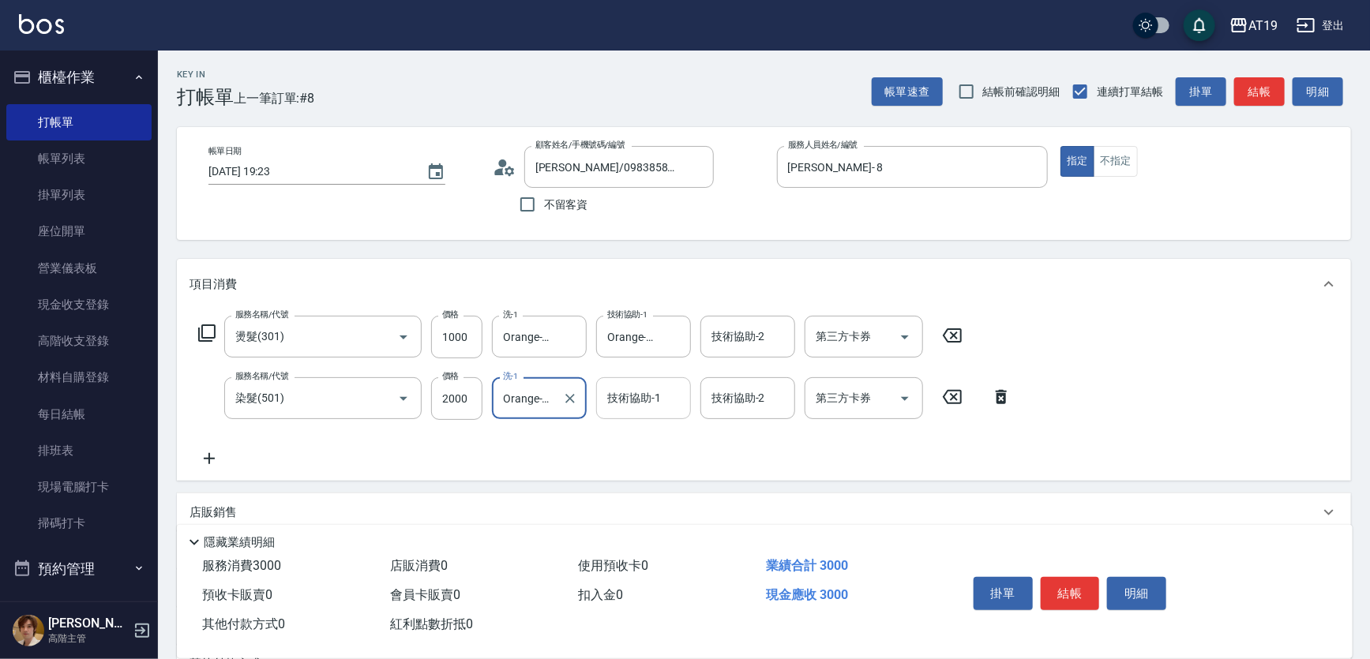
click at [666, 400] on input "技術協助-1" at bounding box center [643, 399] width 81 height 28
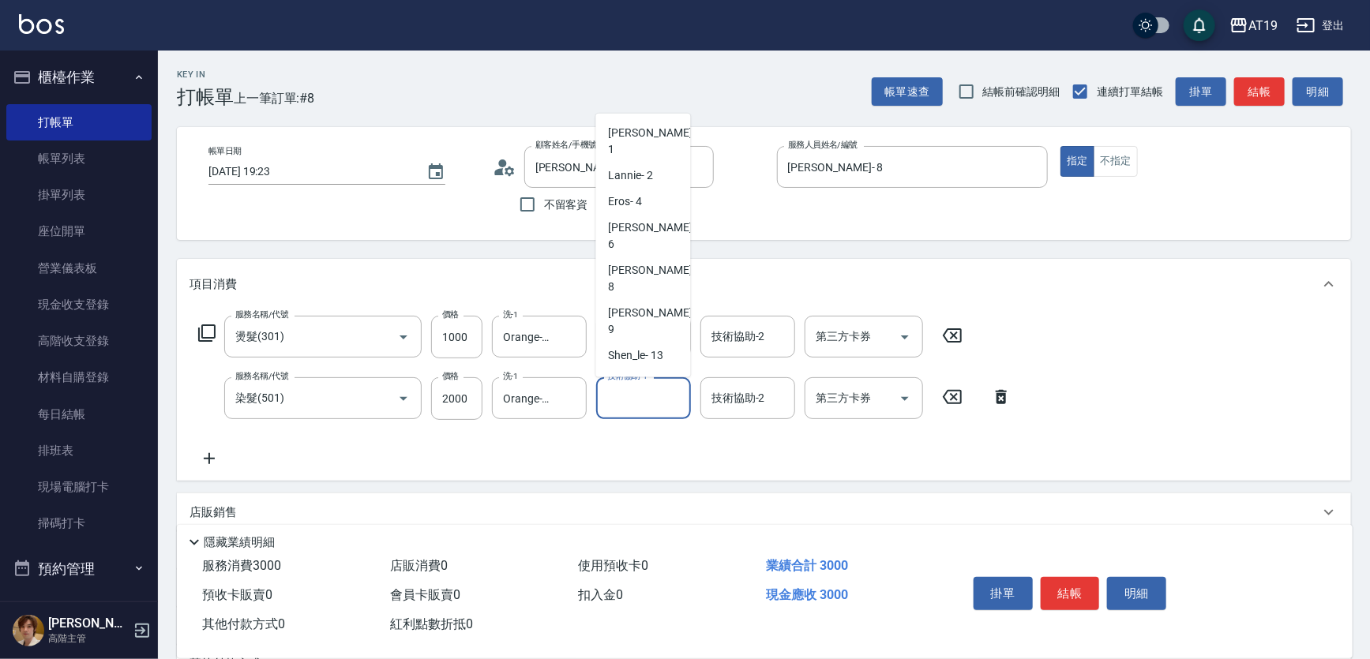
click at [655, 426] on span "Orange -53" at bounding box center [635, 434] width 52 height 17
type input "Orange-53"
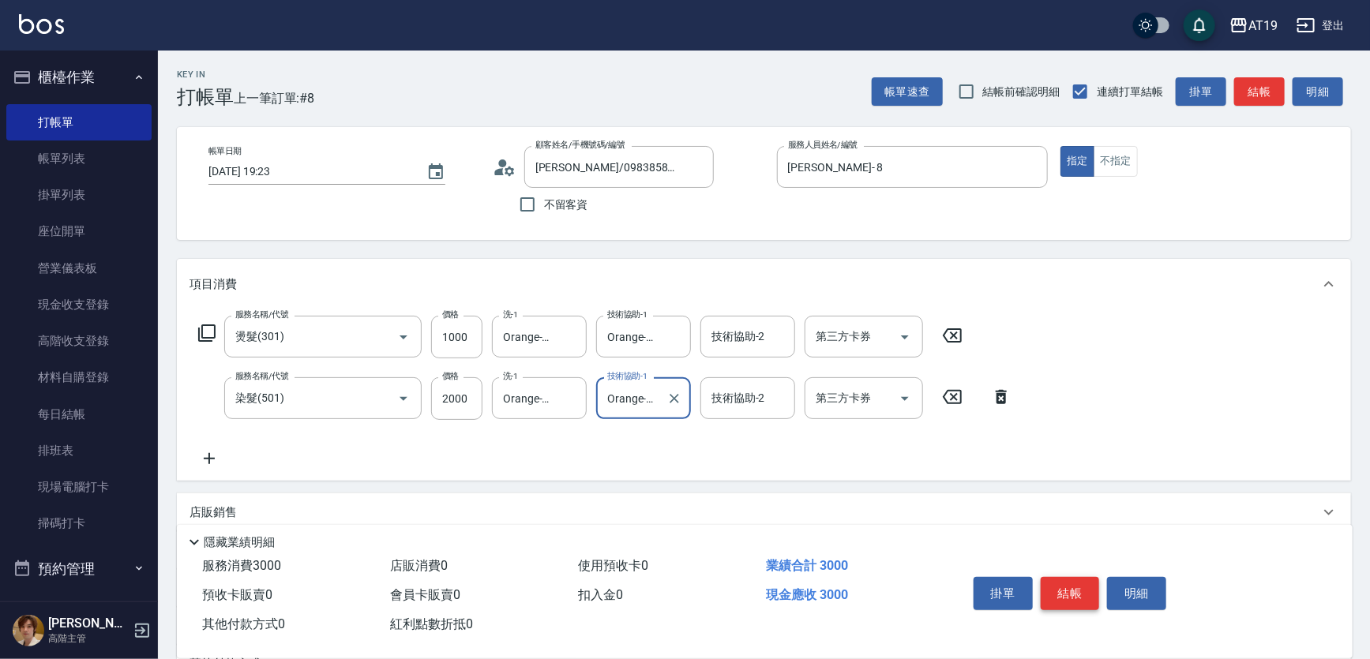
click at [1068, 580] on button "結帳" at bounding box center [1070, 593] width 59 height 33
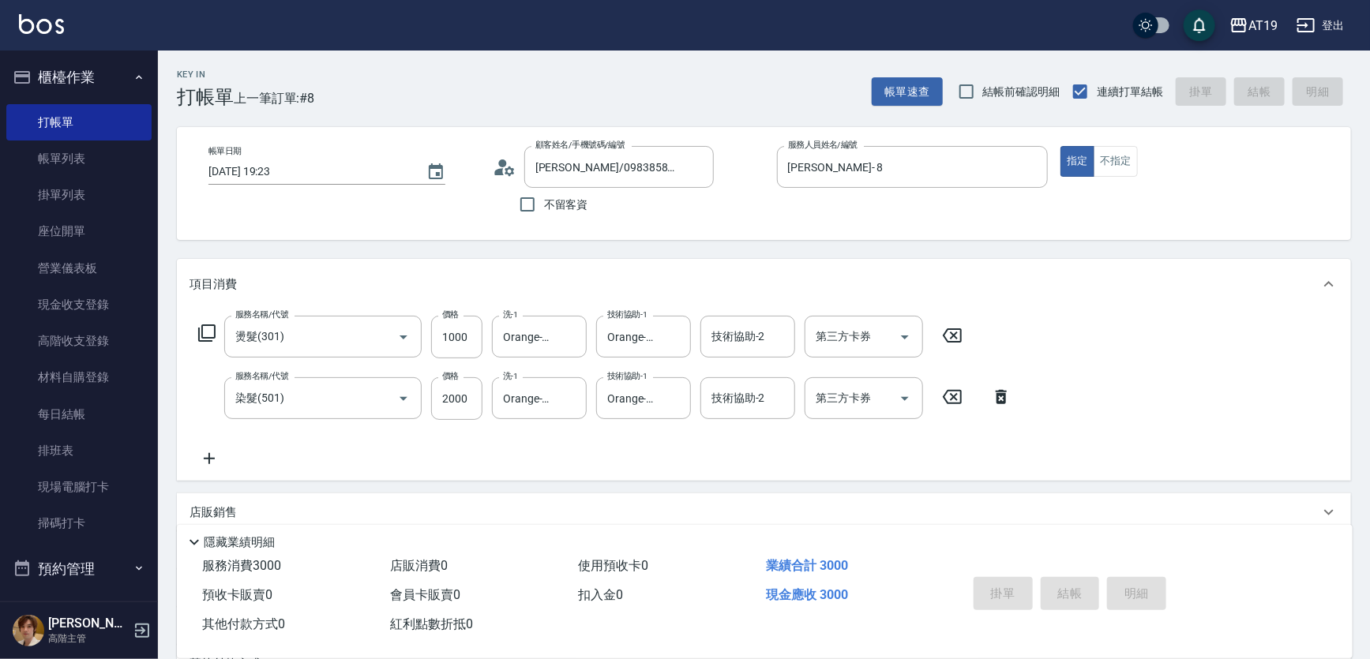
type input "[DATE] 19:24"
type input "0"
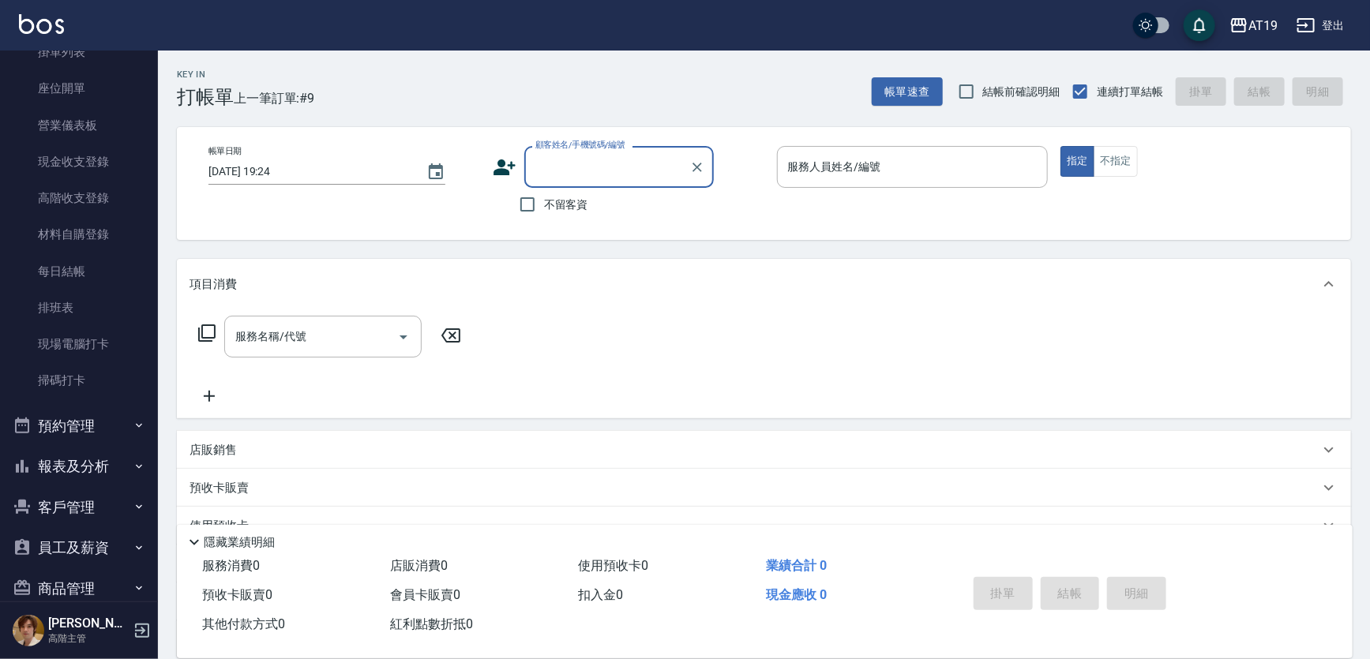
scroll to position [215, 0]
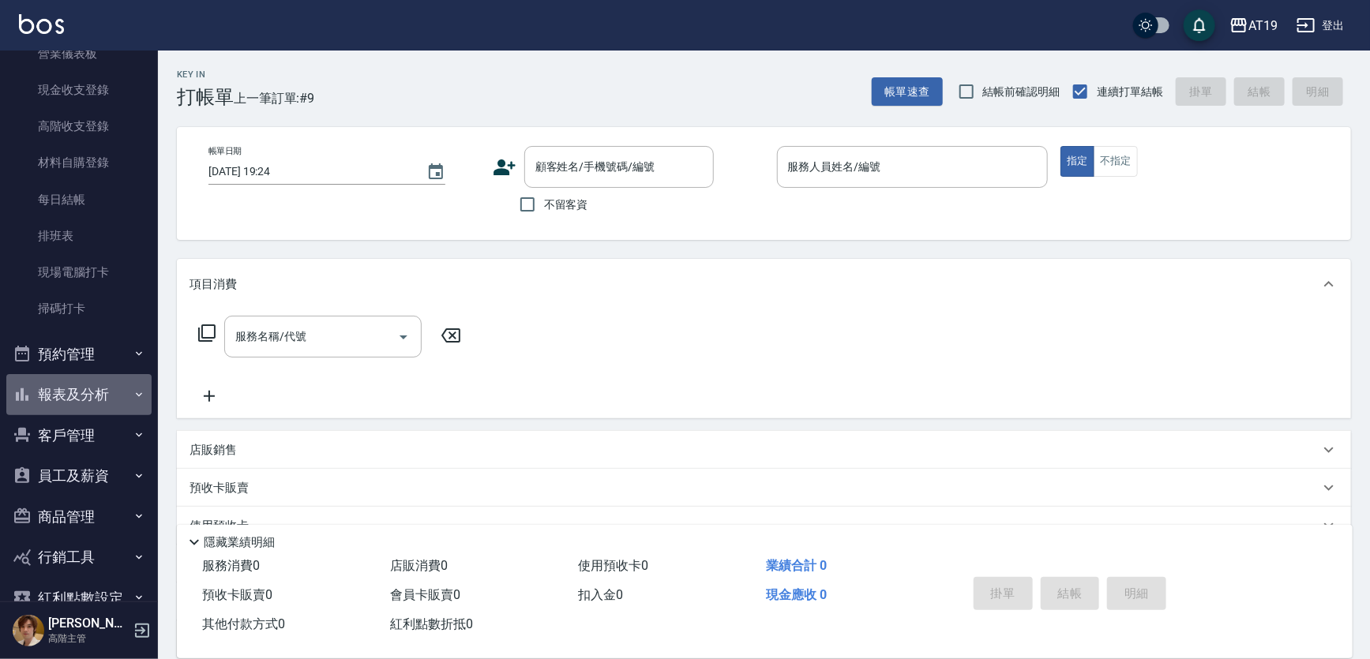
click at [136, 394] on icon "button" at bounding box center [139, 394] width 6 height 4
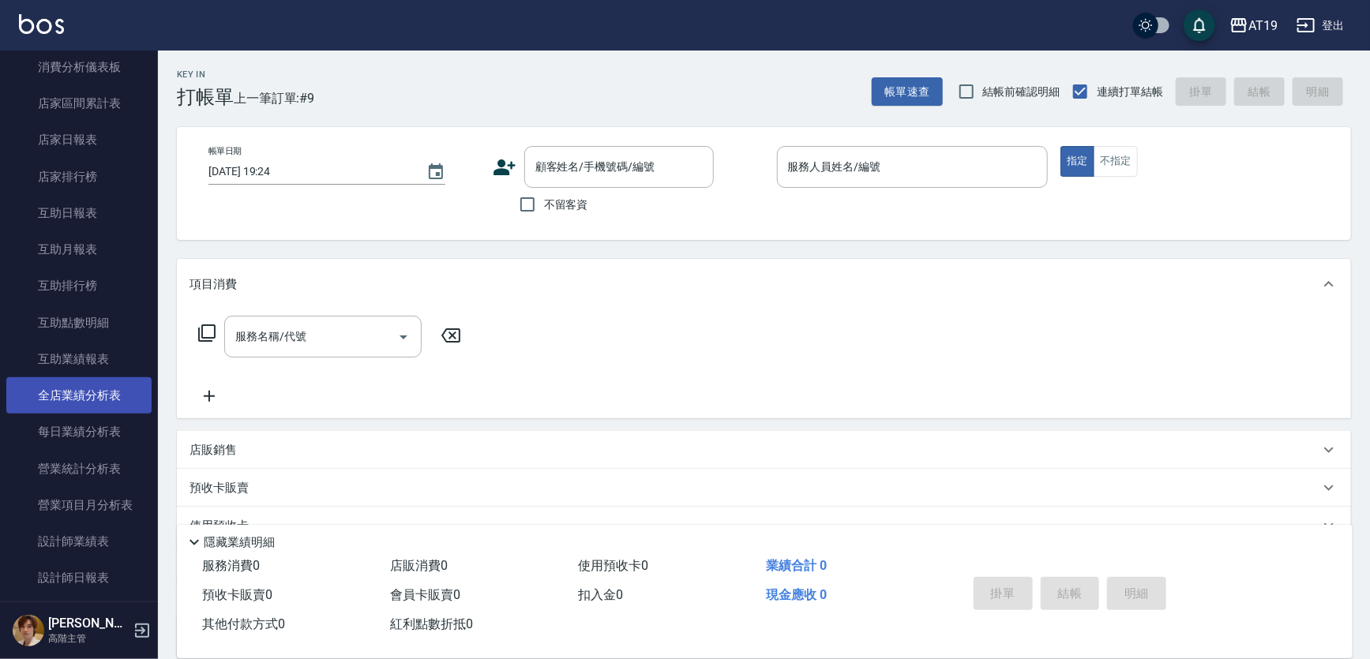
scroll to position [646, 0]
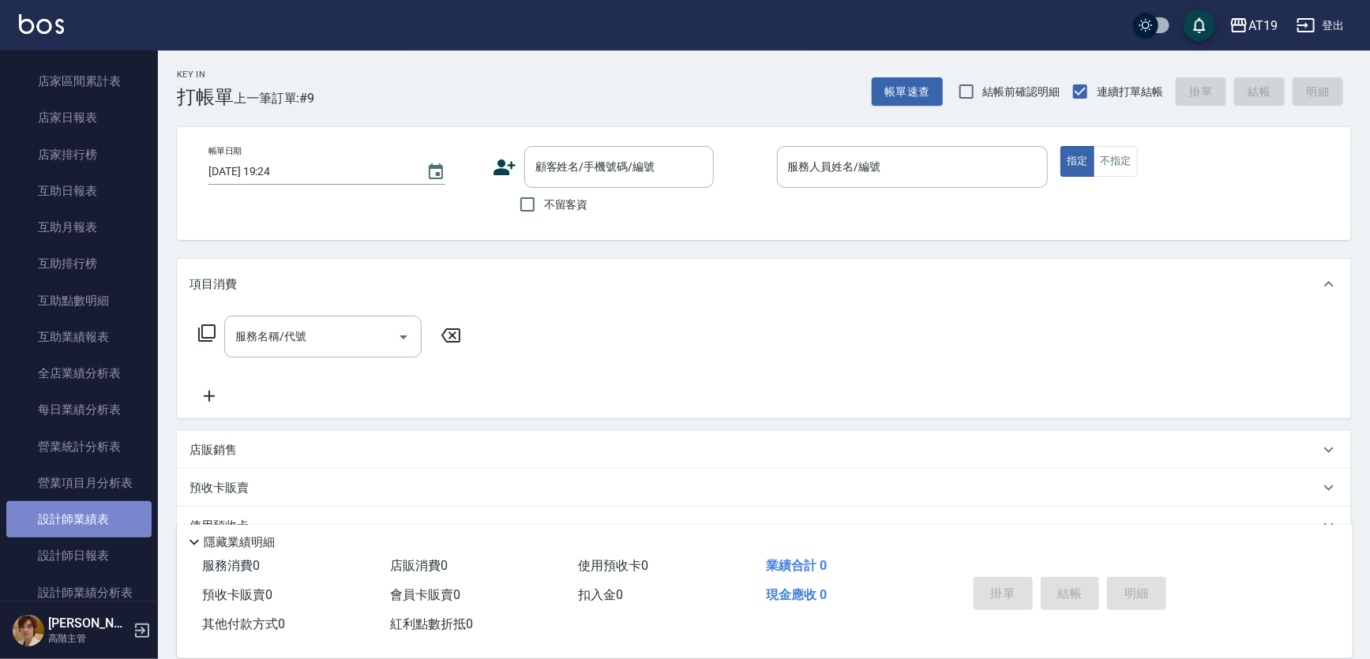
click at [122, 520] on link "設計師業績表" at bounding box center [78, 519] width 145 height 36
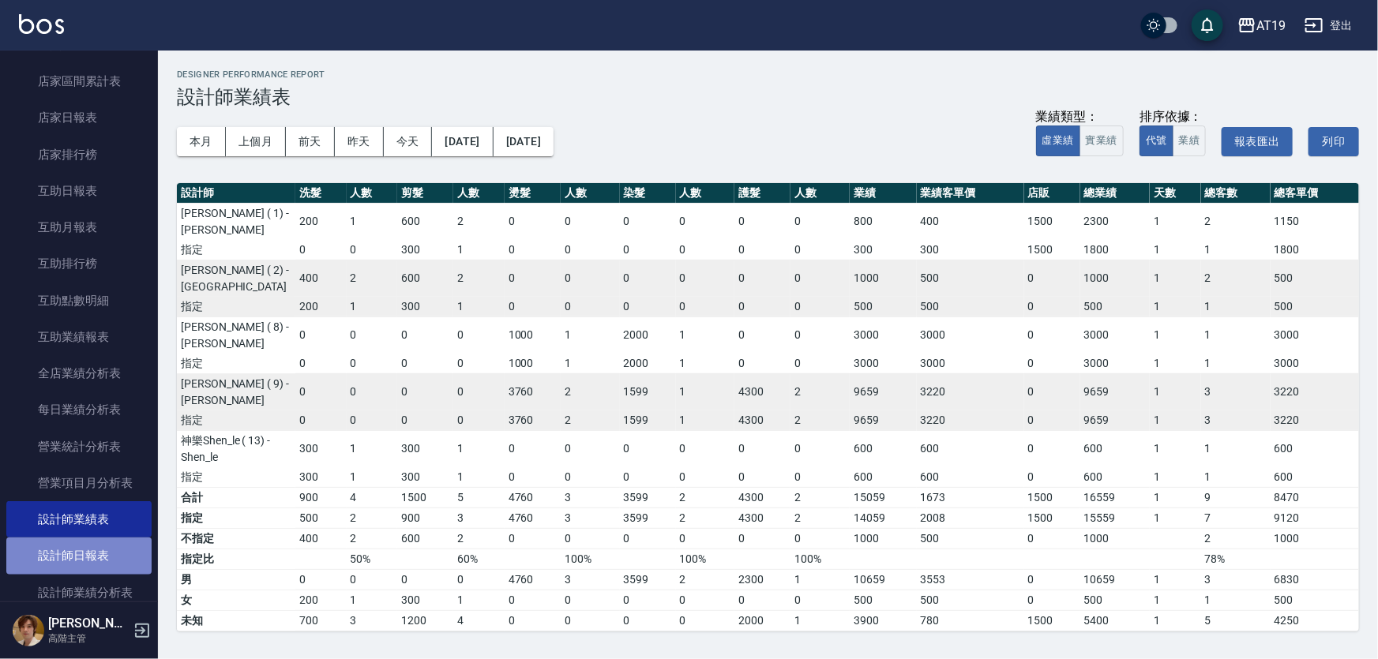
click at [115, 551] on link "設計師日報表" at bounding box center [78, 556] width 145 height 36
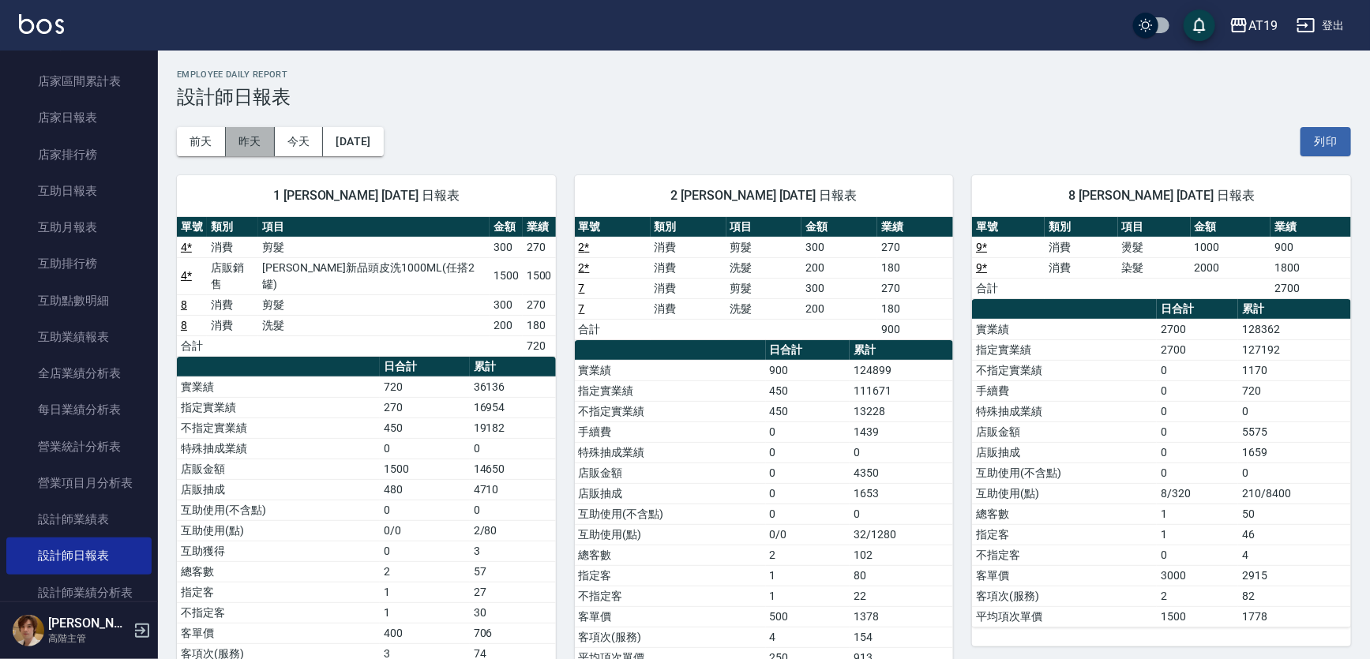
click at [250, 146] on button "昨天" at bounding box center [250, 141] width 49 height 29
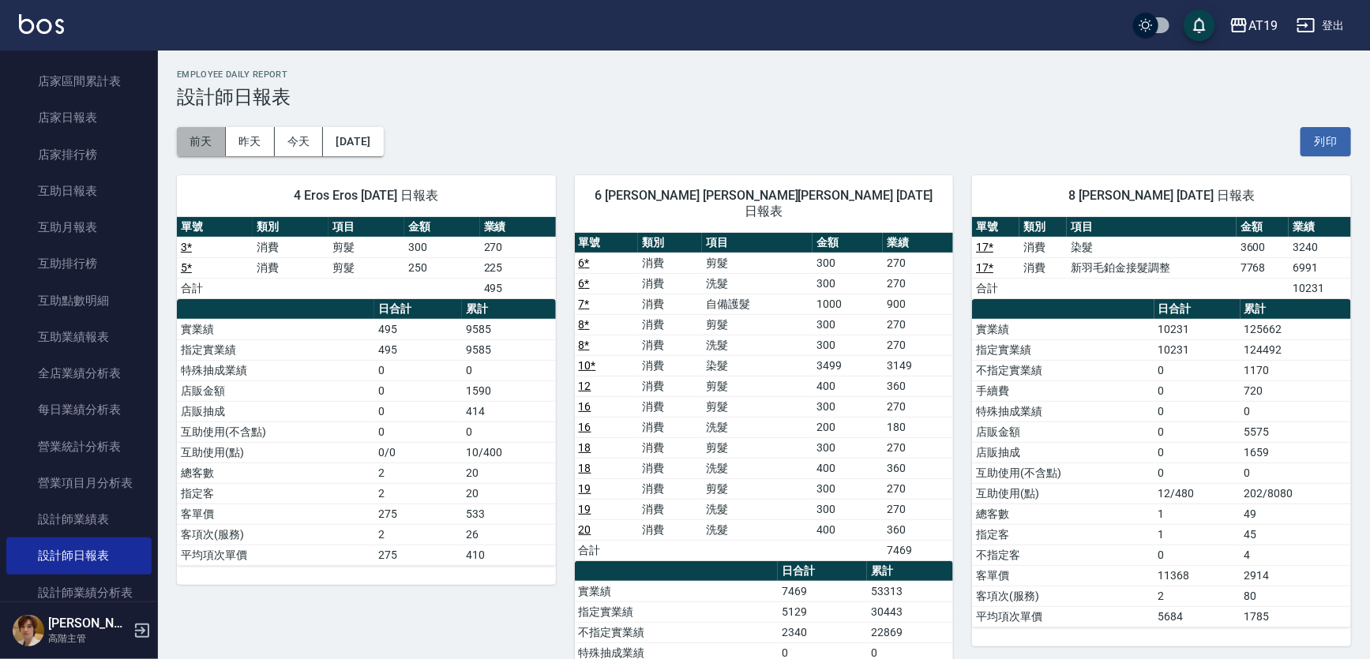
click at [205, 142] on button "前天" at bounding box center [201, 141] width 49 height 29
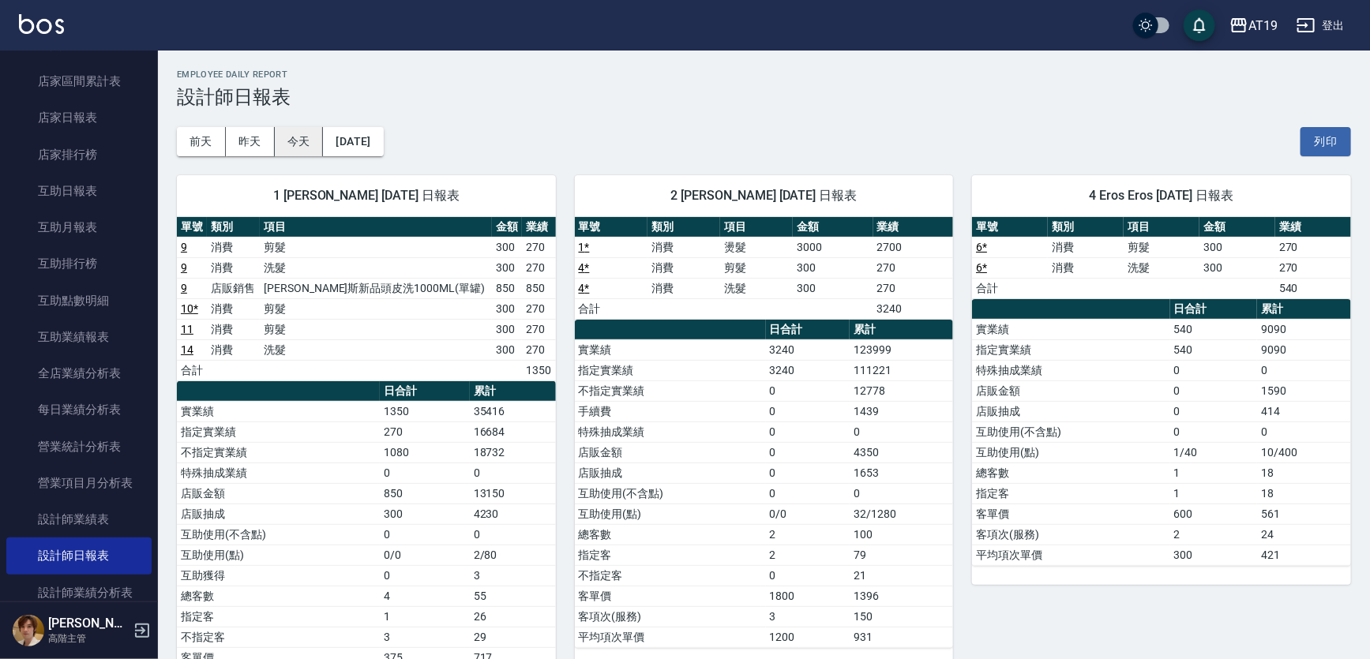
click at [300, 140] on button "今天" at bounding box center [299, 141] width 49 height 29
